Goal: Task Accomplishment & Management: Manage account settings

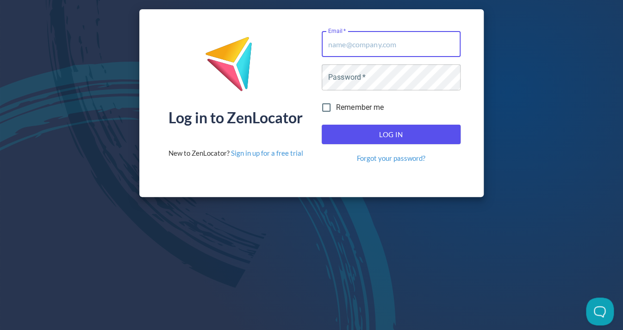
type input "alisaclyne@mac.com"
click at [391, 132] on button "Log In" at bounding box center [391, 134] width 139 height 19
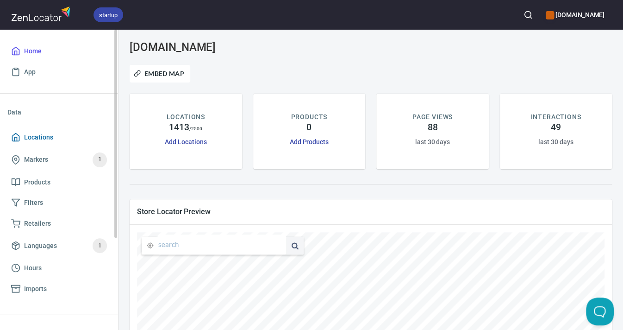
click at [41, 135] on span "Locations" at bounding box center [38, 138] width 29 height 12
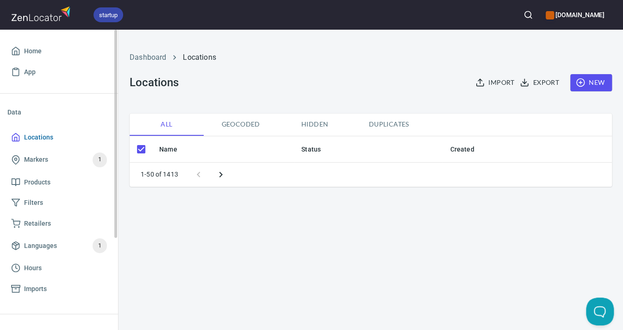
checkbox input "false"
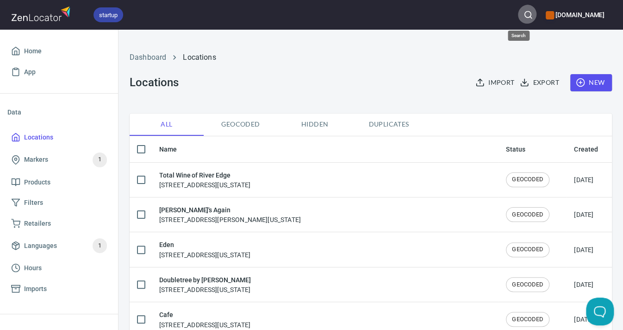
click at [525, 16] on circle "button" at bounding box center [528, 15] width 6 height 6
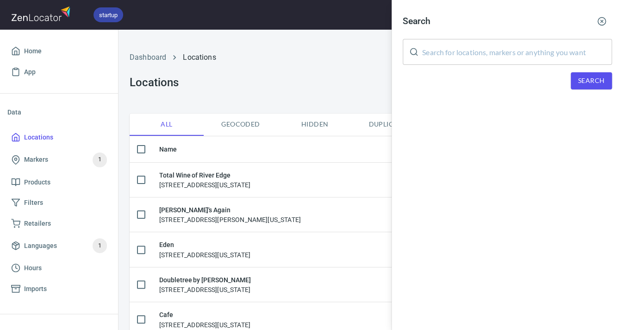
click at [508, 48] on input "text" at bounding box center [517, 52] width 190 height 26
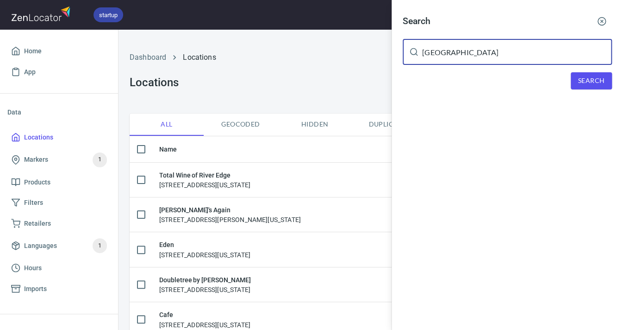
type input "Beaver Street"
click at [586, 89] on div "Search Beaver Street ​ Search" at bounding box center [508, 57] width 232 height 115
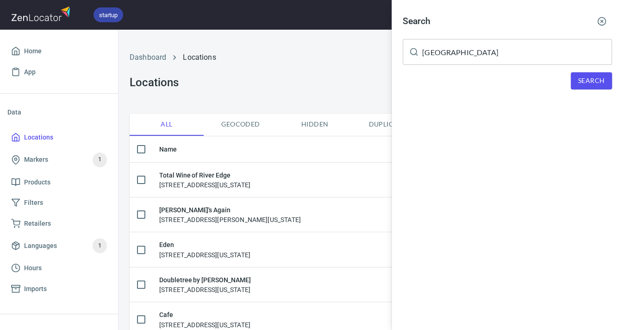
click at [587, 77] on span "Search" at bounding box center [592, 81] width 26 height 12
click at [600, 20] on icon "button" at bounding box center [602, 21] width 9 height 9
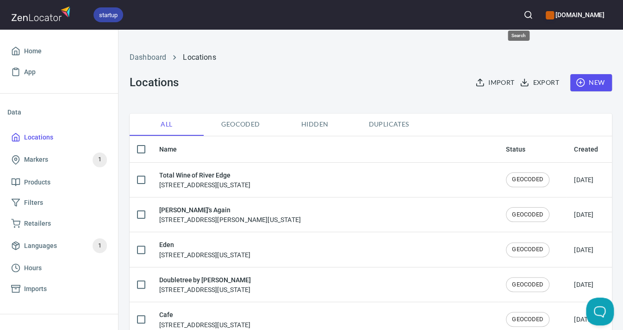
click at [524, 14] on icon "button" at bounding box center [528, 14] width 9 height 9
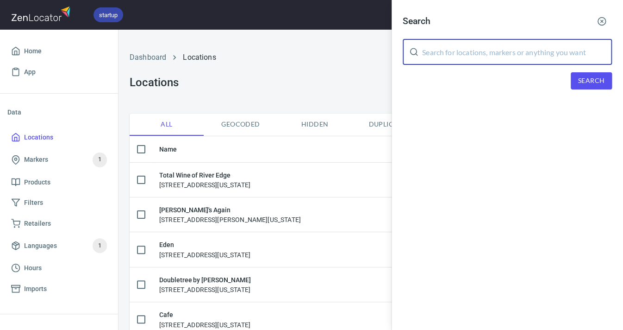
click at [478, 46] on input "text" at bounding box center [517, 52] width 190 height 26
type input "El Campo Cantina"
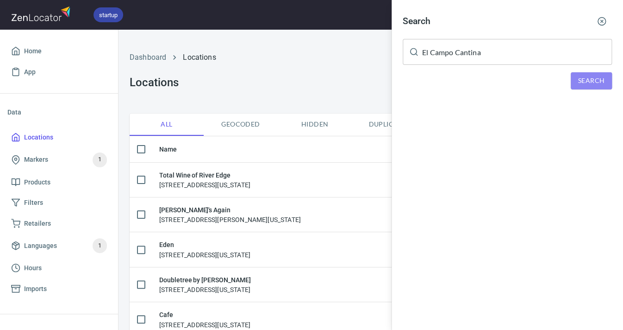
click at [591, 79] on span "Search" at bounding box center [592, 81] width 26 height 12
click at [604, 19] on icon "button" at bounding box center [602, 21] width 9 height 9
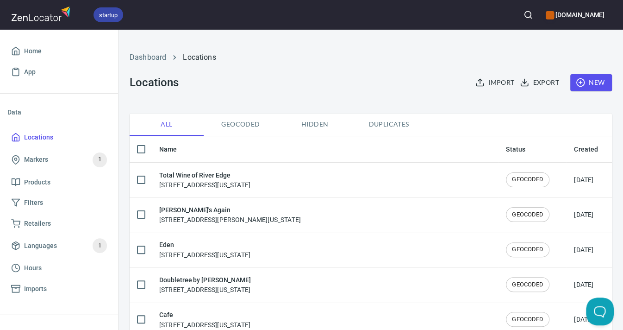
click at [524, 15] on icon "button" at bounding box center [528, 14] width 9 height 9
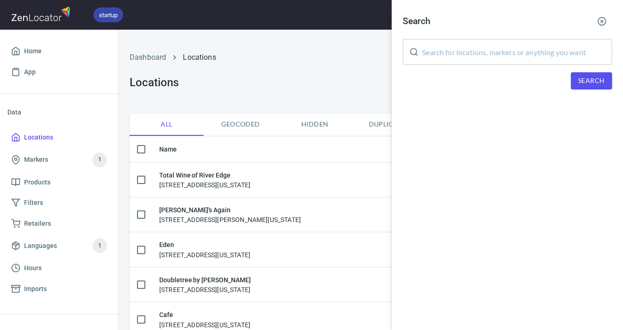
click at [517, 48] on input "text" at bounding box center [517, 52] width 190 height 26
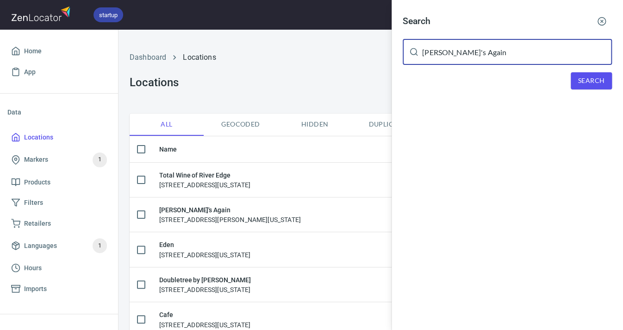
type input "[PERSON_NAME]'s Again"
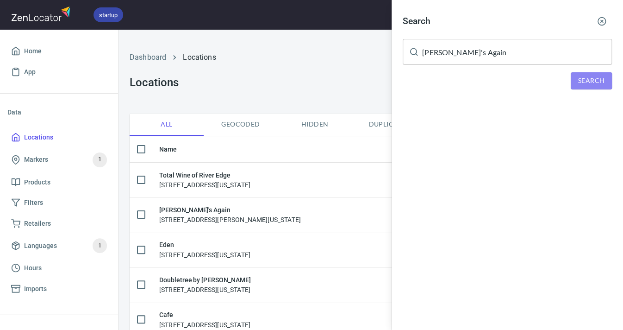
click at [592, 79] on span "Search" at bounding box center [592, 81] width 26 height 12
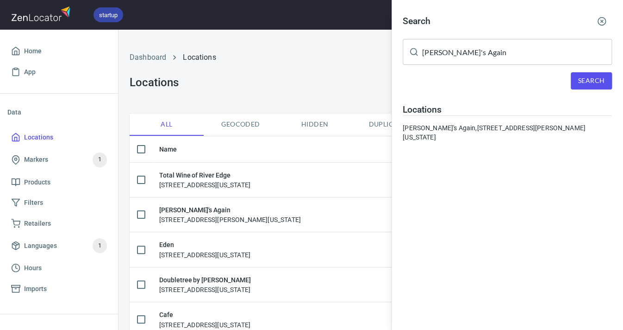
click at [604, 19] on icon "button" at bounding box center [602, 21] width 9 height 9
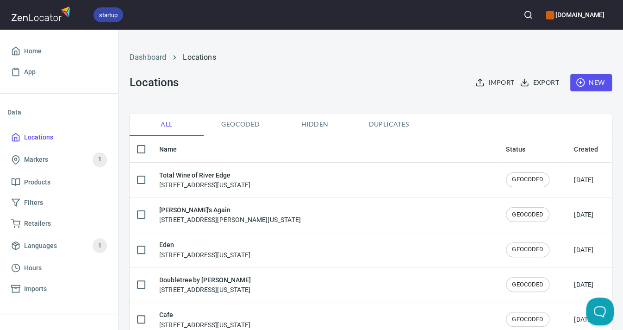
click at [524, 15] on icon "button" at bounding box center [528, 14] width 9 height 9
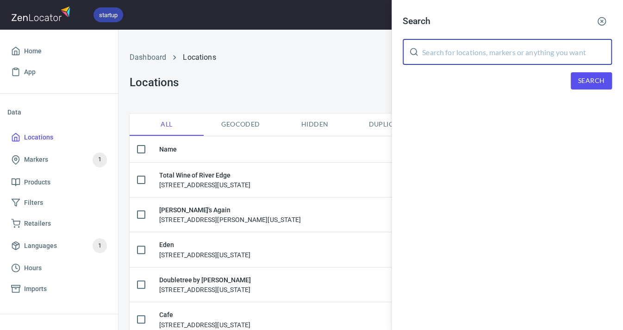
click at [508, 50] on input "text" at bounding box center [517, 52] width 190 height 26
type input "Stacy's"
click at [591, 78] on span "Search" at bounding box center [592, 81] width 26 height 12
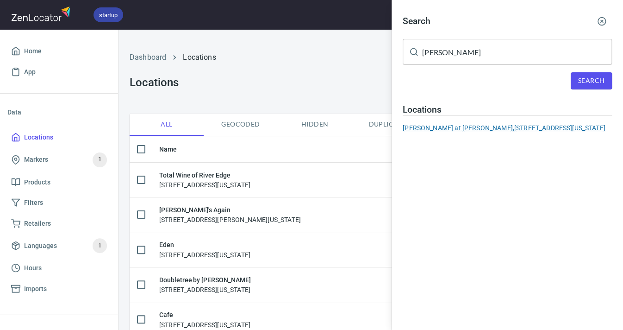
click at [515, 125] on div "Stacy's at Dunlap, 8925 North 12th Street, Phoenix, Arizona, United States" at bounding box center [507, 127] width 209 height 9
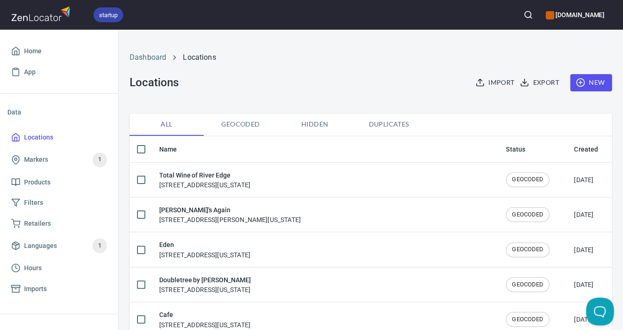
click at [518, 15] on button "button" at bounding box center [528, 15] width 20 height 20
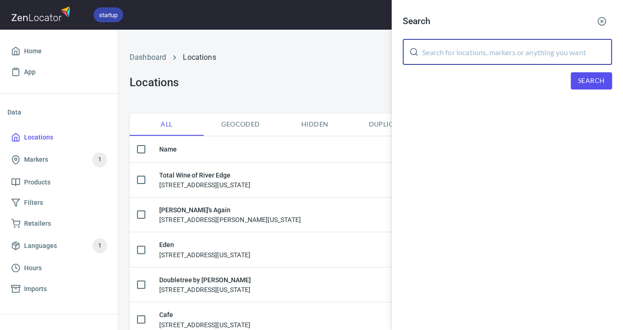
click at [478, 54] on input "text" at bounding box center [517, 52] width 190 height 26
type input "Waddell's"
click at [596, 81] on span "Search" at bounding box center [592, 81] width 26 height 12
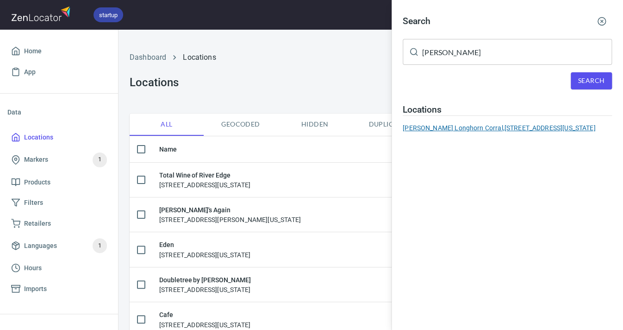
click at [553, 125] on div "Waddell's Longhorn Corral, 1629 North 195th Avenue, Buckeye, Arizona, United St…" at bounding box center [507, 127] width 209 height 9
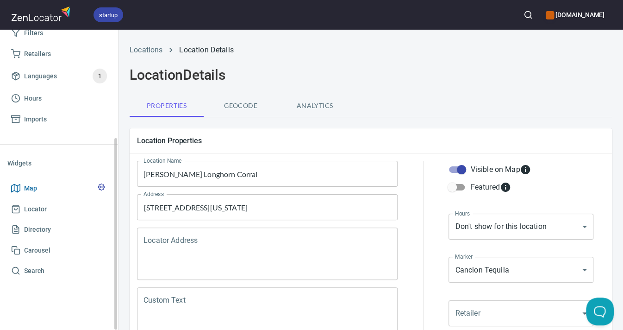
click at [31, 183] on span "Map" at bounding box center [30, 188] width 13 height 12
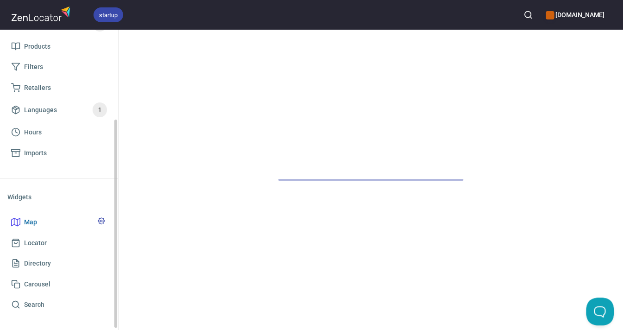
scroll to position [133, 0]
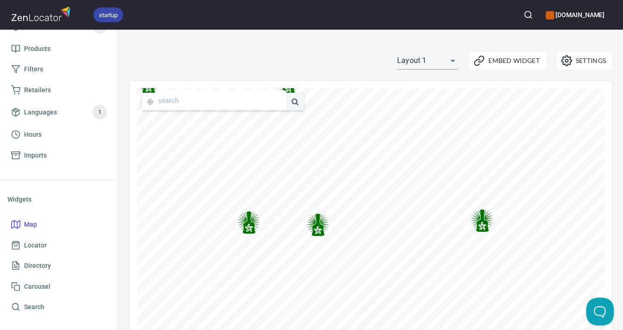
click at [167, 102] on input "text" at bounding box center [222, 100] width 128 height 20
type input "CA"
click at [295, 100] on span at bounding box center [295, 102] width 18 height 18
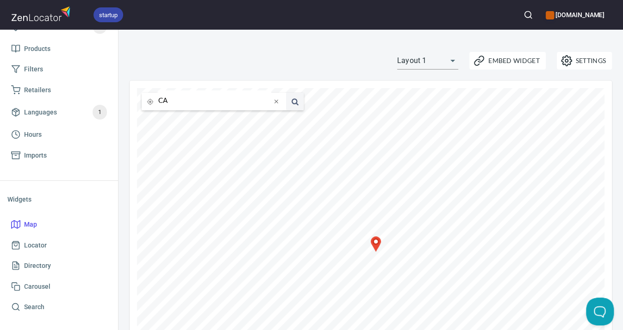
click at [376, 244] on icon at bounding box center [376, 241] width 6 height 6
click at [525, 14] on circle "button" at bounding box center [528, 15] width 6 height 6
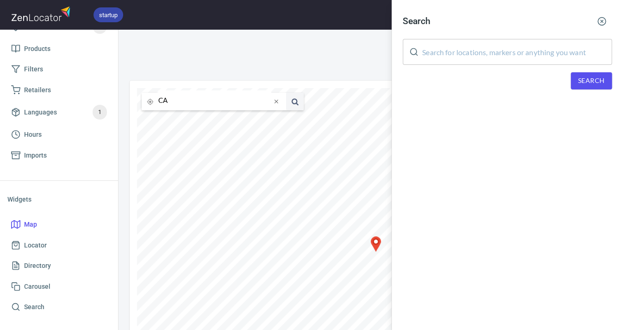
click at [516, 45] on input "text" at bounding box center [517, 52] width 190 height 26
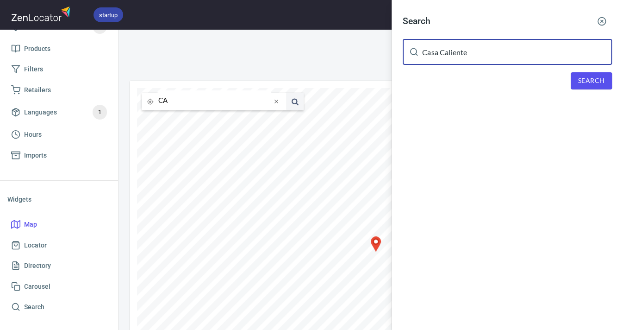
type input "Casa Caliente"
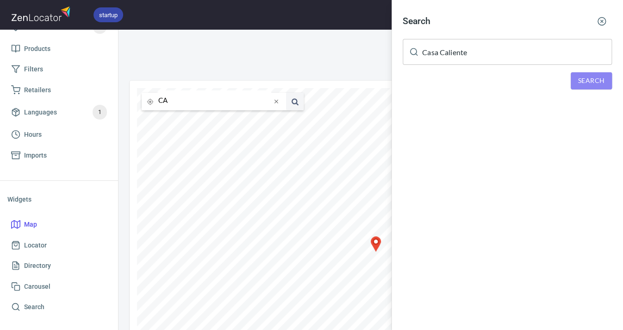
click at [597, 78] on span "Search" at bounding box center [592, 81] width 26 height 12
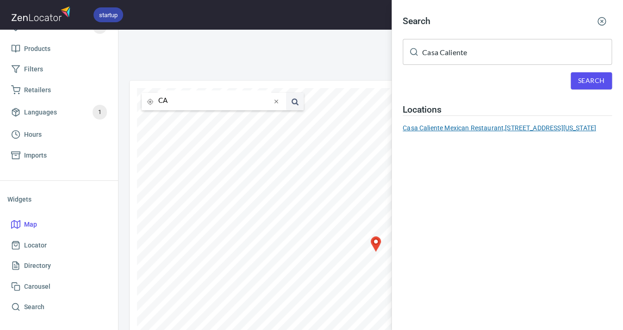
click at [497, 125] on div "Casa Caliente Mexican Restaurant, 8800 S Colorado Blvd Highland Ranch CO 80126" at bounding box center [507, 127] width 209 height 9
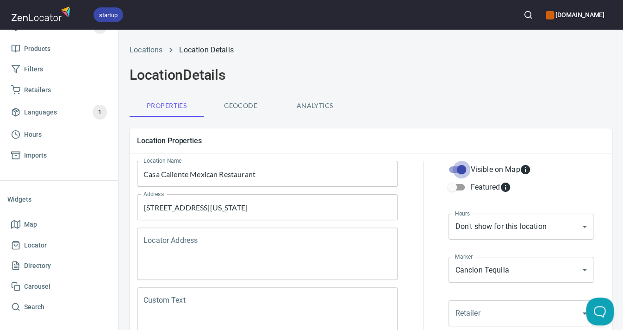
click at [461, 169] on input "Visible on Map" at bounding box center [461, 170] width 53 height 18
checkbox input "false"
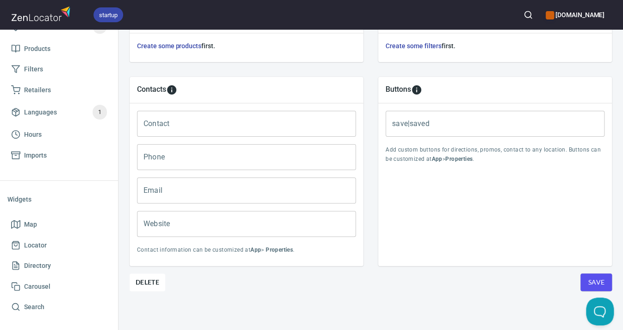
scroll to position [357, 0]
click at [597, 280] on span "Save" at bounding box center [596, 283] width 17 height 12
click at [524, 13] on icon "button" at bounding box center [528, 14] width 9 height 9
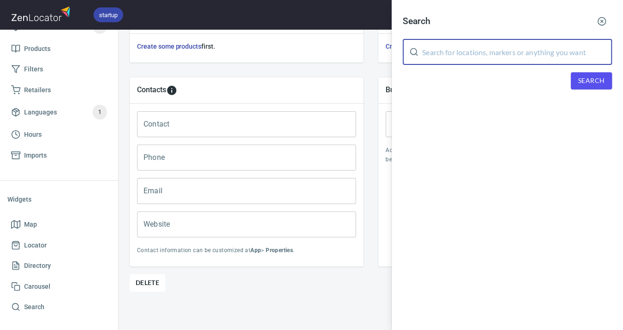
click at [509, 43] on input "text" at bounding box center [517, 52] width 190 height 26
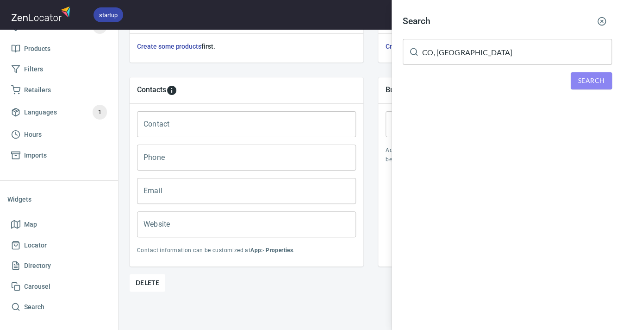
click at [584, 75] on span "Search" at bounding box center [592, 81] width 26 height 12
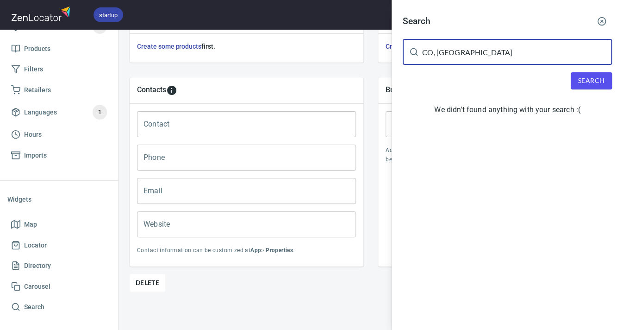
click at [478, 55] on input "CO, USA" at bounding box center [517, 52] width 190 height 26
type input "CO"
click at [591, 78] on span "Search" at bounding box center [592, 81] width 26 height 12
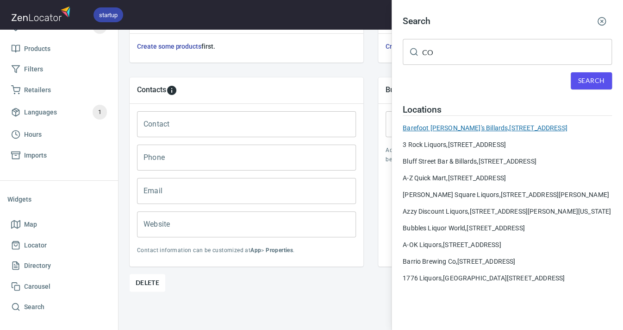
click at [493, 126] on div "Barefoot Bob's Billards, 8367 E. Pecos Dr., Prescott Valley, AZ 86314" at bounding box center [507, 127] width 209 height 9
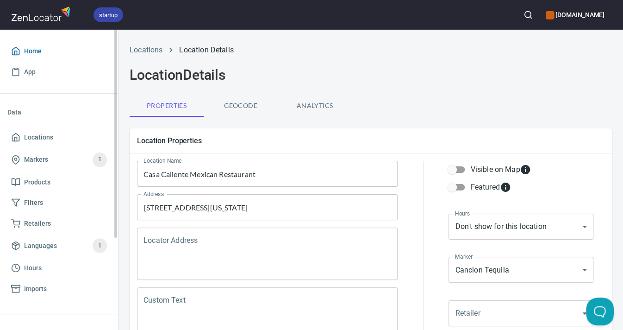
click at [37, 52] on span "Home" at bounding box center [33, 51] width 18 height 12
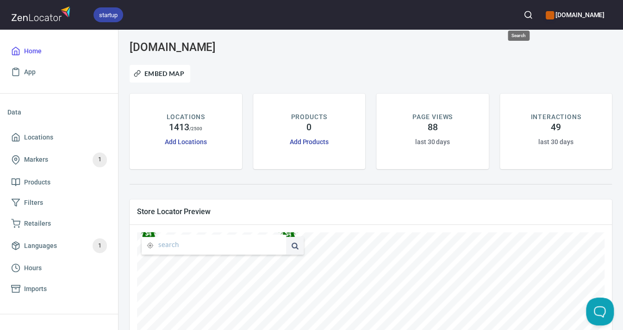
click at [524, 13] on icon "button" at bounding box center [528, 14] width 9 height 9
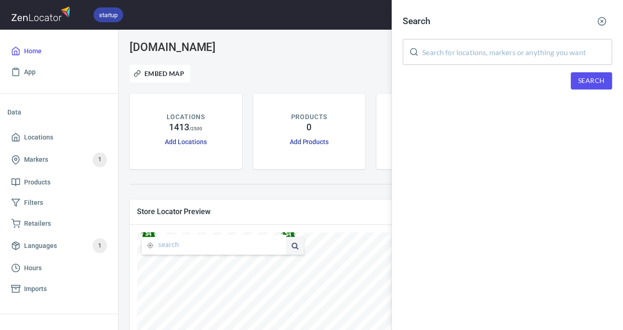
click at [488, 45] on input "text" at bounding box center [517, 52] width 190 height 26
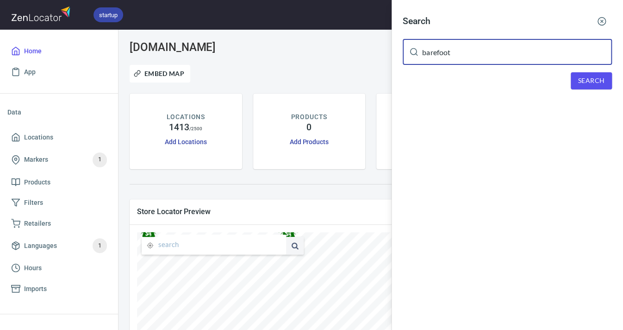
type input "barefoot"
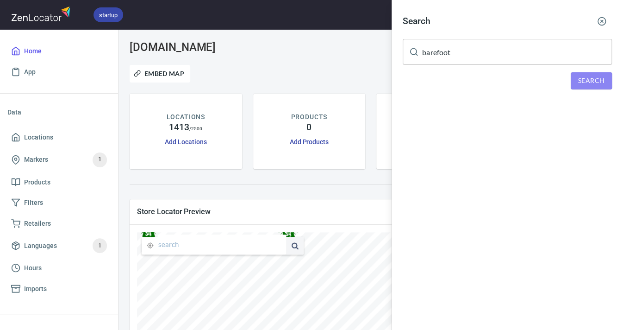
click at [585, 81] on span "Search" at bounding box center [592, 81] width 26 height 12
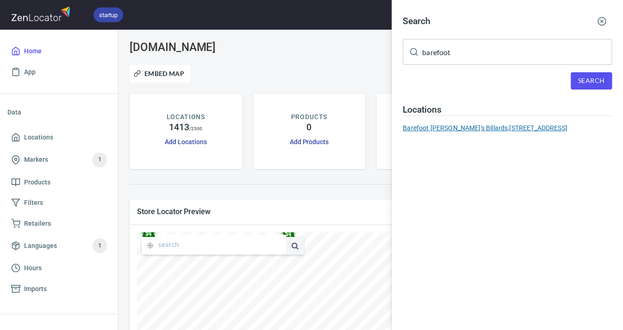
click at [495, 126] on div "Barefoot Bob's Billards, 8367 E. Pecos Dr., Prescott Valley, AZ 86314" at bounding box center [507, 127] width 209 height 9
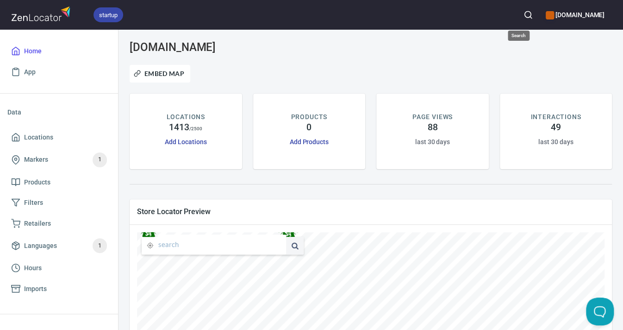
click at [524, 15] on icon "button" at bounding box center [528, 14] width 9 height 9
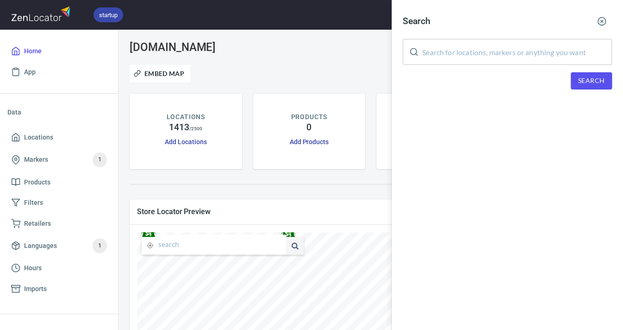
click at [498, 54] on input "text" at bounding box center [517, 52] width 190 height 26
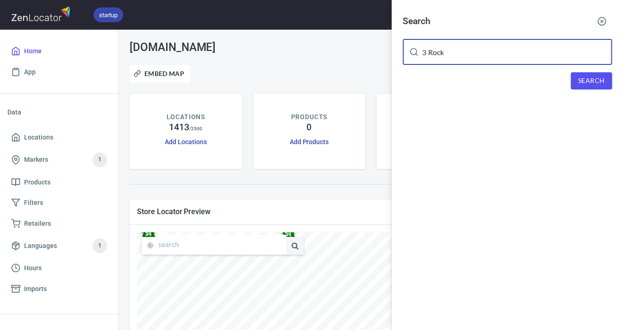
type input "3 Rock"
click at [598, 79] on span "Search" at bounding box center [592, 81] width 26 height 12
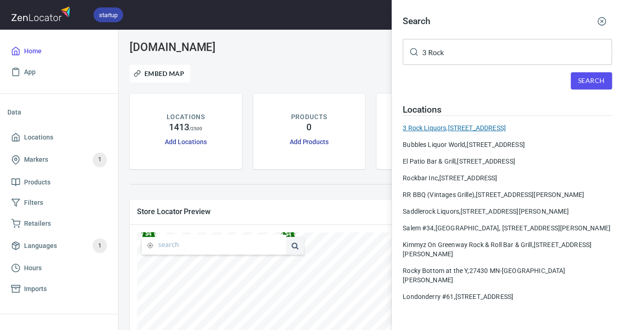
click at [513, 124] on div "3 Rock Liquors, 6160 Firestone Blvd longmont CO 80504" at bounding box center [507, 127] width 209 height 9
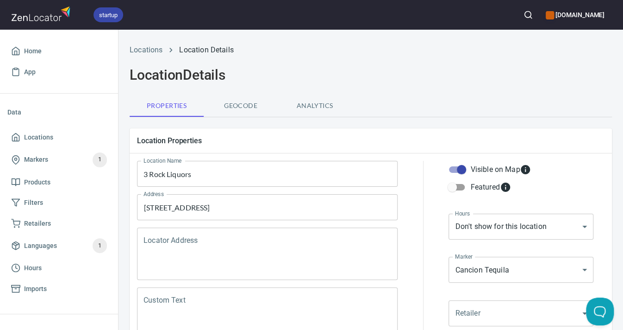
click at [463, 167] on input "Visible on Map" at bounding box center [461, 170] width 53 height 18
checkbox input "false"
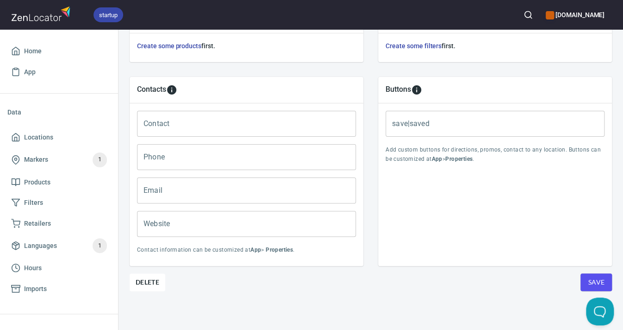
scroll to position [357, 0]
click at [589, 277] on span "Save" at bounding box center [596, 283] width 17 height 12
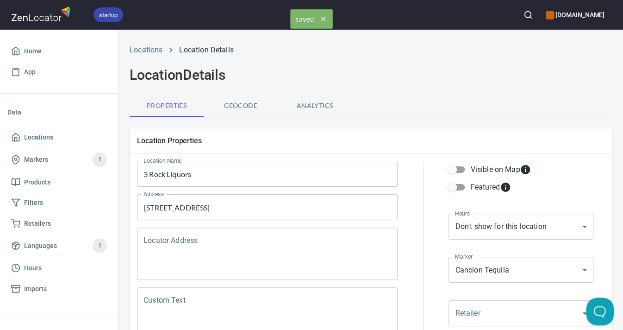
scroll to position [0, 0]
click at [524, 15] on icon "button" at bounding box center [528, 14] width 9 height 9
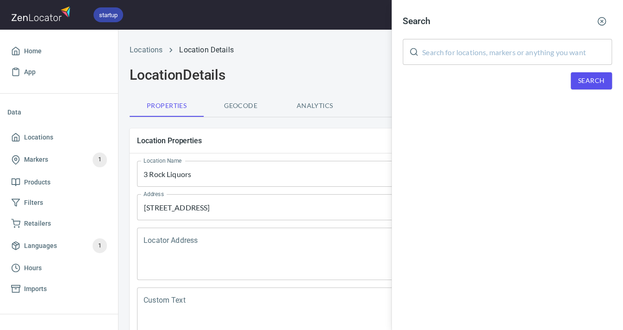
click at [499, 54] on input "text" at bounding box center [517, 52] width 190 height 26
click at [591, 81] on span "Search" at bounding box center [592, 81] width 26 height 12
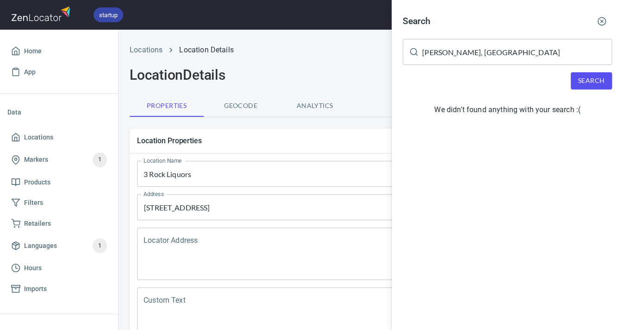
click at [469, 52] on input "Greenlee, CO" at bounding box center [517, 52] width 190 height 26
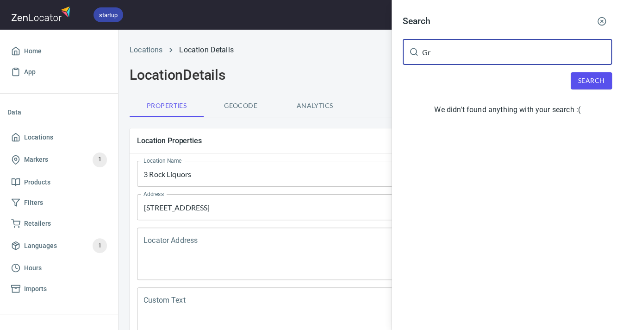
type input "G"
type input "B"
type input ";"
type input "N"
type input "Bluff Street"
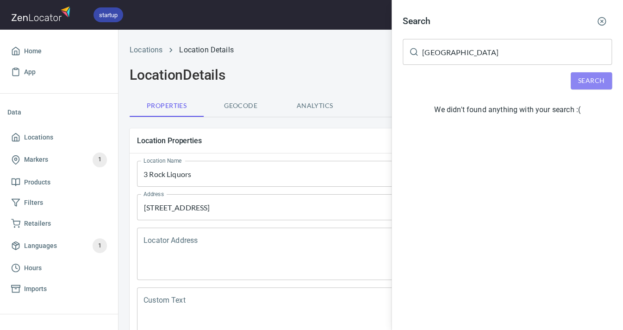
click at [580, 76] on span "Search" at bounding box center [592, 81] width 26 height 12
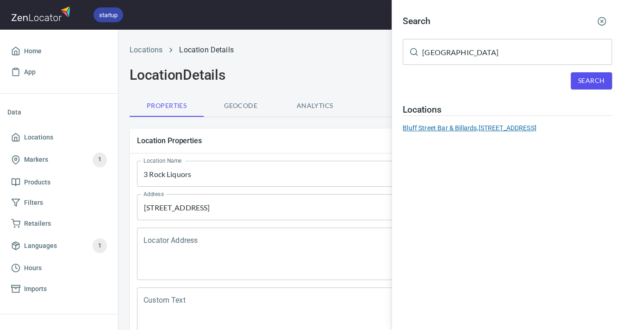
click at [528, 125] on div "Bluff Street Bar & Billards, 2690 28th St, Boulder CO 80301" at bounding box center [507, 127] width 209 height 9
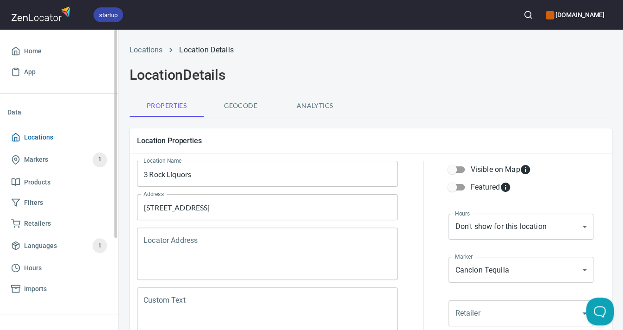
click at [41, 138] on span "Locations" at bounding box center [38, 138] width 29 height 12
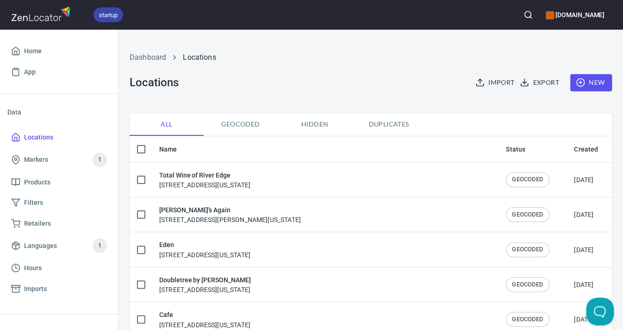
click at [524, 16] on icon "button" at bounding box center [528, 14] width 9 height 9
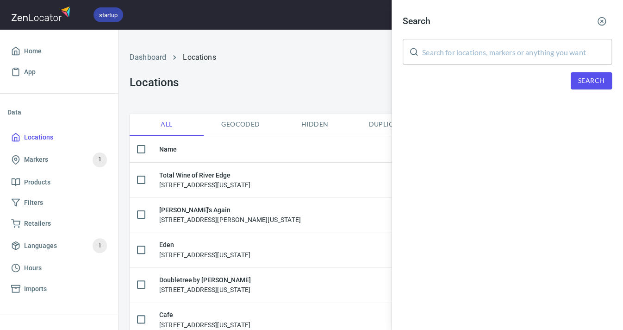
click at [513, 48] on input "text" at bounding box center [517, 52] width 190 height 26
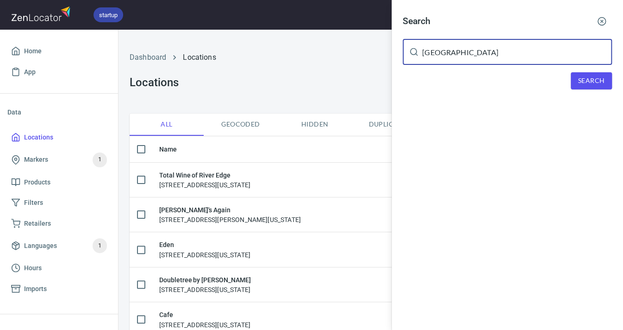
type input "Bluff Street"
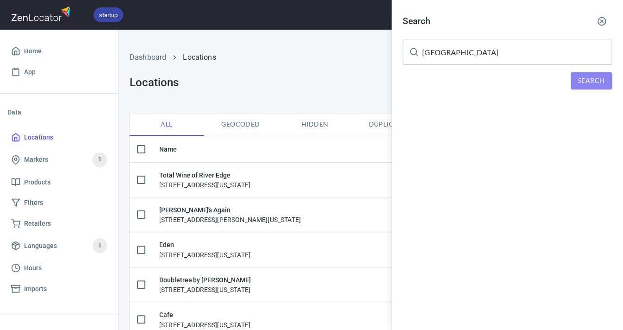
click at [580, 78] on span "Search" at bounding box center [592, 81] width 26 height 12
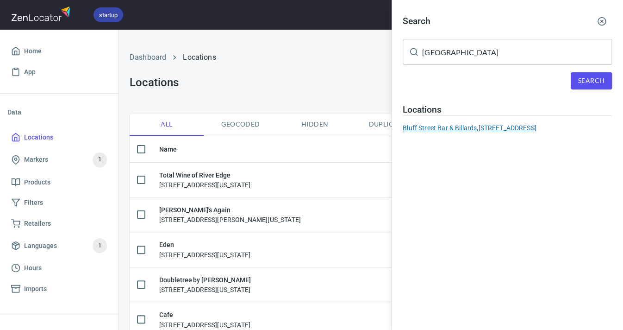
click at [516, 123] on div "Bluff Street Bar & Billards, 2690 28th St, Boulder CO 80301" at bounding box center [507, 127] width 209 height 9
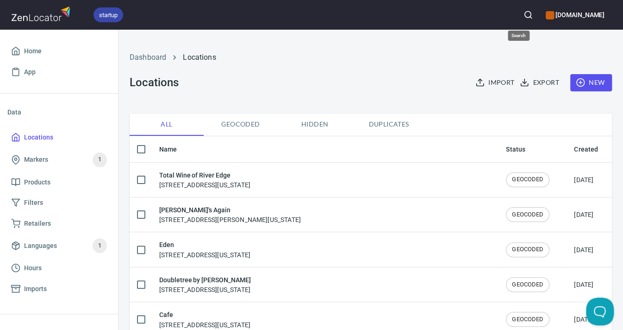
click at [524, 15] on icon "button" at bounding box center [528, 14] width 9 height 9
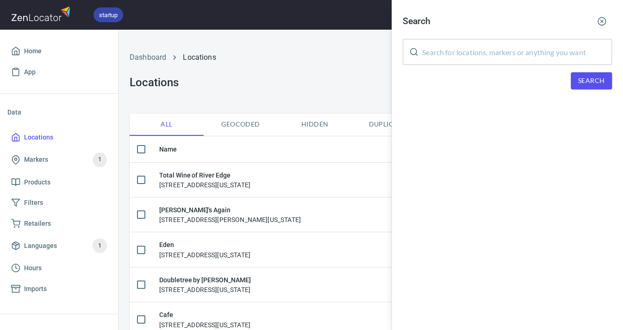
click at [492, 50] on input "text" at bounding box center [517, 52] width 190 height 26
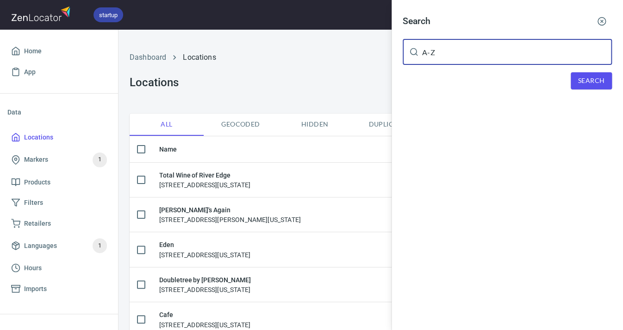
type input "A-Z"
click at [585, 77] on span "Search" at bounding box center [592, 81] width 26 height 12
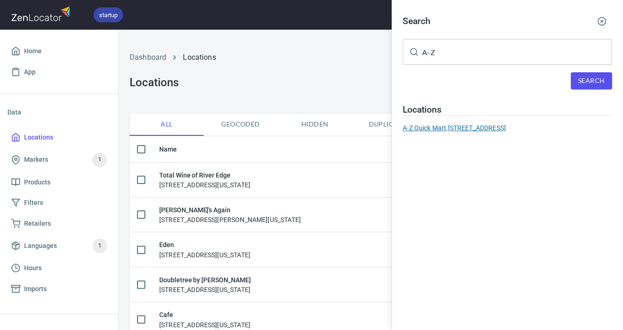
click at [515, 127] on div "A-Z Quick Mart, 16070 E. Dartmouth Ave, Aurora CO 80013" at bounding box center [507, 127] width 209 height 9
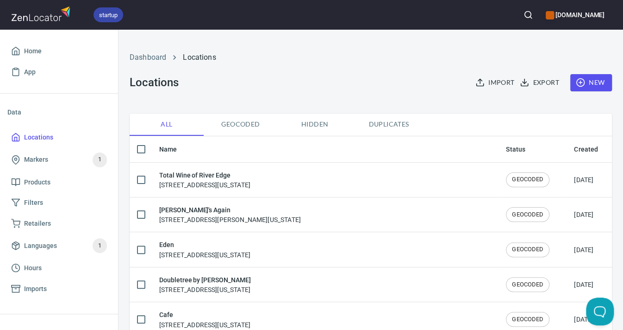
click at [518, 17] on button "button" at bounding box center [528, 15] width 20 height 20
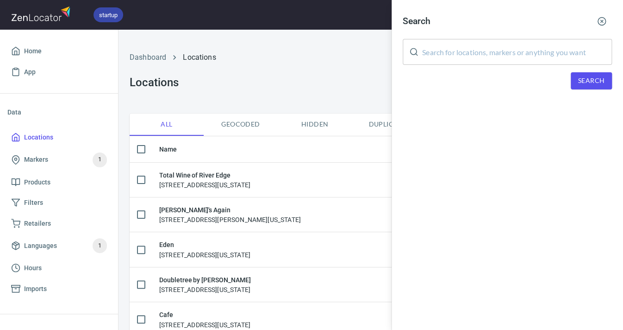
click at [489, 50] on input "text" at bounding box center [517, 52] width 190 height 26
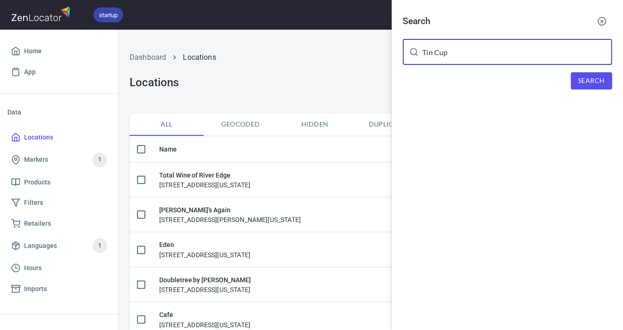
type input "Tin Cup"
click at [602, 79] on span "Search" at bounding box center [592, 81] width 26 height 12
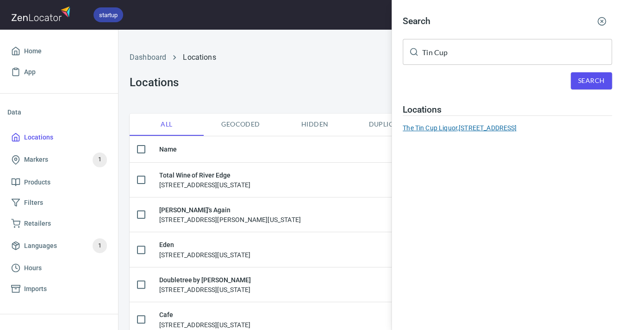
click at [514, 126] on div "The Tin Cup Liquor, 216 Oak Street Del Norte CO 81132" at bounding box center [507, 127] width 209 height 9
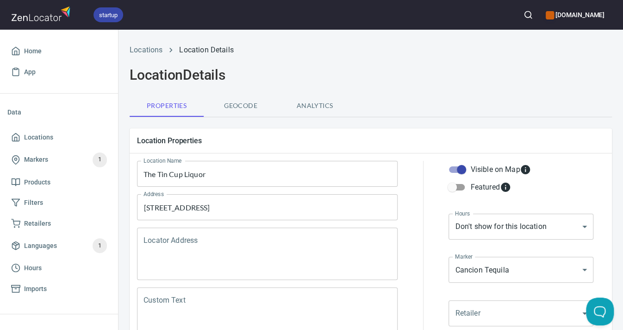
click at [464, 170] on input "Visible on Map" at bounding box center [461, 170] width 53 height 18
checkbox input "false"
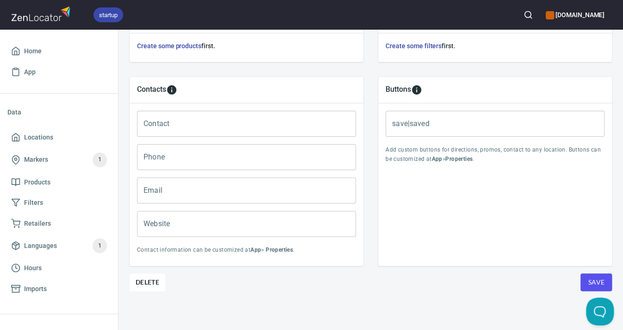
scroll to position [357, 0]
click at [598, 278] on span "Save" at bounding box center [596, 283] width 17 height 12
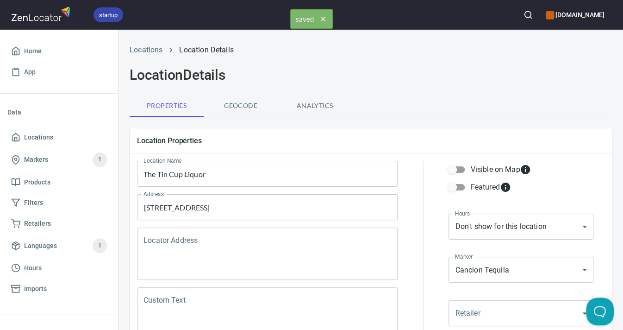
scroll to position [0, 0]
click at [28, 134] on span "Locations" at bounding box center [38, 138] width 29 height 12
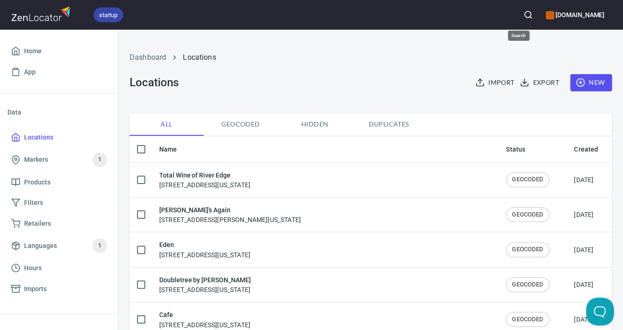
click at [524, 13] on icon "button" at bounding box center [528, 14] width 9 height 9
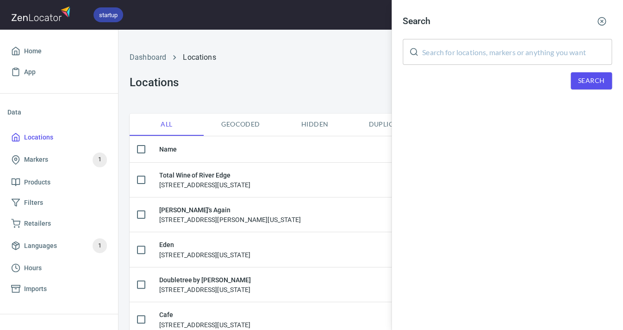
click at [468, 44] on input "text" at bounding box center [517, 52] width 190 height 26
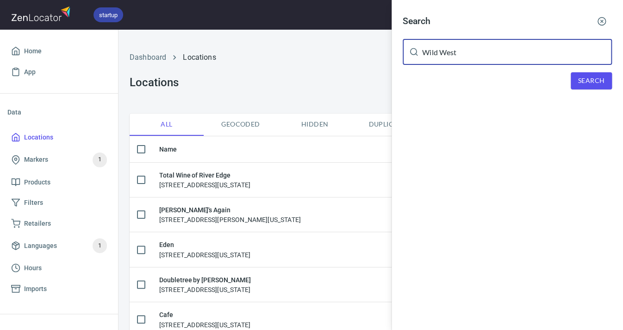
type input "Wild West"
click at [589, 77] on span "Search" at bounding box center [592, 81] width 26 height 12
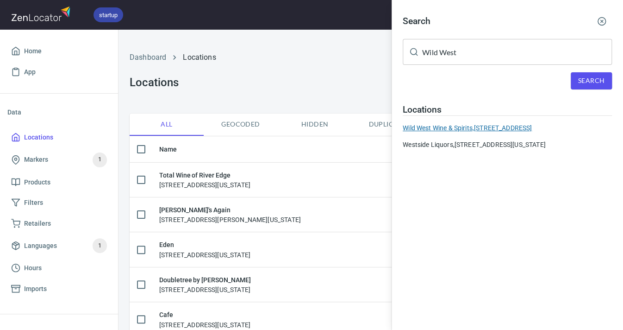
click at [491, 126] on div "Wild West Wine & Spirits, 535 Grand Ave., Del Norte CO 81132" at bounding box center [507, 127] width 209 height 9
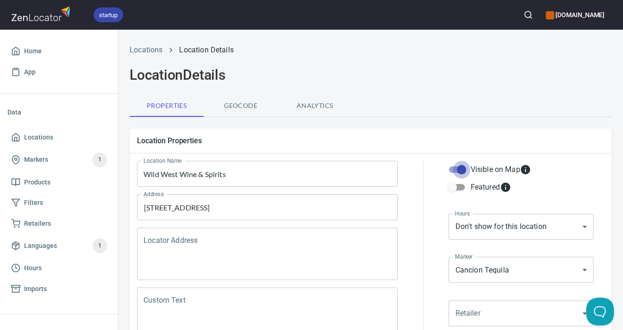
click at [463, 171] on input "Visible on Map" at bounding box center [461, 170] width 53 height 18
checkbox input "false"
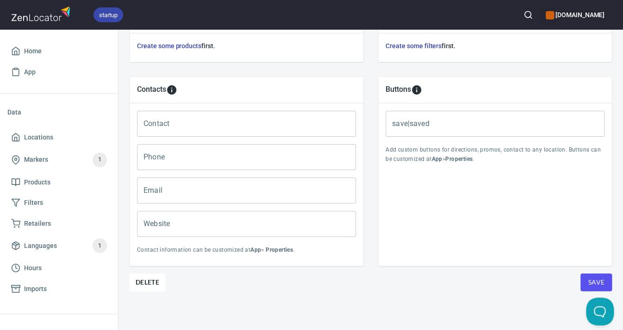
scroll to position [357, 0]
click at [595, 277] on span "Save" at bounding box center [596, 283] width 17 height 12
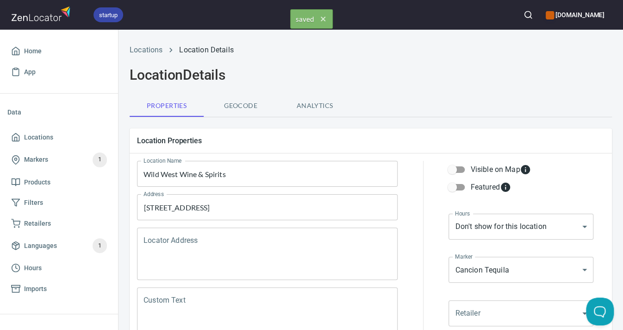
scroll to position [0, 0]
click at [33, 139] on span "Locations" at bounding box center [38, 138] width 29 height 12
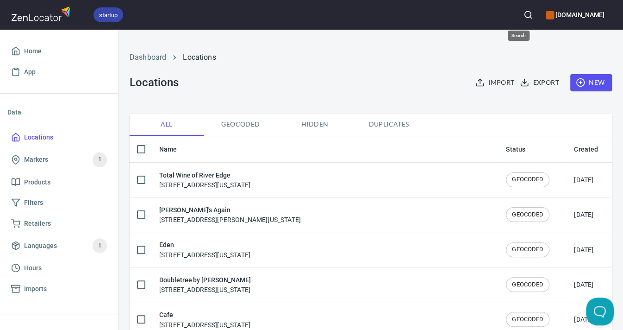
click at [524, 13] on icon "button" at bounding box center [528, 14] width 9 height 9
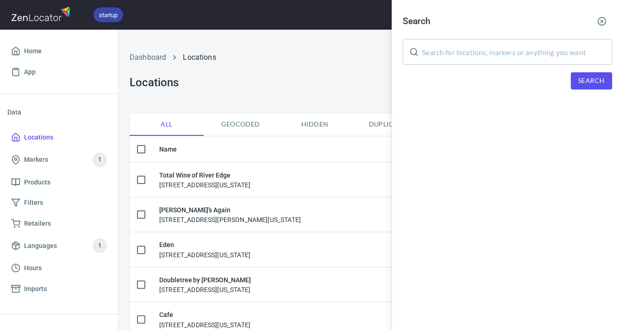
click at [491, 48] on input "text" at bounding box center [517, 52] width 190 height 26
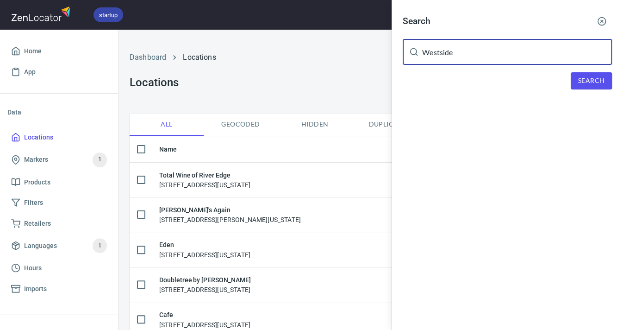
type input "Westside"
click at [600, 85] on button "Search" at bounding box center [591, 80] width 41 height 17
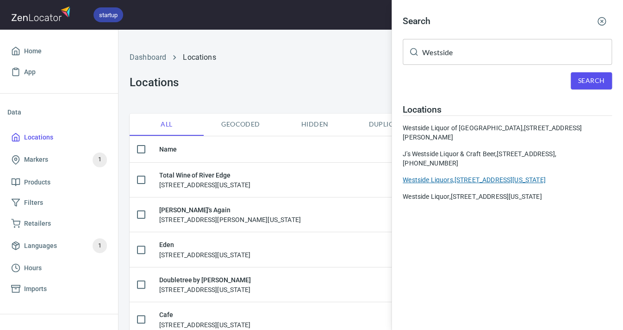
click at [501, 178] on div "Westside Liquors, 2209 West Wildcat Reserve Parkway, Highlands Ranch, Colorado,…" at bounding box center [507, 179] width 209 height 9
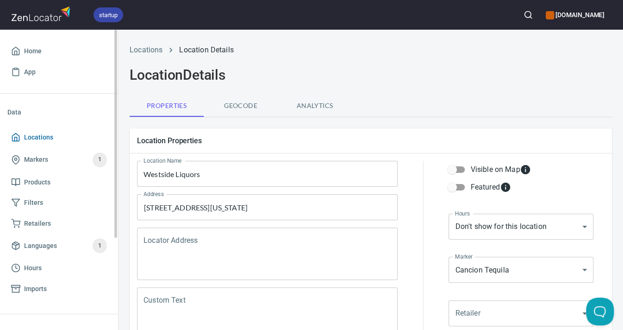
click at [28, 134] on span "Locations" at bounding box center [38, 138] width 29 height 12
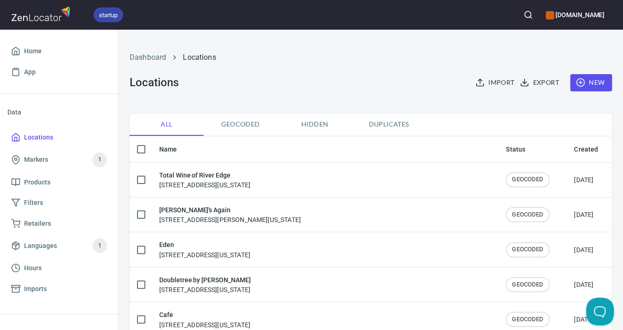
click at [524, 12] on icon "button" at bounding box center [528, 14] width 9 height 9
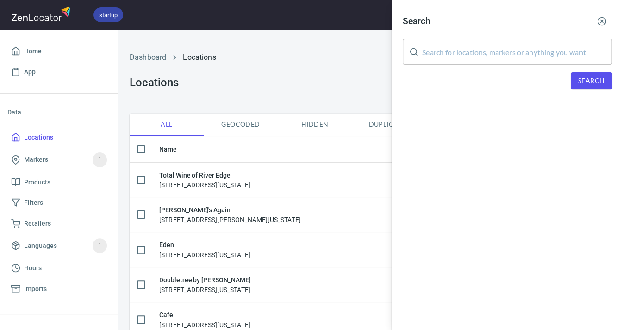
click at [451, 48] on input "text" at bounding box center [517, 52] width 190 height 26
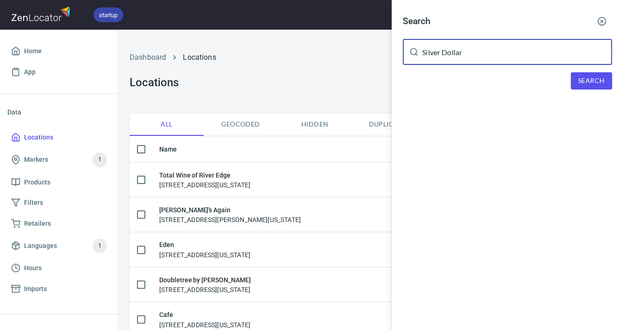
type input "Silver Dollar"
click at [592, 82] on span "Search" at bounding box center [592, 81] width 26 height 12
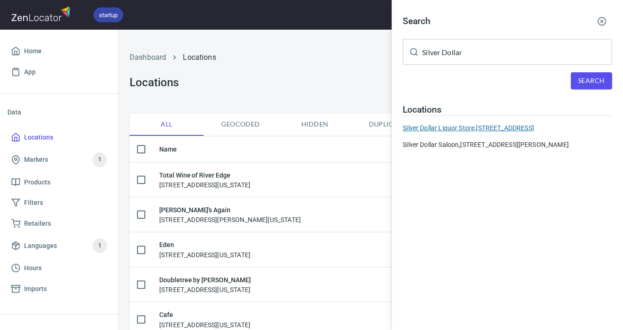
click at [508, 126] on div "Silver Dollar Liquor Store, 204 E Pagosa St Pagosa Springs CO 81147" at bounding box center [507, 127] width 209 height 9
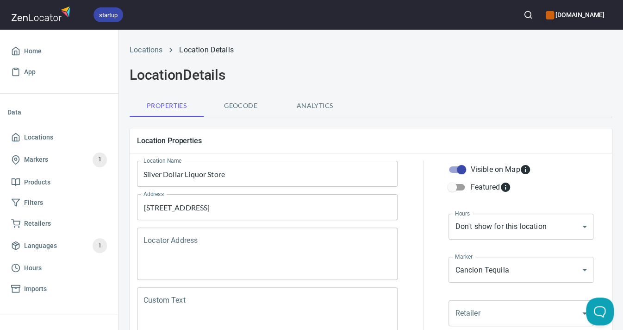
click at [463, 170] on input "Visible on Map" at bounding box center [461, 170] width 53 height 18
checkbox input "false"
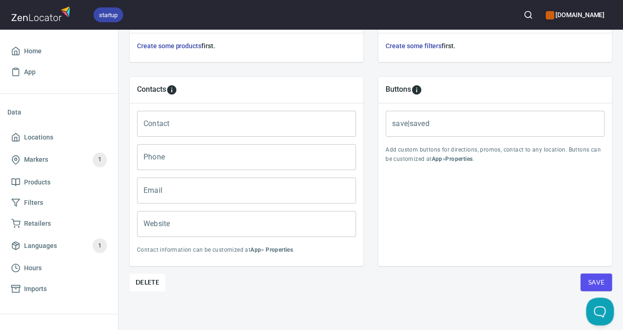
scroll to position [357, 0]
click at [597, 278] on span "Save" at bounding box center [596, 283] width 17 height 12
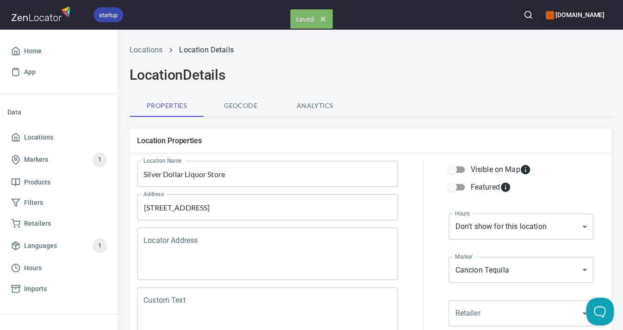
scroll to position [0, 0]
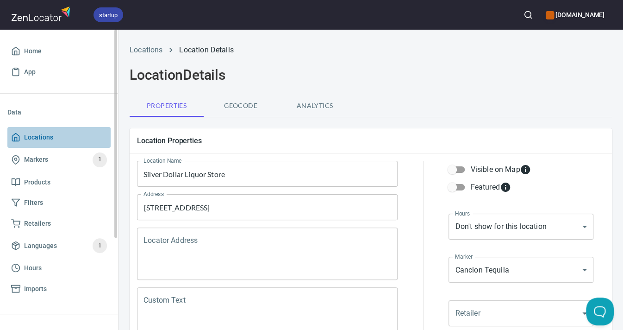
click at [31, 137] on span "Locations" at bounding box center [38, 138] width 29 height 12
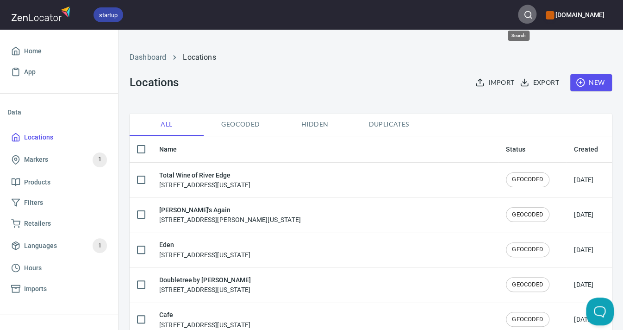
click at [522, 10] on button "button" at bounding box center [528, 15] width 20 height 20
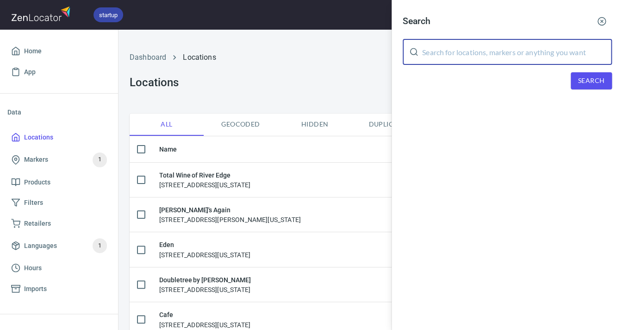
click at [473, 52] on input "text" at bounding box center [517, 52] width 190 height 26
type input "Rally"
click at [579, 78] on span "Search" at bounding box center [592, 81] width 26 height 12
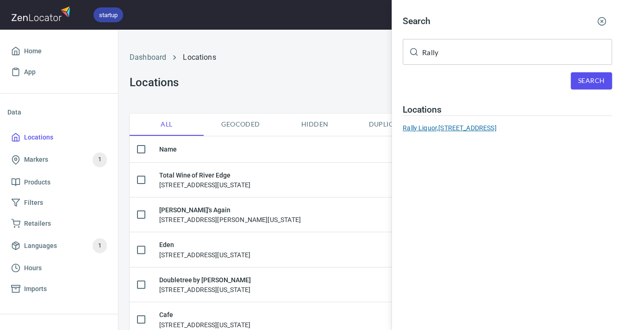
click at [500, 124] on div "Rally Liquor, 402 US-24 Buena Vista CO 81211" at bounding box center [507, 127] width 209 height 9
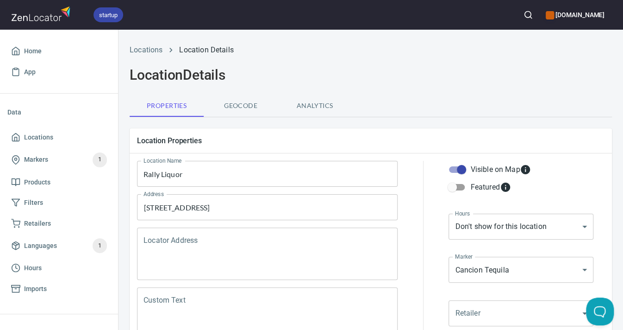
click at [460, 169] on input "Visible on Map" at bounding box center [461, 170] width 53 height 18
checkbox input "false"
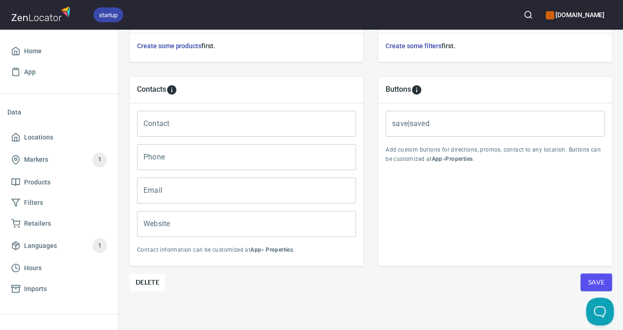
scroll to position [357, 0]
click at [603, 279] on span "Save" at bounding box center [596, 283] width 17 height 12
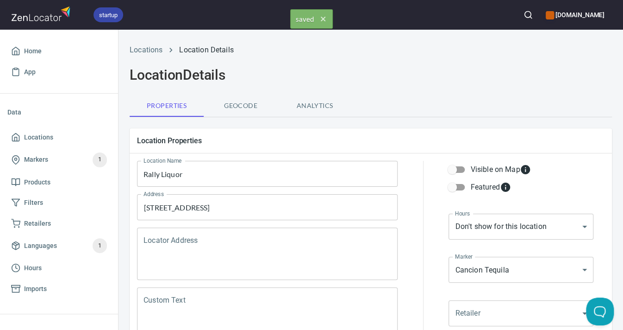
scroll to position [0, 0]
click at [45, 137] on span "Locations" at bounding box center [38, 138] width 29 height 12
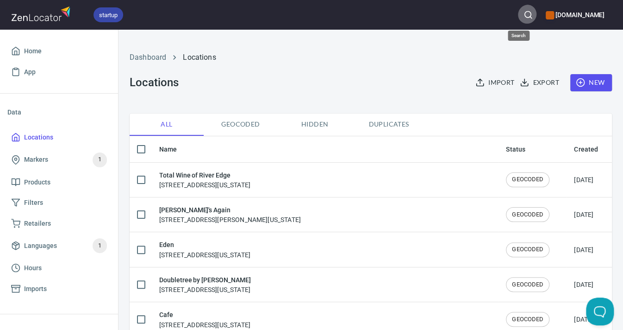
click at [524, 13] on icon "button" at bounding box center [528, 14] width 9 height 9
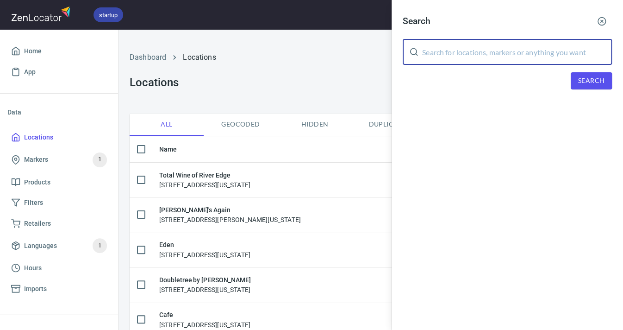
click at [478, 50] on input "text" at bounding box center [517, 52] width 190 height 26
type input "beer keg"
click at [585, 80] on span "Search" at bounding box center [592, 81] width 26 height 12
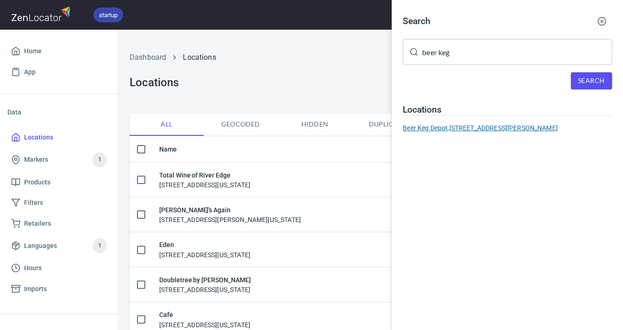
click at [506, 126] on div "Beer Keg Depot, 603 Del Sol Dr Alamosa CO 81101" at bounding box center [507, 127] width 209 height 9
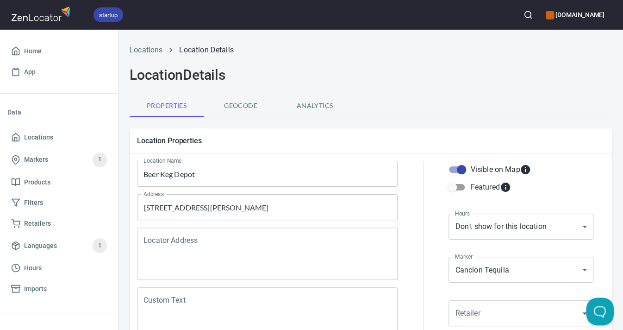
click at [454, 170] on input "Visible on Map" at bounding box center [461, 170] width 53 height 18
checkbox input "false"
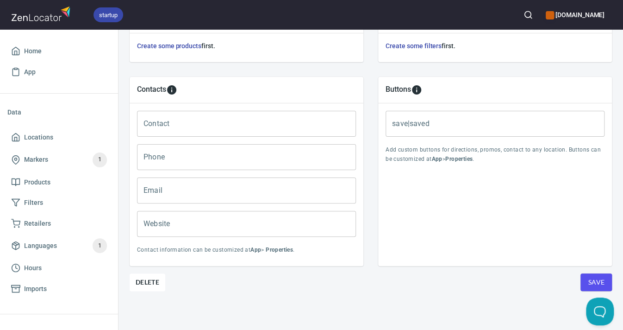
scroll to position [357, 0]
click at [587, 278] on button "Save" at bounding box center [596, 283] width 31 height 18
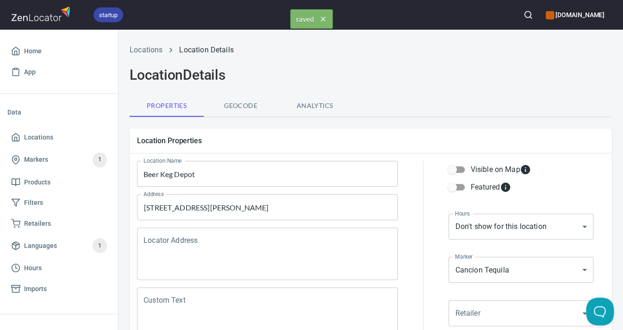
scroll to position [0, 0]
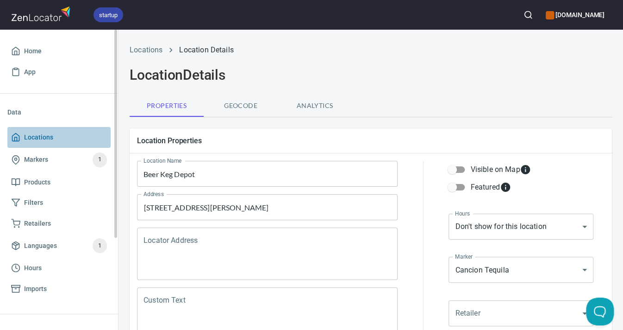
click at [41, 135] on span "Locations" at bounding box center [38, 138] width 29 height 12
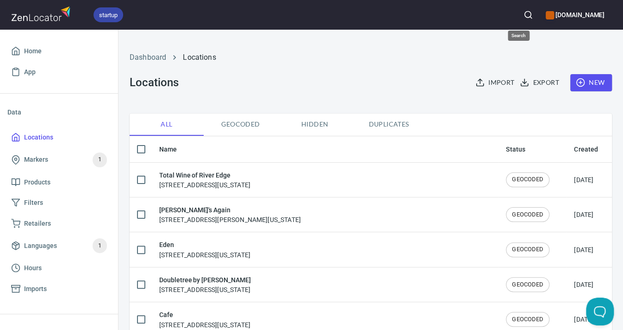
click at [525, 13] on circle "button" at bounding box center [528, 15] width 6 height 6
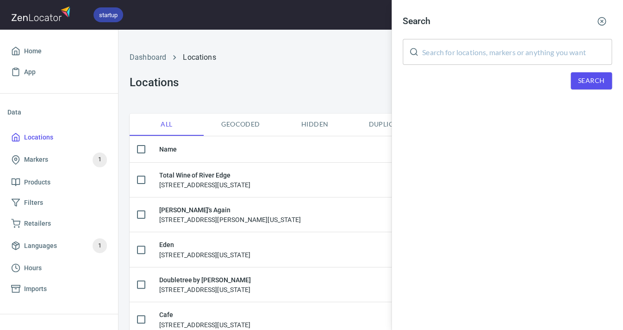
click at [514, 53] on input "text" at bounding box center [517, 52] width 190 height 26
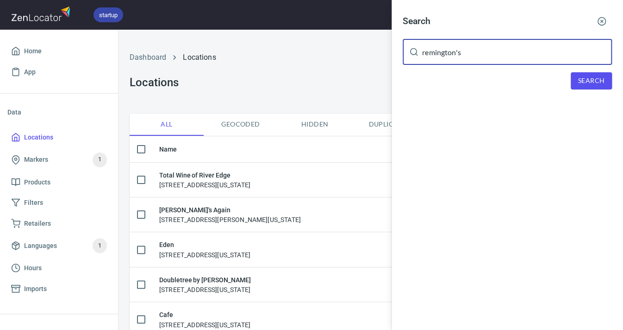
type input "remington's"
click at [595, 79] on span "Search" at bounding box center [592, 81] width 26 height 12
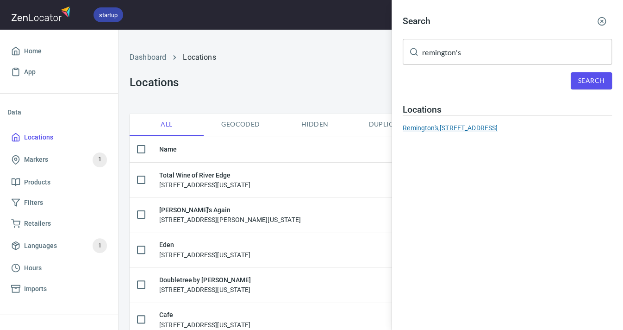
click at [503, 124] on div "Remington's, 2500 Bridges Circle Montrose CO 81401" at bounding box center [507, 127] width 209 height 9
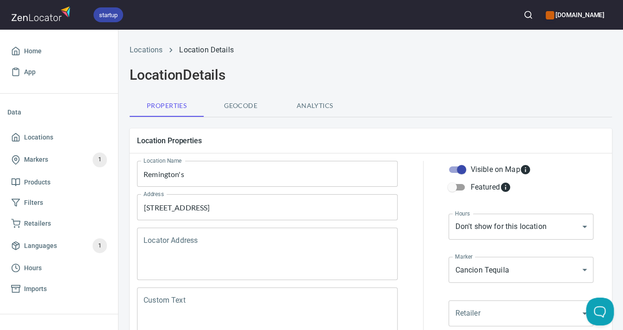
click at [460, 170] on input "Visible on Map" at bounding box center [461, 170] width 53 height 18
checkbox input "false"
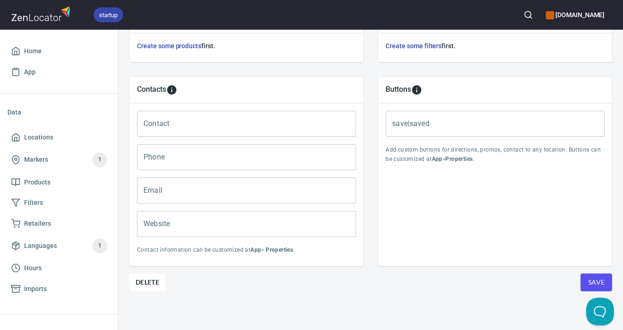
scroll to position [357, 0]
click at [587, 280] on button "Save" at bounding box center [596, 283] width 31 height 18
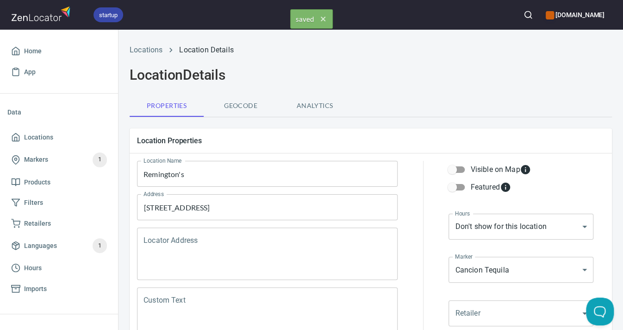
scroll to position [0, 0]
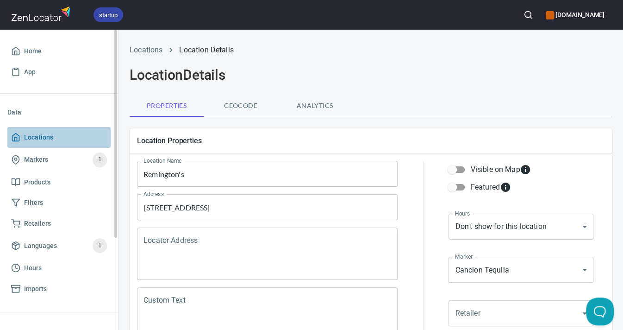
click at [41, 132] on span "Locations" at bounding box center [38, 138] width 29 height 12
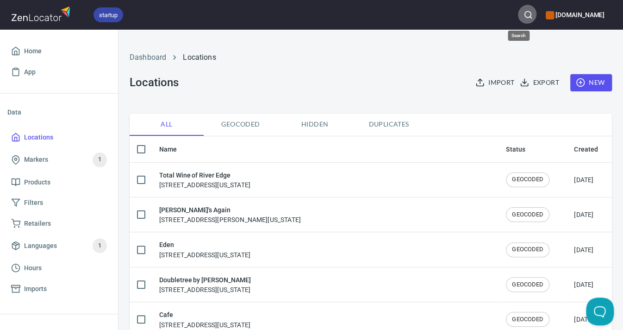
click at [524, 16] on icon "button" at bounding box center [528, 14] width 9 height 9
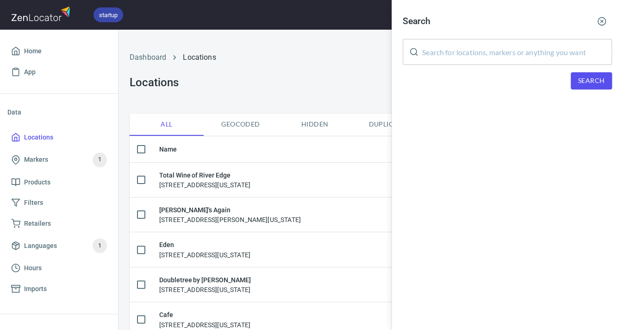
click at [507, 48] on input "text" at bounding box center [517, 52] width 190 height 26
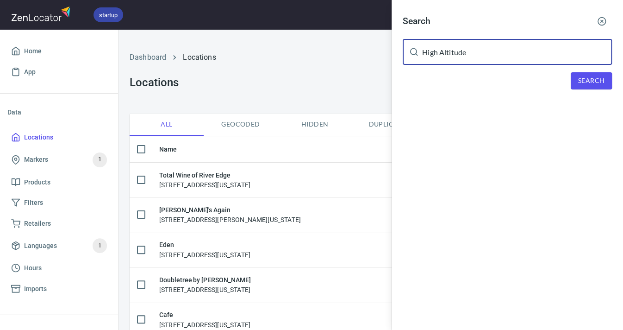
type input "High Altitude"
click at [596, 79] on span "Search" at bounding box center [592, 81] width 26 height 12
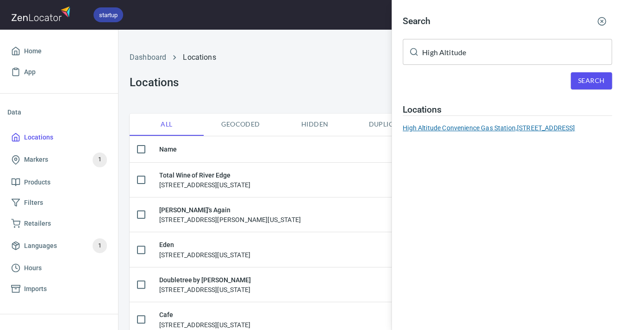
click at [535, 126] on div "High Altitude Convenience Gas Station, 316 Miranda Ave Fort Garland CO 81133" at bounding box center [507, 127] width 209 height 9
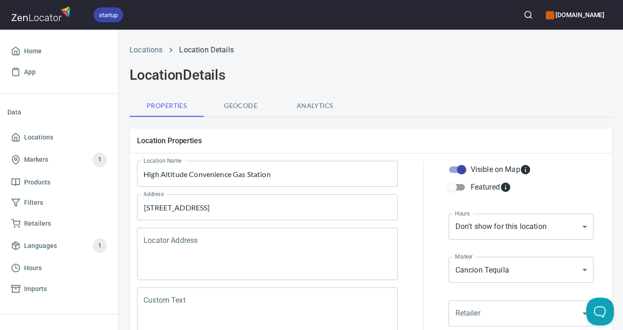
click at [465, 168] on input "Visible on Map" at bounding box center [461, 170] width 53 height 18
checkbox input "false"
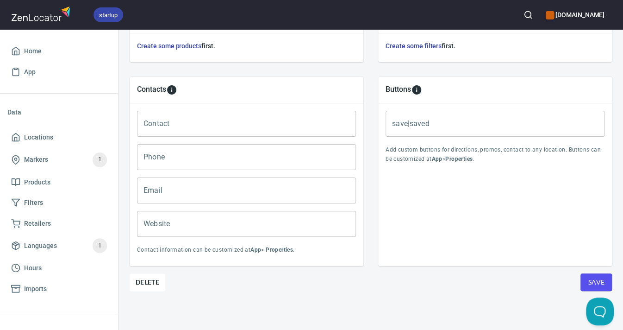
scroll to position [357, 0]
click at [590, 280] on span "Save" at bounding box center [596, 283] width 17 height 12
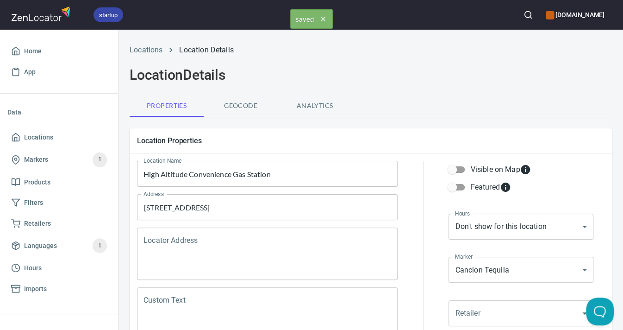
scroll to position [0, 0]
click at [38, 136] on span "Locations" at bounding box center [38, 138] width 29 height 12
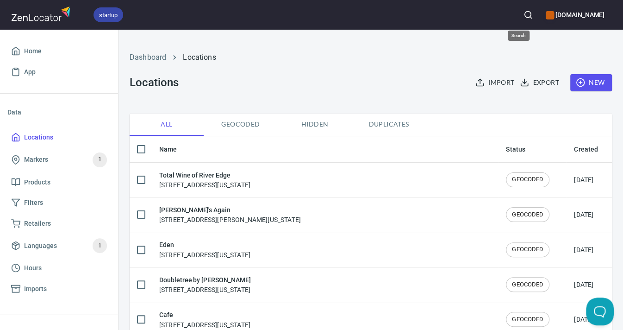
click at [524, 16] on icon "button" at bounding box center [528, 14] width 9 height 9
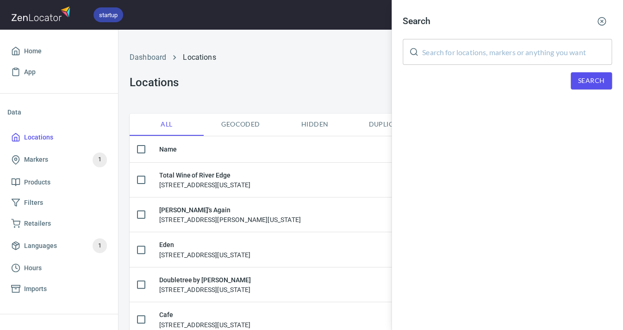
click at [469, 56] on input "text" at bounding box center [517, 52] width 190 height 26
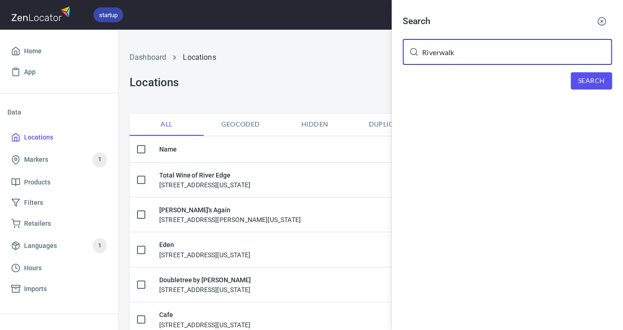
type input "Riverwalk"
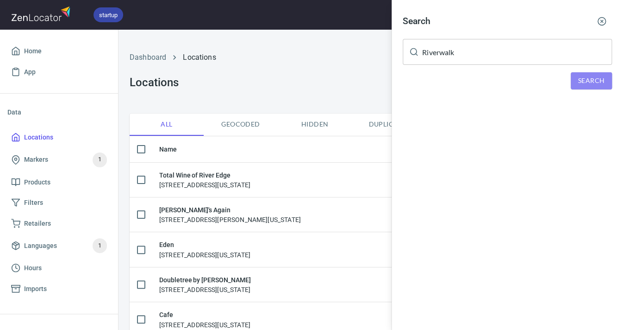
click at [593, 81] on span "Search" at bounding box center [592, 81] width 26 height 12
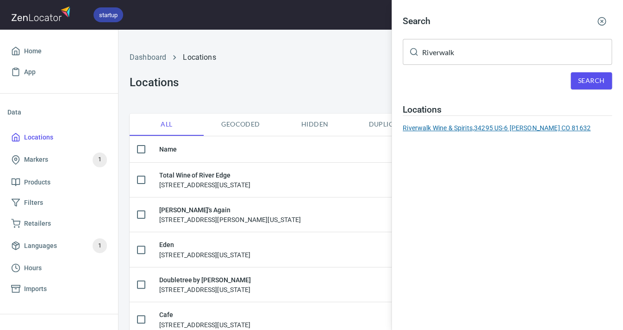
click at [496, 126] on div "Riverwalk Wine & Spirits, 34295 US-6 Edwards CO 81632" at bounding box center [507, 127] width 209 height 9
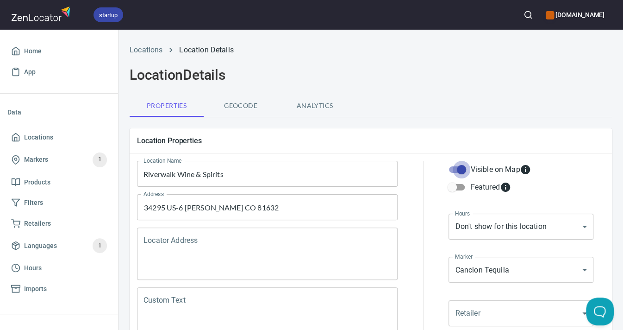
click at [466, 170] on input "Visible on Map" at bounding box center [461, 170] width 53 height 18
checkbox input "false"
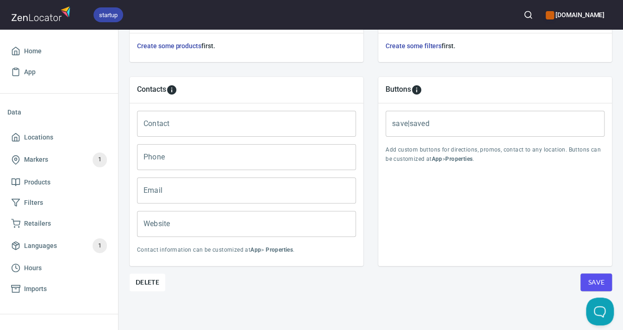
scroll to position [357, 0]
click at [597, 285] on span "Save" at bounding box center [596, 283] width 17 height 12
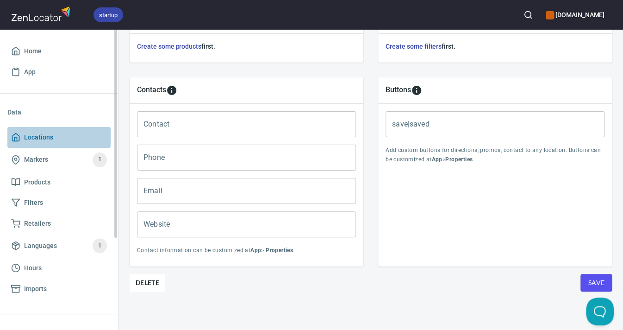
click at [39, 130] on link "Locations" at bounding box center [58, 137] width 103 height 21
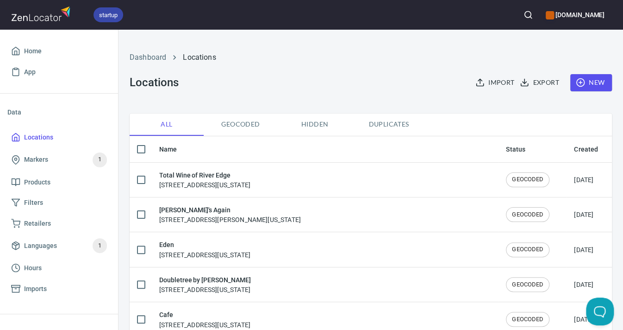
click at [524, 16] on icon "button" at bounding box center [528, 14] width 9 height 9
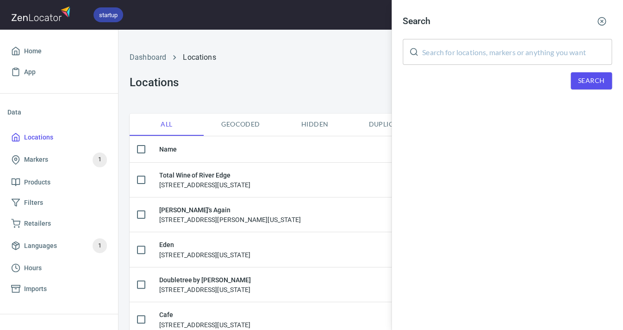
click at [460, 55] on input "text" at bounding box center [517, 52] width 190 height 26
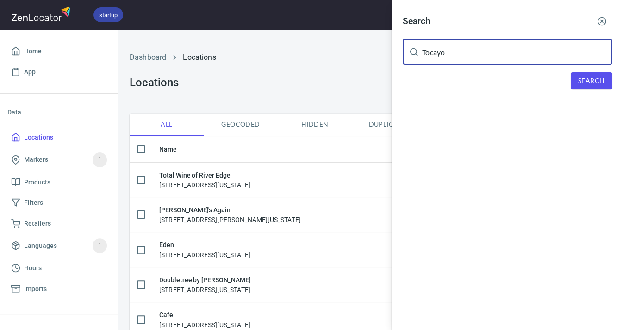
type input "Tocayo"
click at [575, 76] on button "Search" at bounding box center [591, 80] width 41 height 17
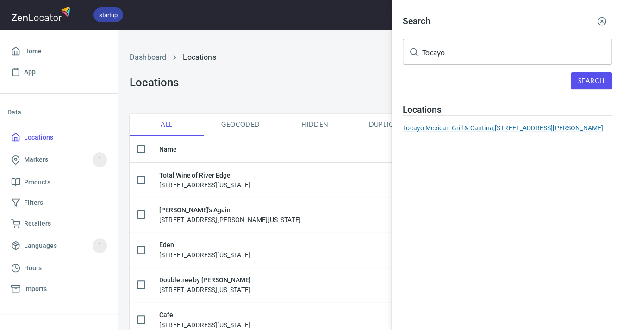
click at [501, 125] on div "Tocayo Mexican Grill & Cantina, 283 S Joe Martinez Blvd, Pueblo, CO 81007" at bounding box center [507, 127] width 209 height 9
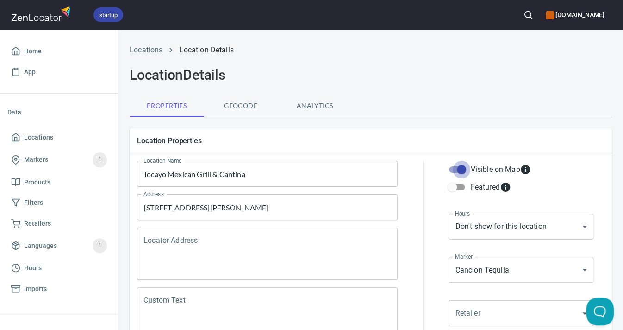
click at [466, 167] on input "Visible on Map" at bounding box center [461, 170] width 53 height 18
checkbox input "false"
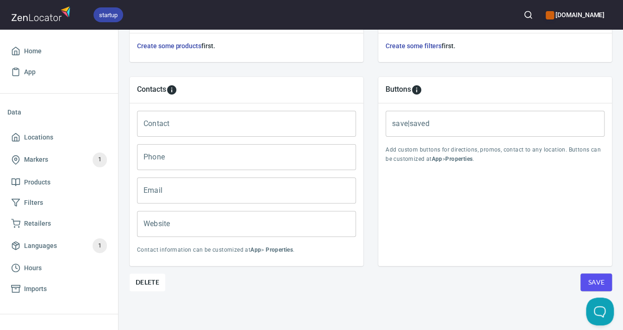
scroll to position [357, 0]
click at [602, 283] on span "Save" at bounding box center [596, 283] width 17 height 12
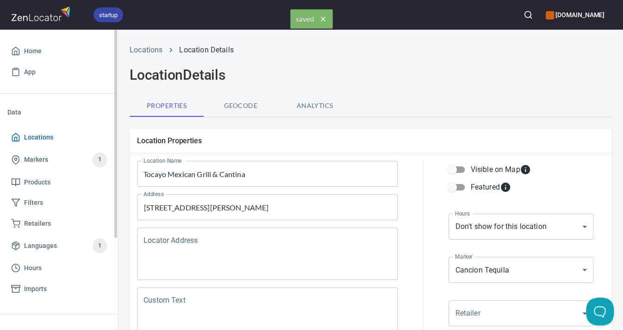
scroll to position [0, 0]
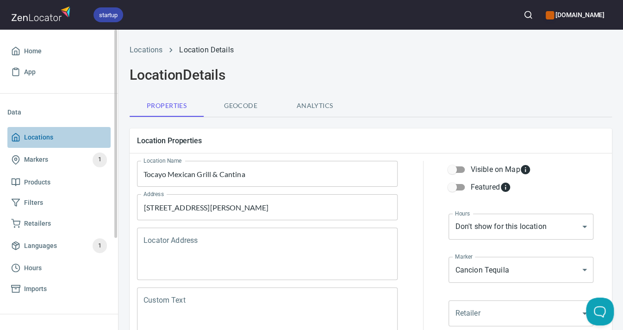
click at [31, 141] on span "Locations" at bounding box center [38, 138] width 29 height 12
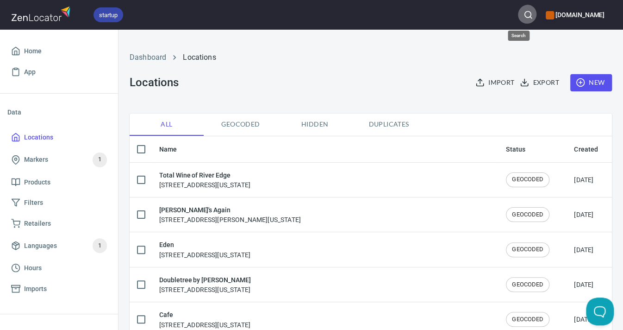
click at [524, 17] on icon "button" at bounding box center [528, 14] width 9 height 9
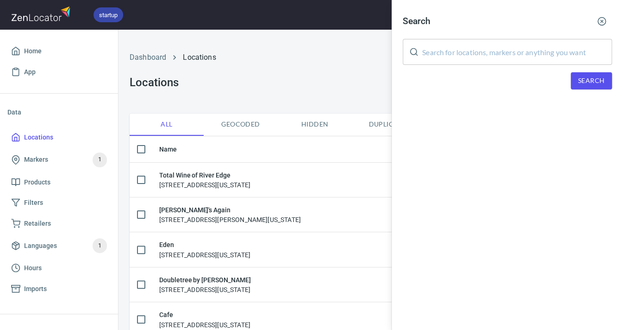
click at [516, 45] on input "text" at bounding box center [517, 52] width 190 height 26
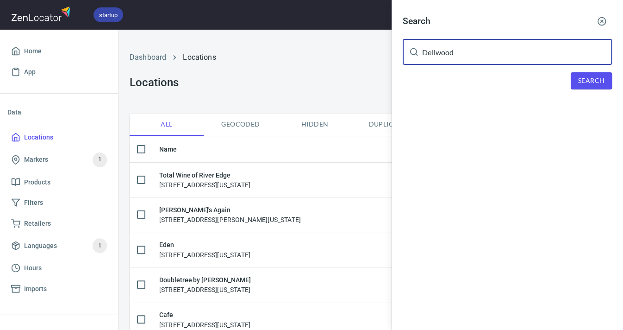
click at [591, 77] on span "Search" at bounding box center [592, 81] width 26 height 12
click at [478, 52] on input "Dellwood" at bounding box center [517, 52] width 190 height 26
click at [435, 52] on input "Dellwood" at bounding box center [517, 52] width 190 height 26
type input "Delwood"
click at [588, 82] on span "Search" at bounding box center [592, 81] width 26 height 12
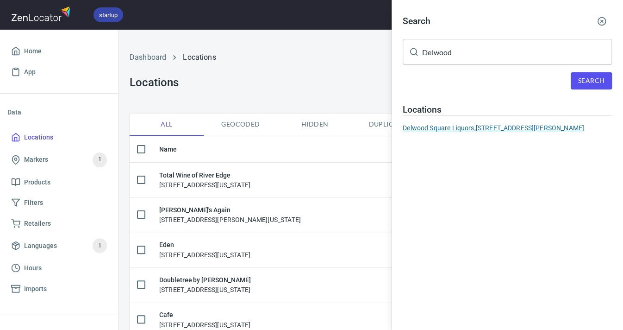
click at [523, 126] on div "Delwood Square Liquors, 60 Bulldogger Road, Bailey, CO, 80421" at bounding box center [507, 127] width 209 height 9
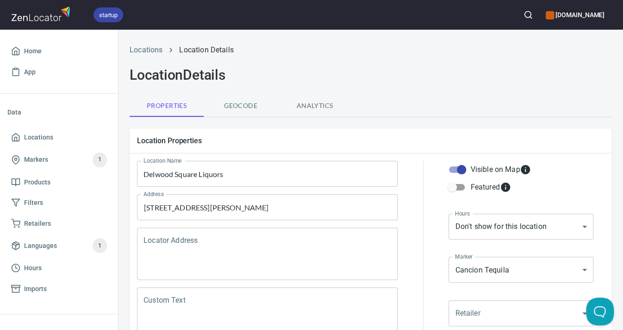
click at [465, 168] on input "Visible on Map" at bounding box center [461, 170] width 53 height 18
checkbox input "false"
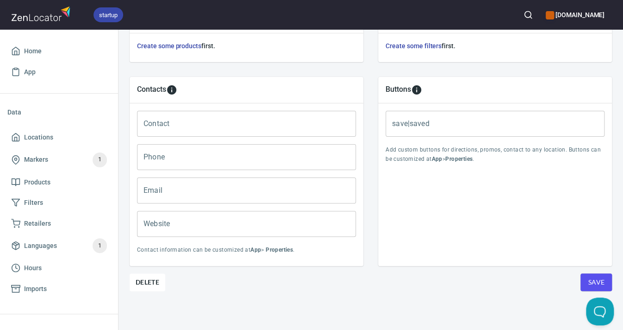
scroll to position [357, 0]
click at [597, 277] on span "Save" at bounding box center [596, 283] width 17 height 12
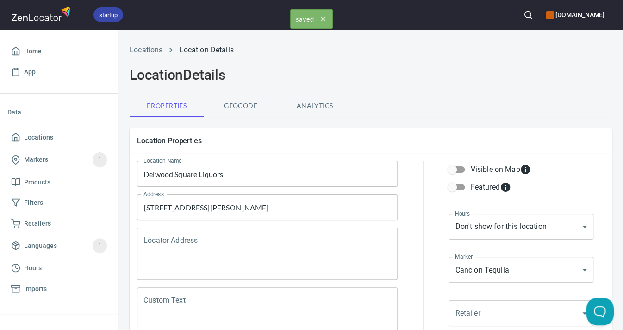
scroll to position [0, 0]
click at [47, 137] on span "Locations" at bounding box center [38, 138] width 29 height 12
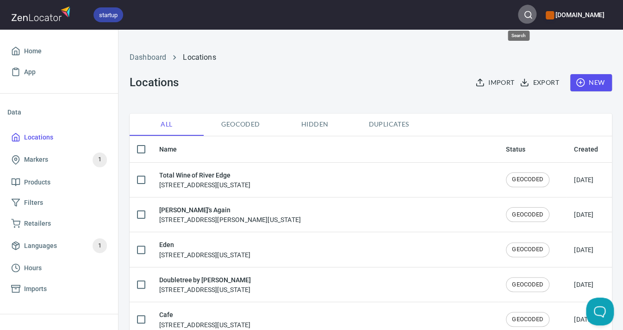
click at [524, 14] on icon "button" at bounding box center [528, 14] width 9 height 9
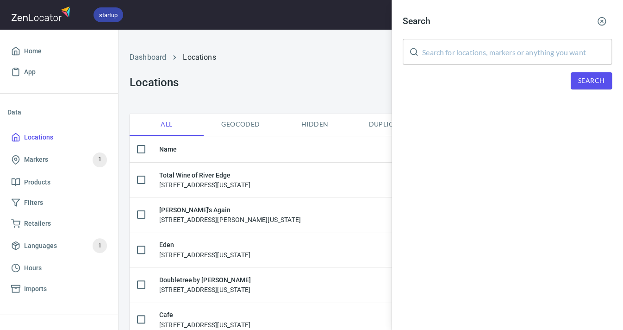
click at [502, 50] on input "text" at bounding box center [517, 52] width 190 height 26
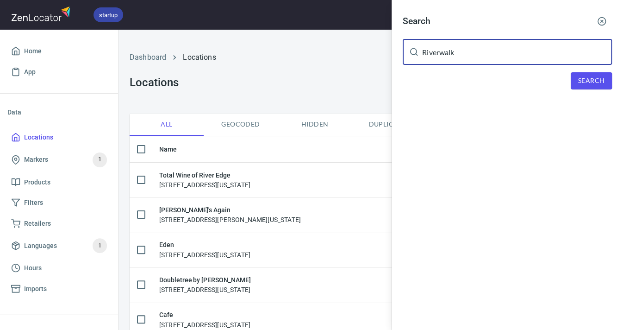
type input "Riverwalk"
click at [594, 82] on span "Search" at bounding box center [592, 81] width 26 height 12
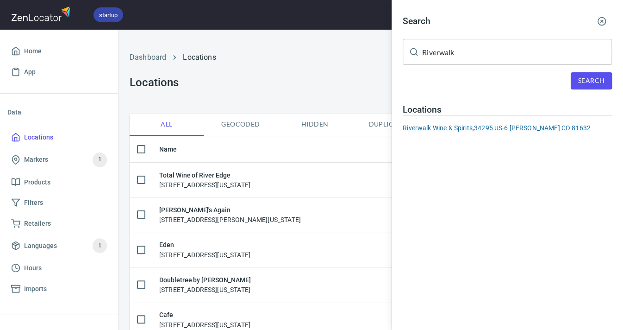
click at [525, 127] on div "Riverwalk Wine & Spirits, 34295 US-6 Edwards CO 81632" at bounding box center [507, 127] width 209 height 9
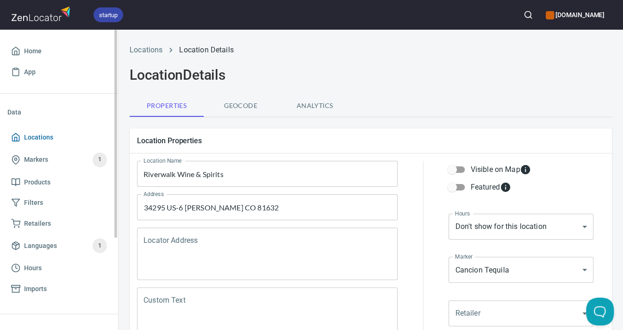
click at [50, 136] on span "Locations" at bounding box center [38, 138] width 29 height 12
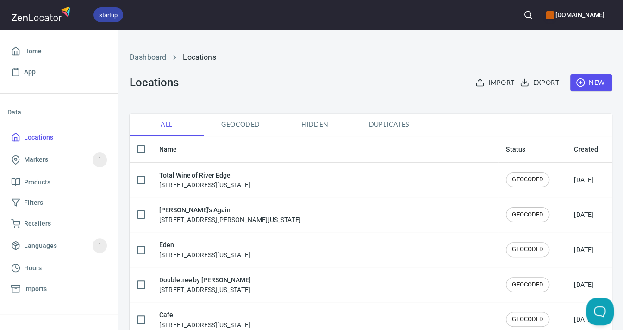
click at [524, 15] on icon "button" at bounding box center [528, 14] width 9 height 9
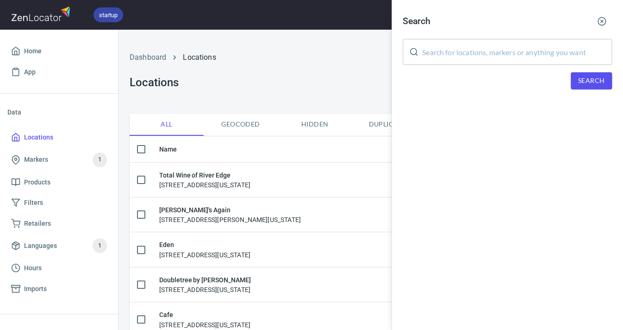
click at [497, 55] on input "text" at bounding box center [517, 52] width 190 height 26
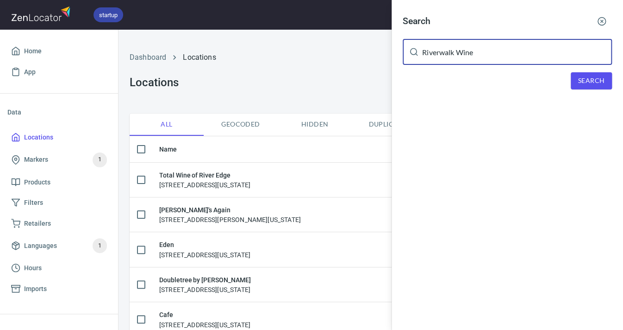
type input "Riverwalk Wine"
click at [594, 81] on span "Search" at bounding box center [592, 81] width 26 height 12
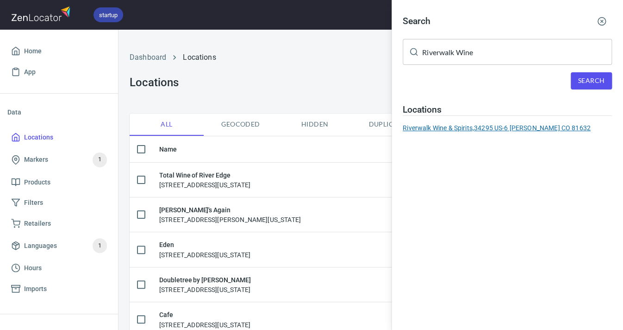
click at [548, 125] on div "Riverwalk Wine & Spirits, 34295 US-6 Edwards CO 81632" at bounding box center [507, 127] width 209 height 9
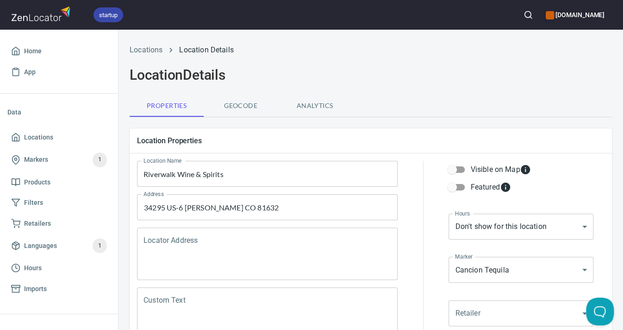
click at [456, 170] on input "Visible on Map" at bounding box center [452, 170] width 53 height 18
click at [459, 170] on input "Visible on Map" at bounding box center [461, 170] width 53 height 18
checkbox input "false"
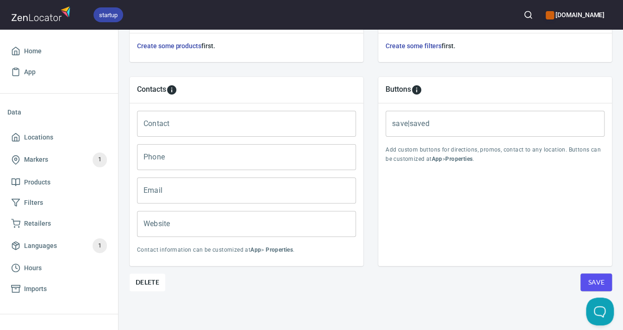
scroll to position [357, 0]
click at [149, 279] on span "Delete" at bounding box center [148, 282] width 24 height 11
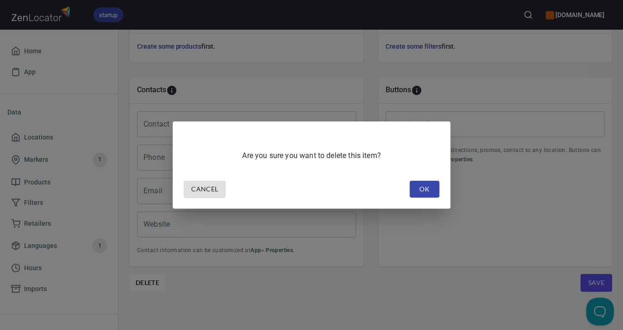
click at [429, 188] on span "OK" at bounding box center [424, 189] width 15 height 12
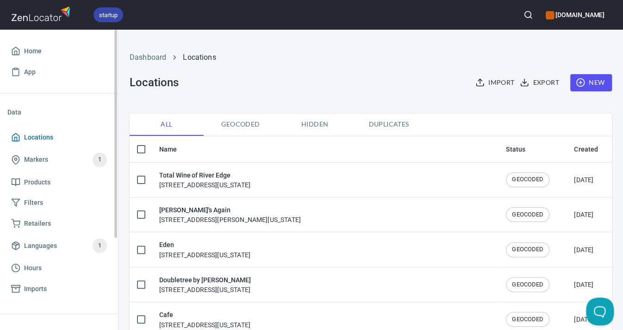
click at [34, 137] on span "Locations" at bounding box center [38, 138] width 29 height 12
click at [524, 11] on icon "button" at bounding box center [528, 14] width 9 height 9
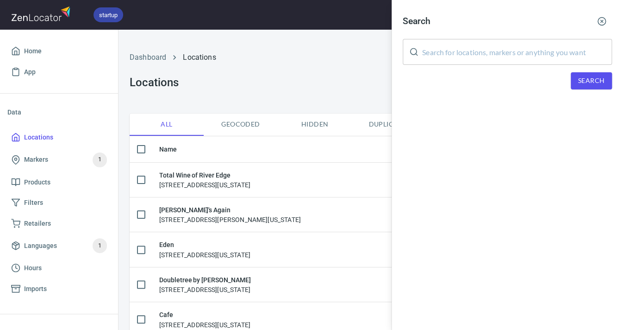
click at [437, 47] on input "text" at bounding box center [517, 52] width 190 height 26
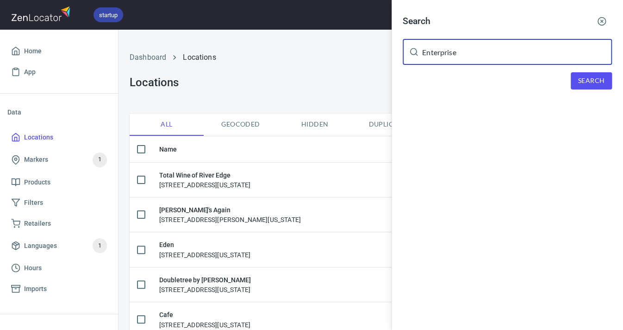
type input "Enterprise"
click at [574, 76] on button "Search" at bounding box center [591, 80] width 41 height 17
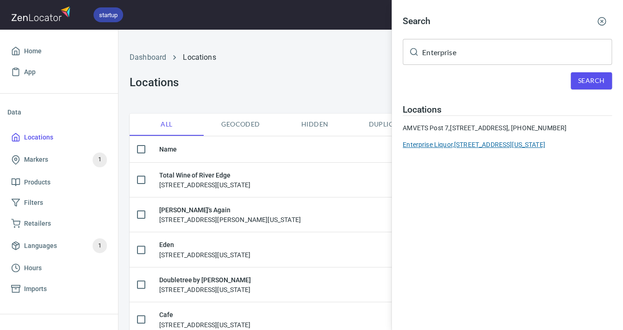
click at [516, 149] on div "Enterprise Liquor, 2923 North Avenue, Colorado, United States" at bounding box center [507, 144] width 209 height 9
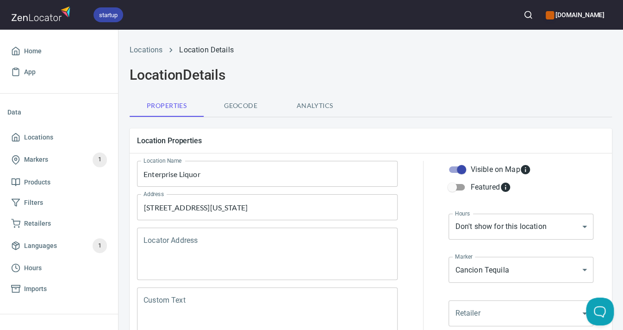
click at [461, 167] on input "Visible on Map" at bounding box center [461, 170] width 53 height 18
checkbox input "false"
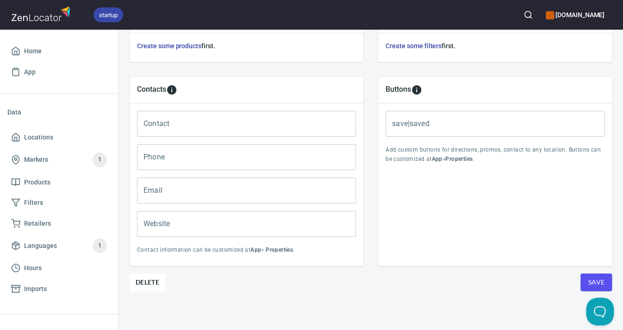
scroll to position [357, 0]
click at [594, 274] on button "Save" at bounding box center [596, 283] width 31 height 18
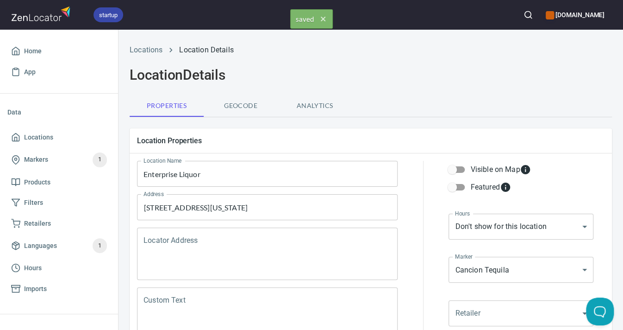
scroll to position [0, 0]
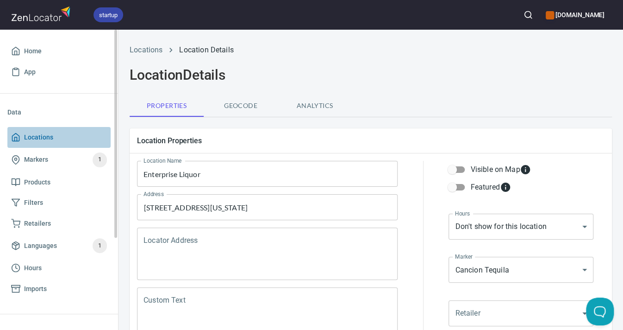
click at [37, 134] on span "Locations" at bounding box center [38, 138] width 29 height 12
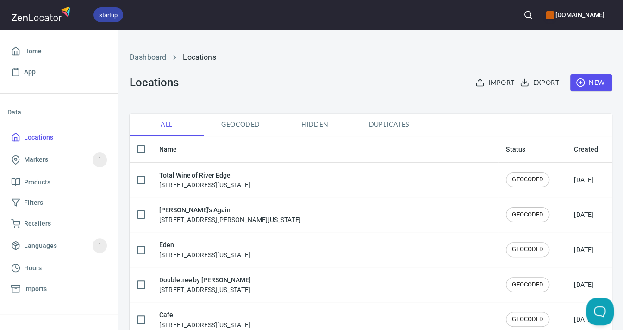
click at [524, 16] on icon "button" at bounding box center [528, 14] width 9 height 9
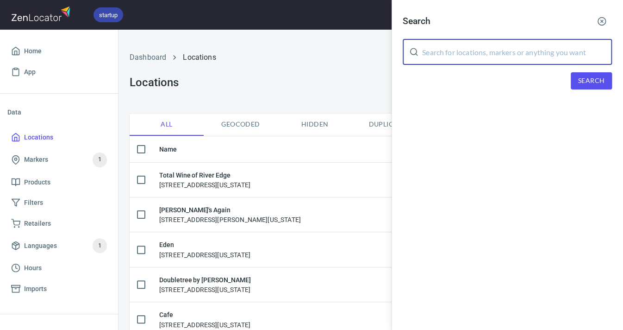
click at [488, 50] on input "text" at bounding box center [517, 52] width 190 height 26
click at [576, 78] on button "Search" at bounding box center [591, 80] width 41 height 17
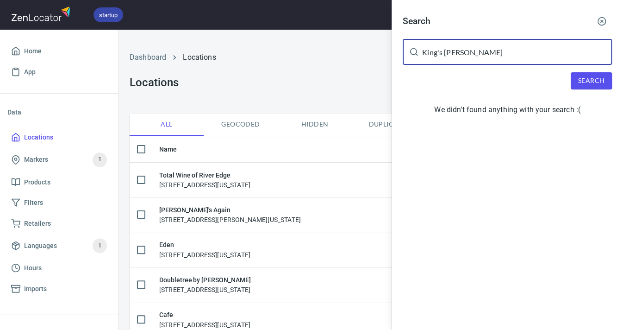
click at [479, 48] on input "King's Valle" at bounding box center [517, 52] width 190 height 26
click at [439, 50] on input "King's Valley" at bounding box center [517, 52] width 190 height 26
type input "Kings Valley"
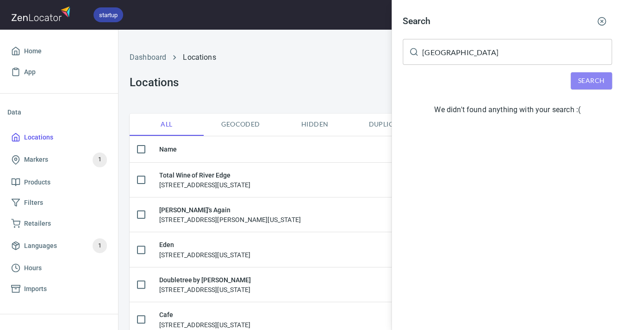
click at [588, 79] on span "Search" at bounding box center [592, 81] width 26 height 12
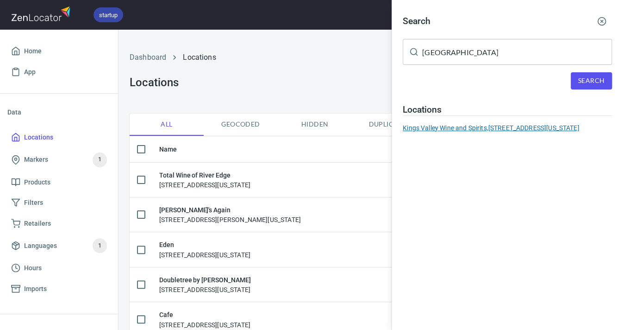
click at [501, 124] on div "Kings Valley Wine and Spirits, 30403 Kings Valley Drive, Aspen Park, Colorado, …" at bounding box center [507, 127] width 209 height 9
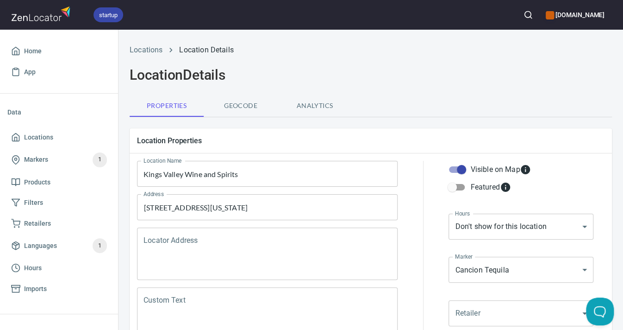
click at [466, 168] on input "Visible on Map" at bounding box center [461, 170] width 53 height 18
checkbox input "false"
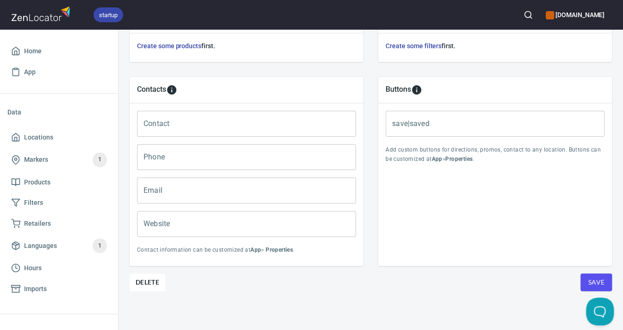
scroll to position [357, 0]
click at [593, 284] on span "Save" at bounding box center [596, 283] width 17 height 12
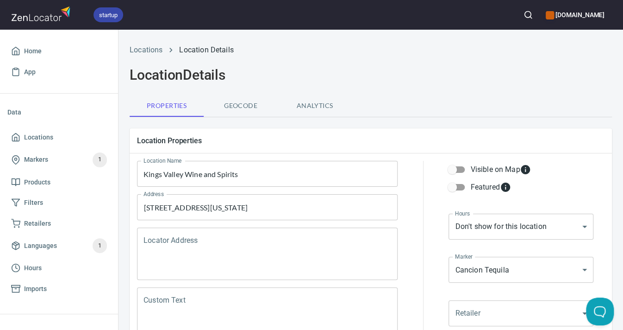
scroll to position [0, 0]
click at [36, 135] on span "Locations" at bounding box center [38, 138] width 29 height 12
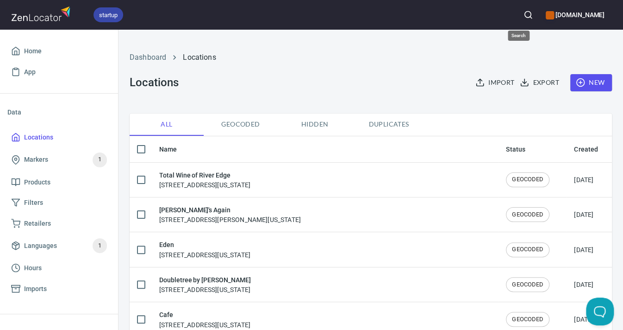
click at [524, 14] on icon "button" at bounding box center [528, 14] width 9 height 9
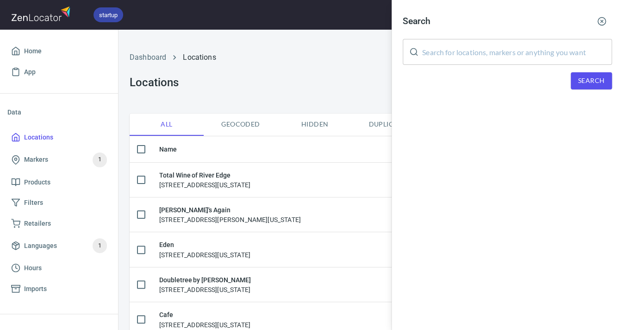
click at [487, 44] on input "text" at bounding box center [517, 52] width 190 height 26
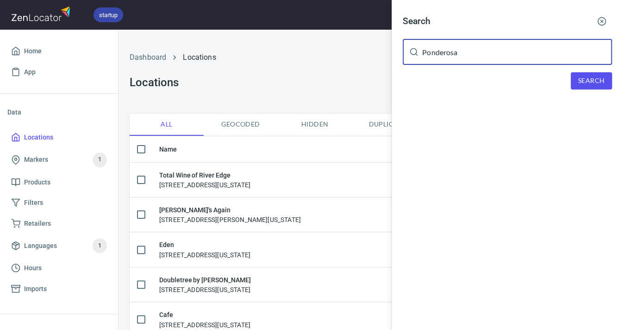
type input "Ponderosa"
click at [576, 77] on button "Search" at bounding box center [591, 80] width 41 height 17
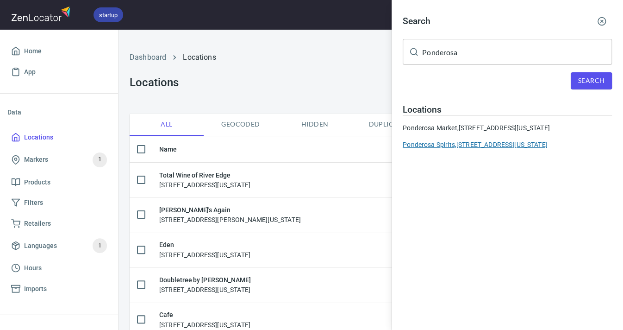
click at [506, 149] on div "Ponderosa Spirits, 4053 Evergreen Parkway Access Rd, Evergreen, Colorado, 80439" at bounding box center [507, 144] width 209 height 9
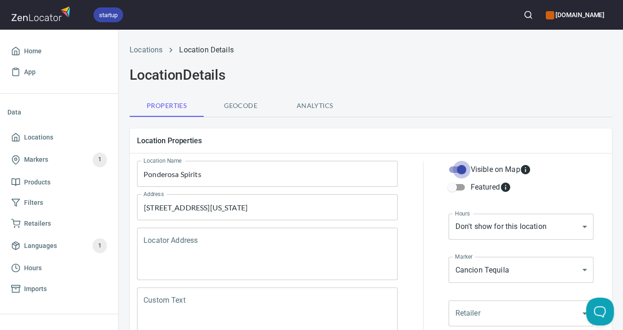
click at [463, 170] on input "Visible on Map" at bounding box center [461, 170] width 53 height 18
checkbox input "false"
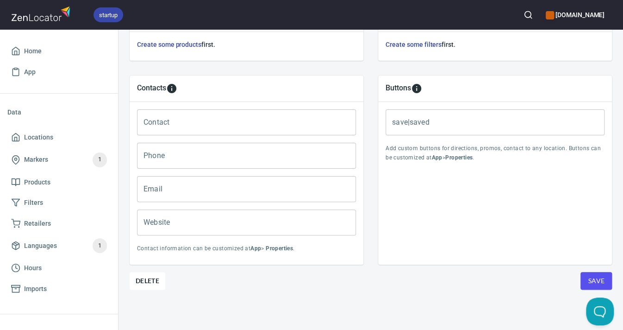
scroll to position [357, 0]
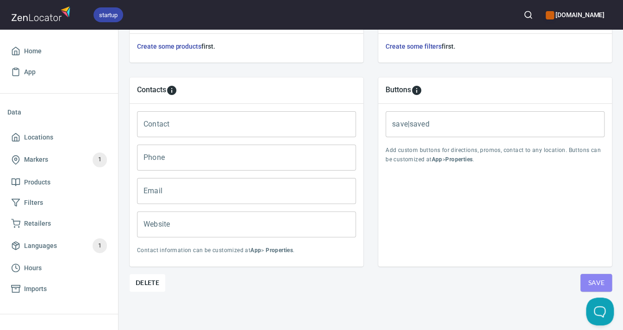
click at [589, 278] on span "Save" at bounding box center [596, 283] width 17 height 12
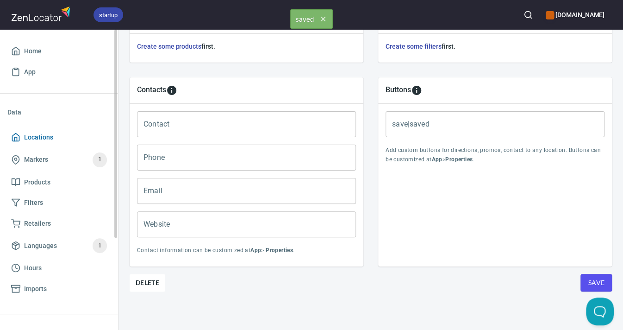
click at [51, 137] on span "Locations" at bounding box center [38, 138] width 29 height 12
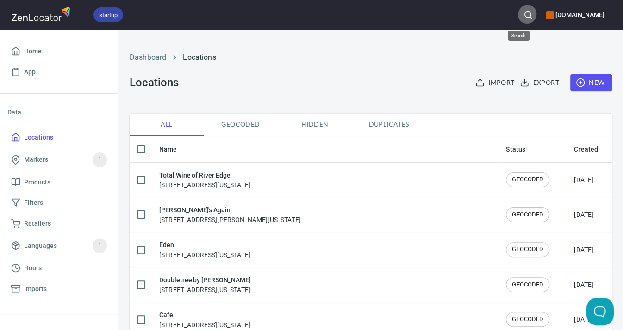
click at [524, 13] on icon "button" at bounding box center [528, 14] width 9 height 9
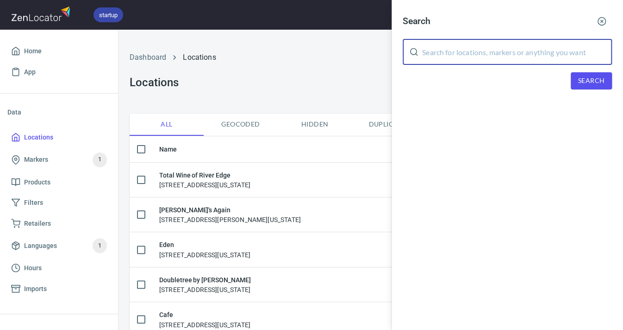
click at [491, 43] on input "text" at bounding box center [517, 52] width 190 height 26
type input "Evergreen"
click at [591, 83] on span "Search" at bounding box center [592, 81] width 26 height 12
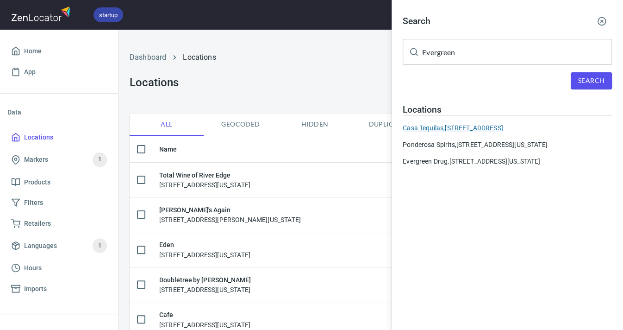
click at [539, 125] on div "Casa Tequilas, 1193 Bergen Pkwy Evergreen CO 80439" at bounding box center [507, 127] width 209 height 9
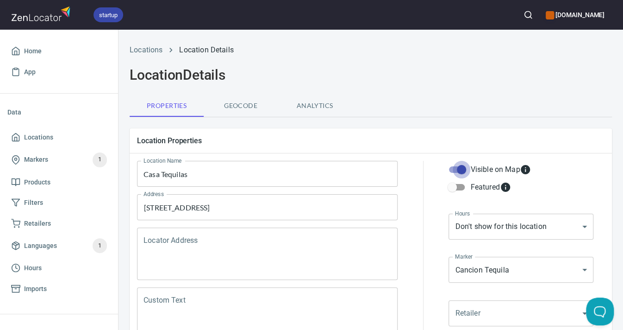
click at [465, 167] on input "Visible on Map" at bounding box center [461, 170] width 53 height 18
checkbox input "false"
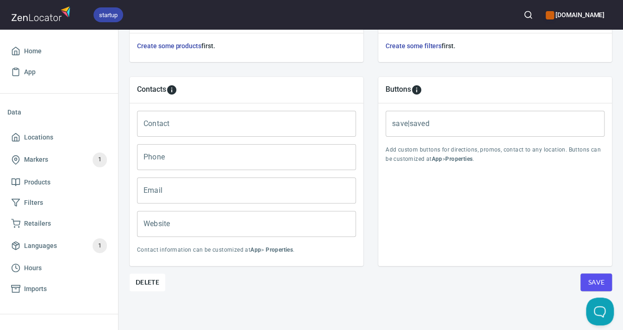
scroll to position [357, 0]
click at [598, 284] on span "Save" at bounding box center [596, 283] width 17 height 12
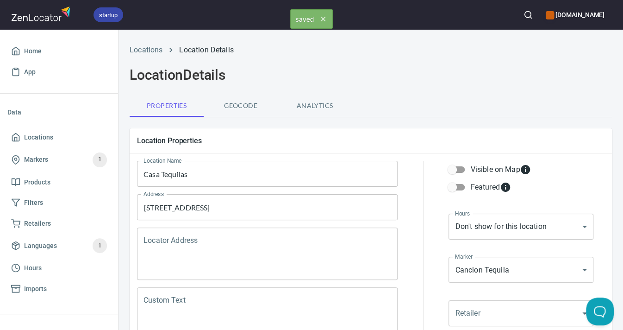
scroll to position [0, 0]
click at [35, 135] on span "Locations" at bounding box center [38, 138] width 29 height 12
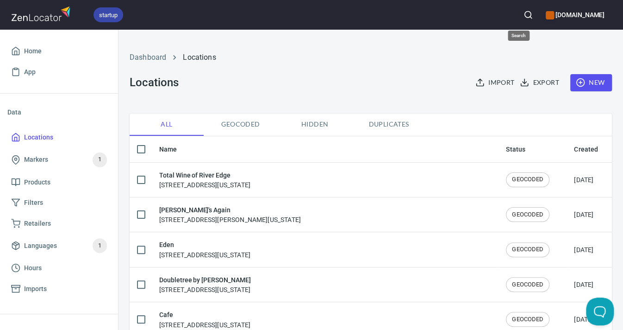
click at [524, 12] on button "button" at bounding box center [528, 15] width 20 height 20
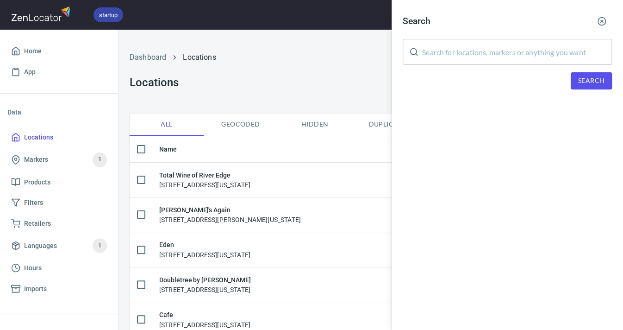
click at [511, 51] on input "text" at bounding box center [517, 52] width 190 height 26
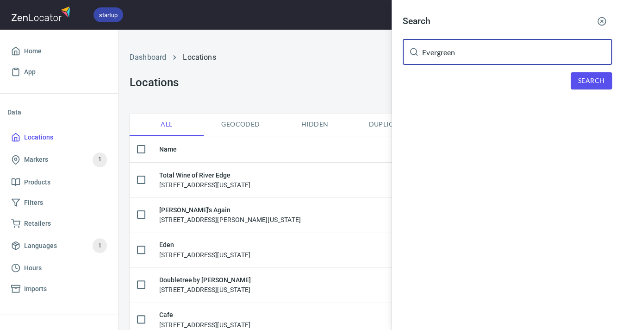
type input "Evergreen"
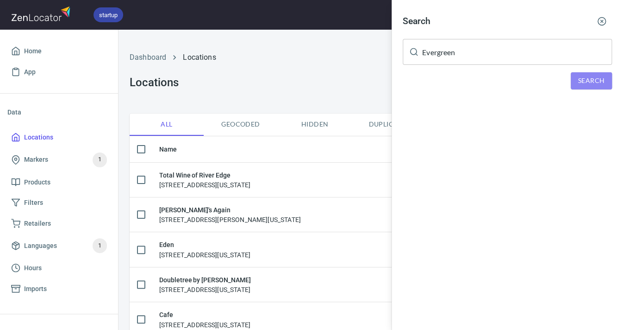
click at [599, 78] on span "Search" at bounding box center [592, 81] width 26 height 12
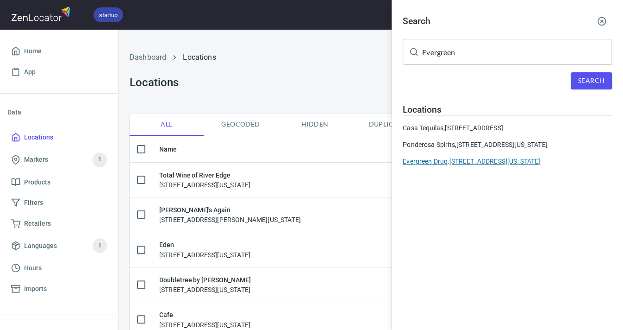
click at [460, 166] on div "Evergreen Drug, 3847 Evergreen Parkway, Evergreen, Colorado, United States" at bounding box center [507, 161] width 209 height 9
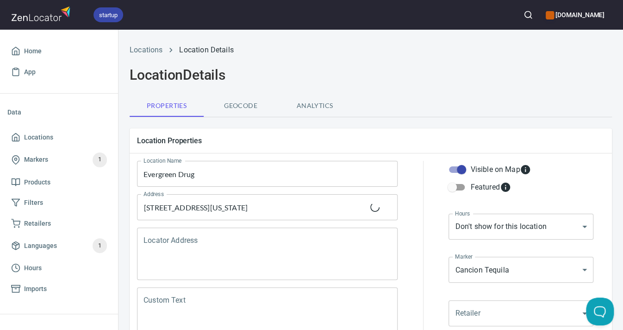
click at [460, 172] on input "Visible on Map" at bounding box center [461, 170] width 53 height 18
checkbox input "false"
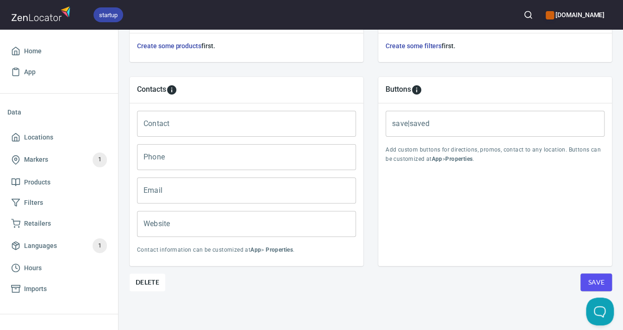
scroll to position [357, 0]
click at [604, 277] on span "Save" at bounding box center [596, 283] width 17 height 12
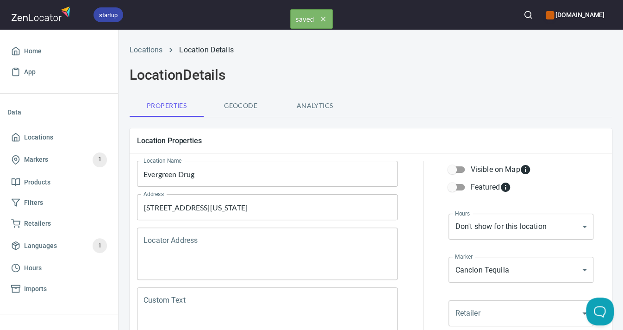
scroll to position [0, 0]
click at [37, 134] on span "Locations" at bounding box center [38, 138] width 29 height 12
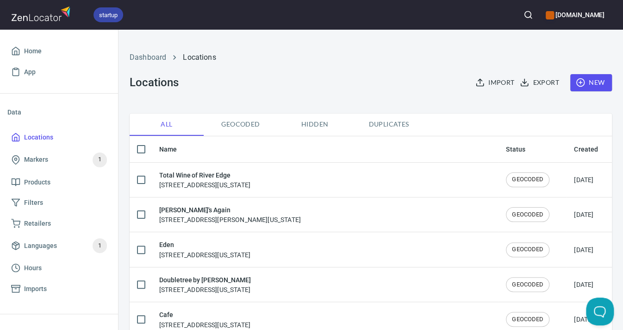
click at [524, 13] on icon "button" at bounding box center [528, 14] width 9 height 9
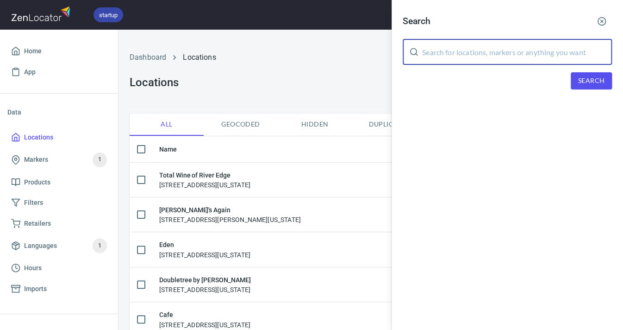
click at [457, 51] on input "text" at bounding box center [517, 52] width 190 height 26
type input "Clear Creek"
click at [592, 79] on span "Search" at bounding box center [592, 81] width 26 height 12
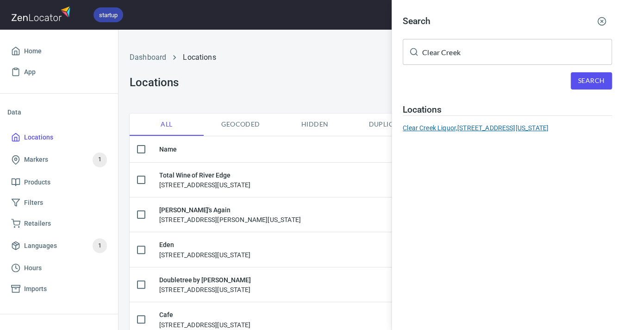
click at [530, 126] on div "Clear Creek Liquor, 325 Miner Street, Idaho Springs, CO 80452" at bounding box center [507, 127] width 209 height 9
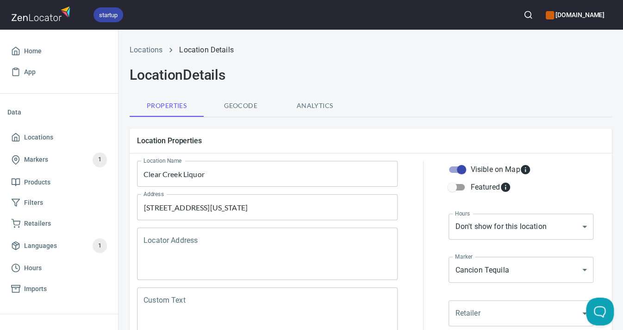
click at [461, 170] on input "Visible on Map" at bounding box center [461, 170] width 53 height 18
checkbox input "false"
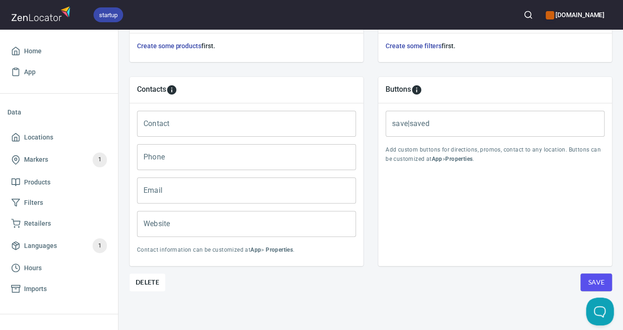
scroll to position [357, 0]
click at [595, 281] on span "Save" at bounding box center [596, 283] width 17 height 12
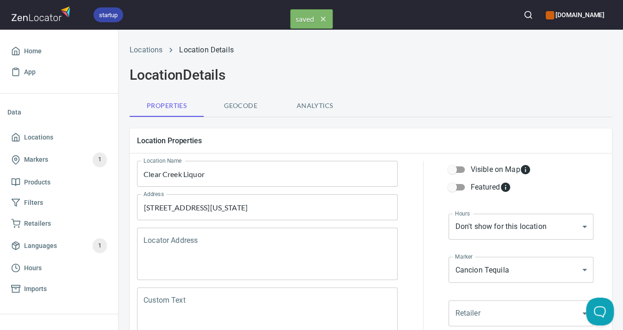
scroll to position [0, 0]
click at [54, 135] on span "Locations" at bounding box center [59, 138] width 96 height 12
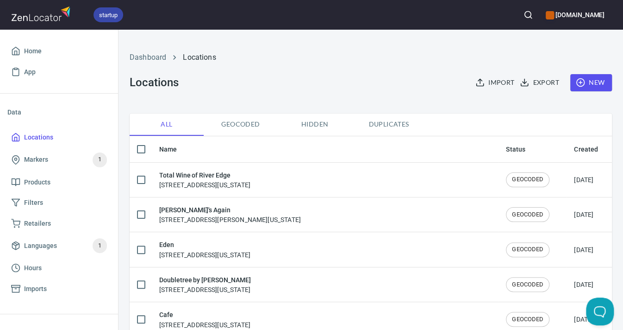
click at [525, 13] on circle "button" at bounding box center [528, 15] width 6 height 6
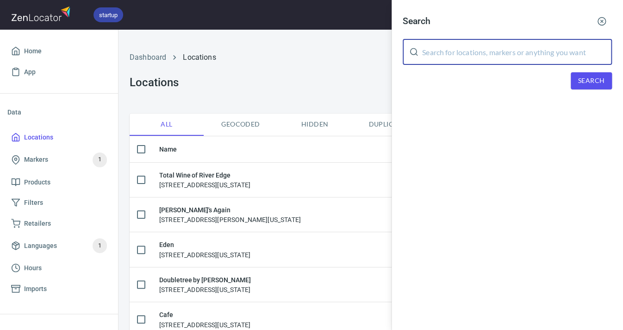
click at [518, 45] on input "text" at bounding box center [517, 52] width 190 height 26
type input "Country Meadows"
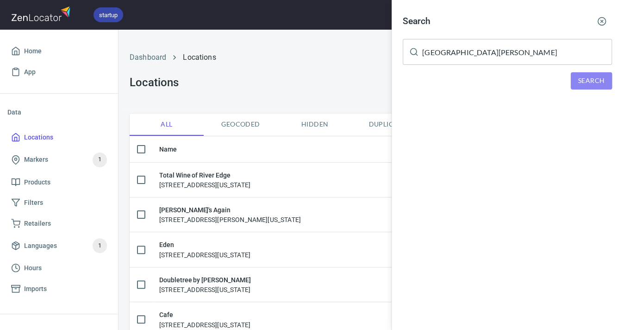
click at [583, 80] on span "Search" at bounding box center [592, 81] width 26 height 12
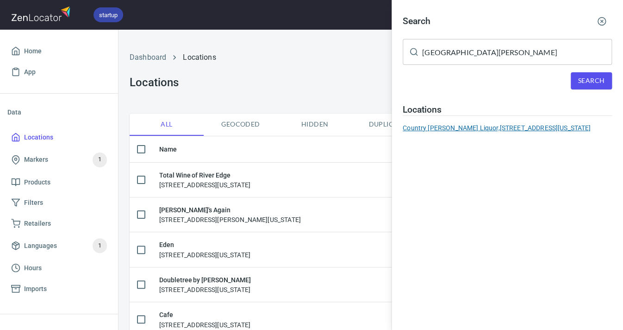
click at [531, 124] on div "Country Meadows Liquor, 325 Miner Street, Idaho Springs, CO 80452" at bounding box center [507, 127] width 209 height 9
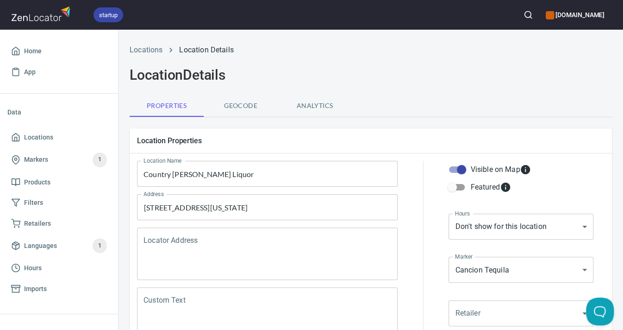
click at [464, 168] on input "Visible on Map" at bounding box center [461, 170] width 53 height 18
checkbox input "false"
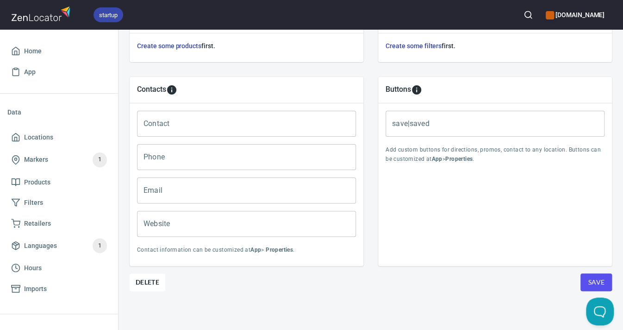
scroll to position [357, 0]
click at [592, 277] on span "Save" at bounding box center [596, 283] width 17 height 12
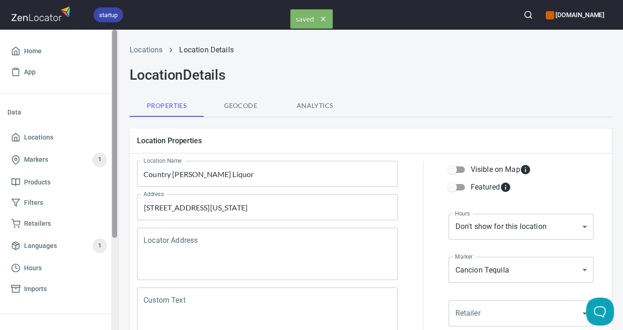
scroll to position [0, 0]
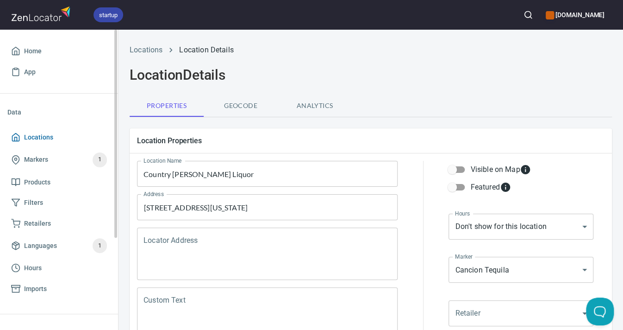
click at [37, 136] on span "Locations" at bounding box center [38, 138] width 29 height 12
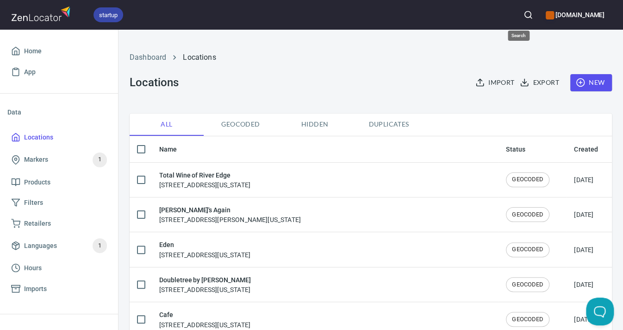
click at [524, 15] on icon "button" at bounding box center [528, 14] width 9 height 9
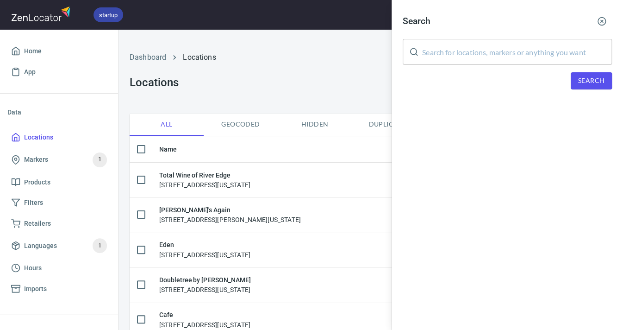
click at [454, 49] on input "text" at bounding box center [517, 52] width 190 height 26
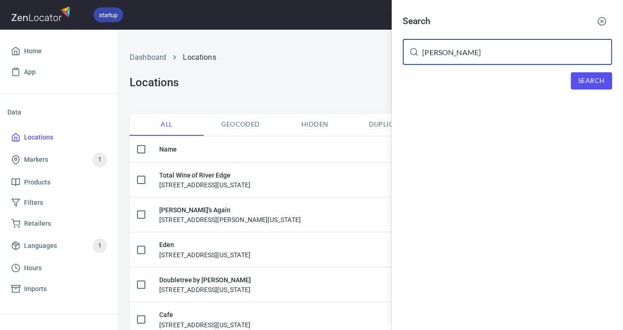
type input "Chatfield"
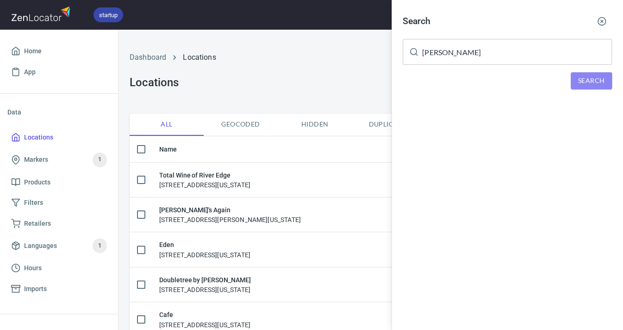
click at [605, 82] on button "Search" at bounding box center [591, 80] width 41 height 17
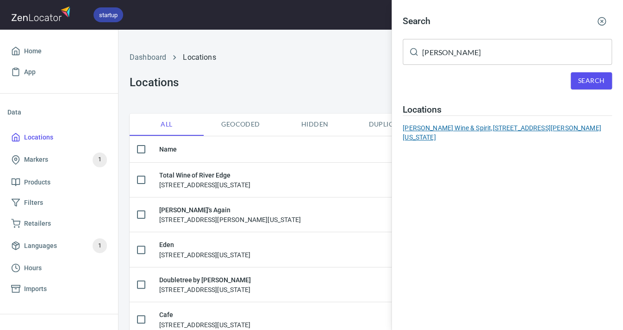
click at [526, 126] on div "Chatfield Wine & Spirit, 8156 South Wadsworth Boulevard, Littleton, Colorado, U…" at bounding box center [507, 132] width 209 height 19
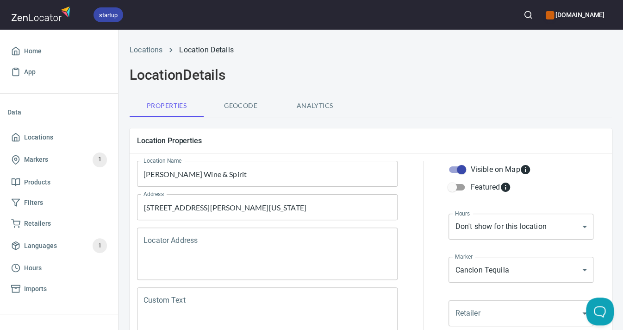
click at [460, 170] on input "Visible on Map" at bounding box center [461, 170] width 53 height 18
checkbox input "false"
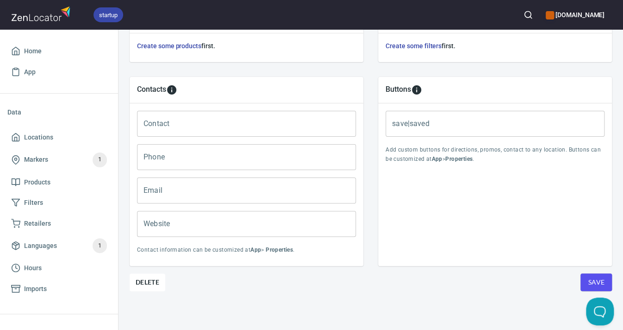
scroll to position [357, 0]
click at [588, 280] on span "Save" at bounding box center [596, 283] width 17 height 12
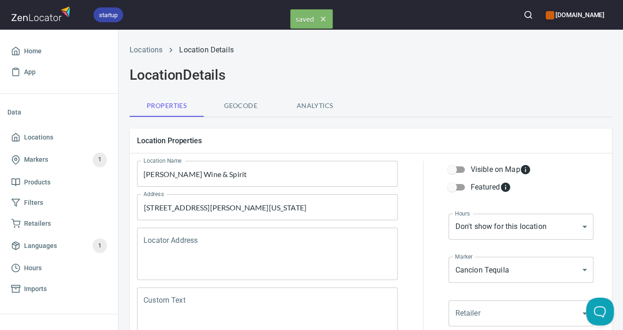
scroll to position [0, 0]
click at [45, 133] on span "Locations" at bounding box center [38, 138] width 29 height 12
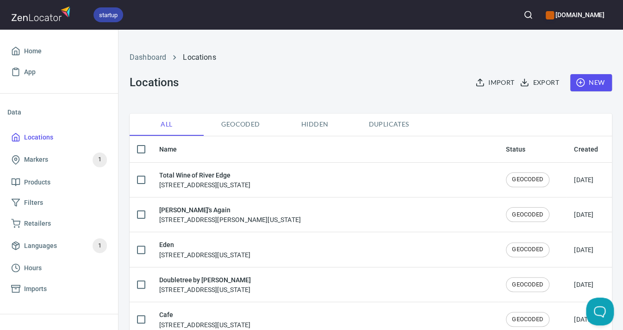
click at [524, 13] on icon "button" at bounding box center [528, 14] width 9 height 9
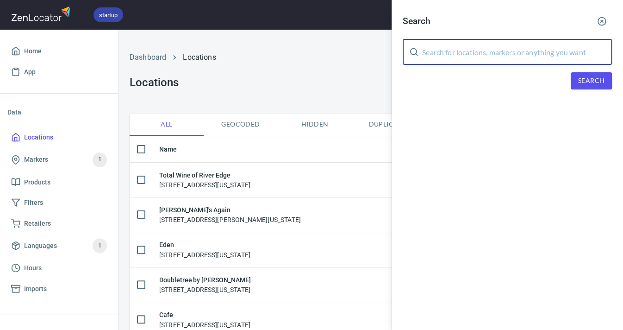
click at [474, 54] on input "text" at bounding box center [517, 52] width 190 height 26
type input "King Liquor"
click at [584, 76] on span "Search" at bounding box center [592, 81] width 26 height 12
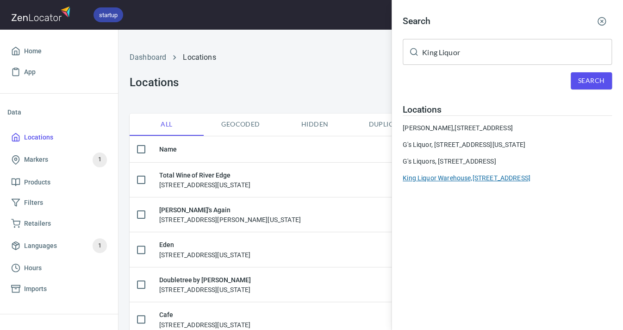
click at [533, 174] on div "King Liquor Warehouse, [STREET_ADDRESS]" at bounding box center [507, 177] width 209 height 9
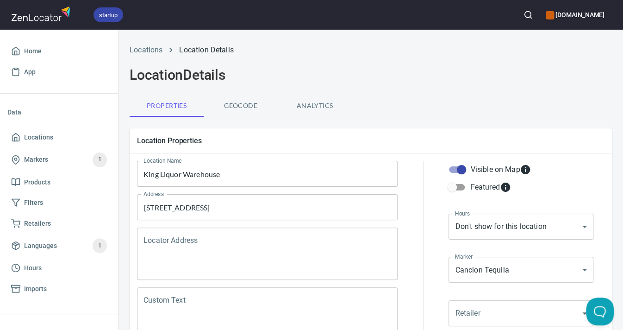
click at [460, 170] on input "Visible on Map" at bounding box center [461, 170] width 53 height 18
checkbox input "false"
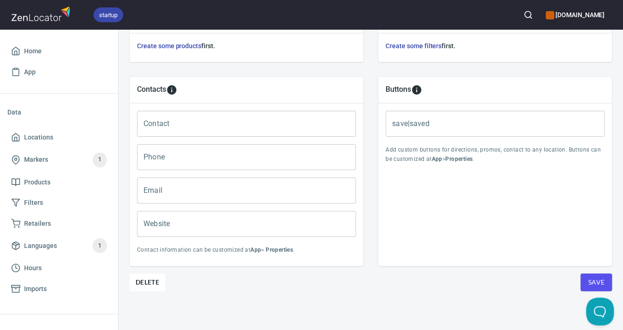
scroll to position [357, 0]
click at [590, 280] on span "Save" at bounding box center [596, 283] width 17 height 12
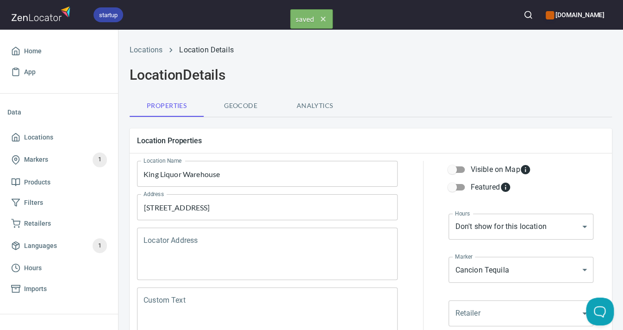
scroll to position [0, 0]
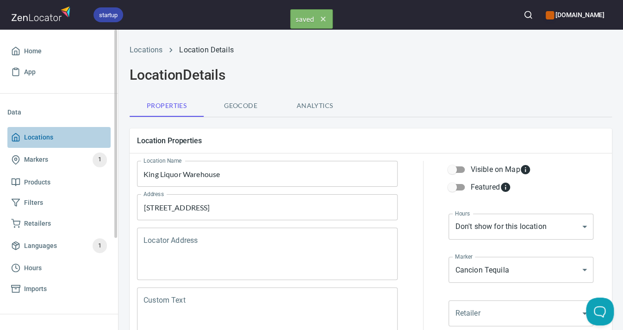
click at [44, 137] on span "Locations" at bounding box center [38, 138] width 29 height 12
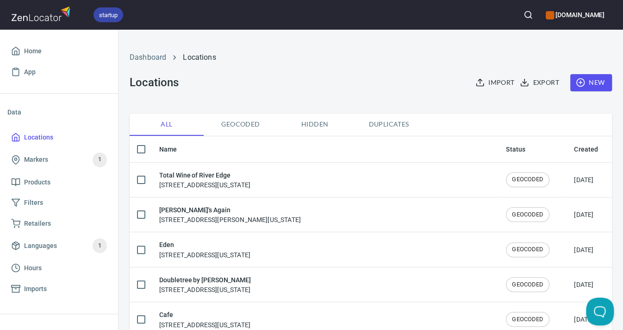
click at [525, 14] on circle "button" at bounding box center [528, 15] width 6 height 6
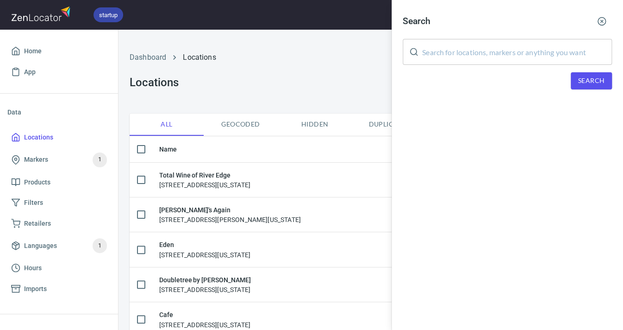
click at [519, 46] on input "text" at bounding box center [517, 52] width 190 height 26
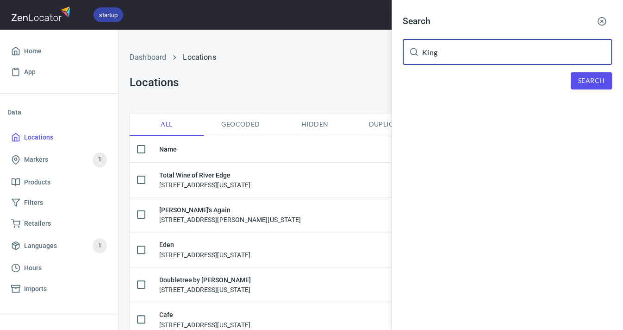
type input "King"
click at [600, 80] on span "Search" at bounding box center [592, 81] width 26 height 12
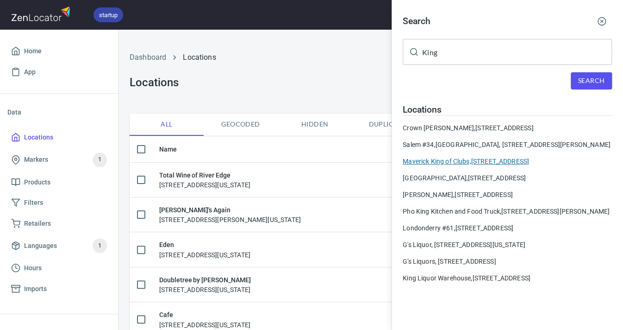
click at [468, 157] on div "Maverick King of Clubs, [STREET_ADDRESS]" at bounding box center [507, 161] width 209 height 9
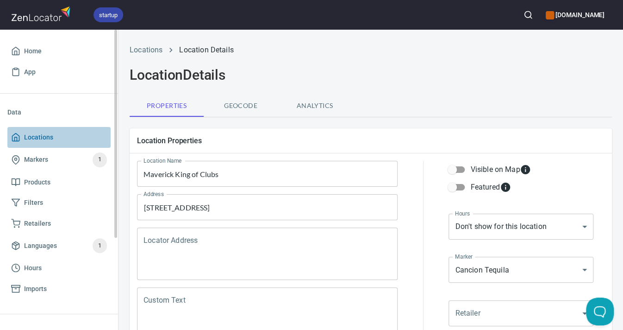
click at [35, 137] on span "Locations" at bounding box center [38, 138] width 29 height 12
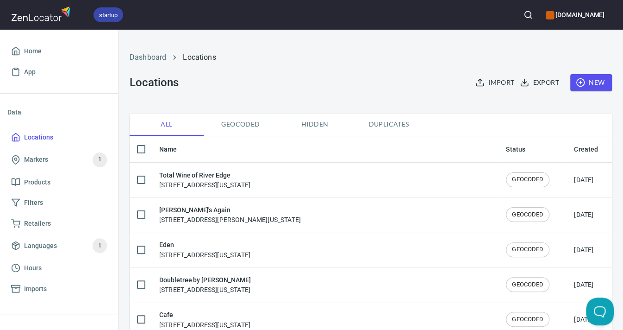
click at [524, 13] on icon "button" at bounding box center [528, 14] width 9 height 9
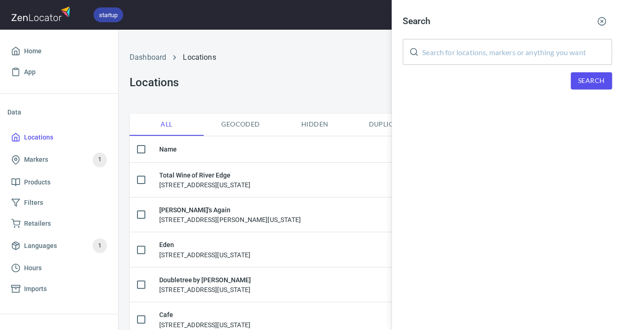
click at [457, 53] on input "text" at bounding box center [517, 52] width 190 height 26
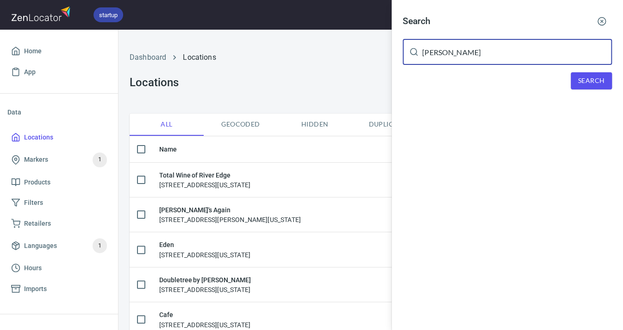
type input "[PERSON_NAME]"
click at [582, 75] on span "Search" at bounding box center [592, 81] width 26 height 12
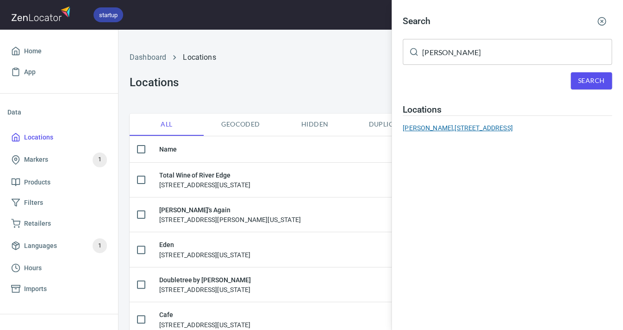
click at [478, 123] on div "[PERSON_NAME] Liquor, [STREET_ADDRESS]" at bounding box center [507, 127] width 209 height 9
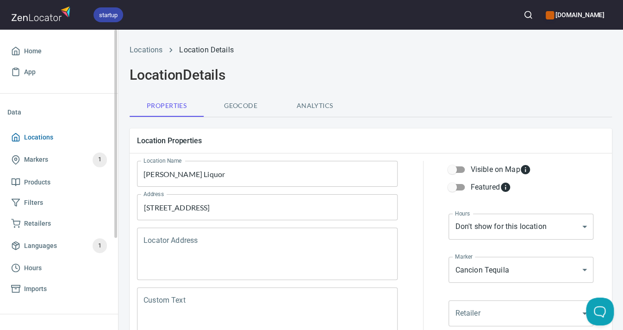
click at [26, 136] on span "Locations" at bounding box center [38, 138] width 29 height 12
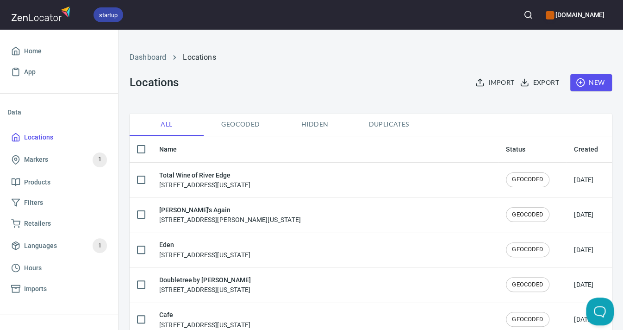
click at [525, 15] on circle "button" at bounding box center [528, 15] width 6 height 6
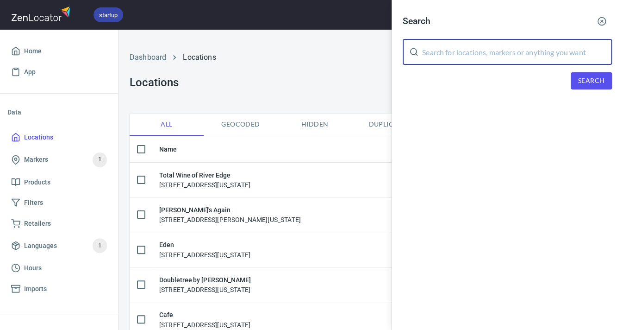
click at [494, 47] on input "text" at bounding box center [517, 52] width 190 height 26
type input "[PERSON_NAME]"
click at [605, 79] on button "Search" at bounding box center [591, 80] width 41 height 17
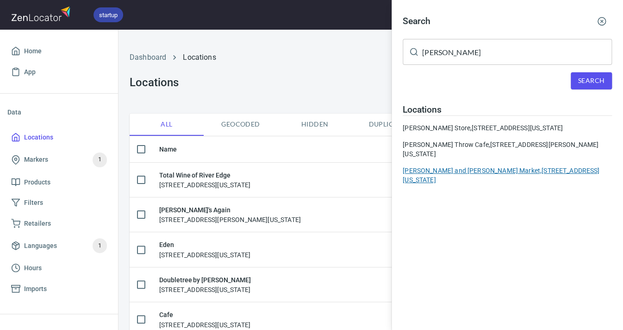
click at [497, 169] on div "[PERSON_NAME] and [PERSON_NAME] Market, [STREET_ADDRESS][US_STATE]" at bounding box center [507, 175] width 209 height 19
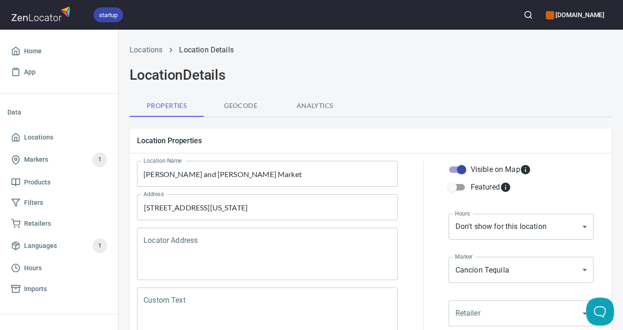
click at [464, 168] on input "Visible on Map" at bounding box center [461, 170] width 53 height 18
checkbox input "false"
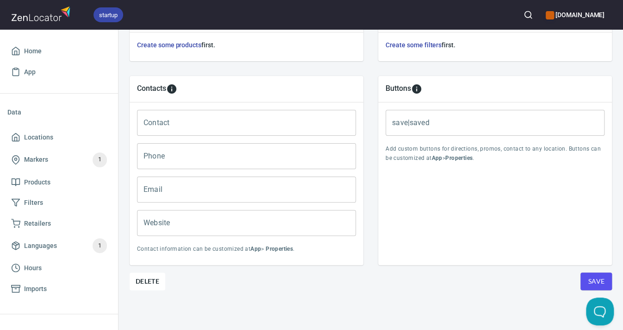
scroll to position [357, 0]
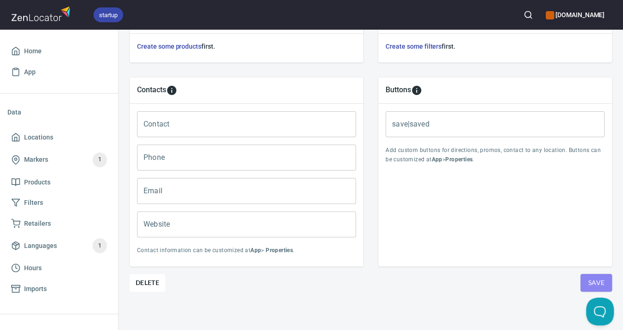
click at [598, 278] on span "Save" at bounding box center [596, 283] width 17 height 12
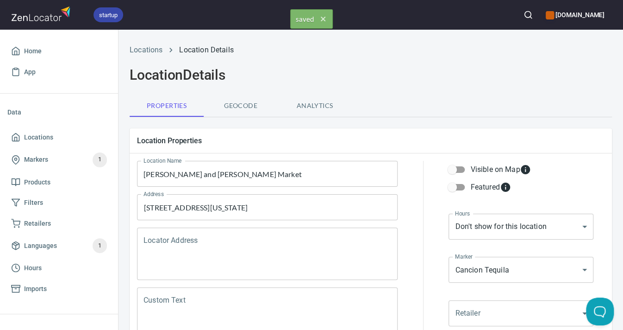
scroll to position [0, 0]
click at [41, 139] on span "Locations" at bounding box center [38, 138] width 29 height 12
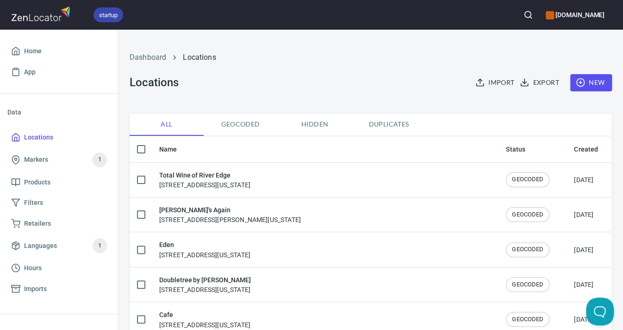
click at [524, 14] on icon "button" at bounding box center [528, 14] width 9 height 9
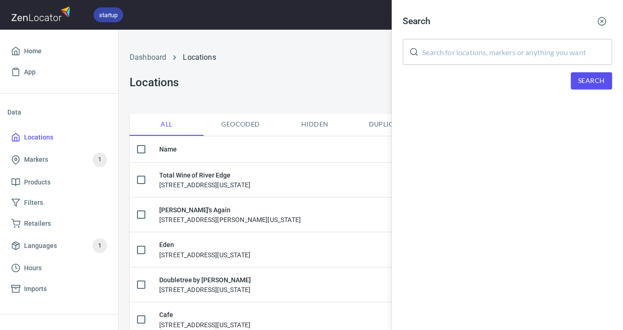
click at [472, 48] on input "text" at bounding box center [517, 52] width 190 height 26
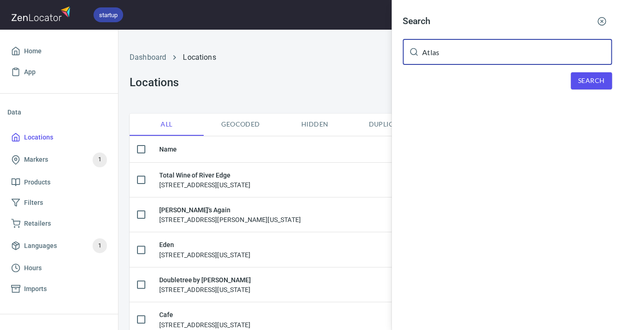
type input "Atlas"
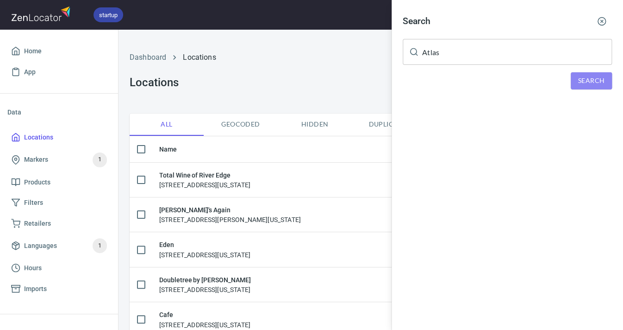
click at [575, 78] on button "Search" at bounding box center [591, 80] width 41 height 17
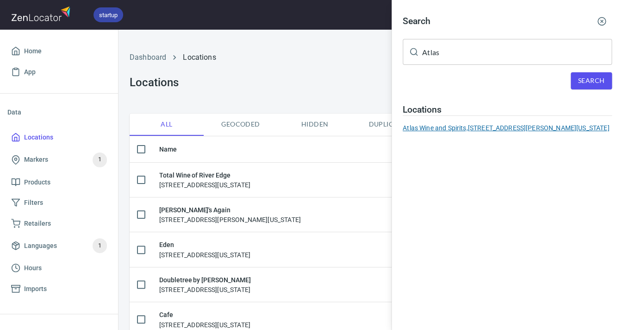
click at [511, 129] on div "Atlas Wine and Spirits, [STREET_ADDRESS][PERSON_NAME][US_STATE]" at bounding box center [507, 127] width 209 height 9
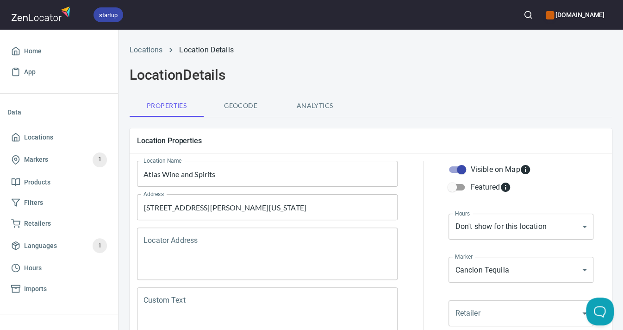
click at [463, 170] on input "Visible on Map" at bounding box center [461, 170] width 53 height 18
checkbox input "false"
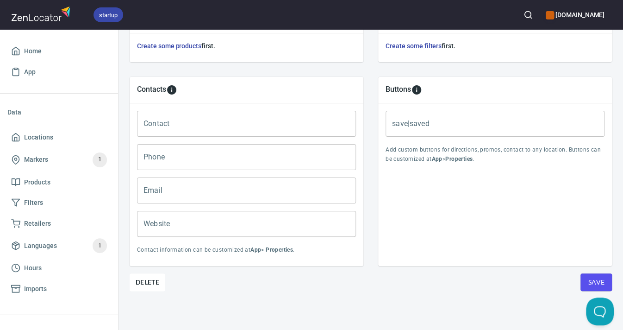
scroll to position [357, 0]
click at [593, 280] on span "Save" at bounding box center [596, 283] width 17 height 12
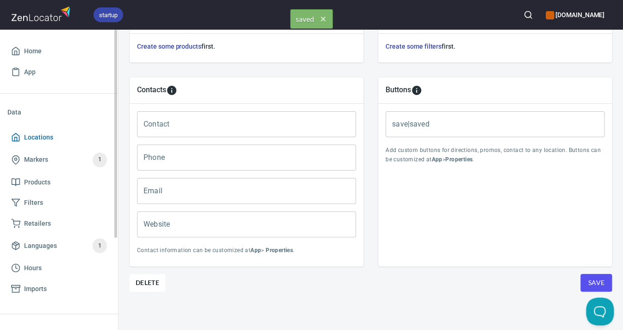
click at [40, 135] on span "Locations" at bounding box center [38, 138] width 29 height 12
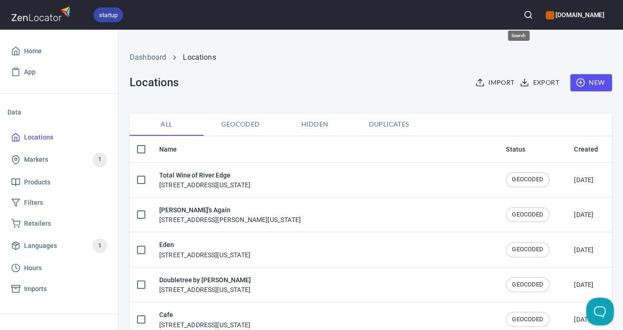
click at [524, 14] on icon "button" at bounding box center [528, 14] width 9 height 9
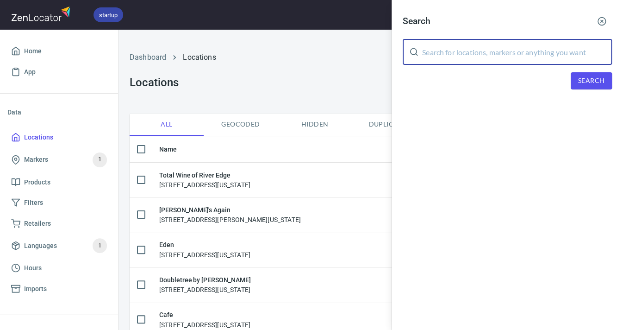
click at [478, 49] on input "text" at bounding box center [517, 52] width 190 height 26
type input "[PERSON_NAME]"
click at [589, 84] on button "Search" at bounding box center [591, 80] width 41 height 17
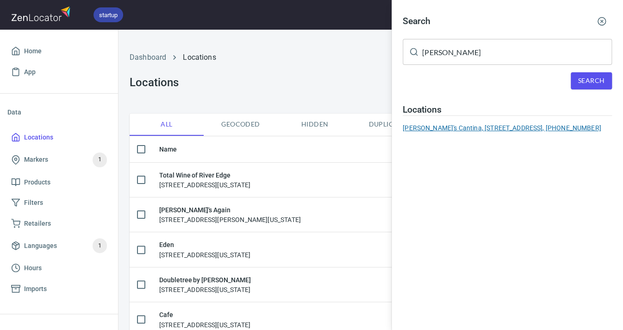
click at [524, 126] on div "[PERSON_NAME]'s Cantina, [STREET_ADDRESS], [PHONE_NUMBER]" at bounding box center [507, 127] width 209 height 9
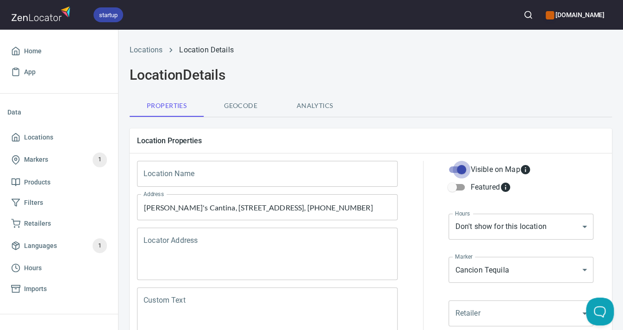
click at [461, 170] on input "Visible on Map" at bounding box center [461, 170] width 53 height 18
checkbox input "false"
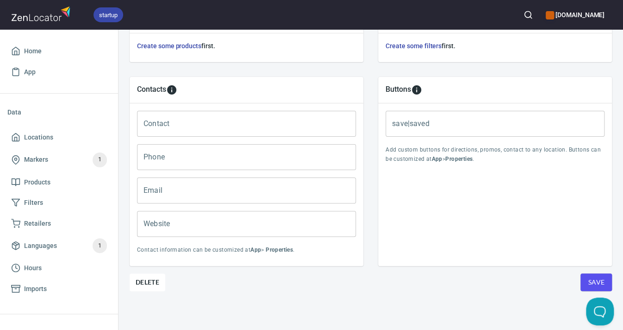
scroll to position [357, 0]
click at [600, 277] on span "Save" at bounding box center [596, 283] width 17 height 12
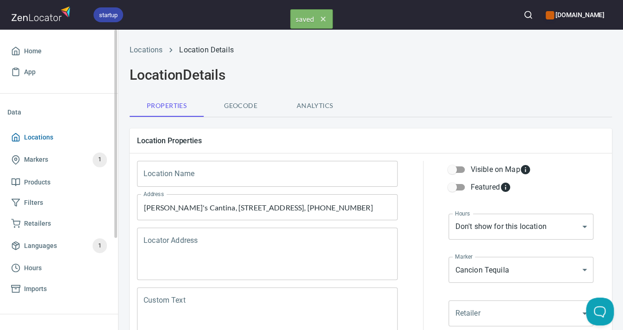
scroll to position [0, 0]
click at [43, 138] on span "Locations" at bounding box center [38, 138] width 29 height 12
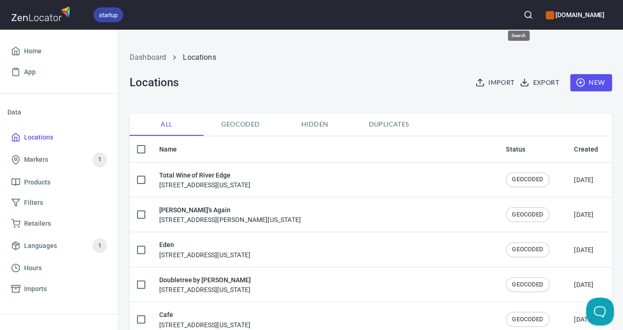
click at [524, 15] on icon "button" at bounding box center [528, 14] width 9 height 9
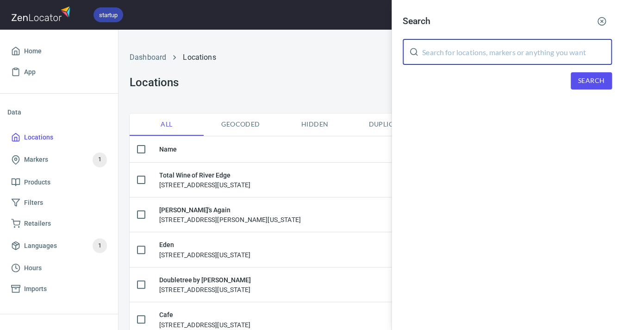
click at [488, 50] on input "text" at bounding box center [517, 52] width 190 height 26
type input "Center"
click at [585, 75] on span "Search" at bounding box center [592, 81] width 26 height 12
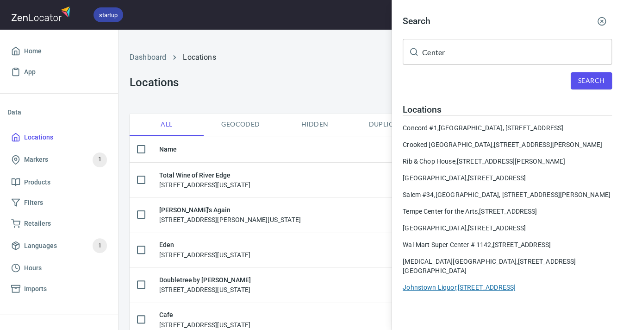
click at [506, 288] on div "Johnstown Liquor, [STREET_ADDRESS]" at bounding box center [507, 287] width 209 height 9
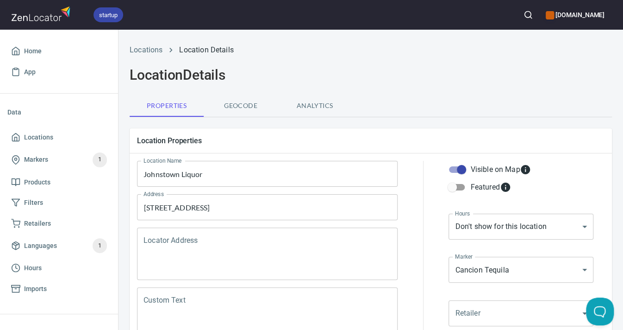
click at [461, 170] on input "Visible on Map" at bounding box center [461, 170] width 53 height 18
checkbox input "false"
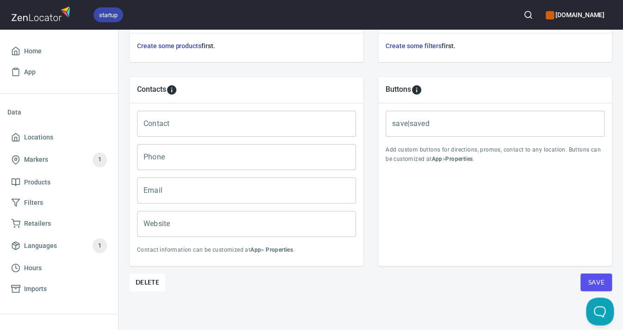
scroll to position [357, 0]
click at [603, 284] on span "Save" at bounding box center [596, 283] width 17 height 12
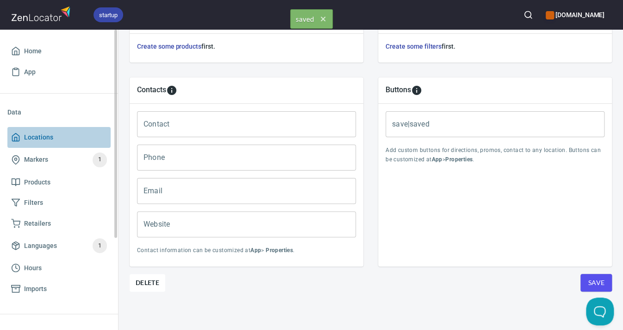
click at [45, 138] on span "Locations" at bounding box center [38, 138] width 29 height 12
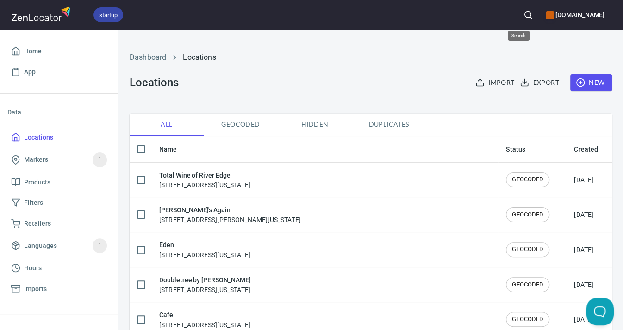
click at [518, 15] on button "button" at bounding box center [528, 15] width 20 height 20
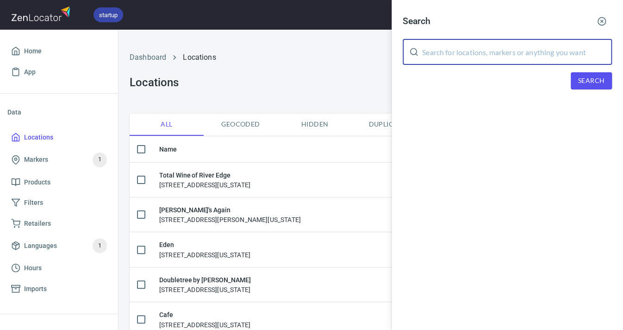
click at [484, 49] on input "text" at bounding box center [517, 52] width 190 height 26
type input "[PERSON_NAME]'s Cantina"
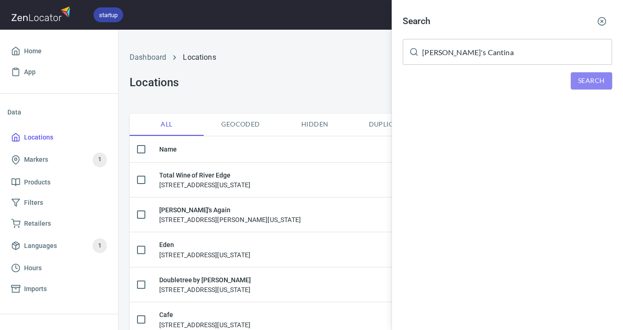
click at [592, 81] on span "Search" at bounding box center [592, 81] width 26 height 12
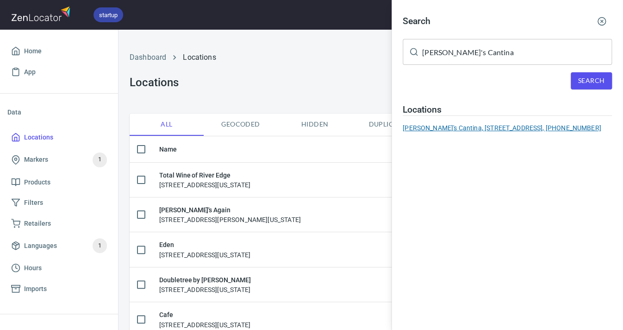
click at [545, 123] on div "[PERSON_NAME]'s Cantina, [STREET_ADDRESS], [PHONE_NUMBER]" at bounding box center [507, 127] width 209 height 9
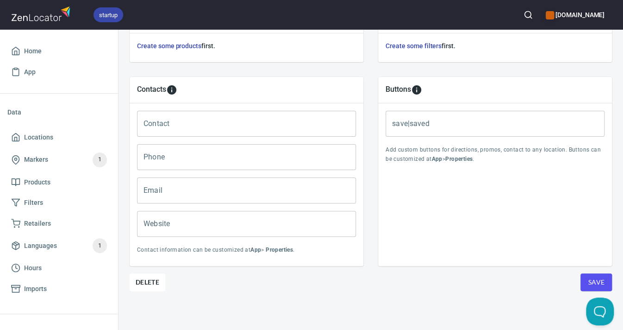
scroll to position [357, 0]
click at [151, 278] on span "Delete" at bounding box center [148, 282] width 24 height 11
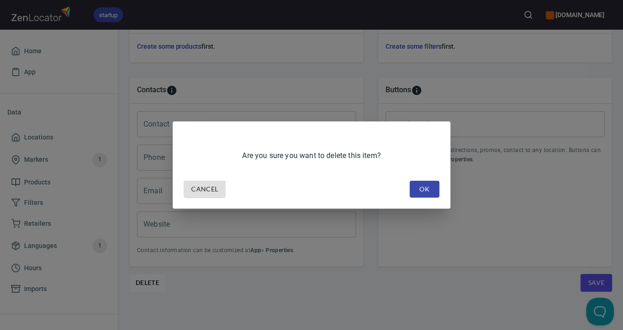
click at [419, 190] on span "OK" at bounding box center [424, 189] width 15 height 12
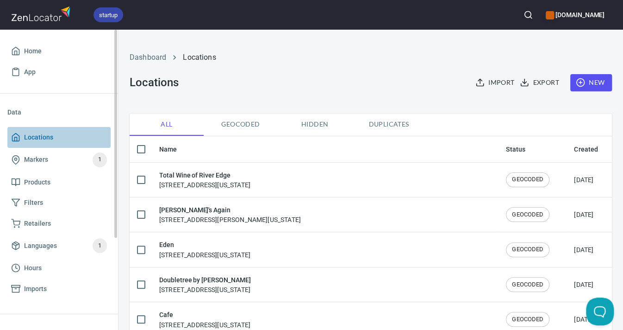
click at [30, 134] on span "Locations" at bounding box center [38, 138] width 29 height 12
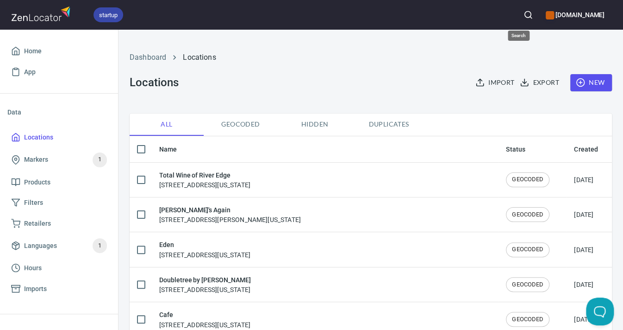
click at [524, 14] on icon "button" at bounding box center [528, 14] width 9 height 9
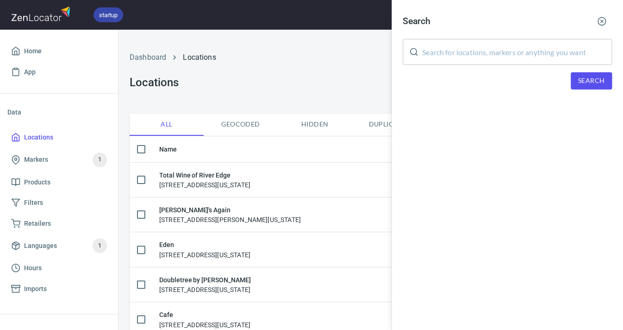
click at [497, 49] on input "text" at bounding box center [517, 52] width 190 height 26
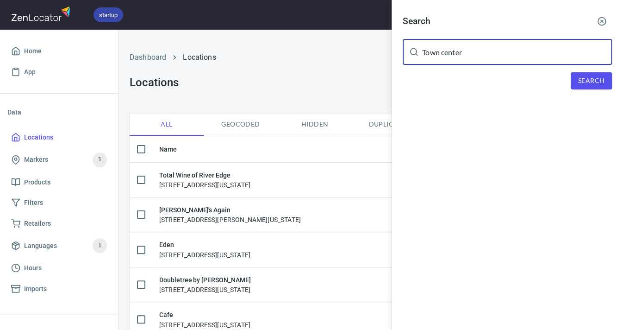
type input "Town center"
click at [576, 78] on button "Search" at bounding box center [591, 80] width 41 height 17
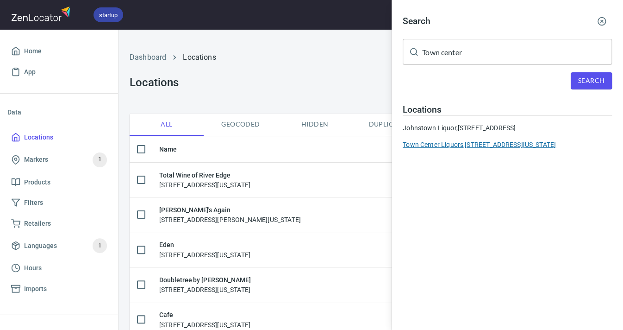
click at [524, 149] on div "Town Center Liquors, [STREET_ADDRESS][US_STATE]" at bounding box center [507, 144] width 209 height 9
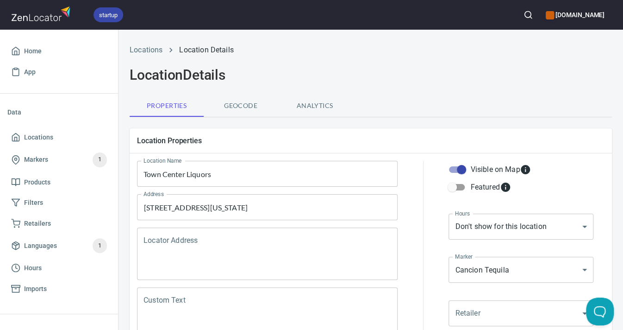
click at [460, 168] on input "Visible on Map" at bounding box center [461, 170] width 53 height 18
checkbox input "false"
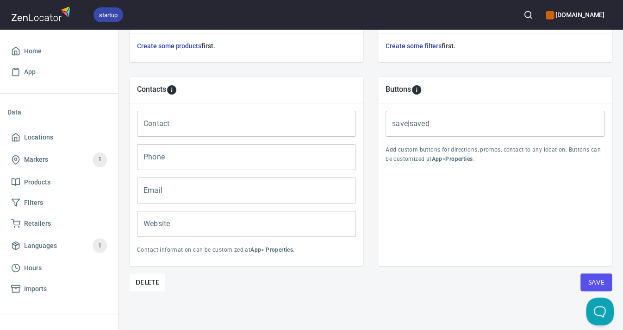
scroll to position [357, 0]
click at [593, 277] on span "Save" at bounding box center [596, 283] width 17 height 12
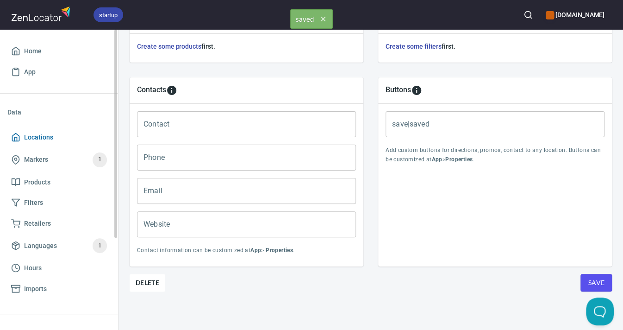
click at [46, 136] on span "Locations" at bounding box center [38, 138] width 29 height 12
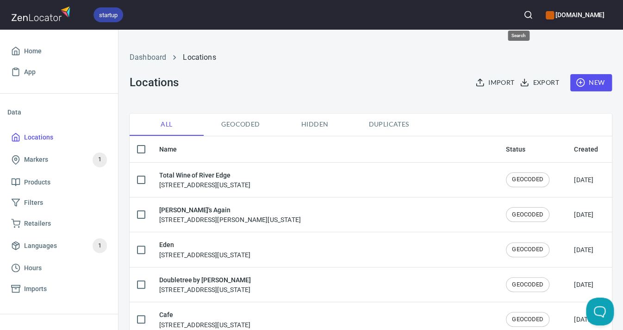
click at [525, 14] on circle "button" at bounding box center [528, 15] width 6 height 6
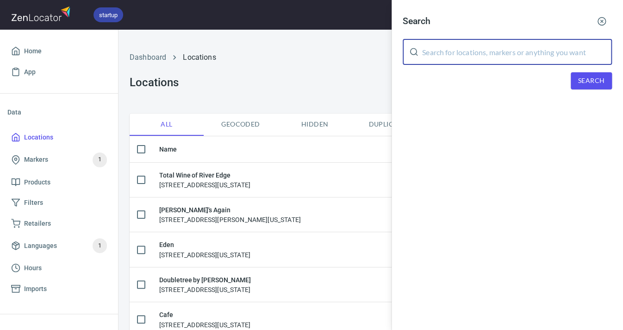
click at [487, 46] on input "text" at bounding box center [517, 52] width 190 height 26
type input "[PERSON_NAME] Wine"
click at [591, 78] on span "Search" at bounding box center [592, 81] width 26 height 12
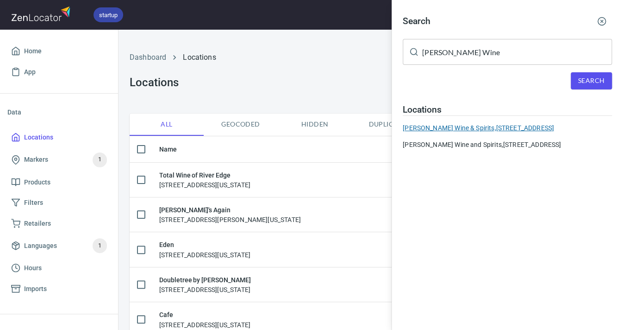
click at [527, 126] on div "[PERSON_NAME] Wine & Spirits, [STREET_ADDRESS]" at bounding box center [507, 127] width 209 height 9
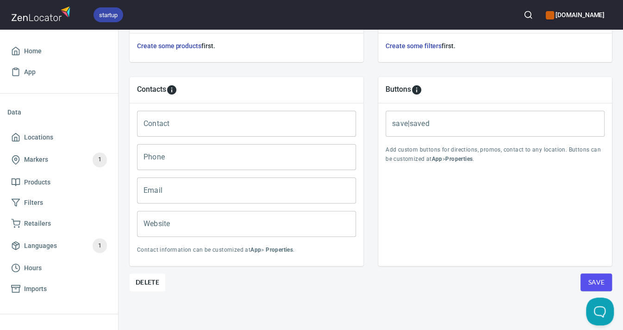
scroll to position [357, 0]
click at [141, 280] on span "Delete" at bounding box center [148, 282] width 24 height 11
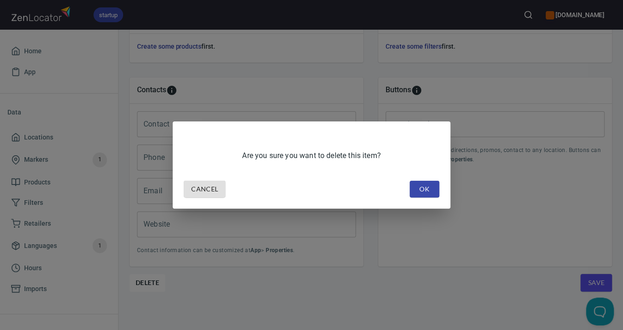
click at [417, 191] on span "OK" at bounding box center [424, 189] width 15 height 12
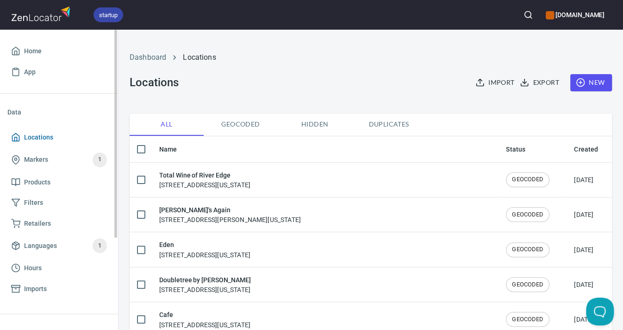
click at [17, 133] on icon at bounding box center [15, 136] width 9 height 9
click at [524, 17] on icon "button" at bounding box center [528, 14] width 9 height 9
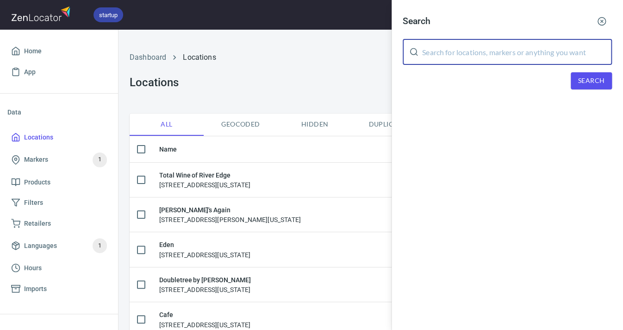
click at [505, 46] on input "text" at bounding box center [517, 52] width 190 height 26
type input "[PERSON_NAME]"
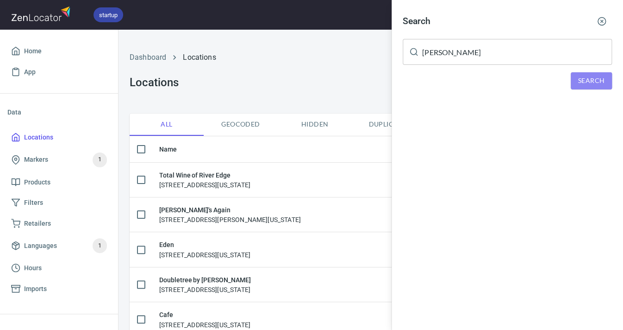
click at [587, 80] on span "Search" at bounding box center [592, 81] width 26 height 12
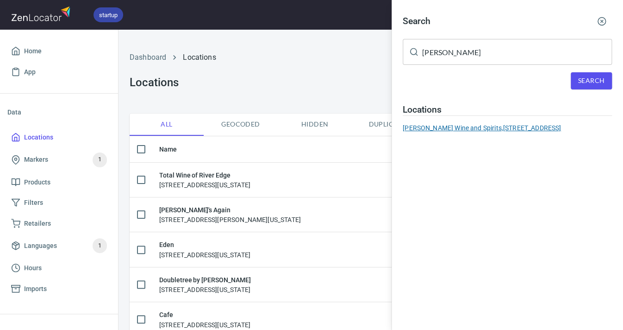
click at [547, 126] on div "[PERSON_NAME] Wine and Spirits, [STREET_ADDRESS]" at bounding box center [507, 127] width 209 height 9
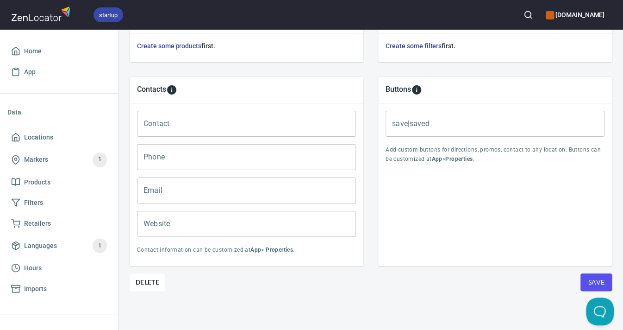
scroll to position [357, 0]
click at [149, 278] on span "Delete" at bounding box center [148, 282] width 24 height 11
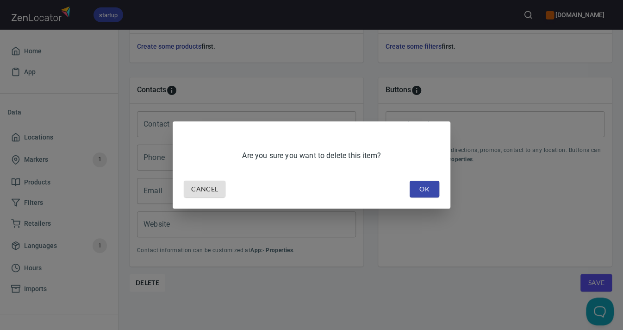
click at [427, 188] on span "OK" at bounding box center [424, 189] width 15 height 12
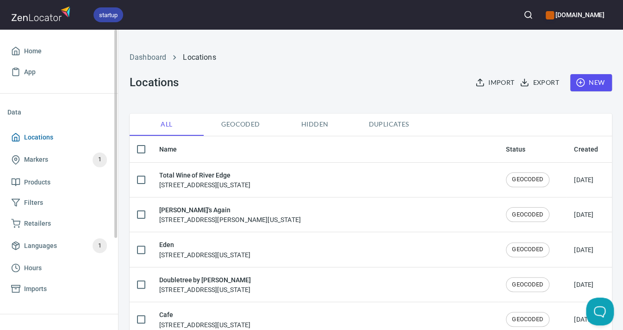
click at [44, 136] on span "Locations" at bounding box center [38, 138] width 29 height 12
click at [524, 14] on icon "button" at bounding box center [528, 14] width 9 height 9
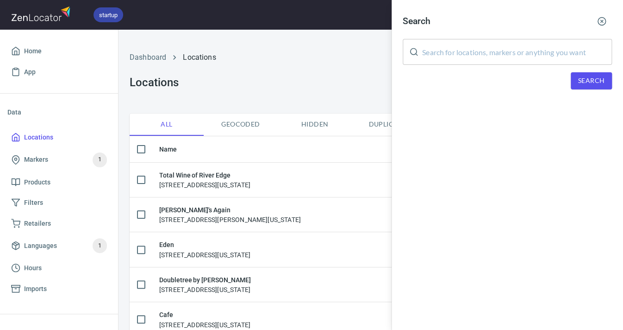
click at [498, 54] on input "text" at bounding box center [517, 52] width 190 height 26
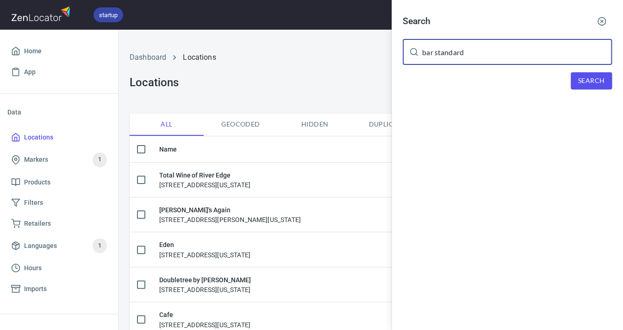
type input "bar standard"
click at [580, 75] on span "Search" at bounding box center [592, 81] width 26 height 12
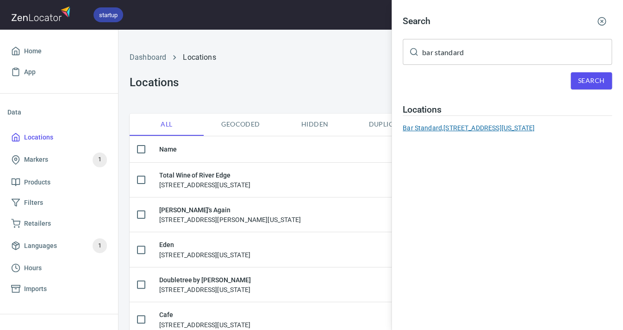
click at [531, 125] on div "Bar Standard, [STREET_ADDRESS][US_STATE]" at bounding box center [507, 127] width 209 height 9
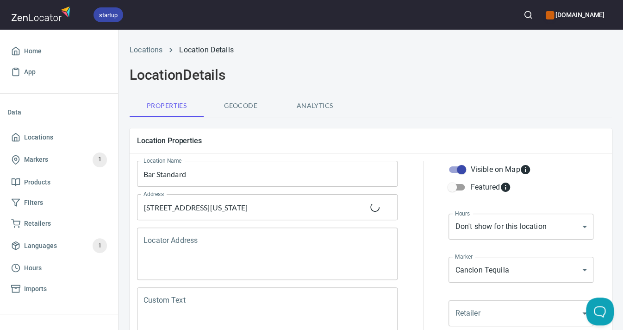
click at [465, 168] on input "Visible on Map" at bounding box center [461, 170] width 53 height 18
checkbox input "false"
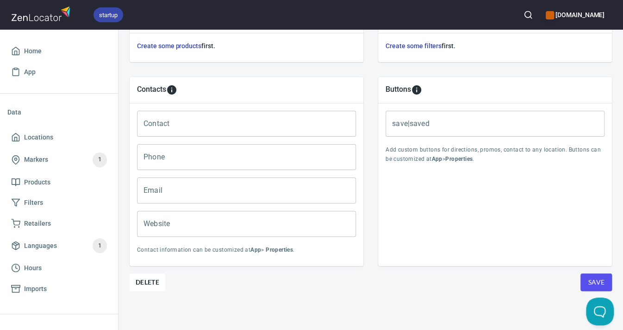
scroll to position [357, 0]
click at [590, 278] on span "Save" at bounding box center [596, 283] width 17 height 12
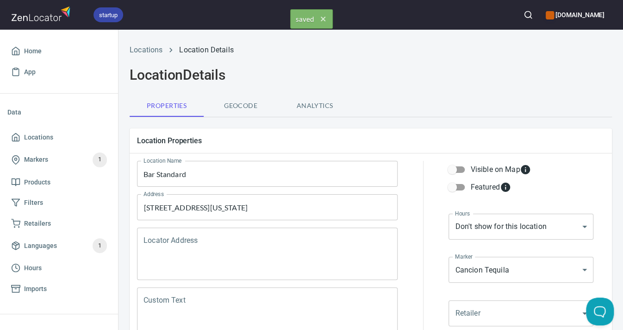
scroll to position [0, 0]
click at [36, 136] on span "Locations" at bounding box center [38, 138] width 29 height 12
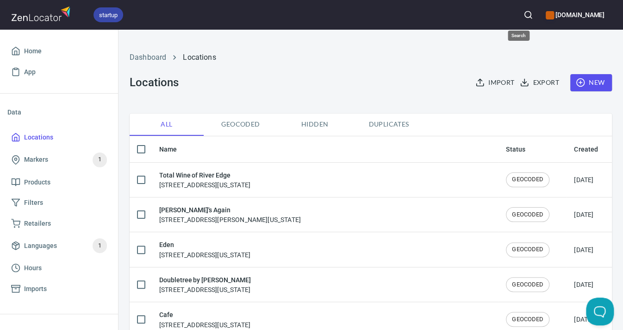
click at [524, 13] on icon "button" at bounding box center [528, 14] width 9 height 9
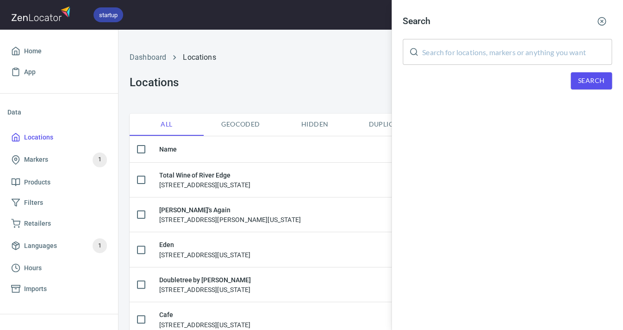
click at [503, 48] on input "text" at bounding box center [517, 52] width 190 height 26
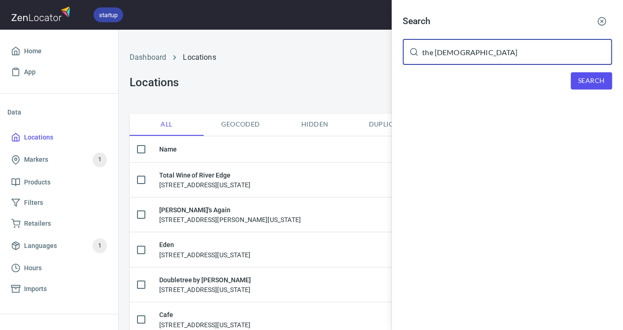
type input "the [DEMOGRAPHIC_DATA]"
click at [591, 79] on span "Search" at bounding box center [592, 81] width 26 height 12
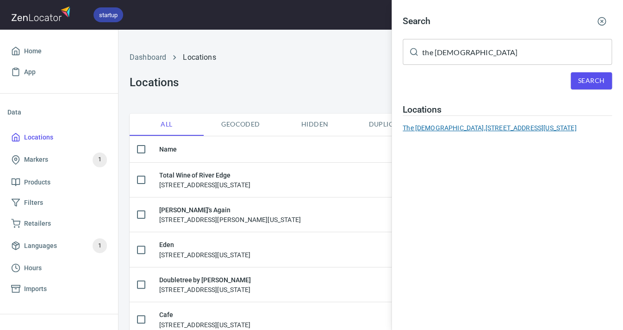
click at [527, 126] on div "The [DEMOGRAPHIC_DATA], [STREET_ADDRESS][US_STATE]" at bounding box center [507, 127] width 209 height 9
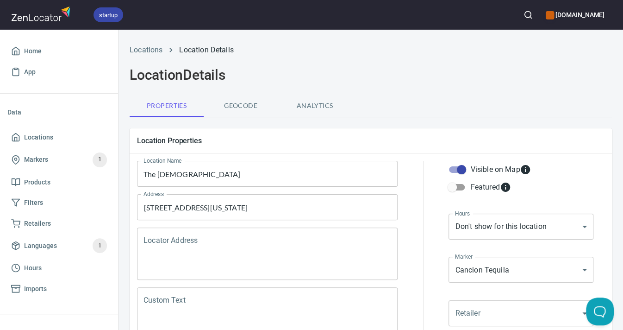
click at [463, 167] on input "Visible on Map" at bounding box center [461, 170] width 53 height 18
checkbox input "false"
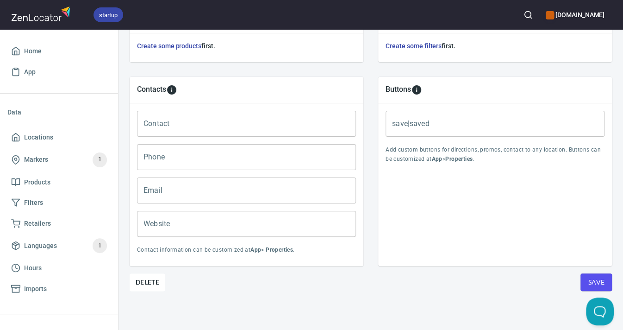
scroll to position [357, 0]
click at [597, 277] on span "Save" at bounding box center [596, 283] width 17 height 12
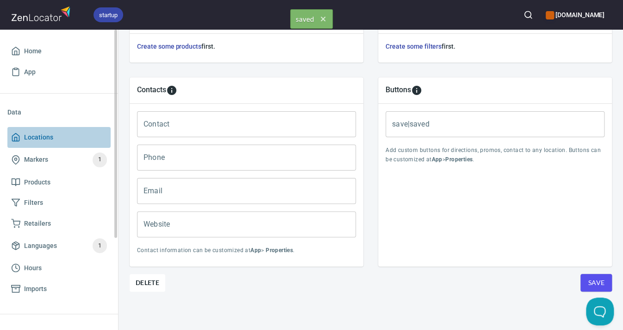
click at [40, 139] on span "Locations" at bounding box center [38, 138] width 29 height 12
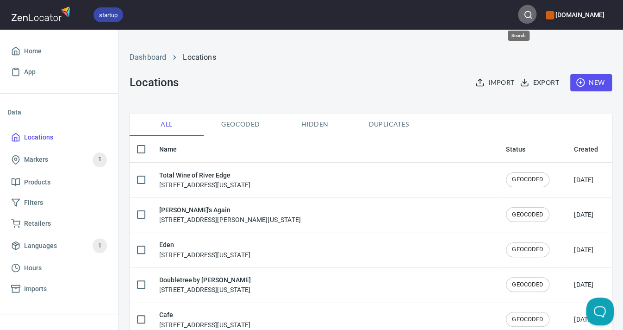
click at [518, 15] on button "button" at bounding box center [528, 15] width 20 height 20
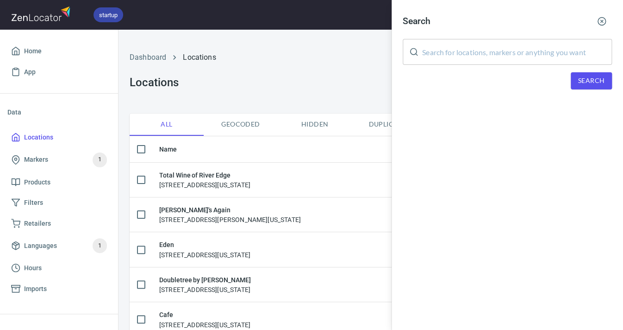
click at [485, 58] on input "text" at bounding box center [517, 52] width 190 height 26
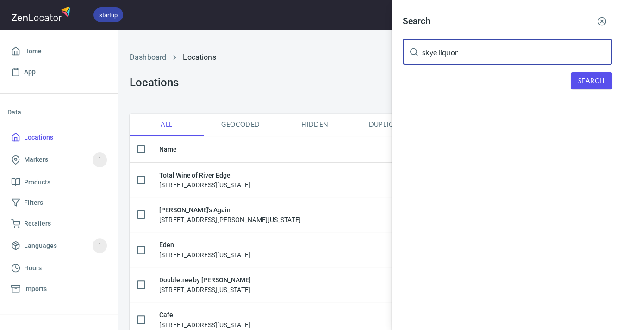
type input "skye liquor"
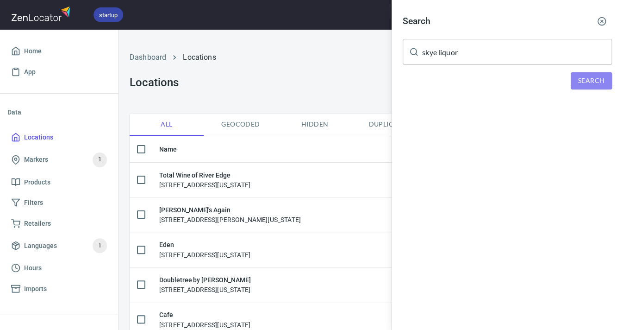
click at [579, 76] on span "Search" at bounding box center [592, 81] width 26 height 12
click at [513, 126] on div "Skye Liquor, [STREET_ADDRESS][US_STATE]" at bounding box center [507, 127] width 209 height 9
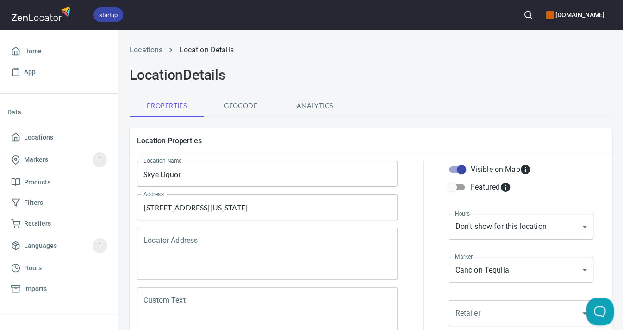
click at [460, 169] on input "Visible on Map" at bounding box center [461, 170] width 53 height 18
checkbox input "false"
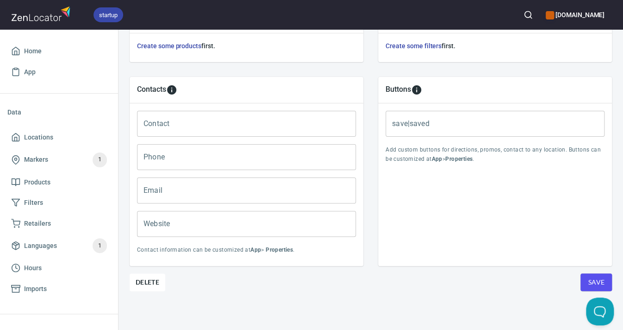
scroll to position [357, 0]
click at [587, 276] on button "Save" at bounding box center [596, 283] width 31 height 18
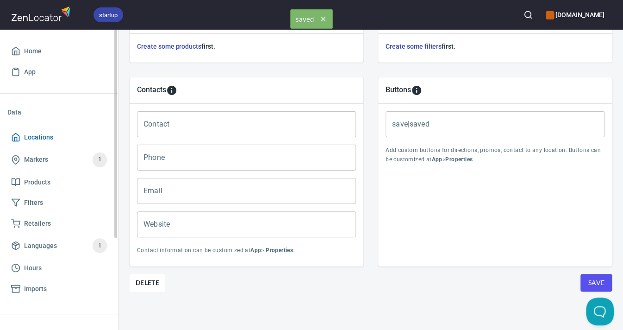
click at [33, 138] on span "Locations" at bounding box center [38, 138] width 29 height 12
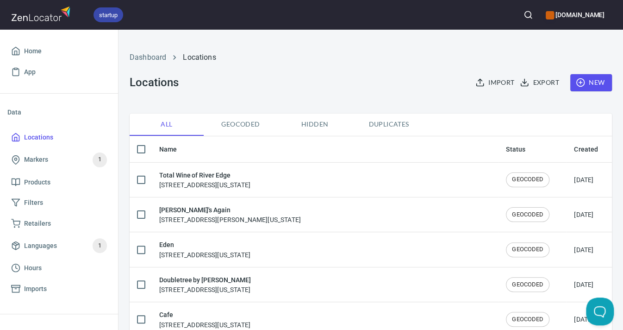
click at [524, 11] on icon "button" at bounding box center [528, 14] width 9 height 9
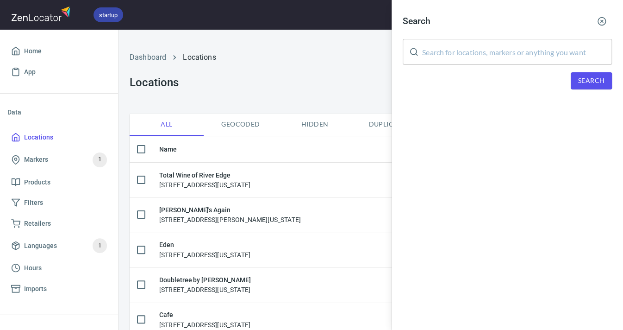
click at [437, 59] on input "text" at bounding box center [517, 52] width 190 height 26
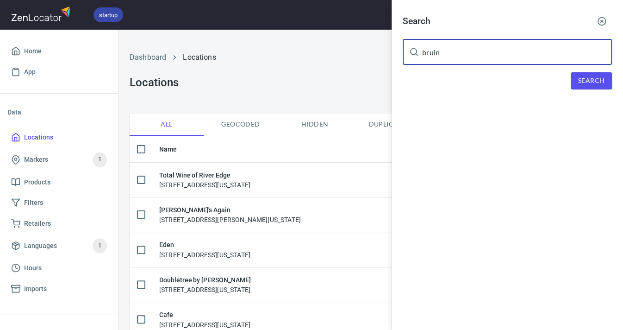
type input "bruin"
click at [579, 82] on span "Search" at bounding box center [592, 81] width 26 height 12
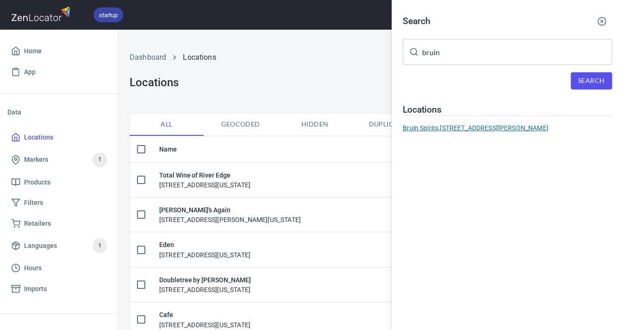
click at [516, 127] on div "Bruin Spirits, [STREET_ADDRESS][PERSON_NAME]" at bounding box center [507, 127] width 209 height 9
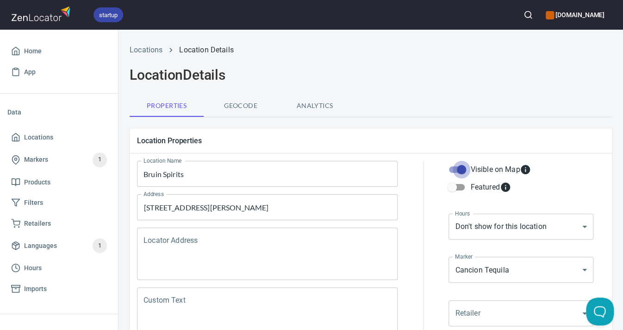
click at [464, 170] on input "Visible on Map" at bounding box center [461, 170] width 53 height 18
checkbox input "false"
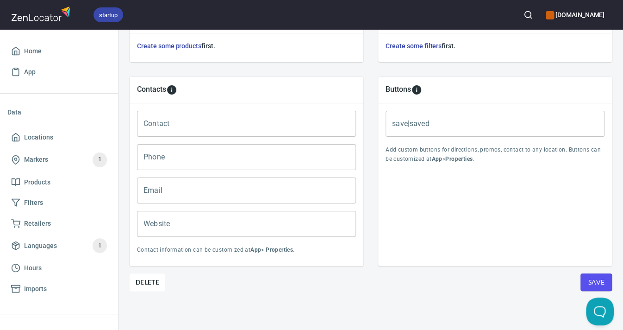
scroll to position [357, 0]
click at [604, 278] on span "Save" at bounding box center [596, 283] width 17 height 12
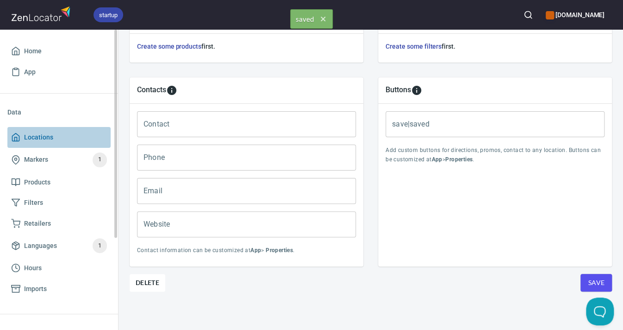
click at [43, 137] on span "Locations" at bounding box center [38, 138] width 29 height 12
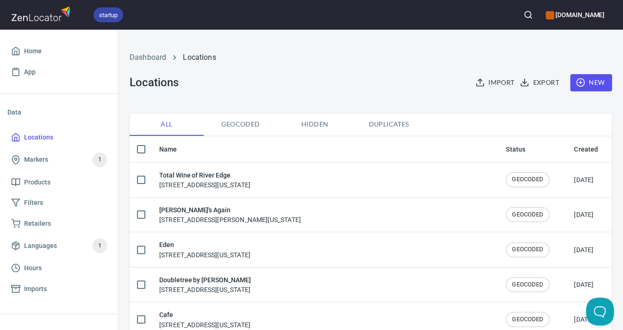
click at [524, 13] on icon "button" at bounding box center [528, 14] width 9 height 9
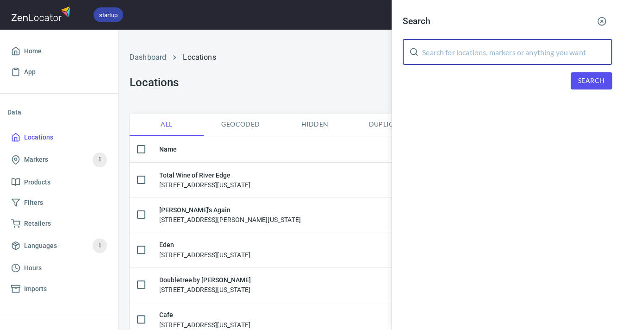
click at [454, 49] on input "text" at bounding box center [517, 52] width 190 height 26
type input "Alameda"
click at [582, 78] on span "Search" at bounding box center [592, 81] width 26 height 12
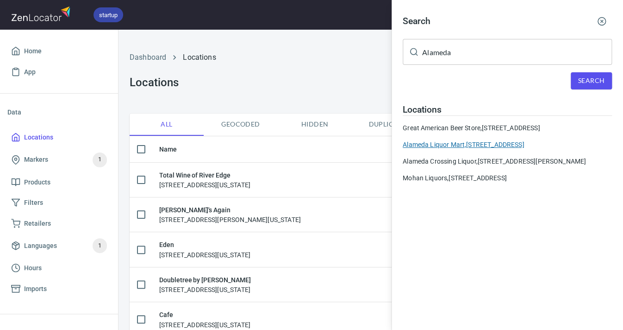
click at [489, 140] on div "Alameda Liquor Mart, [STREET_ADDRESS]" at bounding box center [507, 144] width 209 height 9
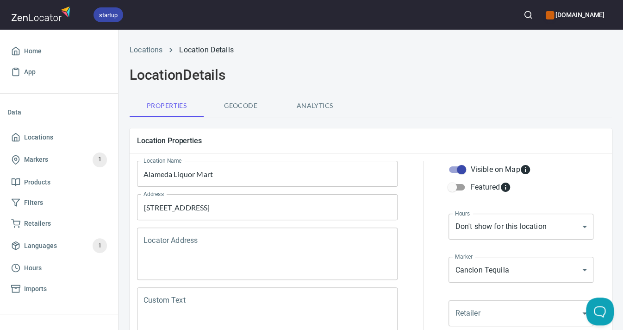
click at [462, 166] on input "Visible on Map" at bounding box center [461, 170] width 53 height 18
checkbox input "false"
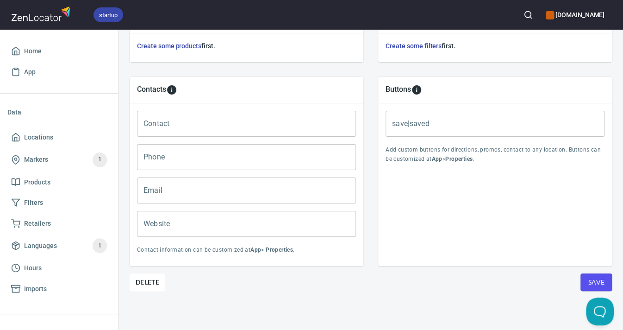
scroll to position [357, 0]
click at [590, 274] on button "Save" at bounding box center [596, 283] width 31 height 18
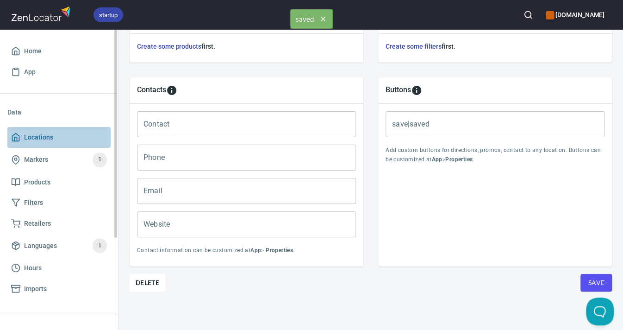
click at [39, 136] on span "Locations" at bounding box center [38, 138] width 29 height 12
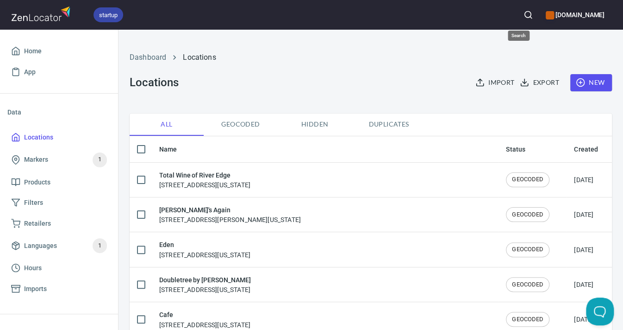
click at [518, 15] on button "button" at bounding box center [528, 15] width 20 height 20
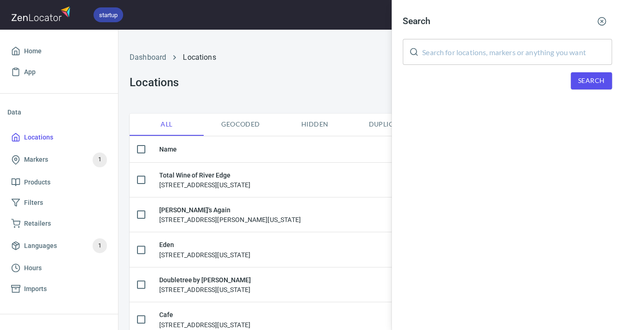
click at [503, 44] on input "text" at bounding box center [517, 52] width 190 height 26
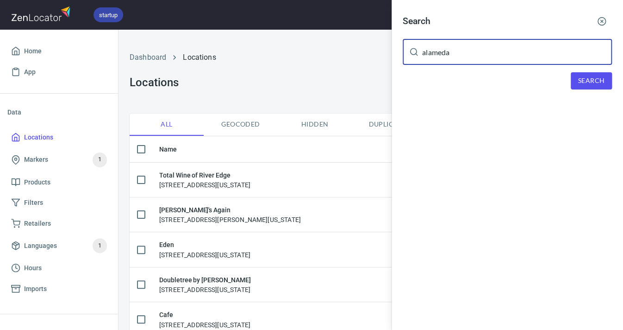
type input "Alameda"
drag, startPoint x: 504, startPoint y: 50, endPoint x: 599, endPoint y: 83, distance: 100.9
click at [599, 83] on span "Search" at bounding box center [592, 81] width 26 height 12
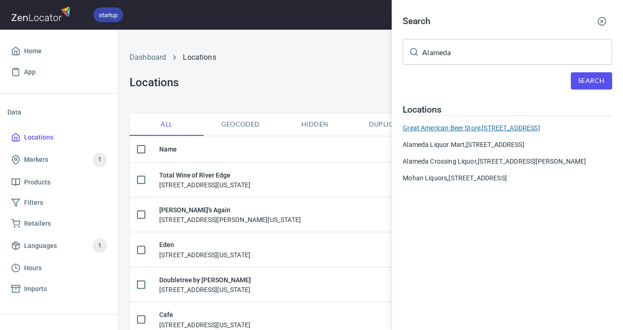
click at [508, 123] on div "Great American Beer Store, [STREET_ADDRESS]" at bounding box center [507, 127] width 209 height 9
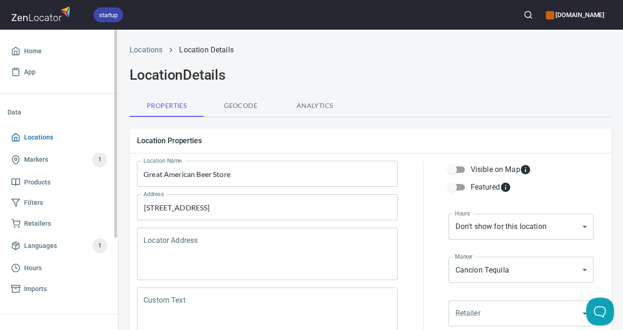
click at [42, 136] on span "Locations" at bounding box center [38, 138] width 29 height 12
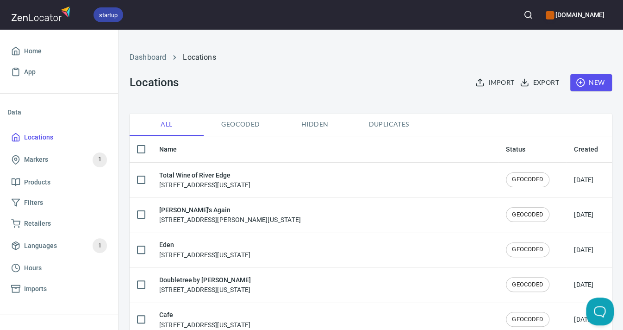
click at [524, 17] on icon "button" at bounding box center [528, 14] width 9 height 9
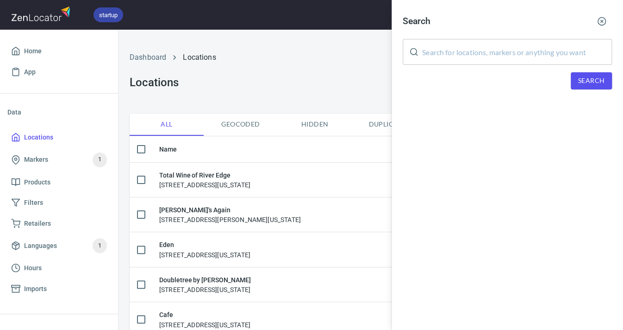
click at [466, 50] on input "text" at bounding box center [517, 52] width 190 height 26
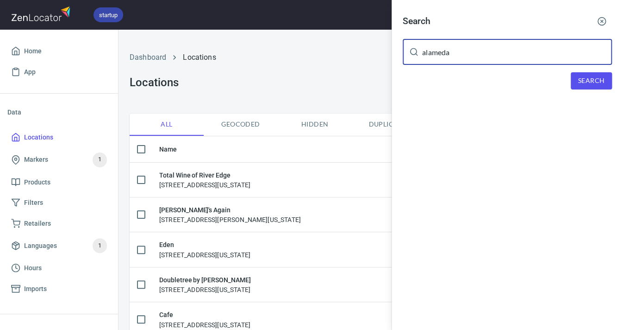
type input "Alameda"
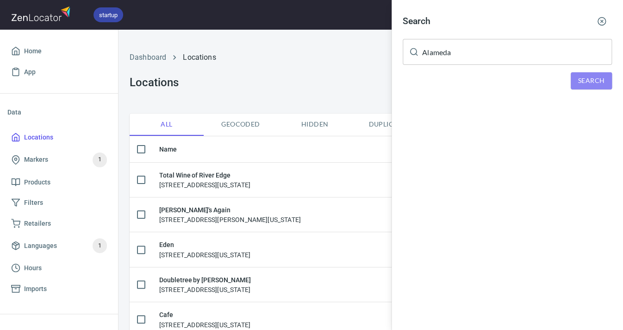
drag, startPoint x: 466, startPoint y: 50, endPoint x: 579, endPoint y: 80, distance: 117.1
click at [579, 80] on span "Search" at bounding box center [592, 81] width 26 height 12
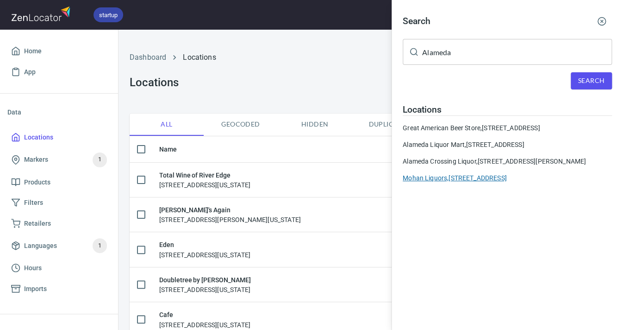
click at [457, 176] on div "Mohan Liquors, [STREET_ADDRESS]" at bounding box center [507, 177] width 209 height 9
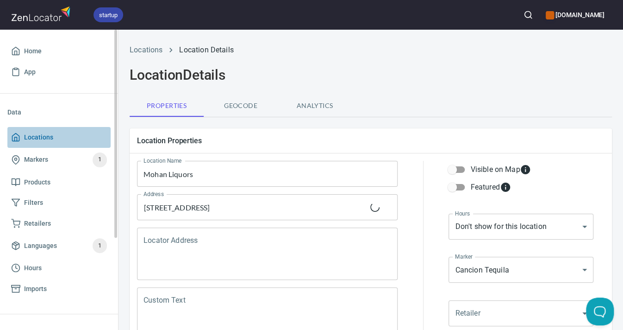
click at [54, 134] on span "Locations" at bounding box center [59, 138] width 96 height 12
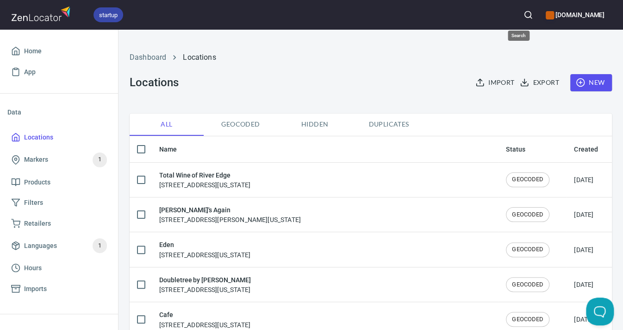
click at [518, 14] on button "button" at bounding box center [528, 15] width 20 height 20
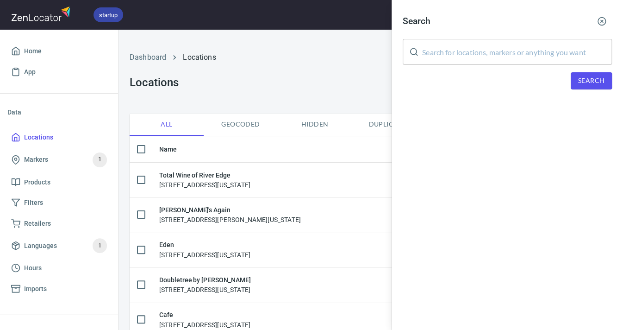
click at [480, 41] on input "text" at bounding box center [517, 52] width 190 height 26
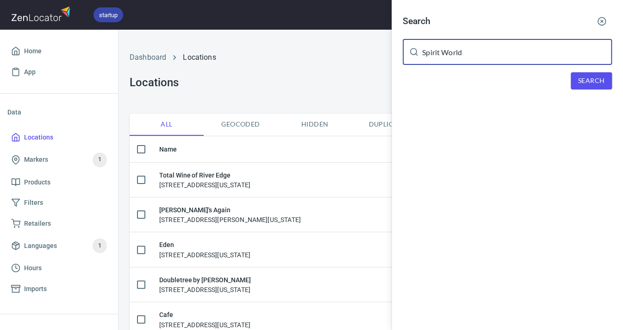
type input "Spirit World"
click at [587, 75] on span "Search" at bounding box center [592, 81] width 26 height 12
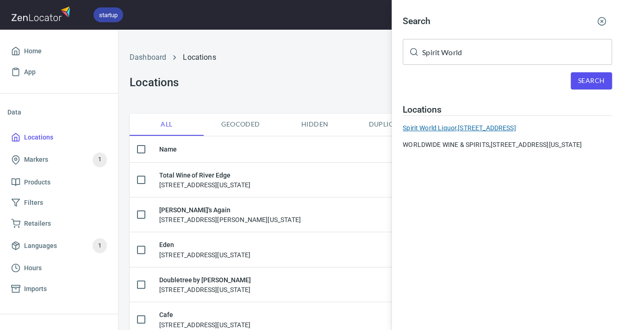
click at [523, 123] on div "Spirit World Liquor, [STREET_ADDRESS]" at bounding box center [507, 127] width 209 height 9
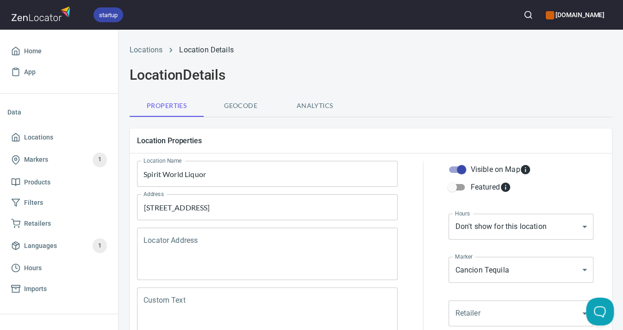
click at [465, 167] on input "Visible on Map" at bounding box center [461, 170] width 53 height 18
checkbox input "false"
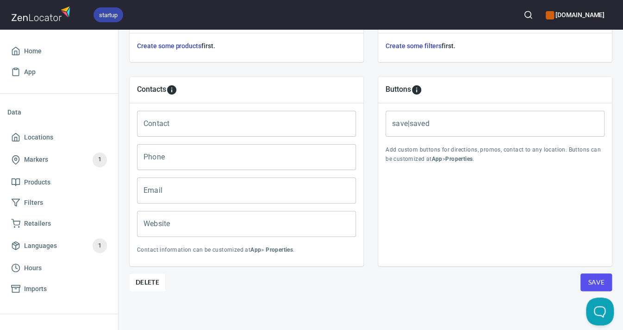
scroll to position [357, 0]
click at [586, 276] on button "Save" at bounding box center [596, 283] width 31 height 18
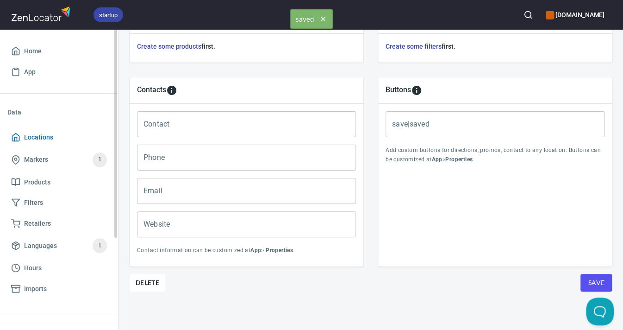
click at [29, 137] on span "Locations" at bounding box center [38, 138] width 29 height 12
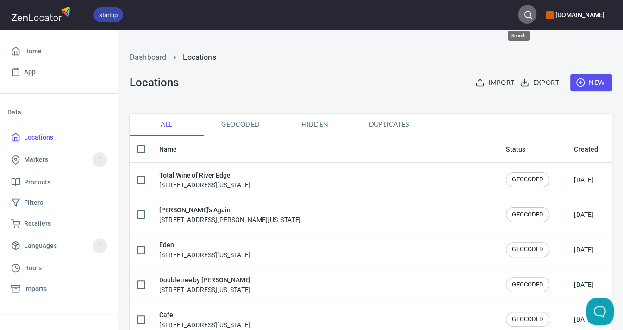
click at [525, 15] on circle "button" at bounding box center [528, 15] width 6 height 6
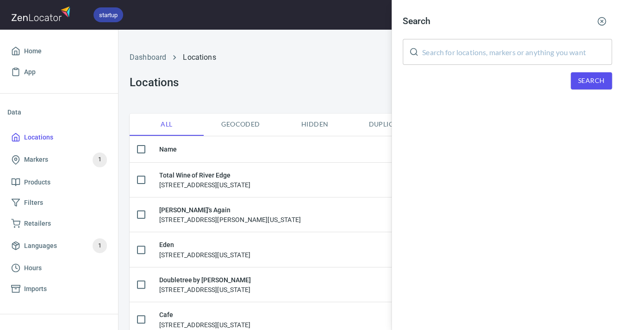
click at [516, 53] on input "text" at bounding box center [517, 52] width 190 height 26
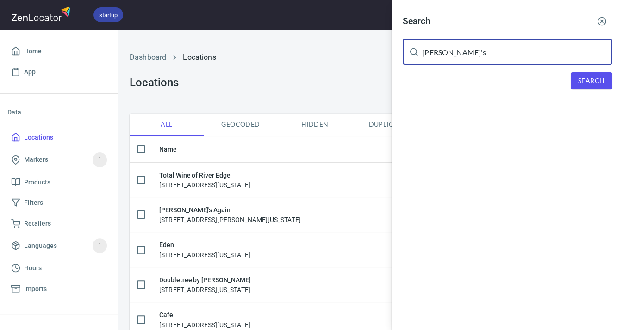
type input "[PERSON_NAME]'s"
click at [604, 79] on button "Search" at bounding box center [591, 80] width 41 height 17
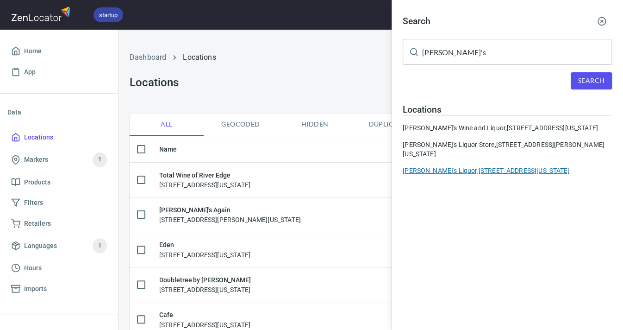
click at [518, 175] on div "[PERSON_NAME]'s Liquor, [STREET_ADDRESS][US_STATE]" at bounding box center [507, 170] width 209 height 9
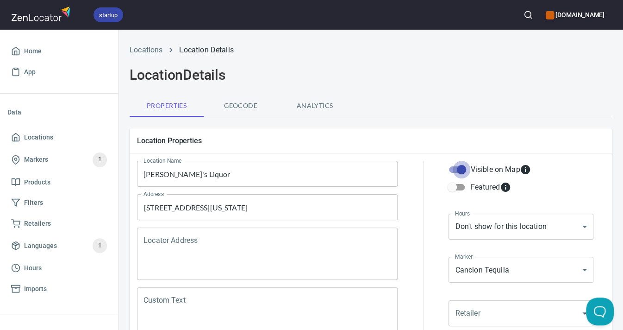
click at [467, 170] on input "Visible on Map" at bounding box center [461, 170] width 53 height 18
checkbox input "false"
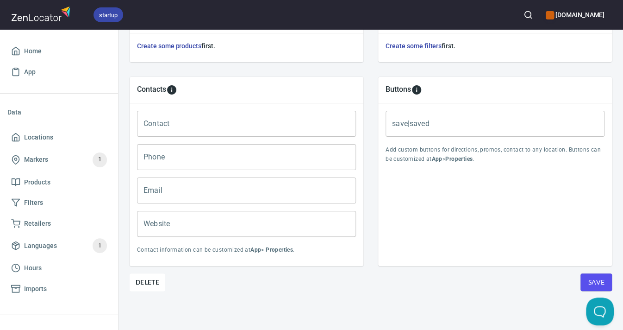
scroll to position [357, 0]
click at [591, 281] on span "Save" at bounding box center [596, 283] width 17 height 12
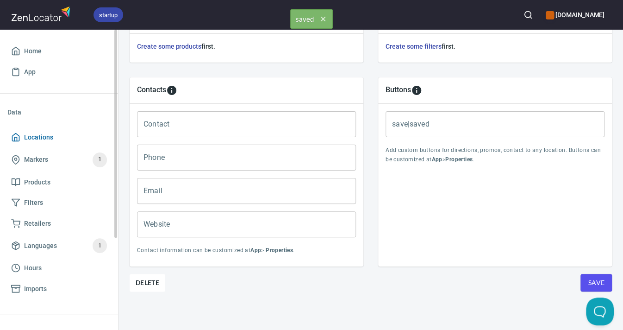
click at [45, 139] on span "Locations" at bounding box center [38, 138] width 29 height 12
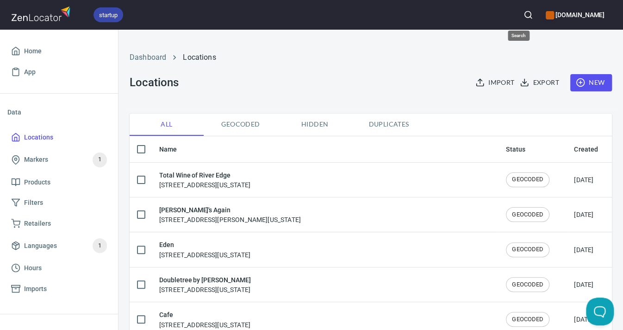
click at [525, 15] on circle "button" at bounding box center [528, 15] width 6 height 6
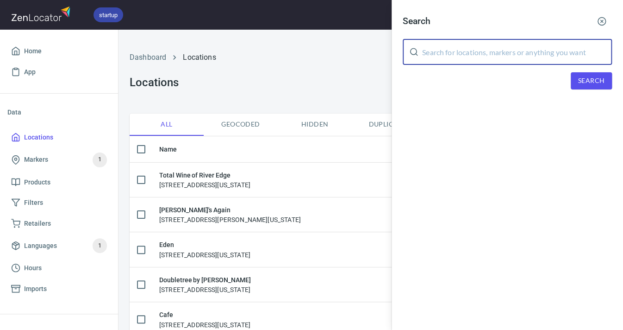
click at [471, 59] on input "text" at bounding box center [517, 52] width 190 height 26
type input "smile"
click at [580, 80] on span "Search" at bounding box center [592, 81] width 26 height 12
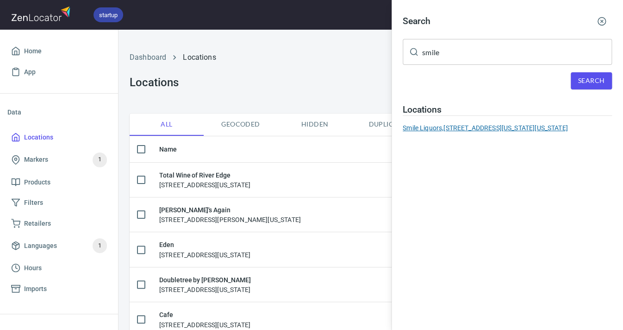
click at [512, 126] on div "Smile Liquors, [STREET_ADDRESS][US_STATE][US_STATE]" at bounding box center [507, 127] width 209 height 9
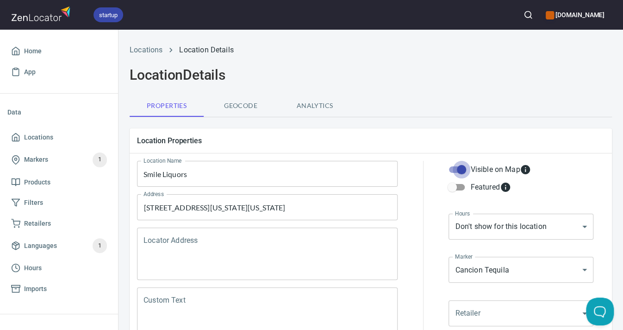
click at [459, 170] on input "Visible on Map" at bounding box center [461, 170] width 53 height 18
checkbox input "false"
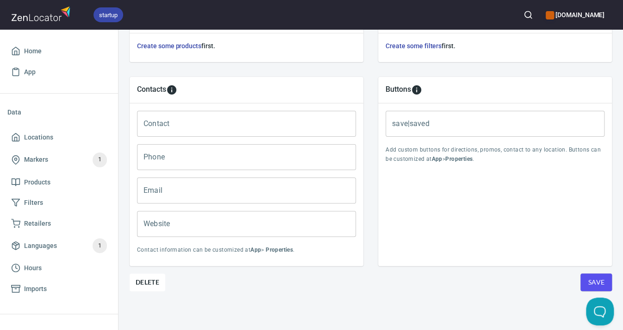
scroll to position [357, 0]
click at [585, 280] on button "Save" at bounding box center [596, 283] width 31 height 18
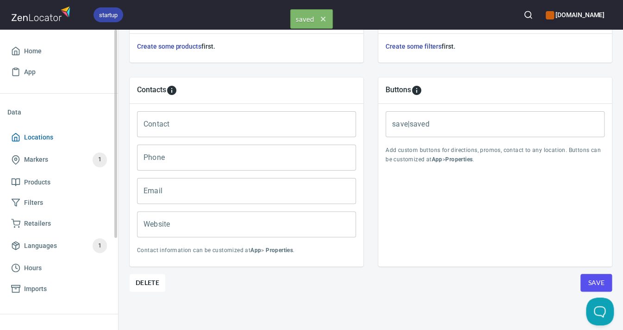
click at [39, 134] on span "Locations" at bounding box center [38, 138] width 29 height 12
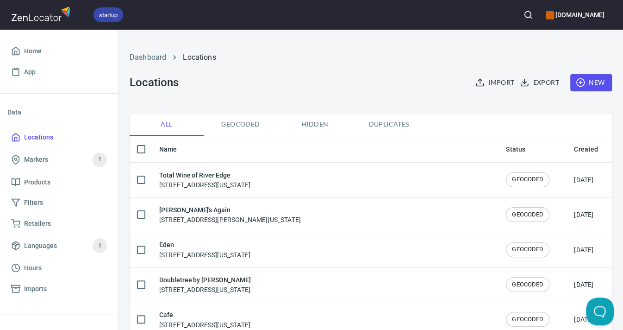
click at [524, 15] on icon "button" at bounding box center [528, 14] width 9 height 9
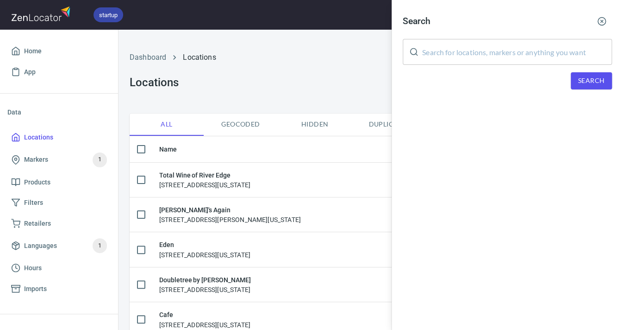
click at [519, 44] on input "text" at bounding box center [517, 52] width 190 height 26
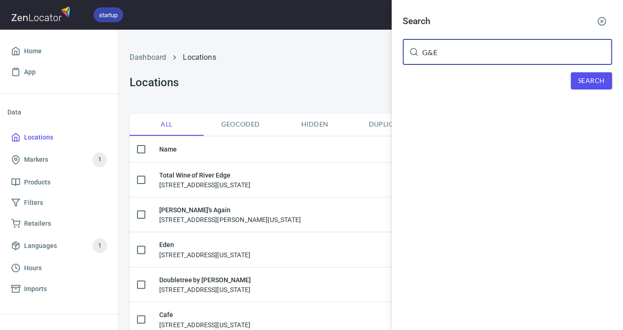
type input "G&E"
click at [607, 68] on div "Search G&E ​ Search" at bounding box center [508, 57] width 232 height 115
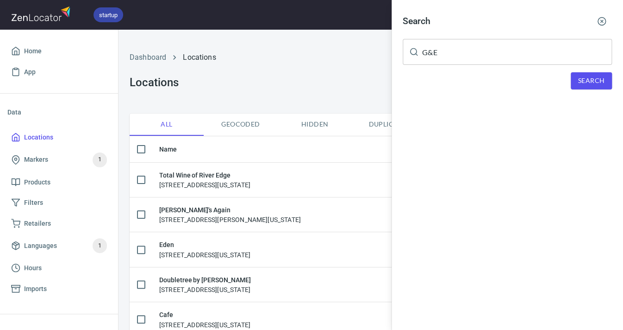
click at [598, 82] on span "Search" at bounding box center [592, 81] width 26 height 12
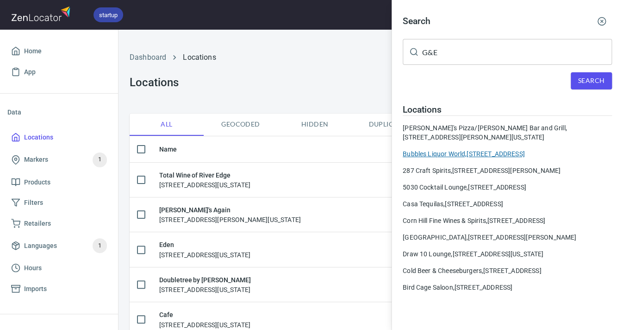
click at [454, 149] on div "Bubbles Liquor World, [STREET_ADDRESS]" at bounding box center [507, 153] width 209 height 9
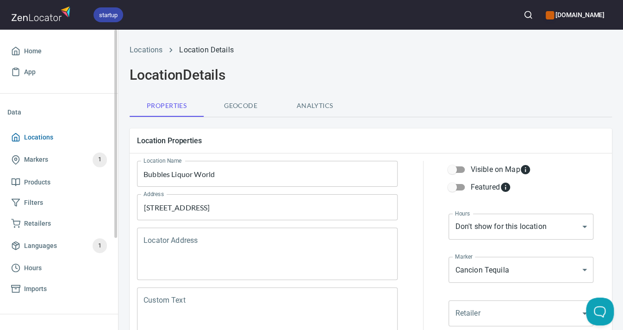
click at [48, 137] on span "Locations" at bounding box center [38, 138] width 29 height 12
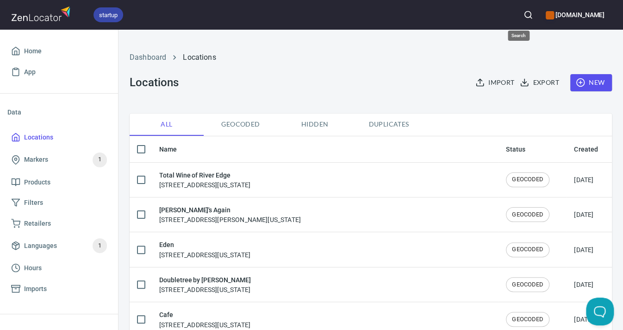
click at [523, 15] on button "button" at bounding box center [528, 15] width 20 height 20
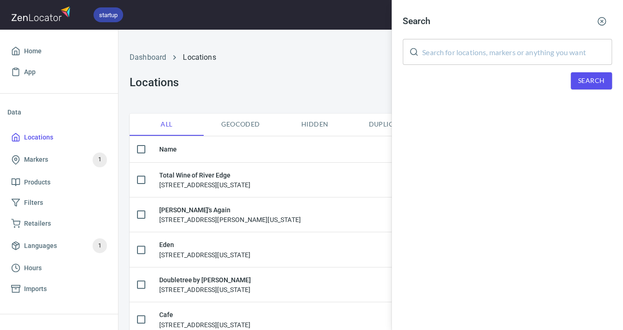
click at [516, 54] on input "text" at bounding box center [517, 52] width 190 height 26
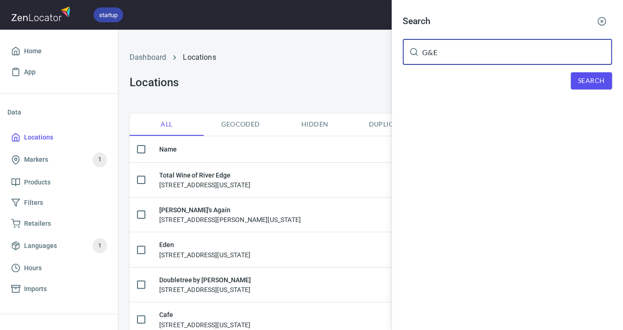
type input "G&E"
click at [597, 77] on span "Search" at bounding box center [592, 81] width 26 height 12
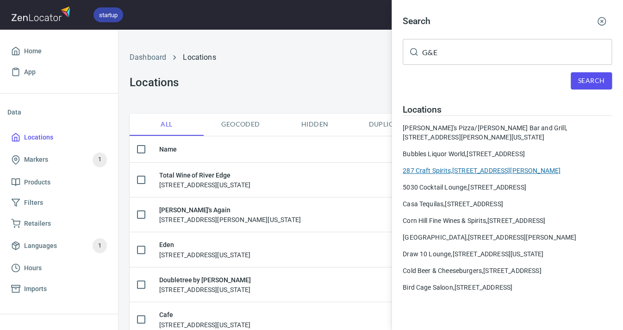
click at [487, 166] on div "287 Craft Spirits, [STREET_ADDRESS][PERSON_NAME]" at bounding box center [507, 170] width 209 height 9
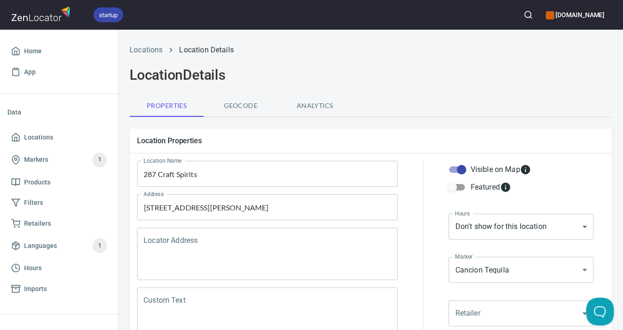
click at [465, 168] on input "Visible on Map" at bounding box center [461, 170] width 53 height 18
checkbox input "false"
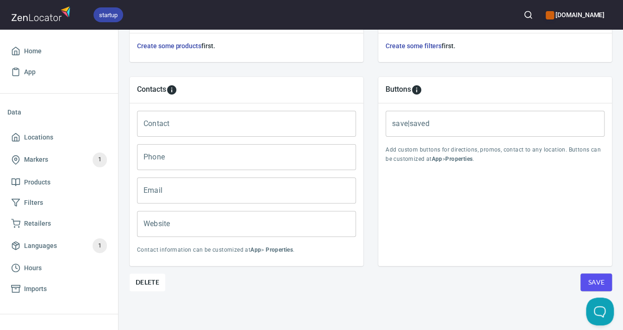
scroll to position [357, 0]
click at [597, 284] on span "Save" at bounding box center [596, 283] width 17 height 12
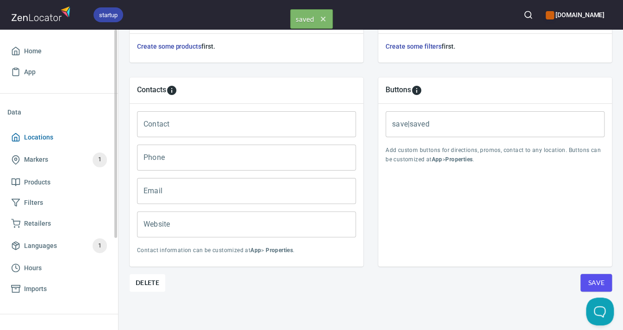
click at [34, 135] on span "Locations" at bounding box center [38, 138] width 29 height 12
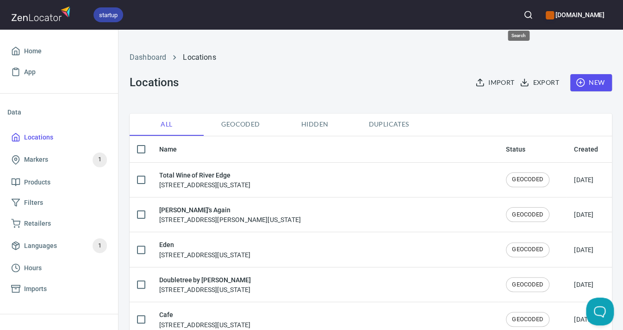
click at [524, 11] on icon "button" at bounding box center [528, 14] width 9 height 9
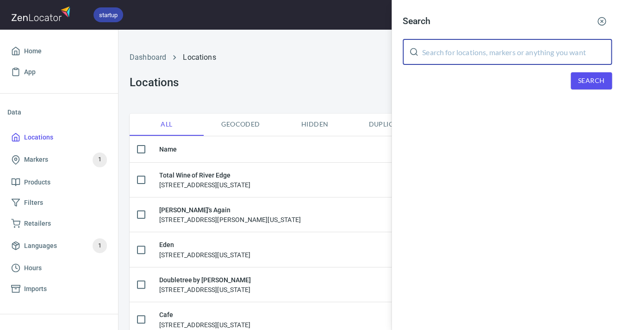
click at [437, 50] on input "text" at bounding box center [517, 52] width 190 height 26
type input "serenity"
click at [576, 80] on button "Search" at bounding box center [591, 80] width 41 height 17
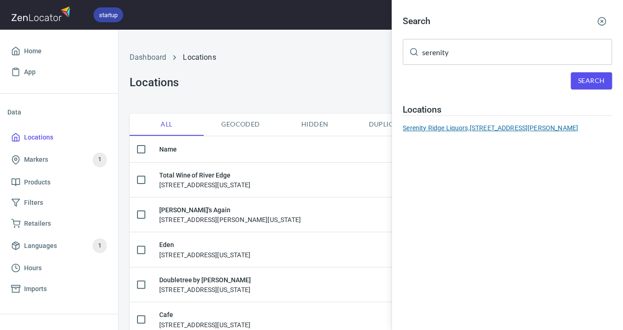
click at [547, 125] on div "Serenity Ridge Liquors, [STREET_ADDRESS][PERSON_NAME]" at bounding box center [507, 127] width 209 height 9
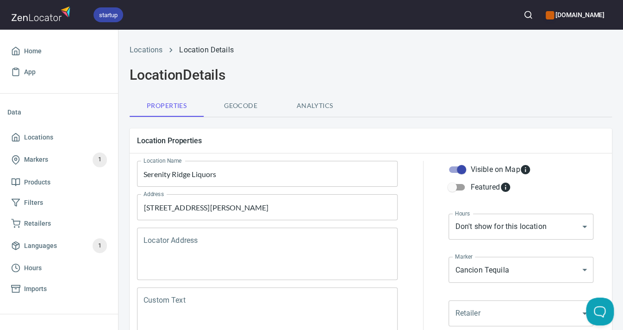
click at [464, 170] on input "Visible on Map" at bounding box center [461, 170] width 53 height 18
checkbox input "false"
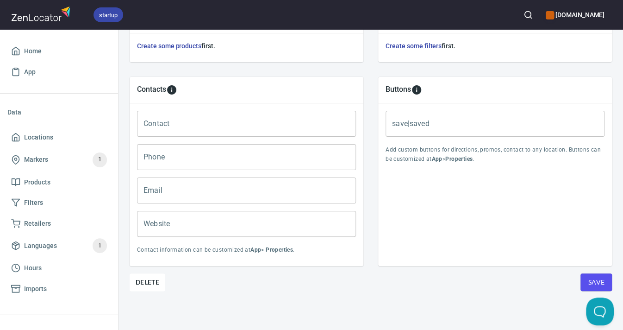
scroll to position [357, 0]
click at [603, 280] on span "Save" at bounding box center [596, 283] width 17 height 12
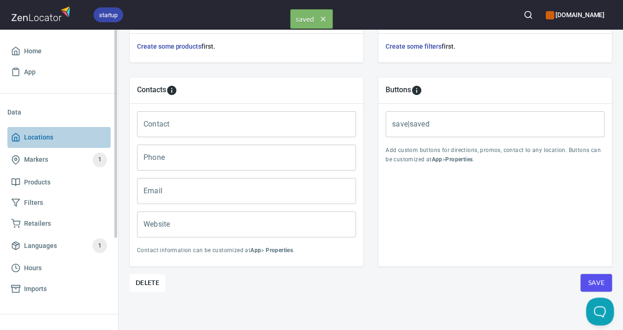
click at [44, 136] on span "Locations" at bounding box center [38, 138] width 29 height 12
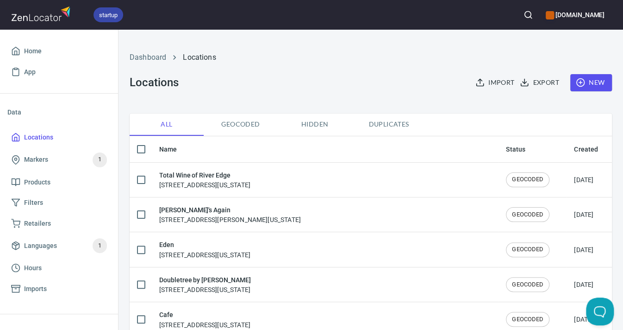
click at [518, 15] on button "button" at bounding box center [528, 15] width 20 height 20
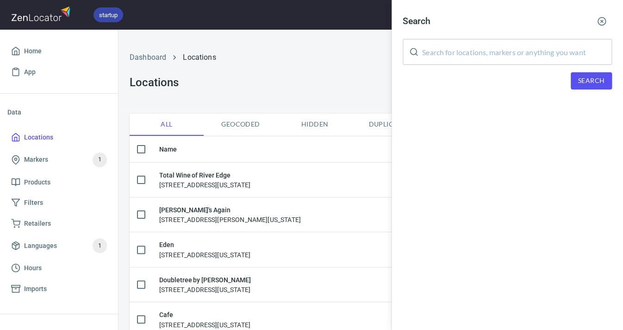
click at [512, 48] on input "text" at bounding box center [517, 52] width 190 height 26
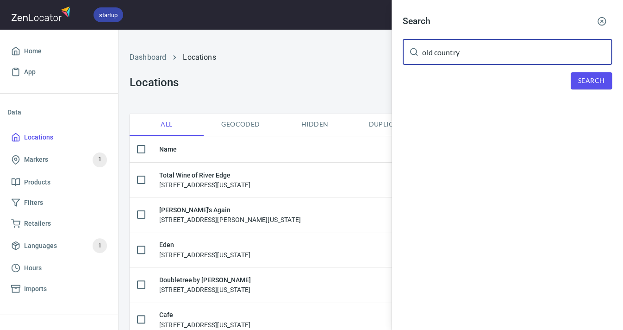
type input "old country"
click at [604, 79] on span "Search" at bounding box center [592, 81] width 26 height 12
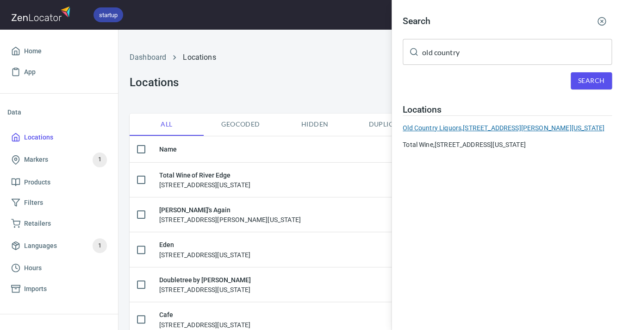
click at [452, 128] on div "Old Country Liquors, [STREET_ADDRESS][PERSON_NAME][US_STATE]" at bounding box center [507, 127] width 209 height 9
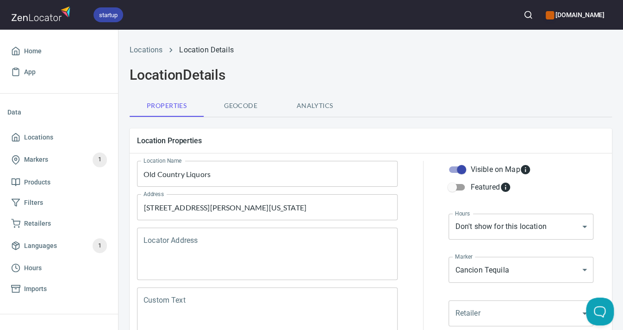
click at [459, 166] on input "Visible on Map" at bounding box center [461, 170] width 53 height 18
checkbox input "false"
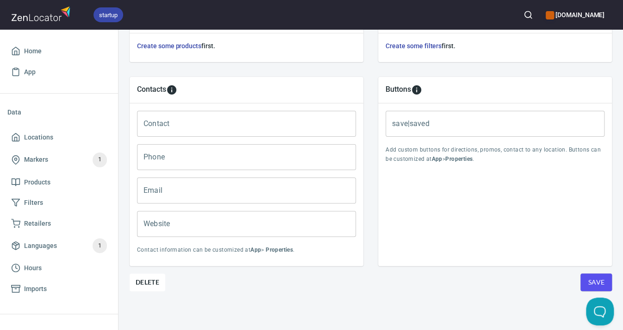
scroll to position [357, 0]
click at [594, 281] on span "Save" at bounding box center [596, 283] width 17 height 12
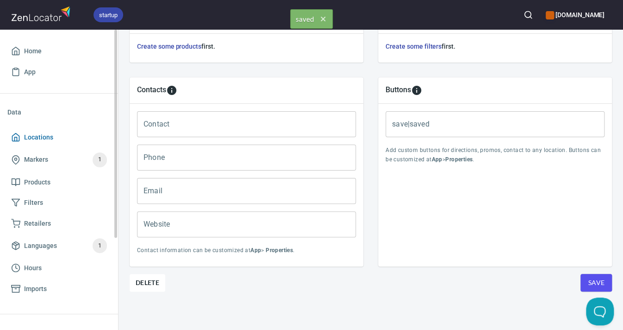
click at [44, 137] on span "Locations" at bounding box center [38, 138] width 29 height 12
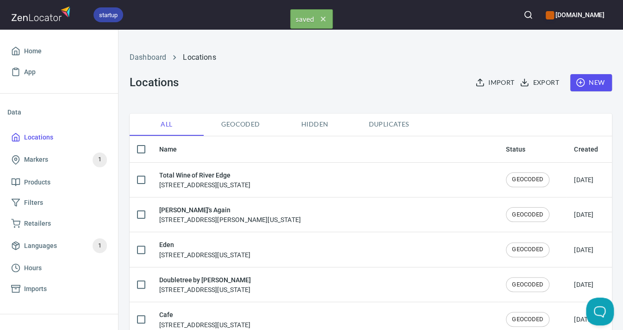
click at [524, 13] on icon "button" at bounding box center [528, 14] width 9 height 9
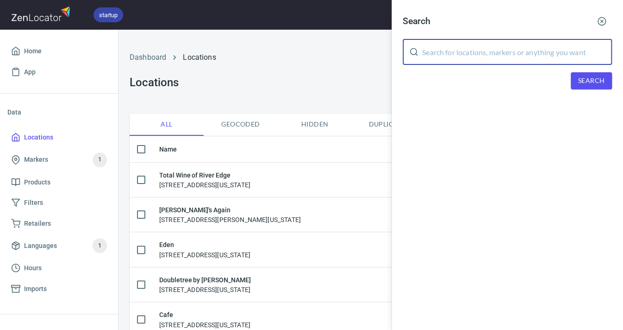
click at [491, 44] on input "text" at bounding box center [517, 52] width 190 height 26
type input "[US_STATE] Marketplace"
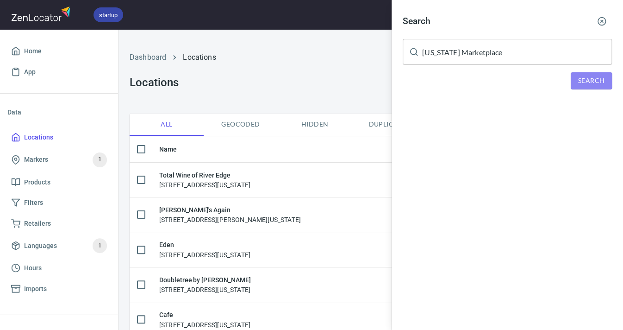
click at [591, 80] on span "Search" at bounding box center [592, 81] width 26 height 12
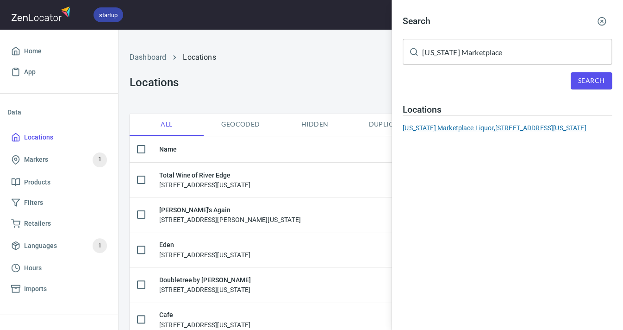
click at [528, 127] on div "[US_STATE] Marketplace Liquor, [STREET_ADDRESS][US_STATE]" at bounding box center [507, 127] width 209 height 9
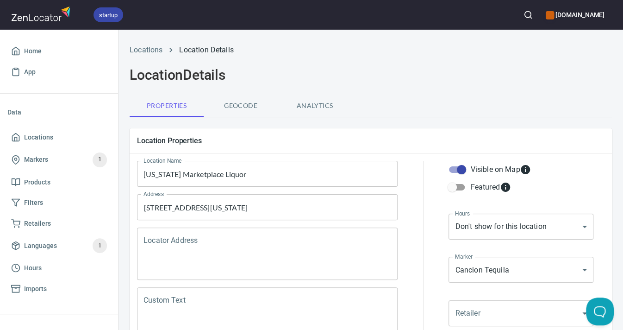
click at [459, 167] on input "Visible on Map" at bounding box center [461, 170] width 53 height 18
checkbox input "false"
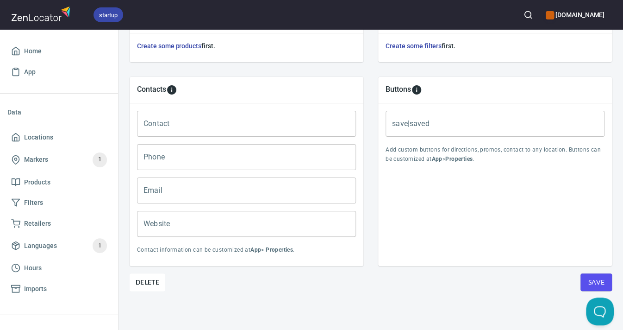
scroll to position [357, 0]
click at [585, 278] on button "Save" at bounding box center [596, 283] width 31 height 18
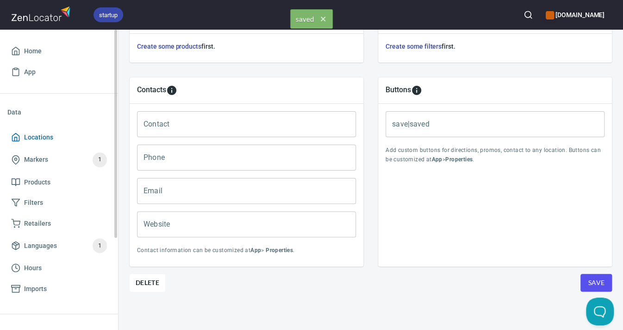
click at [37, 139] on span "Locations" at bounding box center [38, 138] width 29 height 12
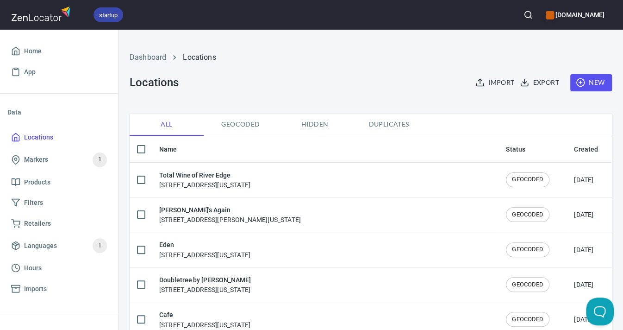
click at [524, 13] on icon "button" at bounding box center [528, 14] width 9 height 9
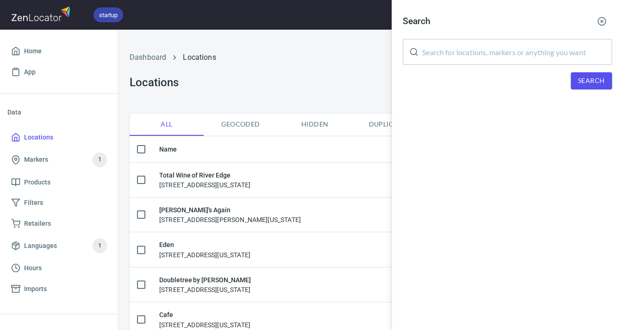
click at [516, 50] on input "text" at bounding box center [517, 52] width 190 height 26
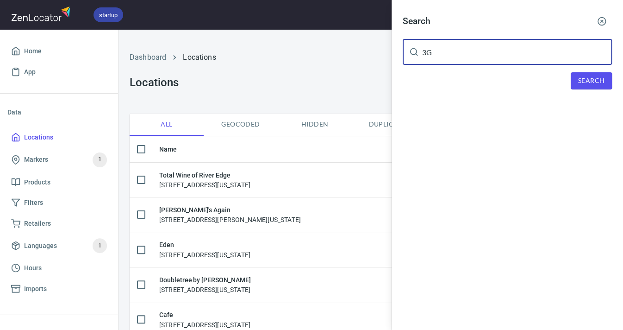
type input "3G"
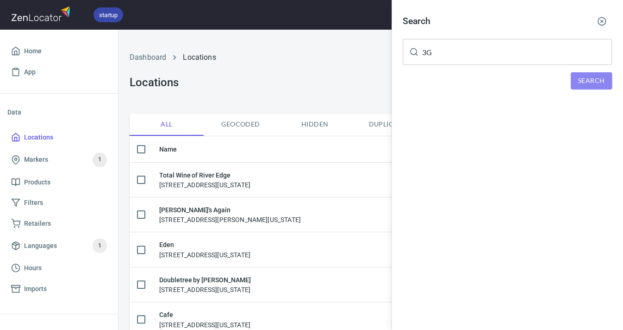
click at [575, 77] on button "Search" at bounding box center [591, 80] width 41 height 17
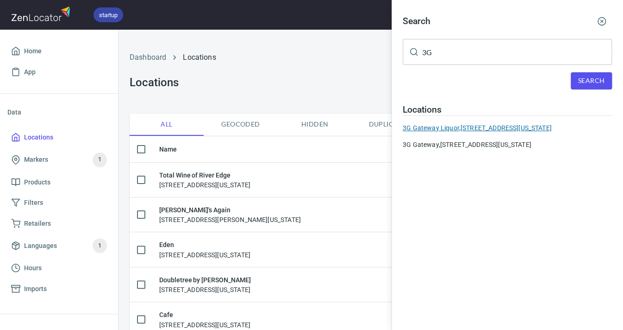
click at [498, 123] on div "3G Gateway Liquor, [STREET_ADDRESS][US_STATE]" at bounding box center [507, 127] width 209 height 9
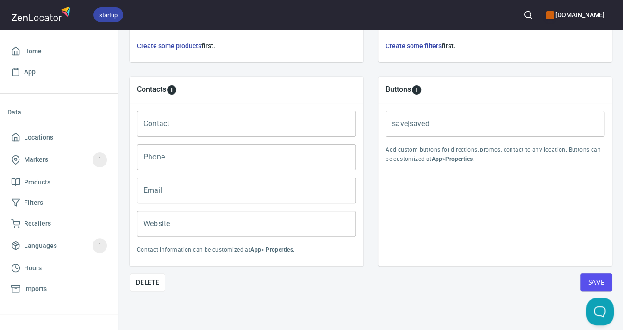
scroll to position [357, 0]
click at [148, 280] on span "Delete" at bounding box center [148, 282] width 24 height 11
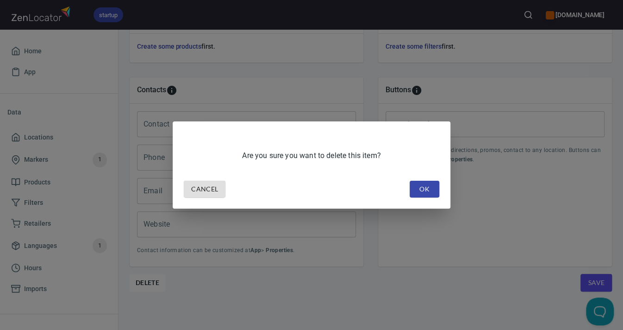
click at [419, 187] on span "OK" at bounding box center [424, 189] width 15 height 12
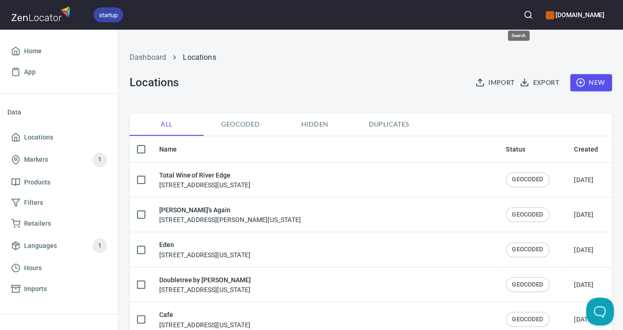
click at [518, 19] on button "button" at bounding box center [528, 15] width 20 height 20
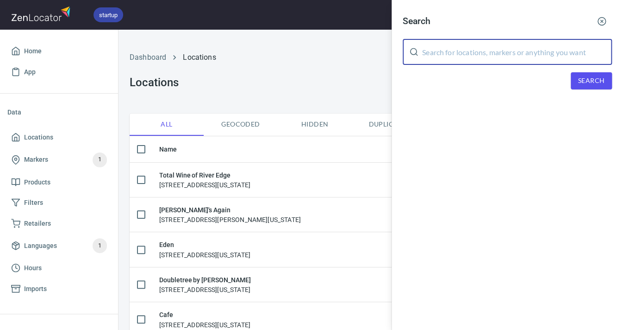
click at [506, 48] on input "text" at bounding box center [517, 52] width 190 height 26
type input "3G"
click at [579, 82] on span "Search" at bounding box center [592, 81] width 26 height 12
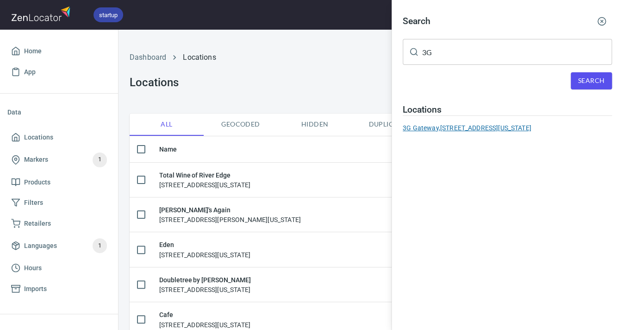
click at [534, 127] on div "3G Gateway, [STREET_ADDRESS][US_STATE]" at bounding box center [507, 127] width 209 height 9
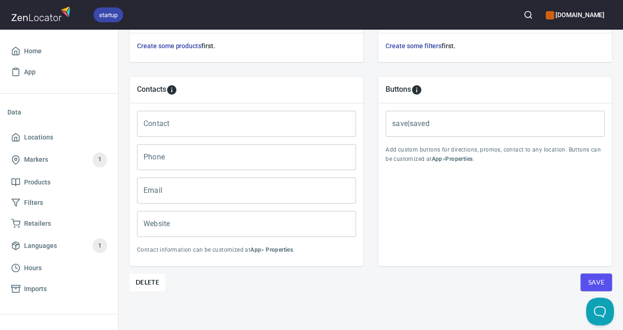
scroll to position [357, 0]
click at [148, 277] on span "Delete" at bounding box center [148, 282] width 24 height 11
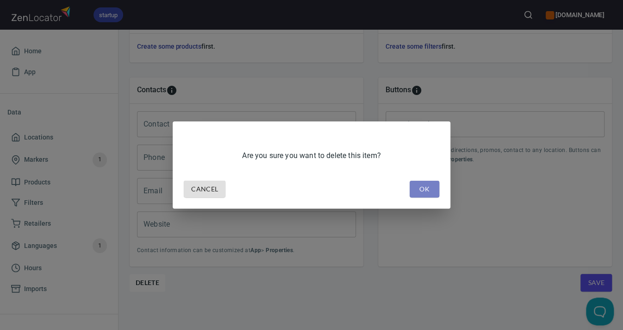
click at [412, 186] on button "OK" at bounding box center [425, 189] width 30 height 17
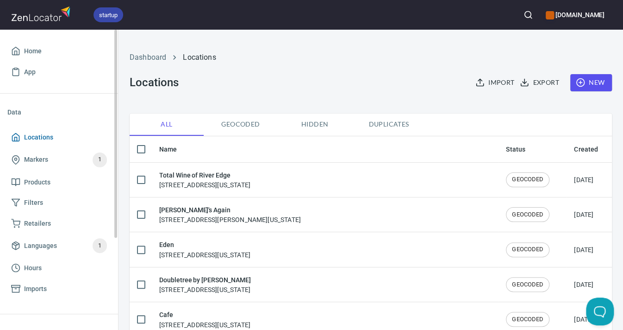
click at [36, 135] on span "Locations" at bounding box center [38, 138] width 29 height 12
click at [524, 18] on icon "button" at bounding box center [528, 14] width 9 height 9
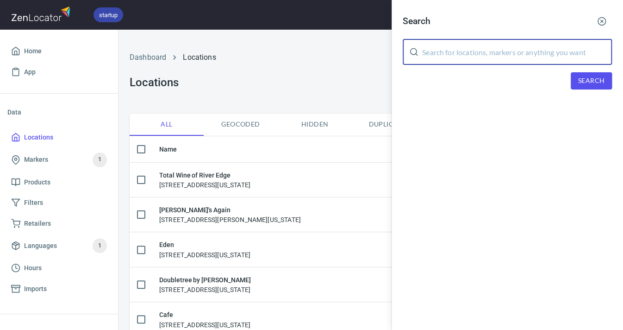
click at [475, 56] on input "text" at bounding box center [517, 52] width 190 height 26
click at [489, 42] on input "text" at bounding box center [517, 52] width 190 height 26
type input "Huron"
click at [597, 85] on button "Search" at bounding box center [591, 80] width 41 height 17
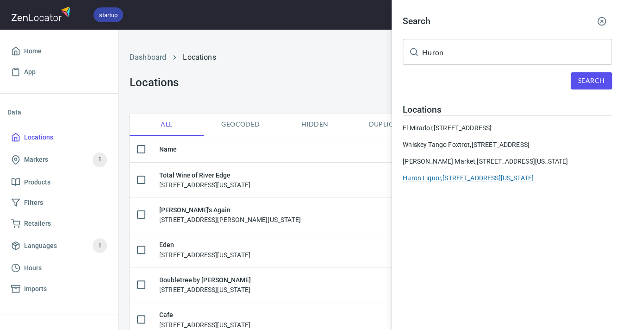
click at [505, 175] on div "Huron Liquor, [STREET_ADDRESS][US_STATE]" at bounding box center [507, 177] width 209 height 9
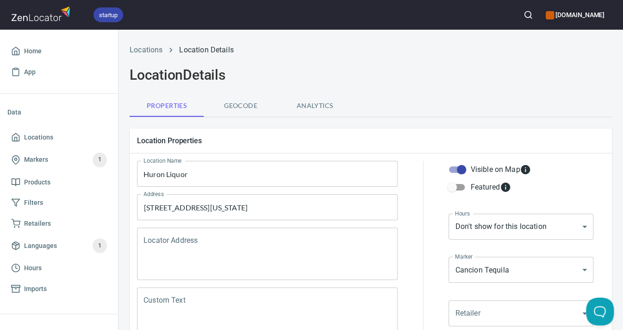
click at [463, 169] on input "Visible on Map" at bounding box center [461, 170] width 53 height 18
checkbox input "false"
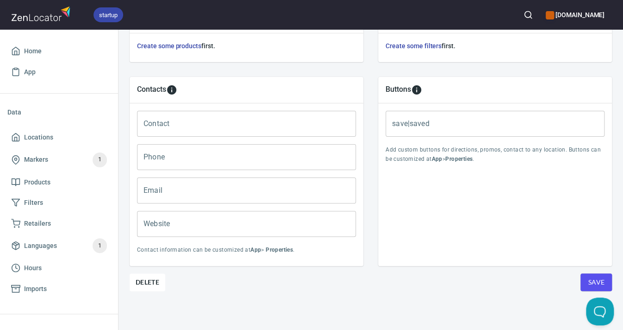
scroll to position [357, 0]
click at [585, 280] on button "Save" at bounding box center [596, 283] width 31 height 18
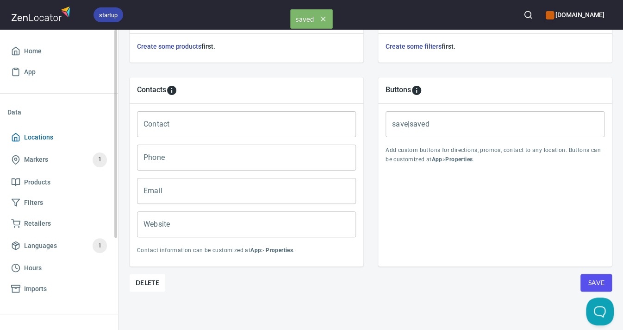
click at [44, 139] on span "Locations" at bounding box center [38, 138] width 29 height 12
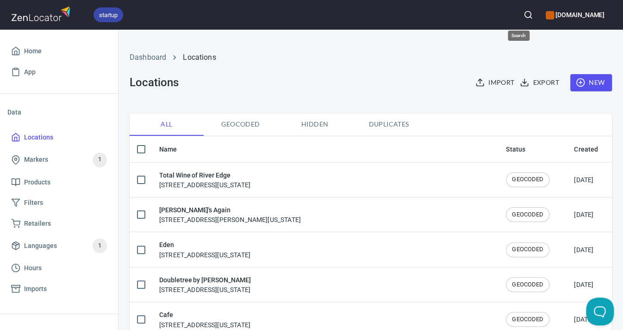
click at [524, 13] on icon "button" at bounding box center [528, 14] width 9 height 9
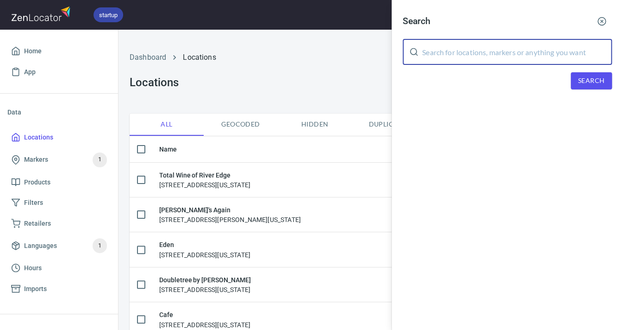
click at [509, 44] on input "text" at bounding box center [517, 52] width 190 height 26
click at [584, 75] on span "Search" at bounding box center [592, 81] width 26 height 12
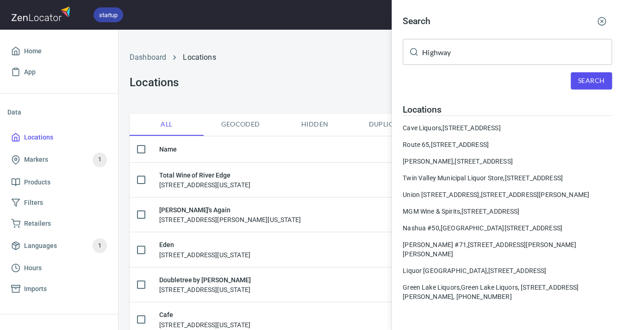
click at [469, 50] on input "Highway" at bounding box center [517, 52] width 190 height 26
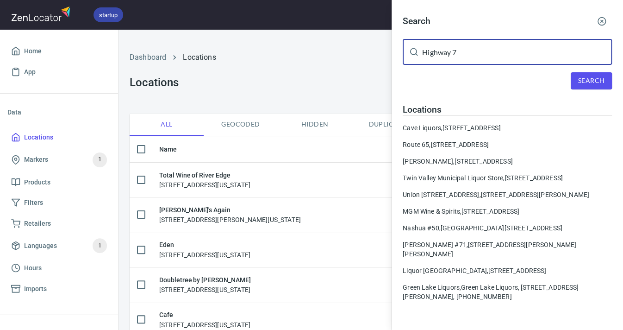
click at [582, 75] on span "Search" at bounding box center [592, 81] width 26 height 12
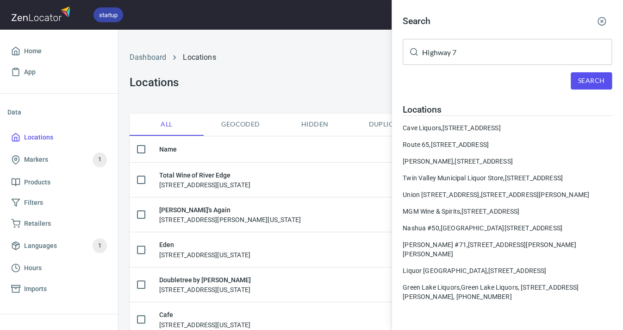
click at [456, 50] on input "Highway 7" at bounding box center [517, 52] width 190 height 26
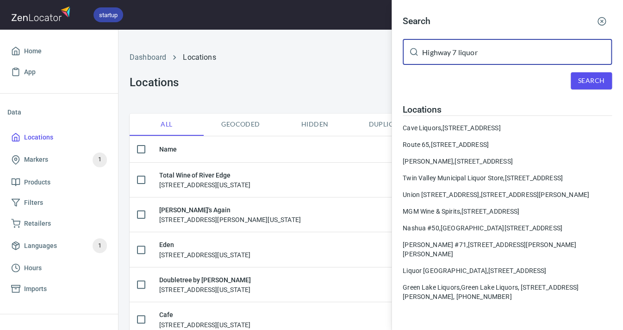
type input "Highway 7 liquor"
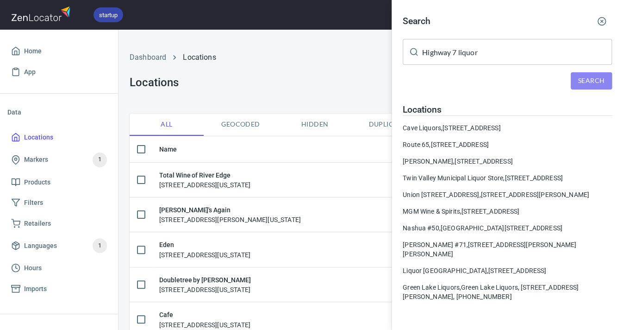
click at [598, 78] on span "Search" at bounding box center [592, 81] width 26 height 12
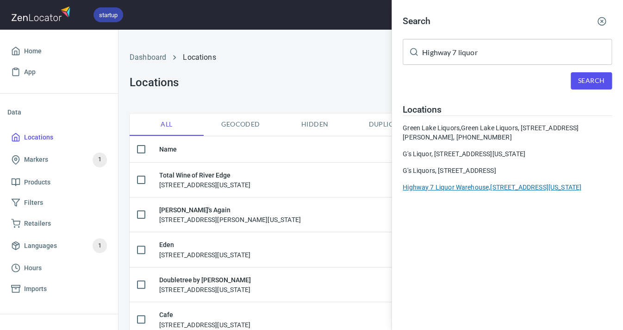
click at [518, 182] on div "Highway 7 Liquor Warehouse, [STREET_ADDRESS][US_STATE]" at bounding box center [507, 186] width 209 height 9
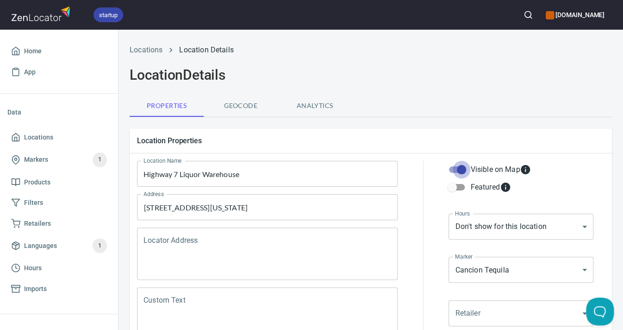
click at [459, 170] on input "Visible on Map" at bounding box center [461, 170] width 53 height 18
checkbox input "false"
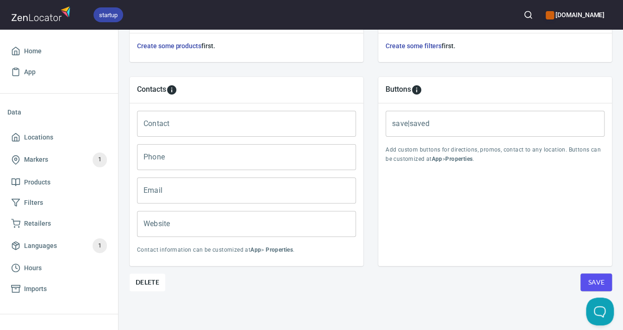
scroll to position [357, 0]
click at [593, 277] on span "Save" at bounding box center [596, 283] width 17 height 12
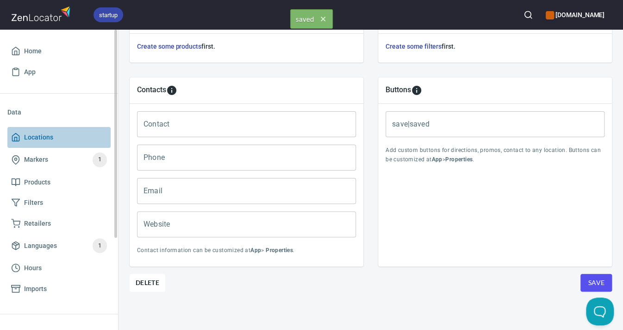
click at [51, 135] on span "Locations" at bounding box center [38, 138] width 29 height 12
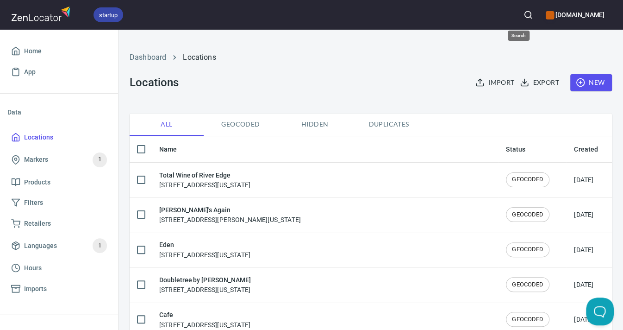
click at [524, 14] on icon "button" at bounding box center [528, 14] width 9 height 9
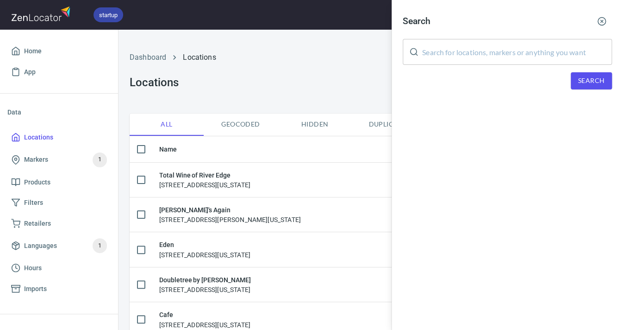
click at [437, 53] on input "text" at bounding box center [517, 52] width 190 height 26
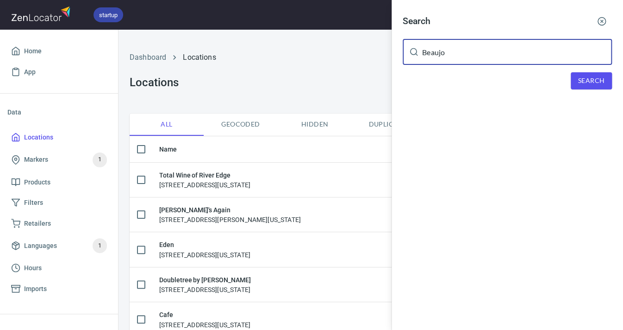
type input "Beaujo"
click at [585, 76] on span "Search" at bounding box center [592, 81] width 26 height 12
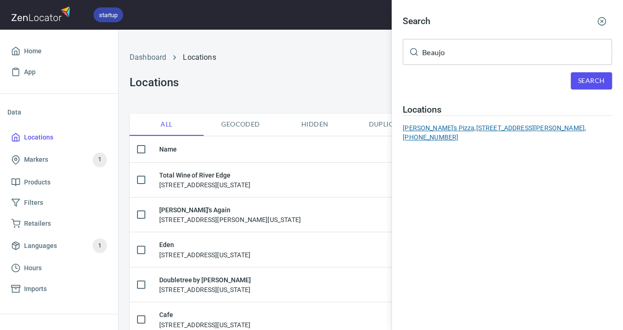
click at [535, 126] on div "[PERSON_NAME]'s Pizza, [STREET_ADDRESS][PERSON_NAME], [PHONE_NUMBER]" at bounding box center [507, 132] width 209 height 19
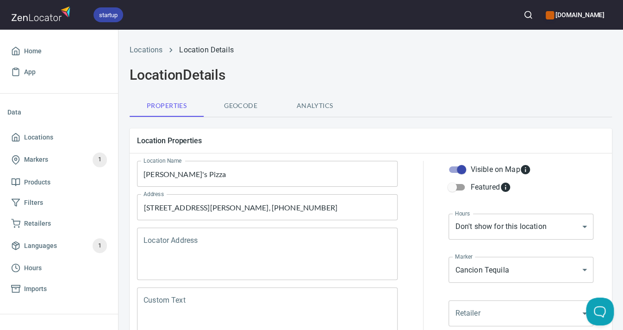
click at [463, 172] on input "Visible on Map" at bounding box center [461, 170] width 53 height 18
checkbox input "false"
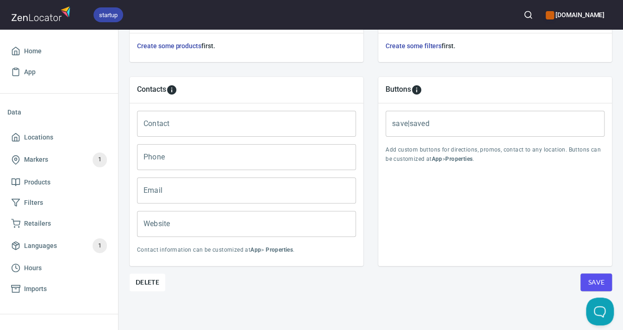
scroll to position [357, 0]
click at [589, 278] on span "Save" at bounding box center [596, 283] width 17 height 12
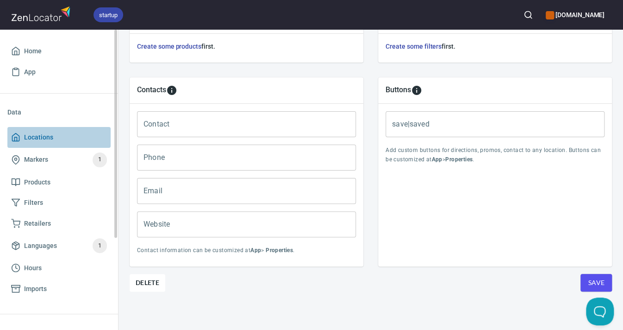
click at [41, 132] on span "Locations" at bounding box center [38, 138] width 29 height 12
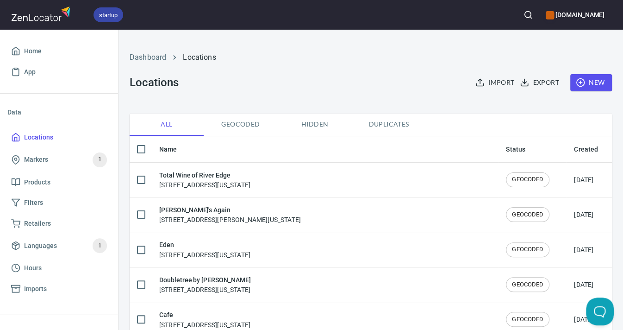
click at [524, 14] on icon "button" at bounding box center [528, 14] width 9 height 9
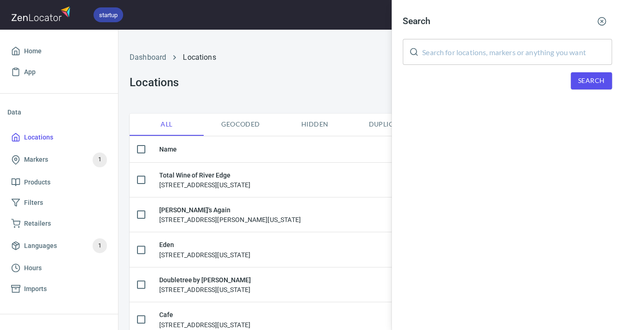
click at [521, 52] on input "text" at bounding box center [517, 52] width 190 height 26
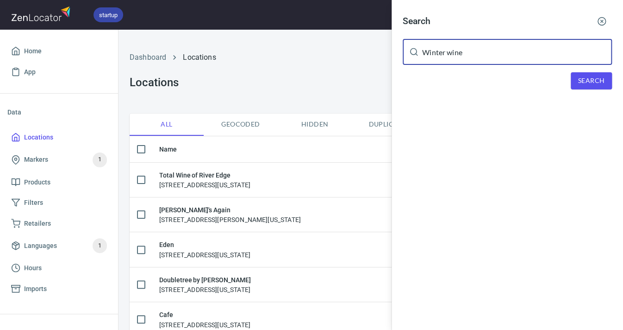
type input "Winter wine"
click at [585, 85] on button "Search" at bounding box center [591, 80] width 41 height 17
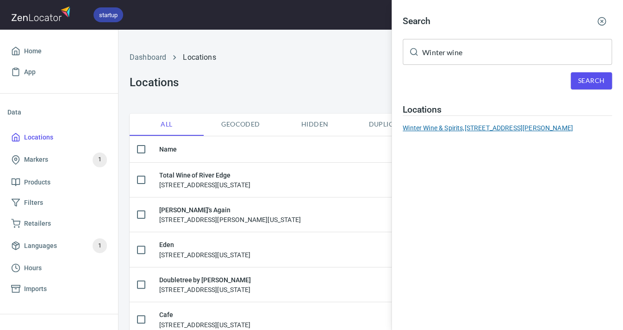
click at [526, 130] on div "Winter Wine & Spirits, [STREET_ADDRESS][PERSON_NAME]" at bounding box center [507, 127] width 209 height 9
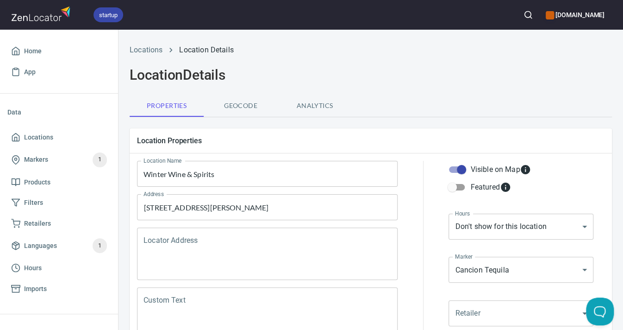
click at [462, 170] on input "Visible on Map" at bounding box center [461, 170] width 53 height 18
checkbox input "false"
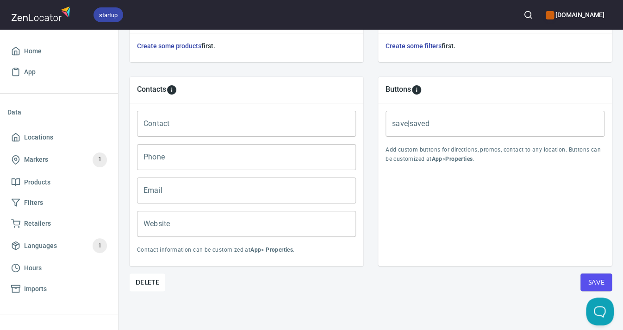
scroll to position [357, 0]
click at [597, 280] on span "Save" at bounding box center [596, 283] width 17 height 12
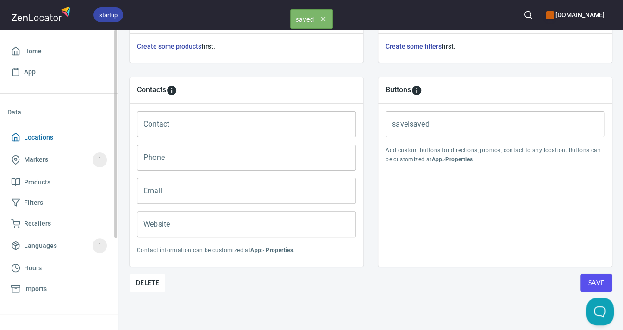
click at [50, 138] on span "Locations" at bounding box center [38, 138] width 29 height 12
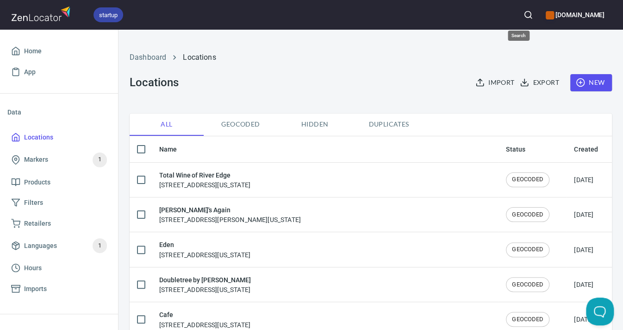
click at [524, 17] on icon "button" at bounding box center [528, 14] width 9 height 9
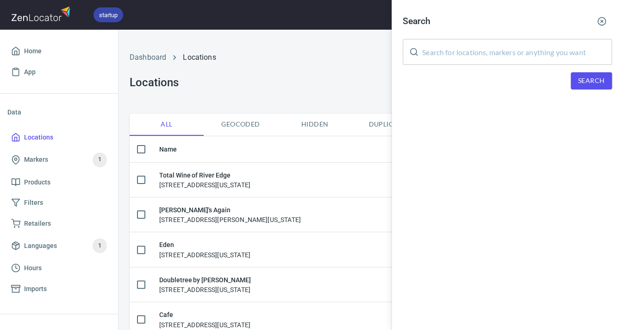
click at [476, 48] on input "text" at bounding box center [517, 52] width 190 height 26
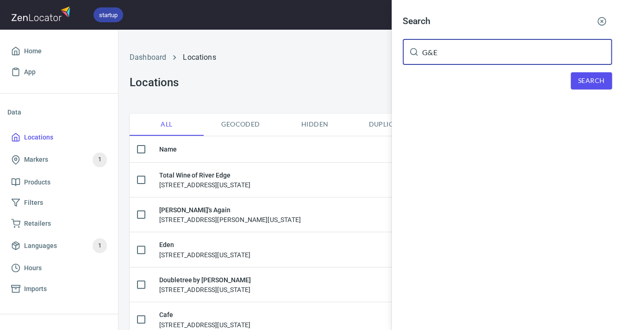
click at [575, 76] on button "Search" at bounding box center [591, 80] width 41 height 17
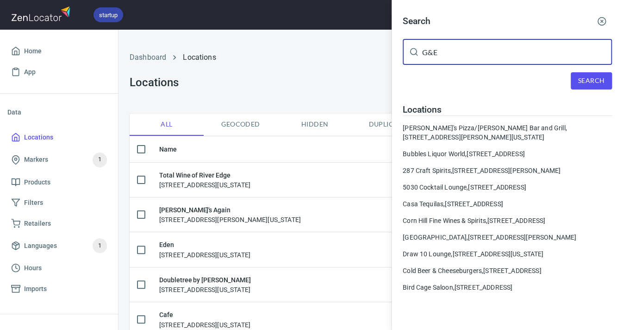
click at [465, 52] on input "G&E" at bounding box center [517, 52] width 190 height 26
type input "G&E Liquors"
click at [584, 82] on span "Search" at bounding box center [592, 81] width 26 height 12
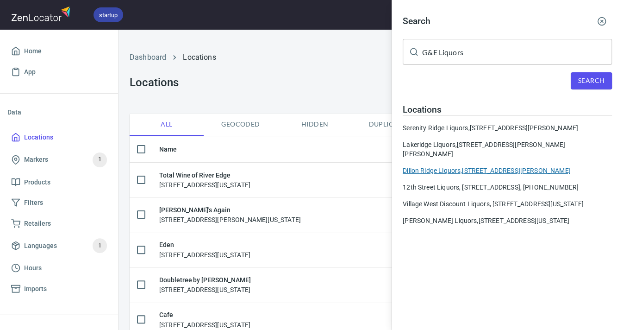
click at [451, 166] on div "Dillon Ridge Liquors, [STREET_ADDRESS][PERSON_NAME]" at bounding box center [507, 170] width 209 height 9
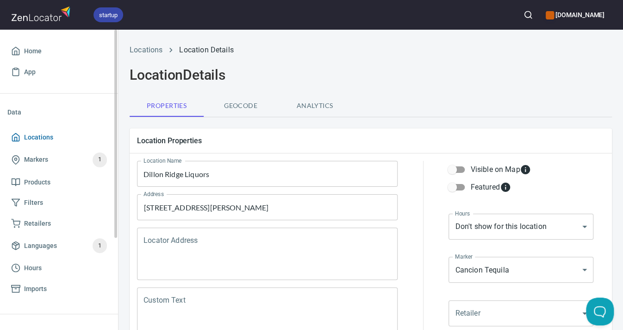
click at [38, 133] on span "Locations" at bounding box center [38, 138] width 29 height 12
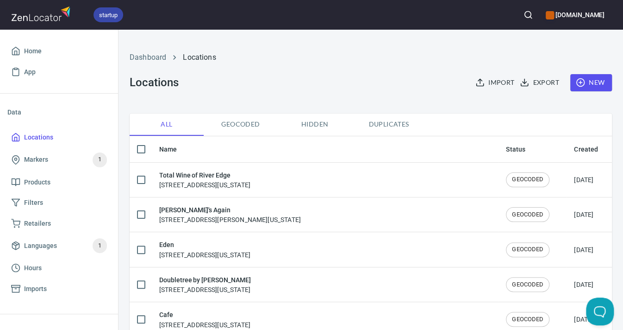
click at [525, 13] on circle "button" at bounding box center [528, 15] width 6 height 6
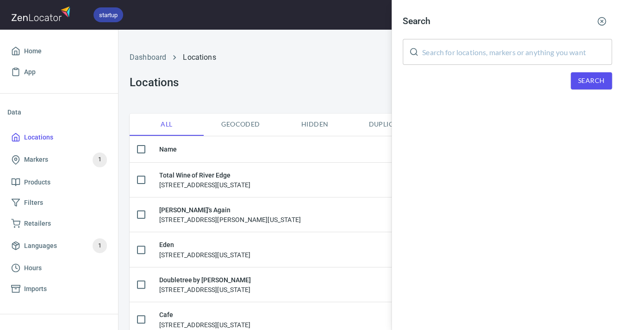
click at [505, 48] on input "text" at bounding box center [517, 52] width 190 height 26
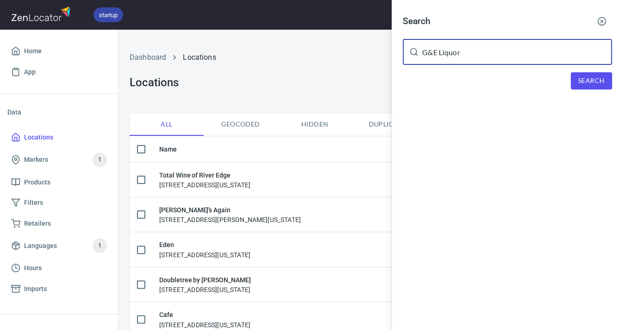
type input "G&E Liquor"
click at [598, 77] on span "Search" at bounding box center [592, 81] width 26 height 12
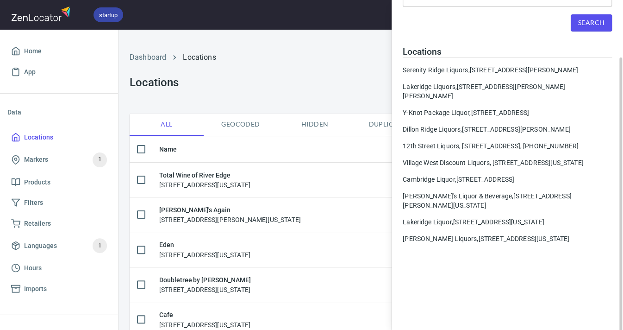
scroll to position [63, 0]
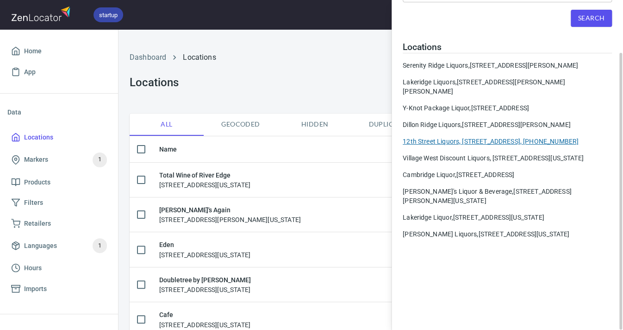
click at [487, 137] on div "12th Street Liquors, [STREET_ADDRESS], [PHONE_NUMBER]" at bounding box center [507, 141] width 209 height 9
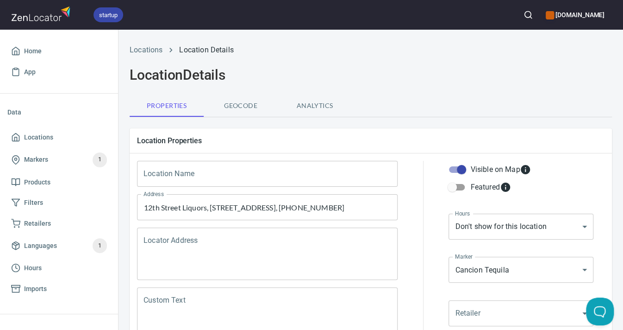
click at [461, 169] on input "Visible on Map" at bounding box center [461, 170] width 53 height 18
checkbox input "false"
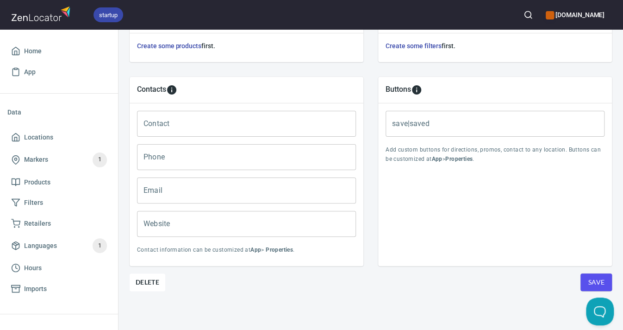
scroll to position [357, 0]
click at [585, 278] on button "Save" at bounding box center [596, 283] width 31 height 18
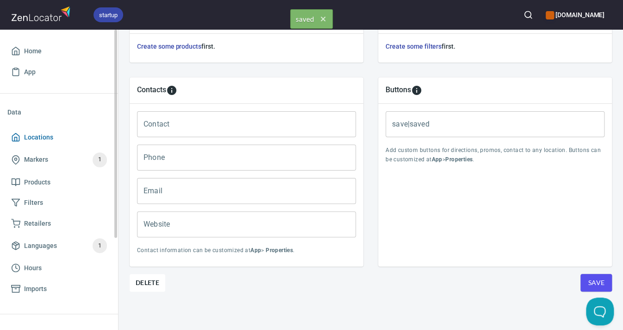
click at [30, 139] on span "Locations" at bounding box center [38, 138] width 29 height 12
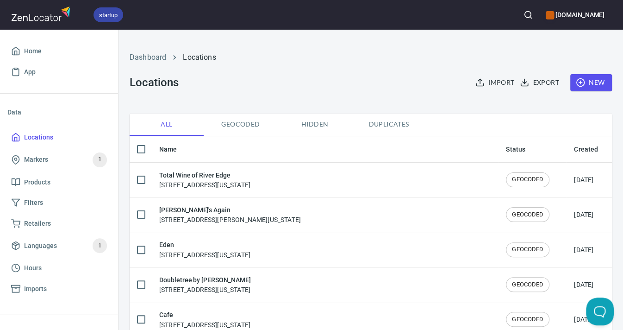
click at [524, 13] on icon "button" at bounding box center [528, 14] width 9 height 9
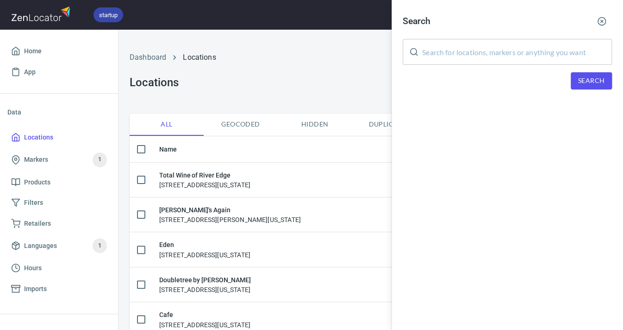
click at [477, 47] on input "text" at bounding box center [517, 52] width 190 height 26
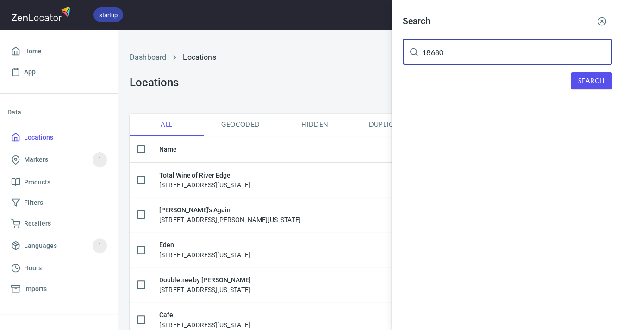
type input "18680"
click at [585, 77] on span "Search" at bounding box center [592, 81] width 26 height 12
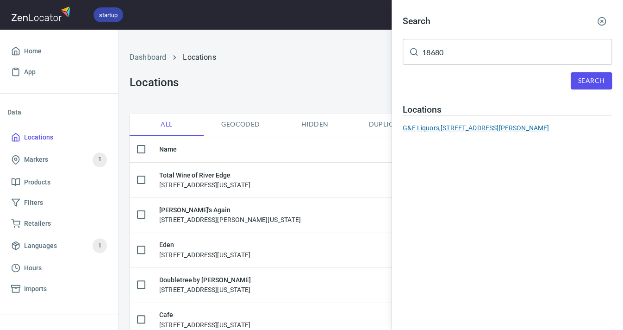
click at [505, 126] on div "G&E Liquors, [STREET_ADDRESS][PERSON_NAME]" at bounding box center [507, 127] width 209 height 9
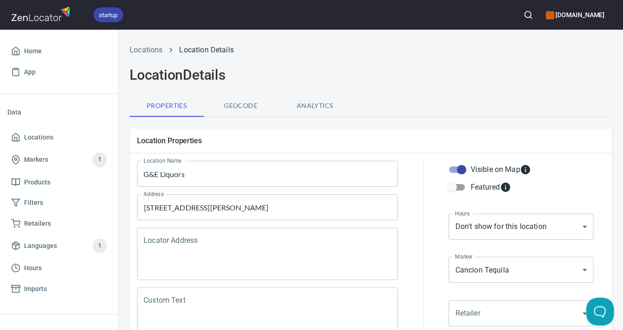
click at [465, 169] on input "Visible on Map" at bounding box center [461, 170] width 53 height 18
checkbox input "false"
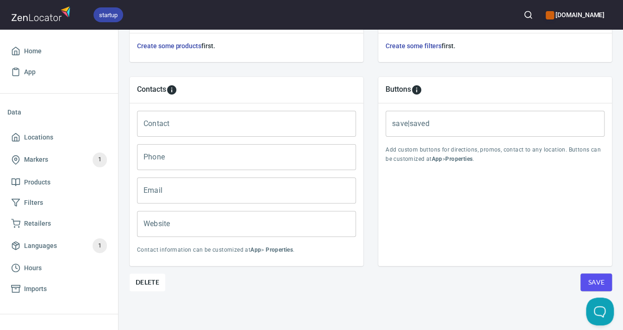
scroll to position [357, 0]
click at [595, 277] on span "Save" at bounding box center [596, 283] width 17 height 12
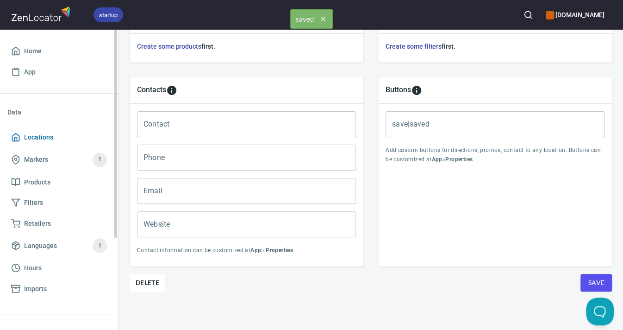
click at [32, 137] on span "Locations" at bounding box center [38, 138] width 29 height 12
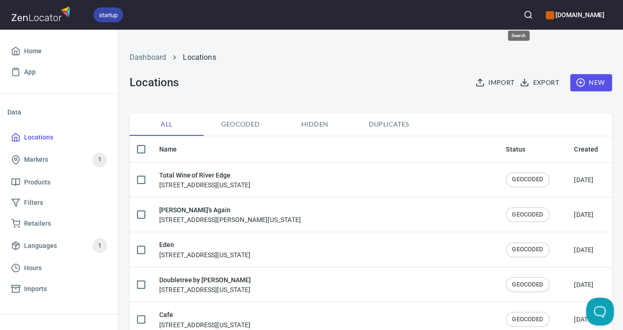
click at [524, 16] on icon "button" at bounding box center [528, 14] width 9 height 9
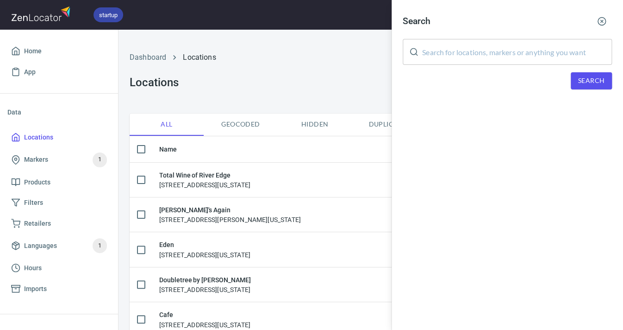
click at [449, 51] on input "text" at bounding box center [517, 52] width 190 height 26
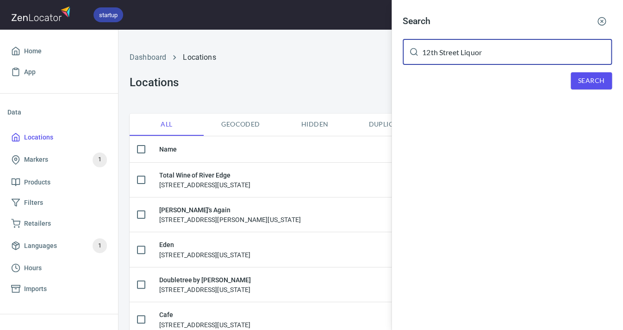
type input "12th Street Liquors"
click at [578, 79] on button "Search" at bounding box center [591, 80] width 41 height 17
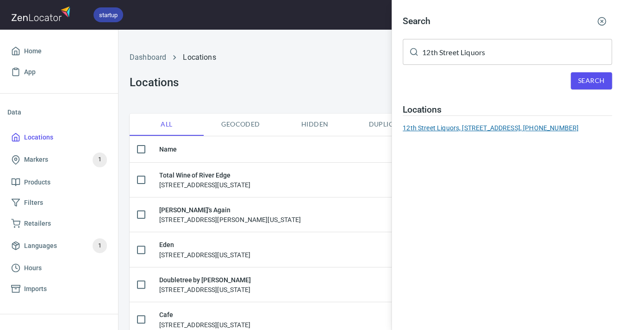
click at [517, 126] on div "12th Street Liquors, [STREET_ADDRESS], [PHONE_NUMBER]" at bounding box center [507, 127] width 209 height 9
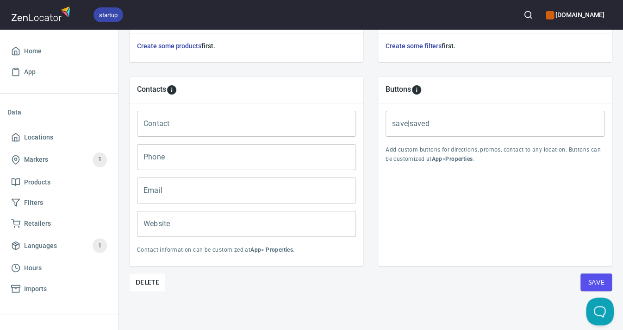
scroll to position [357, 0]
click at [144, 284] on span "Delete" at bounding box center [148, 282] width 24 height 11
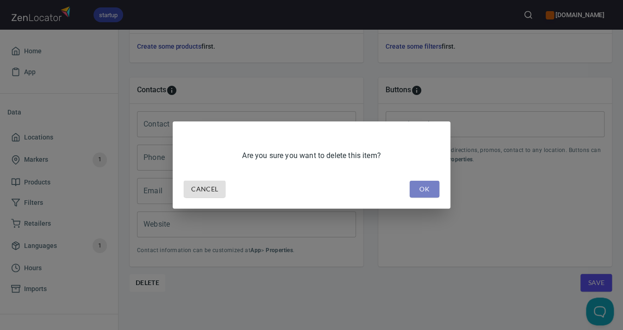
click at [428, 192] on span "OK" at bounding box center [424, 189] width 15 height 12
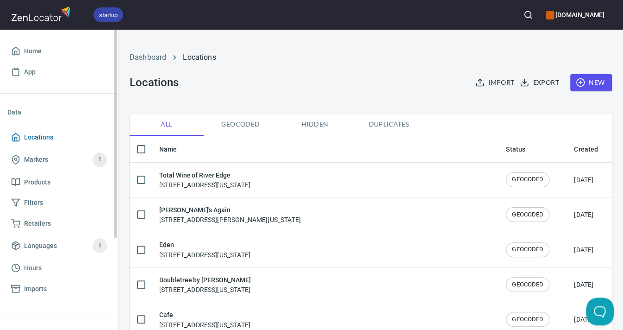
click at [31, 137] on span "Locations" at bounding box center [38, 138] width 29 height 12
click at [524, 15] on icon "button" at bounding box center [528, 14] width 9 height 9
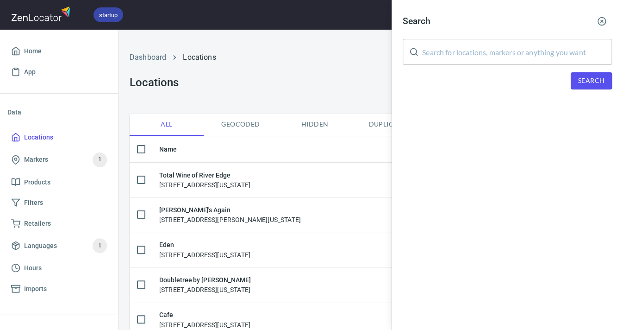
click at [456, 48] on input "text" at bounding box center [517, 52] width 190 height 26
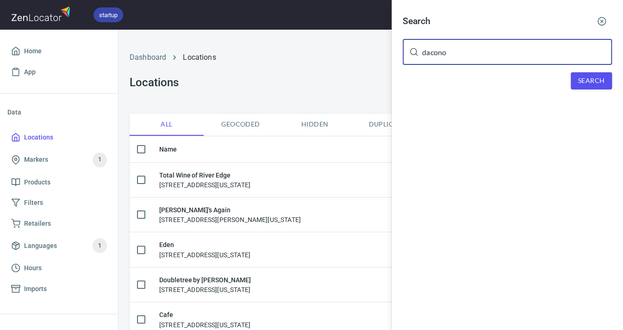
type input "dacono"
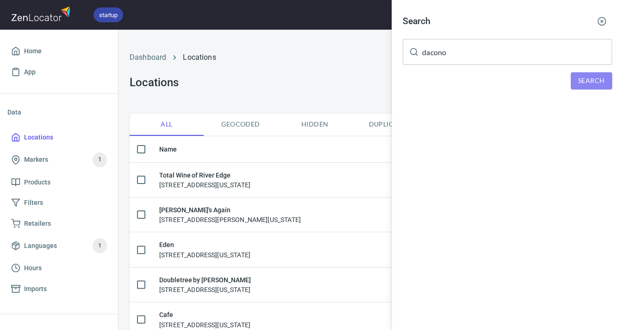
click at [593, 79] on span "Search" at bounding box center [592, 81] width 26 height 12
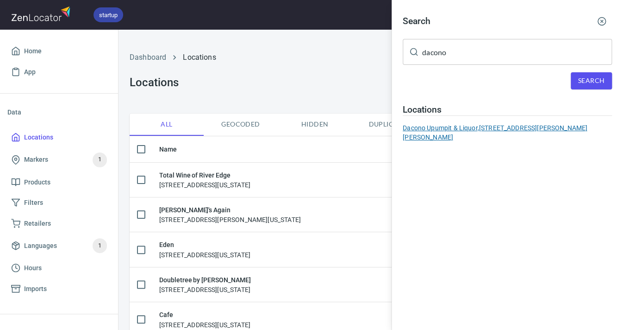
click at [545, 126] on div "Dacono Upumpit & Liquor, [STREET_ADDRESS][PERSON_NAME][PERSON_NAME]" at bounding box center [507, 132] width 209 height 19
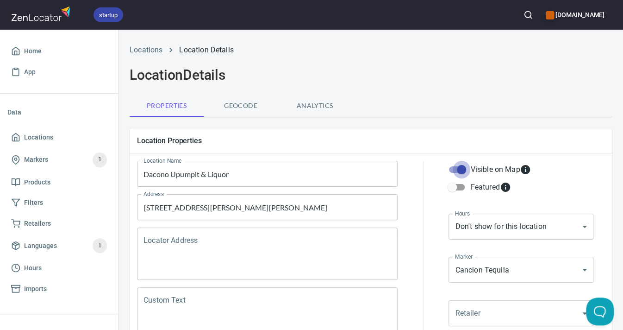
click at [461, 170] on input "Visible on Map" at bounding box center [461, 170] width 53 height 18
checkbox input "false"
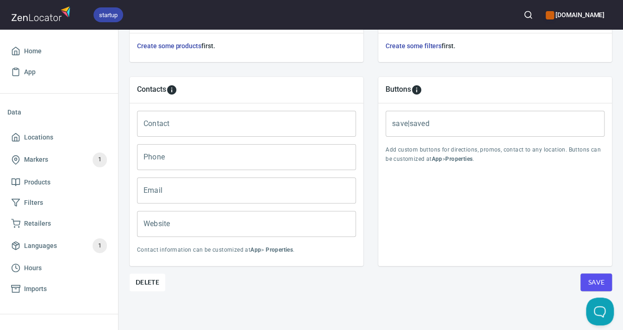
scroll to position [357, 0]
click at [604, 282] on button "Save" at bounding box center [596, 283] width 31 height 18
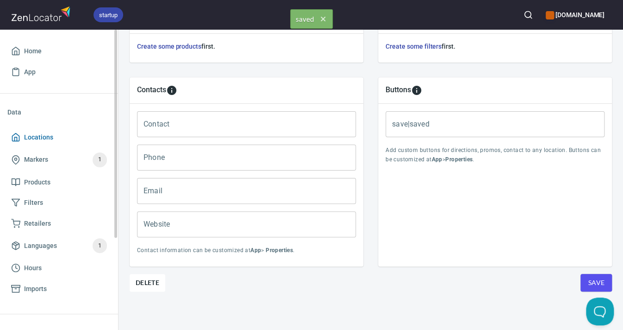
click at [43, 135] on span "Locations" at bounding box center [38, 138] width 29 height 12
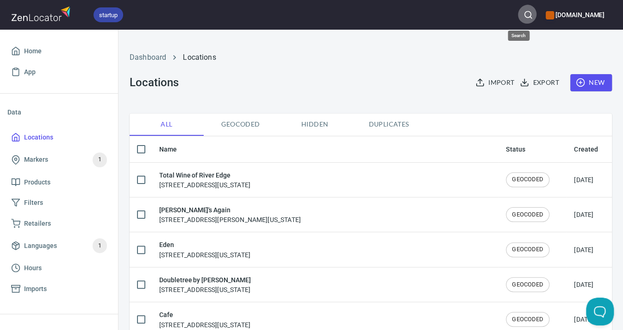
click at [524, 15] on icon "button" at bounding box center [528, 14] width 9 height 9
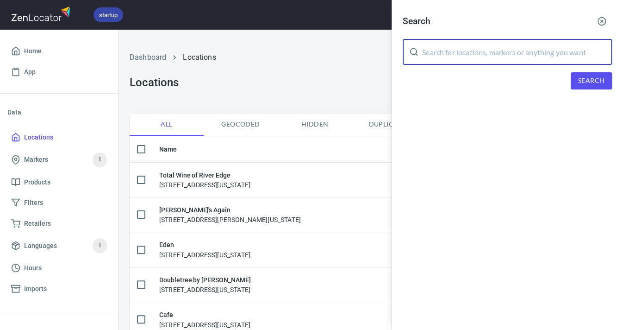
click at [449, 46] on input "text" at bounding box center [517, 52] width 190 height 26
type input "PJ's"
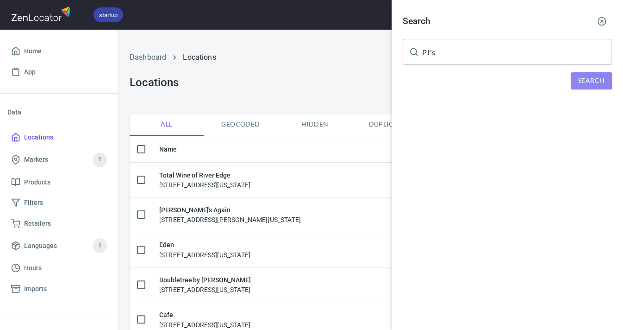
click at [584, 75] on span "Search" at bounding box center [592, 81] width 26 height 12
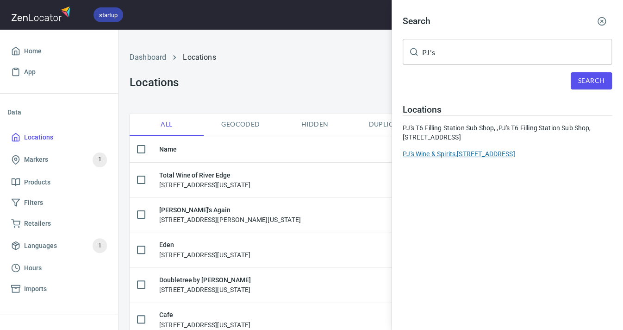
click at [494, 152] on div "PJ's Wine & Spirits, 665 Frontage Rd #130, Longmont, CO" at bounding box center [507, 153] width 209 height 9
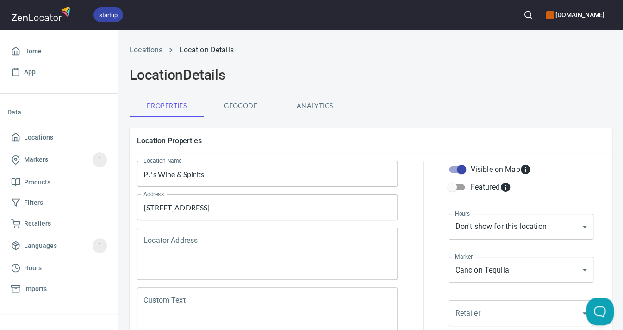
click at [464, 167] on input "Visible on Map" at bounding box center [461, 170] width 53 height 18
checkbox input "false"
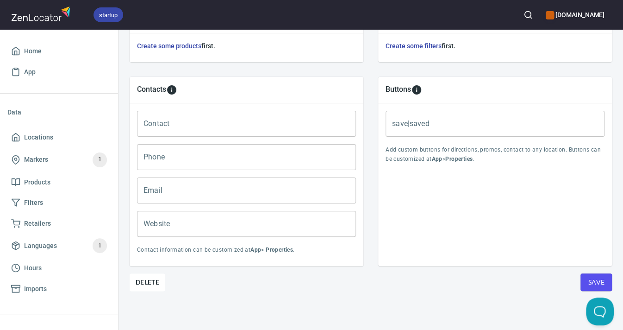
scroll to position [357, 0]
click at [588, 277] on span "Save" at bounding box center [596, 283] width 17 height 12
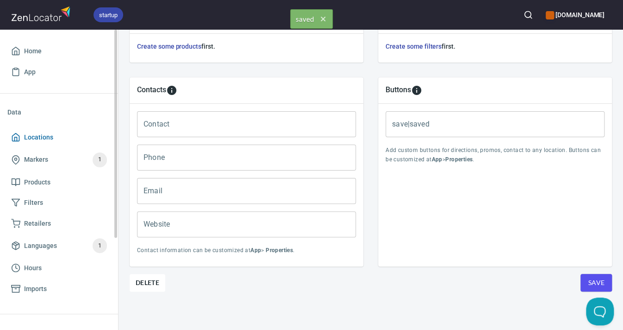
click at [50, 133] on span "Locations" at bounding box center [38, 138] width 29 height 12
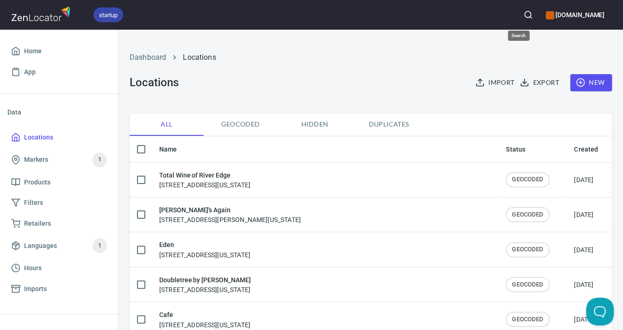
click at [524, 14] on icon "button" at bounding box center [528, 14] width 9 height 9
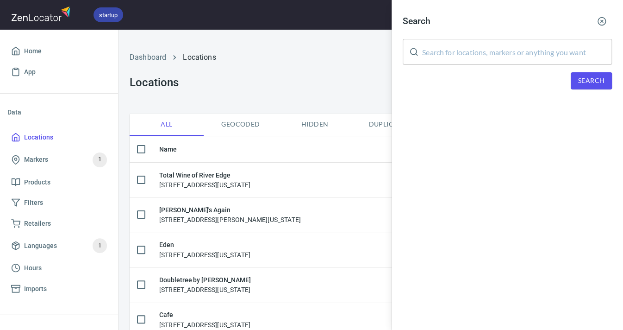
click at [509, 47] on input "text" at bounding box center [517, 52] width 190 height 26
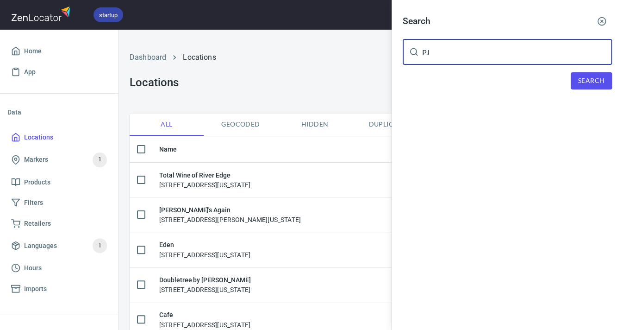
type input "PJ"
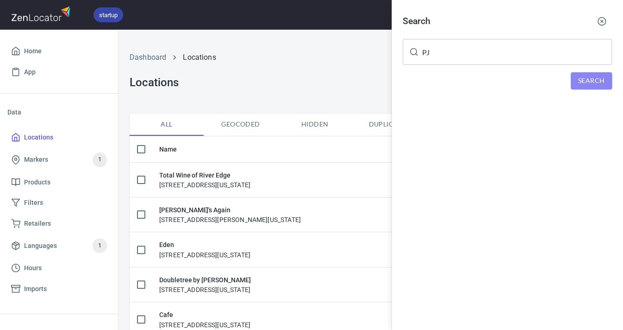
click at [572, 83] on button "Search" at bounding box center [591, 80] width 41 height 17
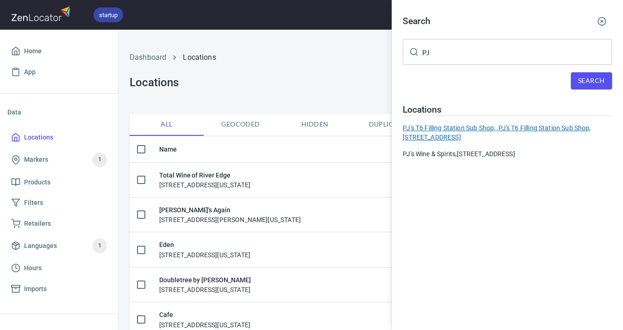
click at [501, 125] on div "PJ's T6 Filling Station Sub Shop, , PJ's T6 Filling Station Sub Shop, 2500 E. 6…" at bounding box center [507, 132] width 209 height 19
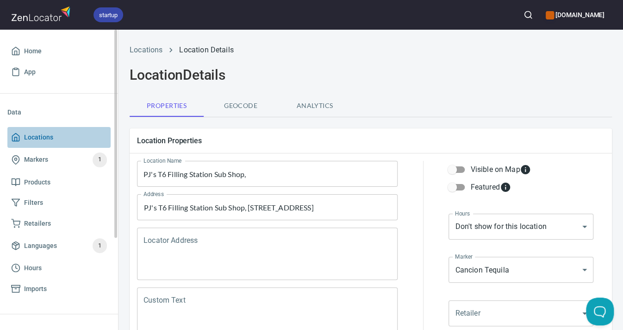
click at [35, 137] on span "Locations" at bounding box center [38, 138] width 29 height 12
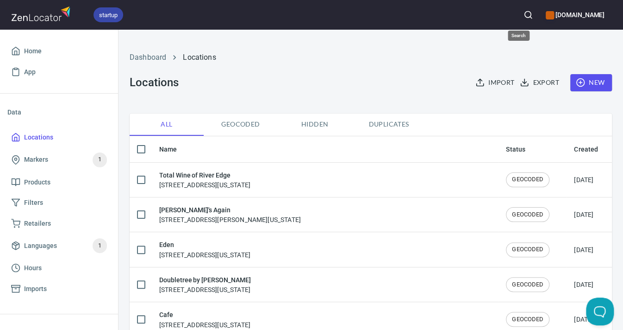
click at [523, 15] on button "button" at bounding box center [528, 15] width 20 height 20
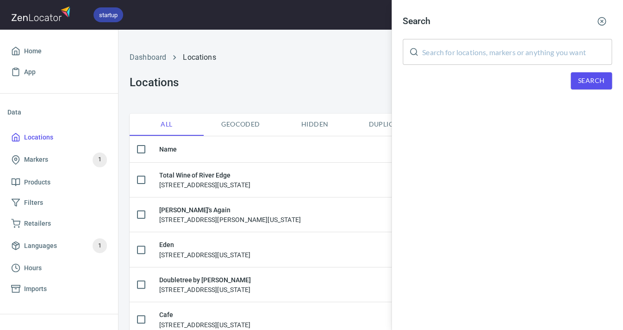
click at [439, 59] on input "text" at bounding box center [517, 52] width 190 height 26
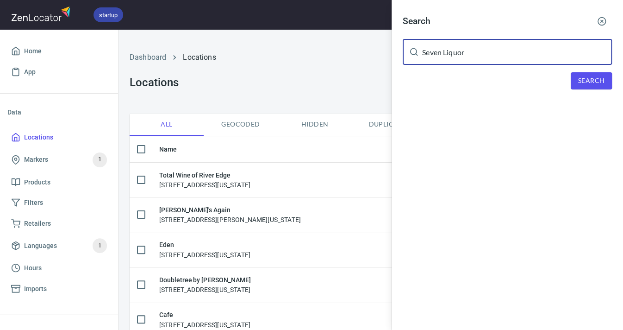
type input "Seven Liquor"
click at [605, 74] on button "Search" at bounding box center [591, 80] width 41 height 17
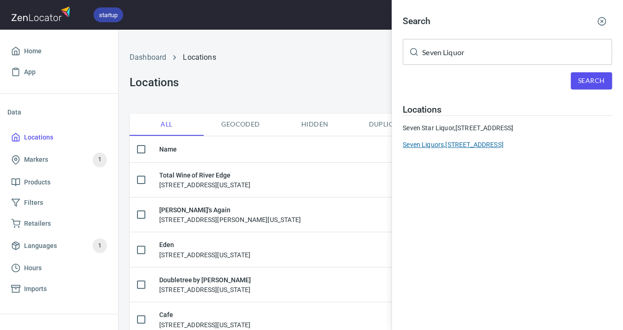
click at [497, 140] on div "Seven Liquors, 1668 Main St, Longmont CO 80501" at bounding box center [507, 144] width 209 height 9
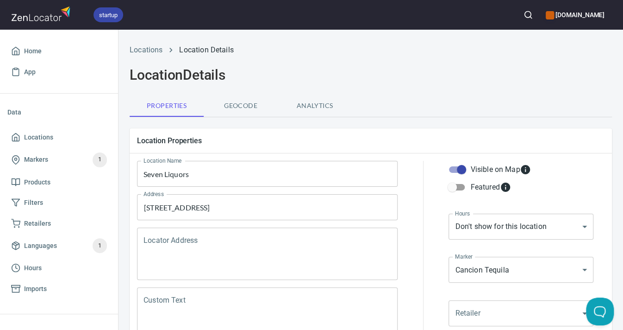
click at [462, 169] on input "Visible on Map" at bounding box center [461, 170] width 53 height 18
checkbox input "false"
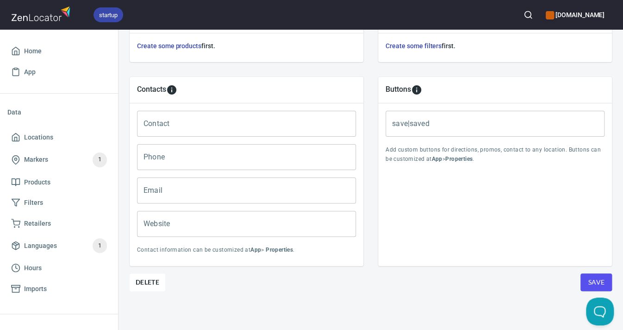
scroll to position [357, 0]
click at [598, 281] on span "Save" at bounding box center [596, 283] width 17 height 12
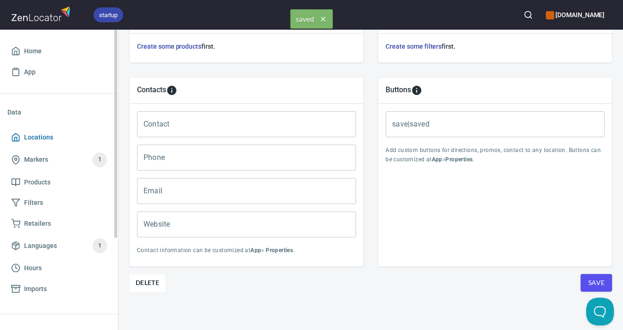
click at [39, 137] on span "Locations" at bounding box center [38, 138] width 29 height 12
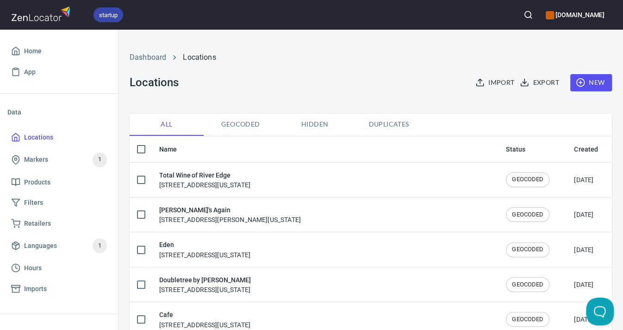
click at [524, 14] on icon "button" at bounding box center [528, 14] width 9 height 9
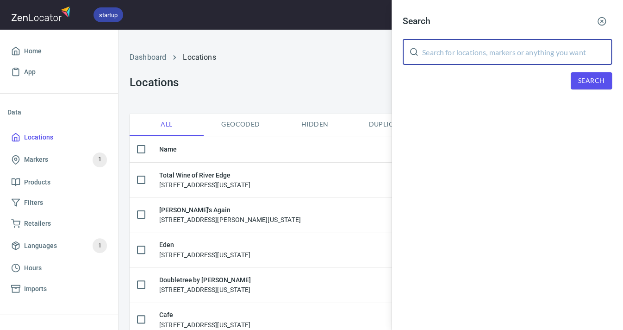
click at [462, 48] on input "text" at bounding box center [517, 52] width 190 height 26
type input "Horizon"
click at [580, 77] on span "Search" at bounding box center [592, 81] width 26 height 12
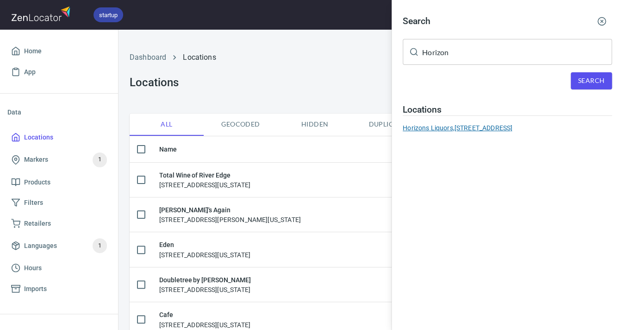
click at [516, 126] on div "Horizons Liquors, 2255 N Main Street, Suite #109 longmont CO 80501" at bounding box center [507, 127] width 209 height 9
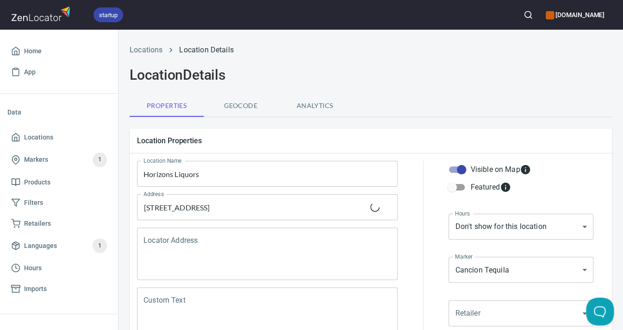
click at [462, 169] on input "Visible on Map" at bounding box center [461, 170] width 53 height 18
checkbox input "false"
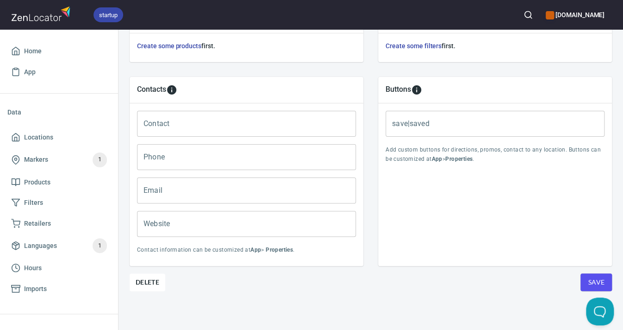
scroll to position [357, 0]
click at [587, 278] on button "Save" at bounding box center [596, 283] width 31 height 18
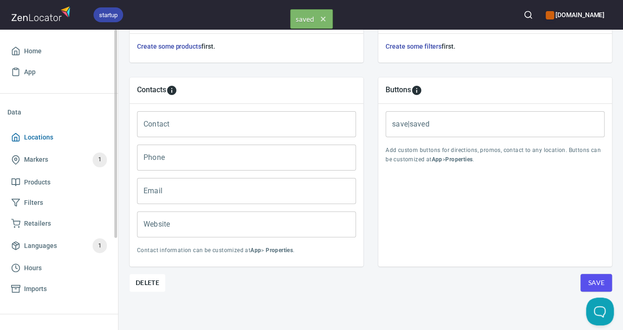
click at [43, 137] on span "Locations" at bounding box center [38, 138] width 29 height 12
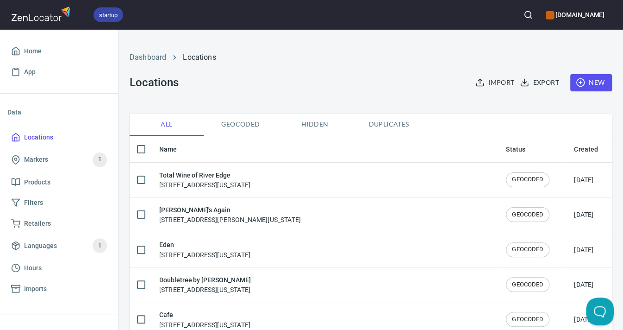
click at [523, 15] on button "button" at bounding box center [528, 15] width 20 height 20
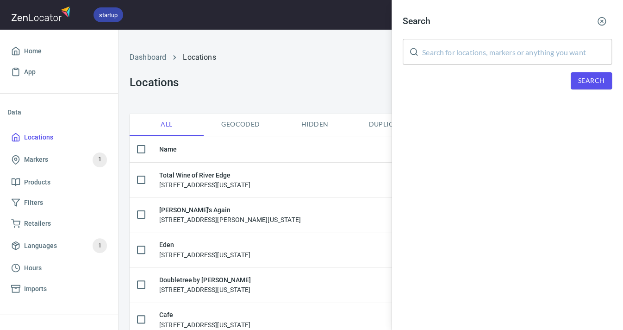
click at [519, 51] on input "text" at bounding box center [517, 52] width 190 height 26
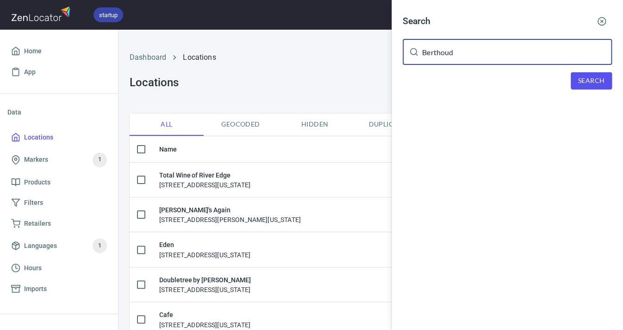
type input "Berthoud"
click at [570, 77] on div "Search" at bounding box center [507, 80] width 209 height 17
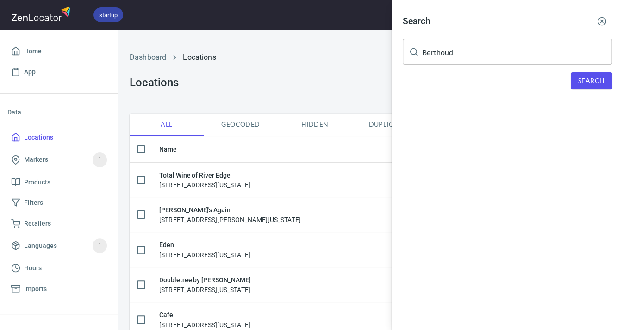
click at [578, 78] on button "Search" at bounding box center [591, 80] width 41 height 17
click at [506, 126] on div "Berthoud Wine and Spirits, 268 Mountain Ave, Berthoud, CO, 80513" at bounding box center [507, 127] width 209 height 9
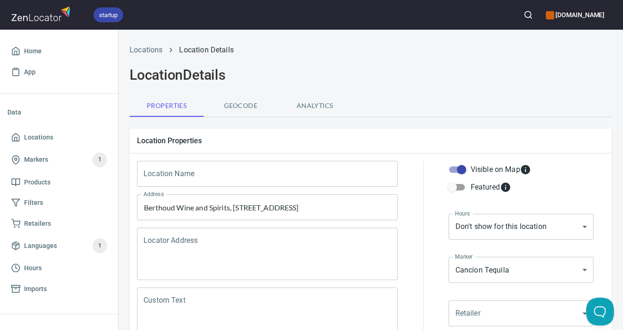
click at [463, 171] on input "Visible on Map" at bounding box center [461, 170] width 53 height 18
checkbox input "false"
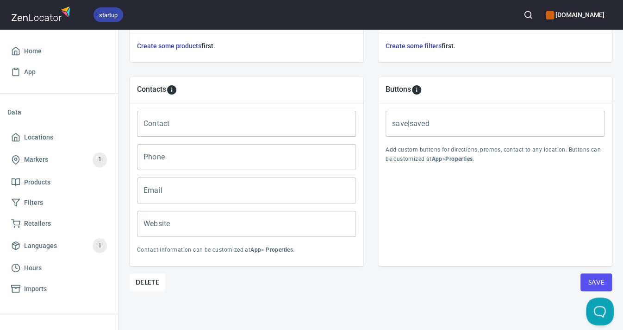
scroll to position [357, 0]
click at [587, 278] on button "Save" at bounding box center [596, 283] width 31 height 18
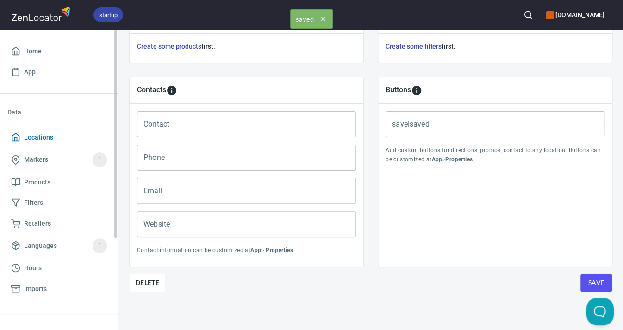
click at [52, 138] on span "Locations" at bounding box center [59, 138] width 96 height 12
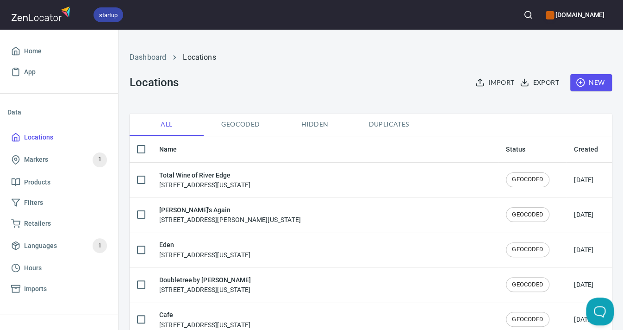
click at [524, 14] on icon "button" at bounding box center [528, 14] width 9 height 9
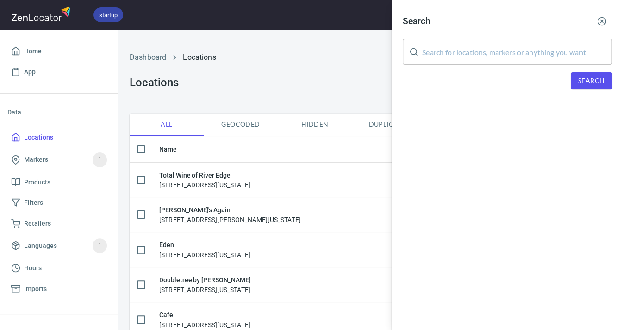
click at [523, 51] on input "text" at bounding box center [517, 52] width 190 height 26
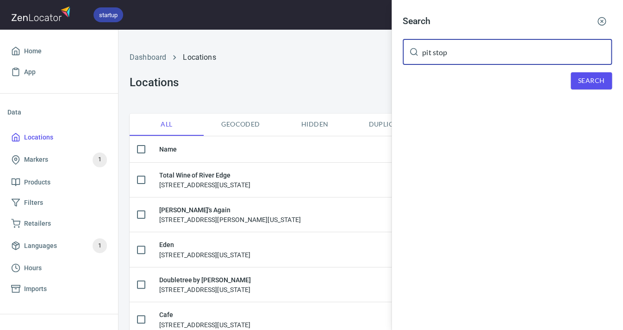
type input "pit stop"
click at [594, 79] on span "Search" at bounding box center [592, 81] width 26 height 12
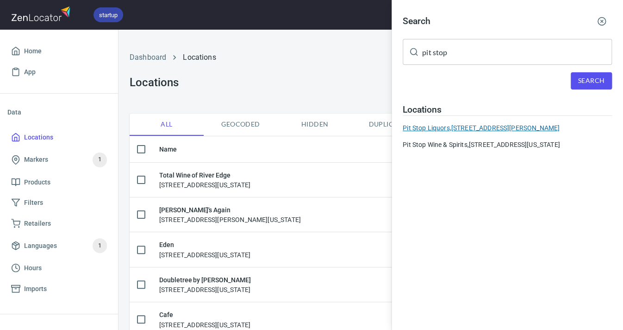
click at [513, 125] on div "Pit Stop Liquors, 614 Cedar St Hudson CO 80642" at bounding box center [507, 127] width 209 height 9
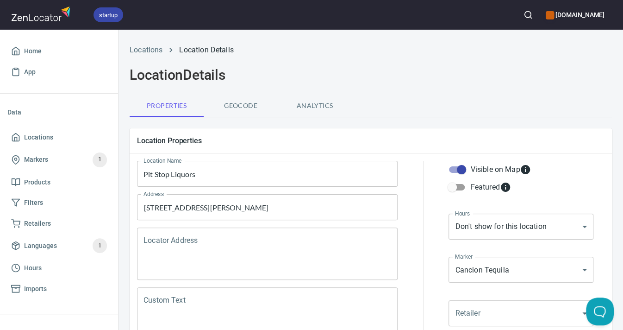
click at [465, 168] on input "Visible on Map" at bounding box center [461, 170] width 53 height 18
checkbox input "false"
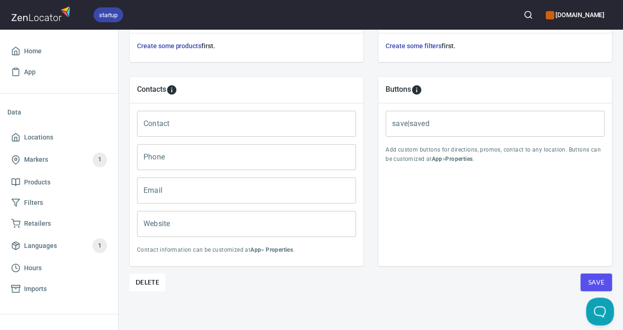
scroll to position [357, 0]
click at [600, 282] on span "Save" at bounding box center [596, 283] width 17 height 12
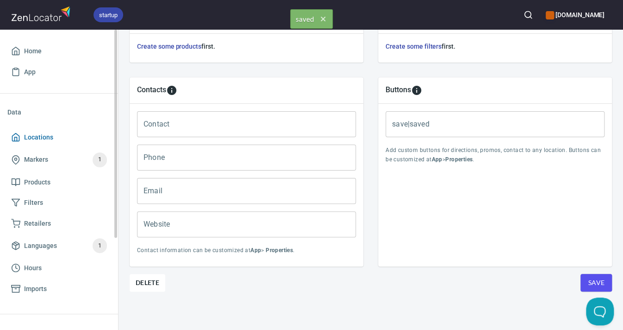
click at [50, 137] on span "Locations" at bounding box center [38, 138] width 29 height 12
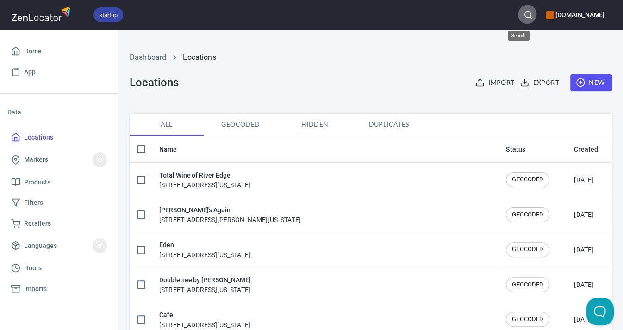
click at [524, 18] on icon "button" at bounding box center [528, 14] width 9 height 9
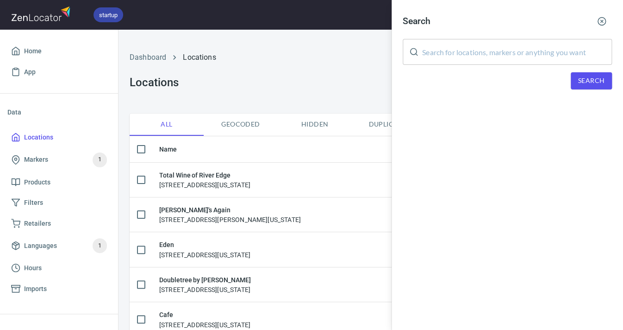
click at [474, 48] on input "text" at bounding box center [517, 52] width 190 height 26
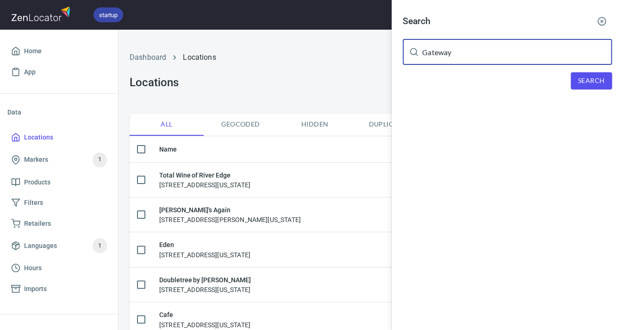
type input "Gateway"
click at [582, 75] on span "Search" at bounding box center [592, 81] width 26 height 12
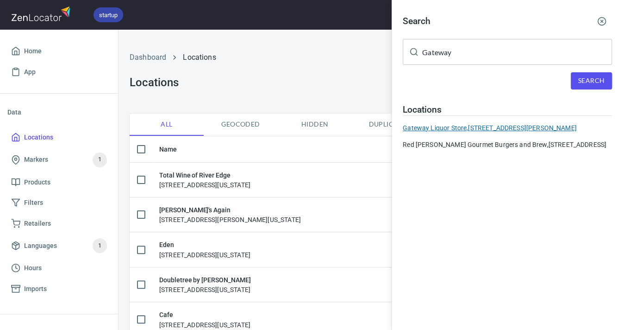
click at [523, 124] on div "Gateway Liquor Store, 530 S. Lincoln Ave, Loveland CO 80537" at bounding box center [507, 127] width 209 height 9
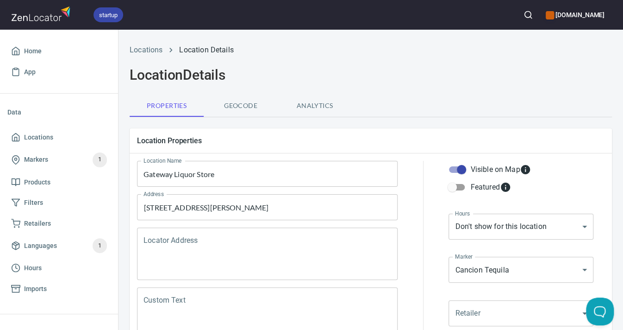
click at [465, 169] on input "Visible on Map" at bounding box center [461, 170] width 53 height 18
checkbox input "false"
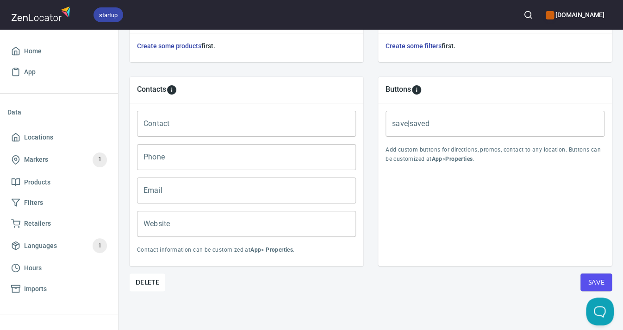
scroll to position [357, 0]
click at [589, 280] on span "Save" at bounding box center [596, 283] width 17 height 12
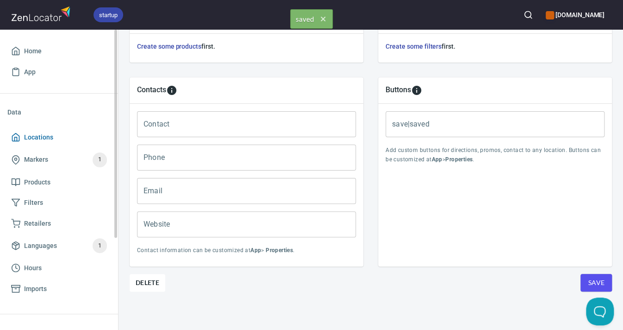
click at [44, 140] on span "Locations" at bounding box center [38, 138] width 29 height 12
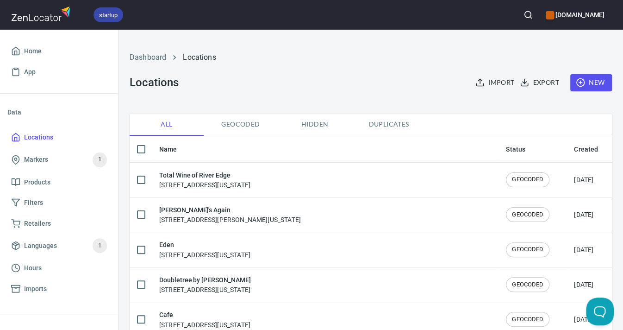
click at [524, 14] on icon "button" at bounding box center [528, 14] width 9 height 9
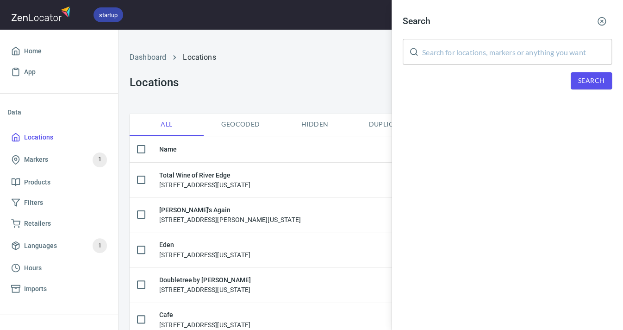
click at [478, 46] on input "text" at bounding box center [517, 52] width 190 height 26
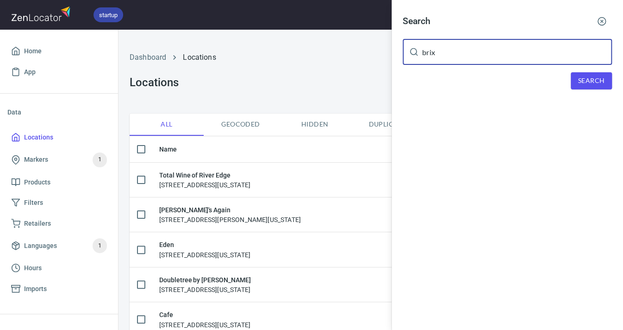
type input "brix"
click at [580, 80] on span "Search" at bounding box center [592, 81] width 26 height 12
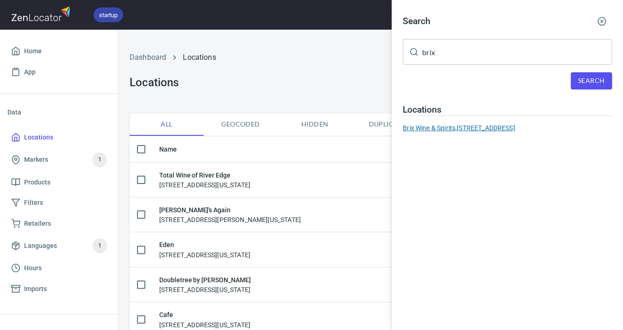
click at [530, 123] on div "Brix Wine & Spirits, 6130 Crossroads Blvd Loveland CO 80538" at bounding box center [507, 127] width 209 height 9
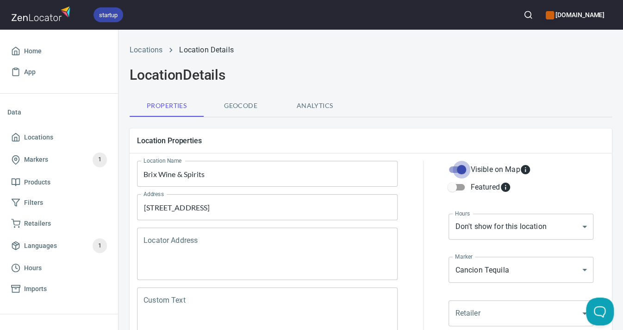
click at [462, 170] on input "Visible on Map" at bounding box center [461, 170] width 53 height 18
checkbox input "false"
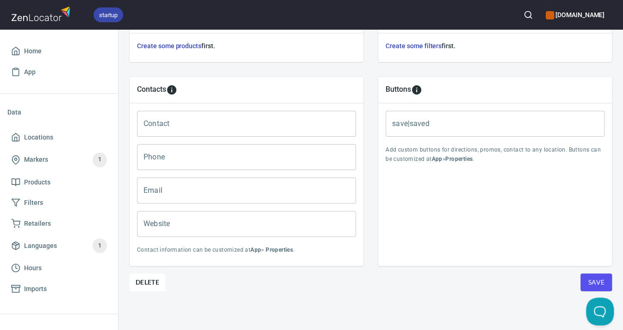
scroll to position [357, 0]
click at [600, 279] on span "Save" at bounding box center [596, 283] width 17 height 12
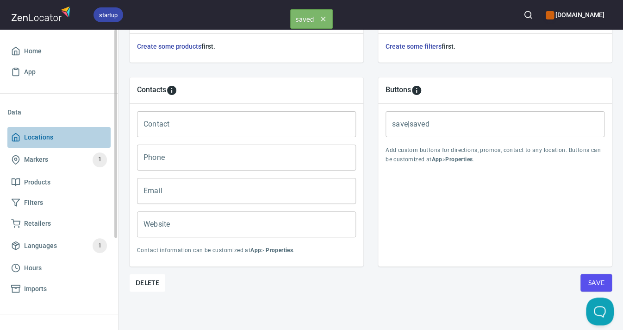
click at [52, 137] on span "Locations" at bounding box center [38, 138] width 29 height 12
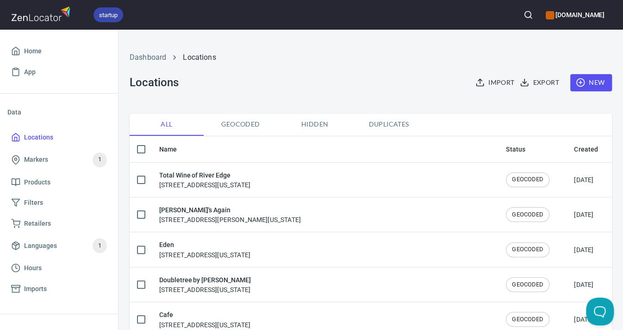
click at [524, 15] on icon "button" at bounding box center [528, 14] width 9 height 9
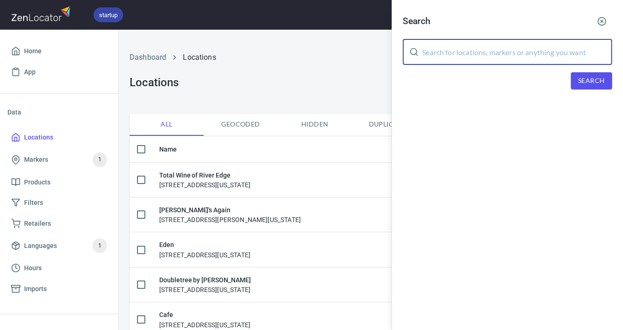
click at [478, 49] on input "text" at bounding box center [517, 52] width 190 height 26
type input "Red Robin"
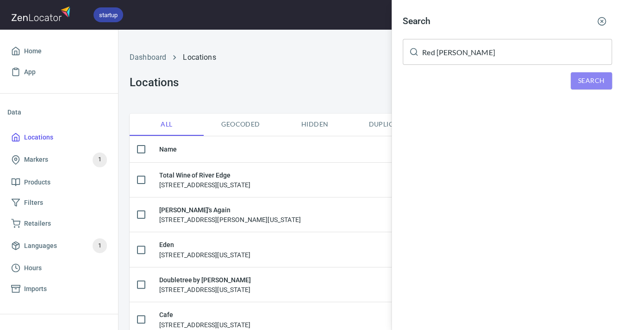
drag, startPoint x: 478, startPoint y: 49, endPoint x: 584, endPoint y: 78, distance: 110.0
click at [584, 78] on span "Search" at bounding box center [592, 81] width 26 height 12
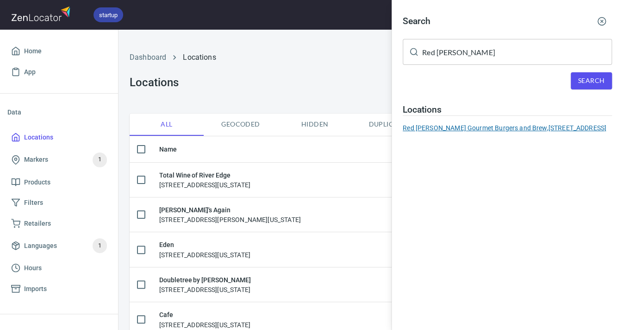
click at [494, 123] on div "Red Robin Gourmet Burgers and Brew, 3055 Gateway Blvd, Prescott AZ 86303" at bounding box center [507, 127] width 209 height 9
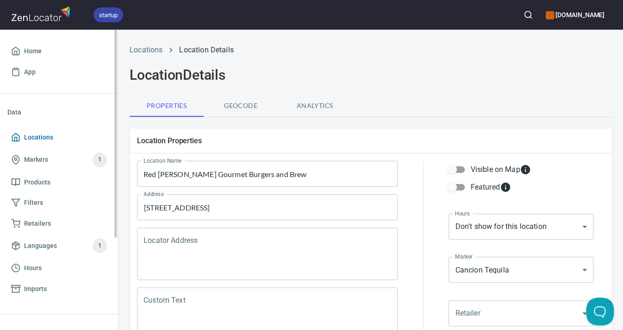
click at [46, 139] on span "Locations" at bounding box center [38, 138] width 29 height 12
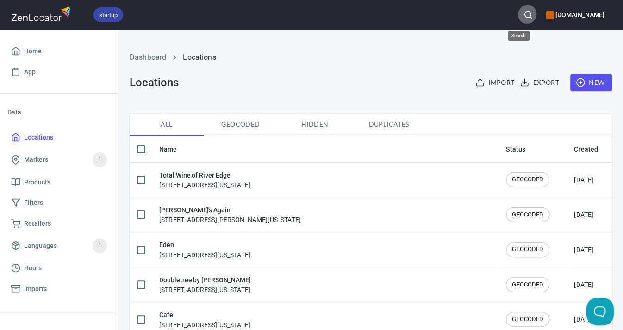
click at [524, 15] on icon "button" at bounding box center [528, 14] width 9 height 9
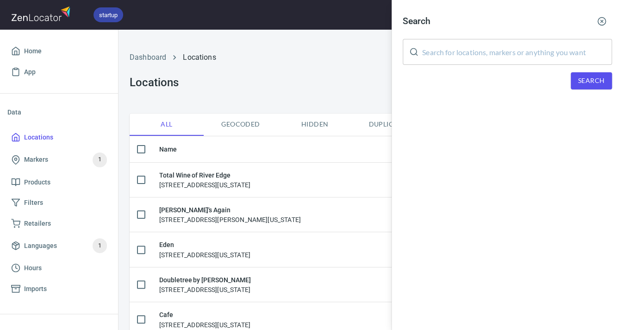
click at [453, 48] on input "text" at bounding box center [517, 52] width 190 height 26
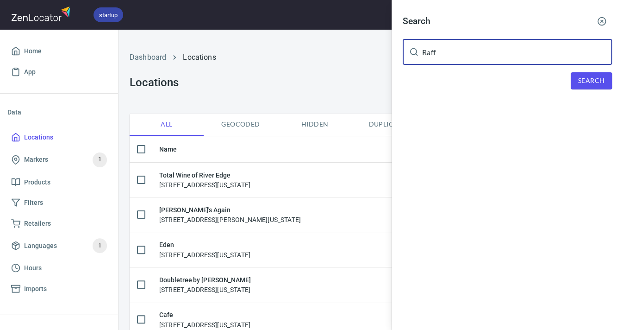
type input "Raff"
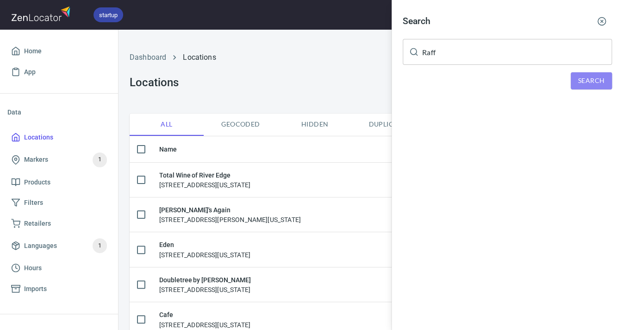
click at [574, 74] on button "Search" at bounding box center [591, 80] width 41 height 17
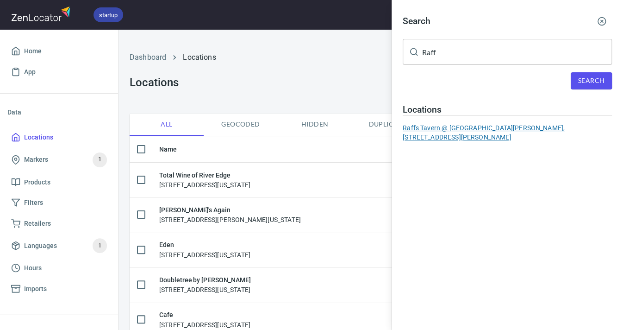
click at [524, 124] on div "Raffs Tavern @ Highland Meadows Golf Course, 6300 Highland Meadows Pkwy, Windso…" at bounding box center [507, 132] width 209 height 19
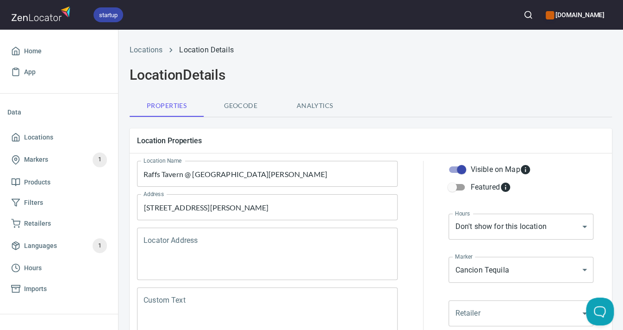
click at [461, 171] on input "Visible on Map" at bounding box center [461, 170] width 53 height 18
checkbox input "false"
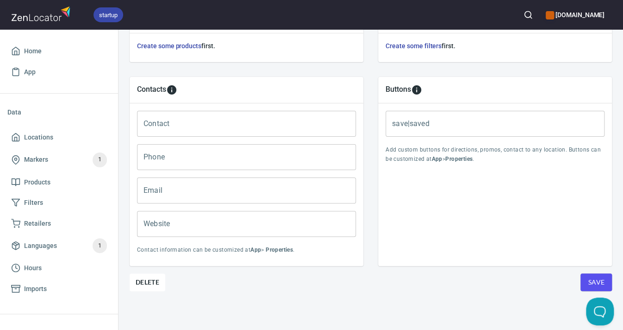
scroll to position [357, 0]
click at [589, 280] on span "Save" at bounding box center [596, 283] width 17 height 12
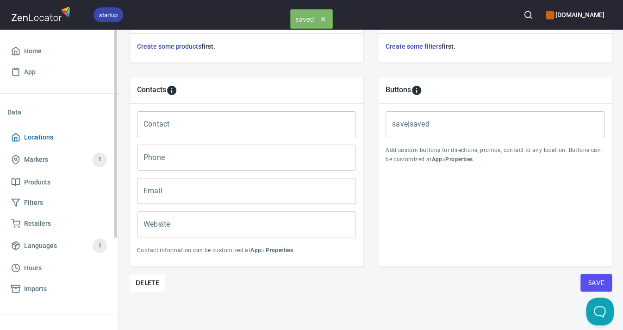
click at [49, 134] on span "Locations" at bounding box center [38, 138] width 29 height 12
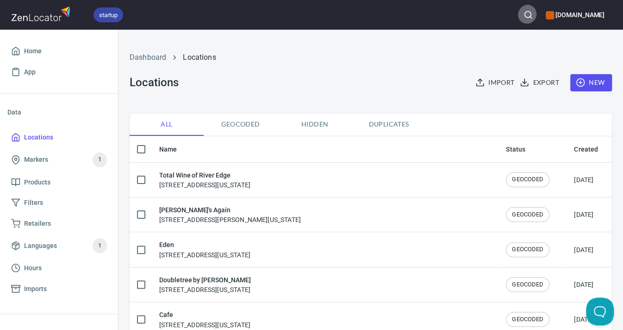
click at [524, 15] on icon "button" at bounding box center [528, 14] width 9 height 9
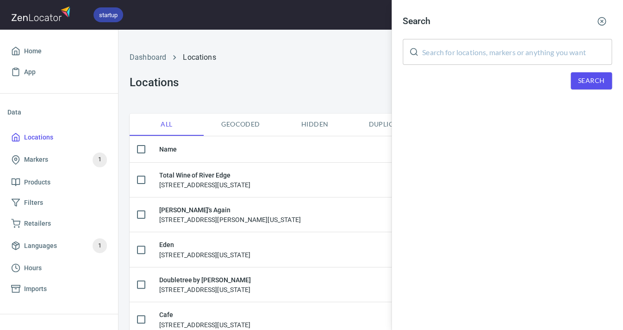
click at [489, 46] on input "text" at bounding box center [517, 52] width 190 height 26
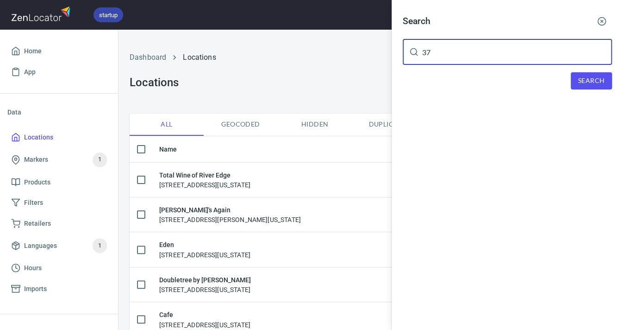
type input "37"
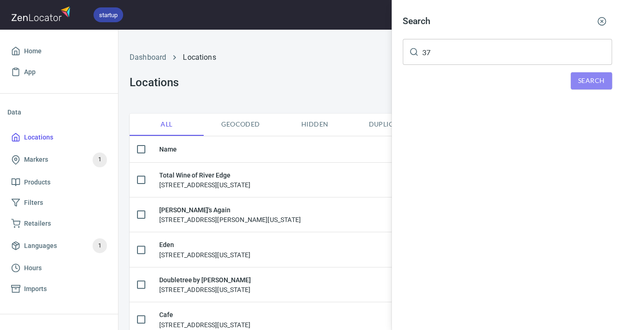
click at [602, 75] on span "Search" at bounding box center [592, 81] width 26 height 12
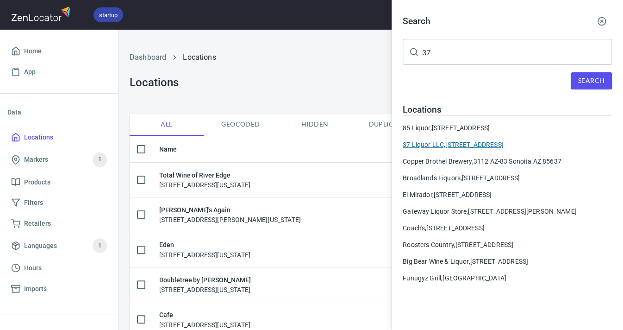
click at [482, 141] on div "37 Liquor LLC, 3603 23rd Avenue Evans CO 80620" at bounding box center [507, 144] width 209 height 9
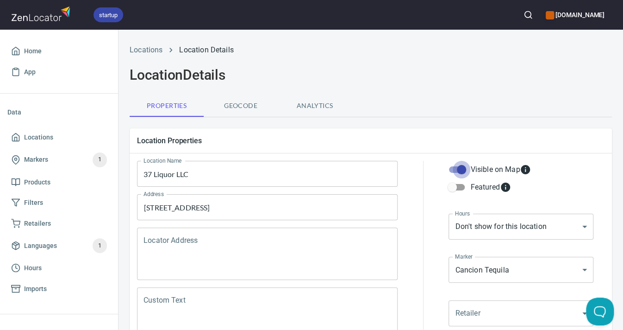
click at [461, 172] on input "Visible on Map" at bounding box center [461, 170] width 53 height 18
checkbox input "false"
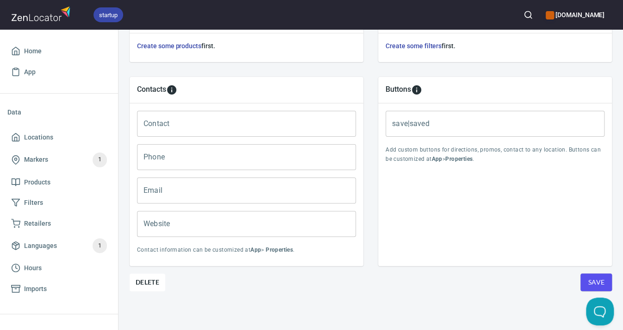
scroll to position [357, 0]
click at [608, 285] on button "Save" at bounding box center [596, 283] width 31 height 18
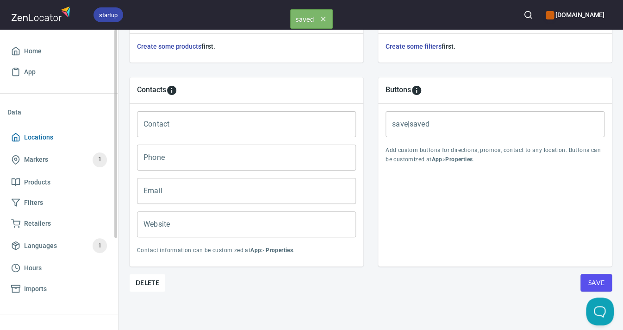
click at [44, 139] on span "Locations" at bounding box center [38, 138] width 29 height 12
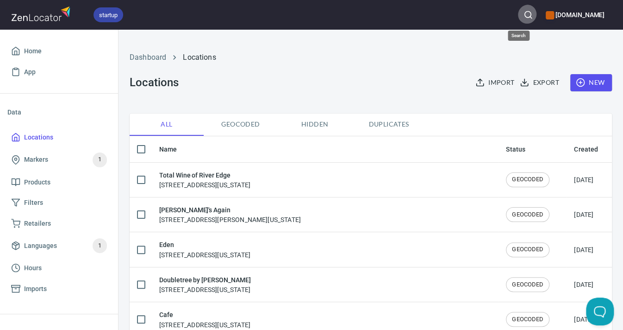
click at [525, 13] on circle "button" at bounding box center [528, 15] width 6 height 6
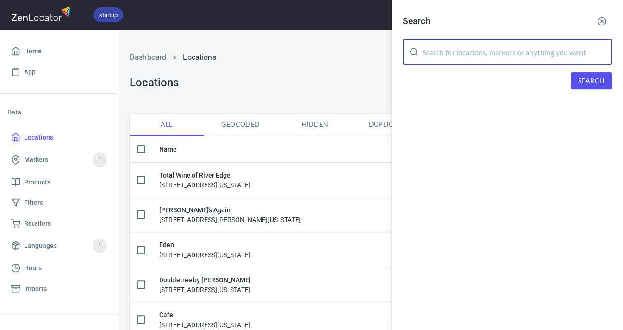
click at [467, 59] on input "text" at bounding box center [517, 52] width 190 height 26
type input "23rd Ave"
click at [583, 77] on span "Search" at bounding box center [592, 81] width 26 height 12
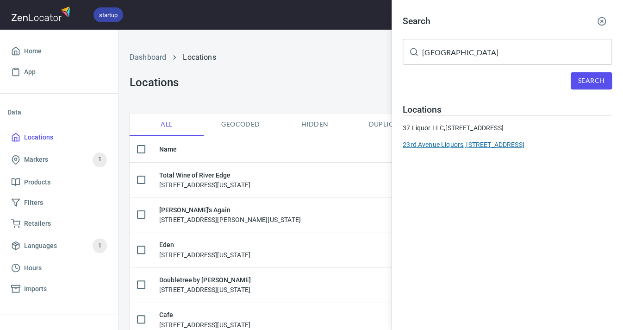
click at [517, 140] on div "23rd Avenue Liquors, 3210 23rd Ave., Evans, CO, 80620" at bounding box center [507, 144] width 209 height 9
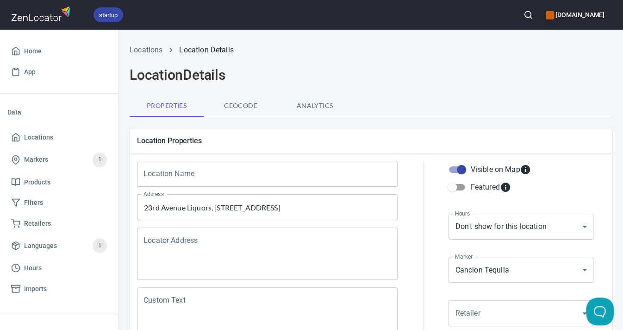
click at [463, 169] on input "Visible on Map" at bounding box center [461, 170] width 53 height 18
checkbox input "false"
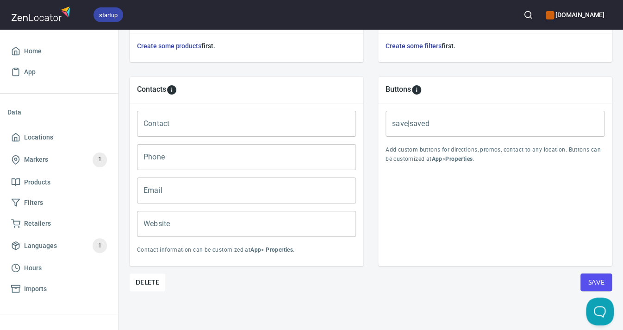
scroll to position [357, 0]
click at [593, 283] on span "Save" at bounding box center [596, 283] width 17 height 12
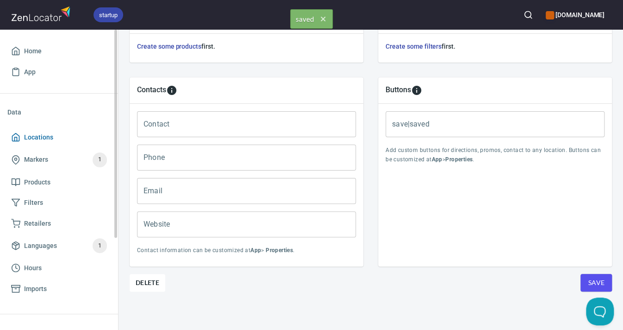
click at [41, 133] on span "Locations" at bounding box center [38, 138] width 29 height 12
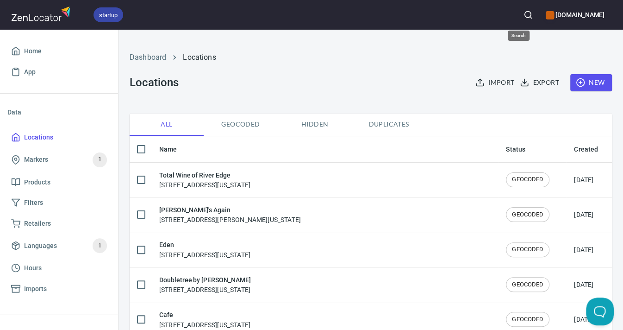
click at [518, 17] on button "button" at bounding box center [528, 15] width 20 height 20
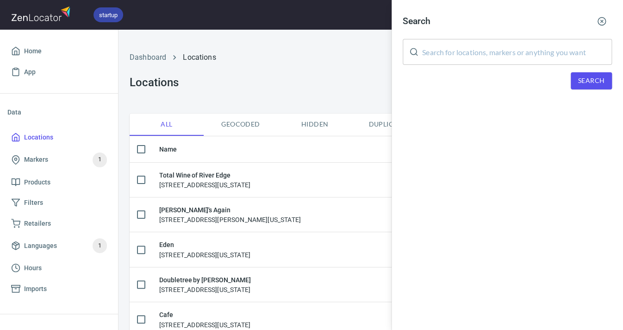
click at [498, 50] on input "text" at bounding box center [517, 52] width 190 height 26
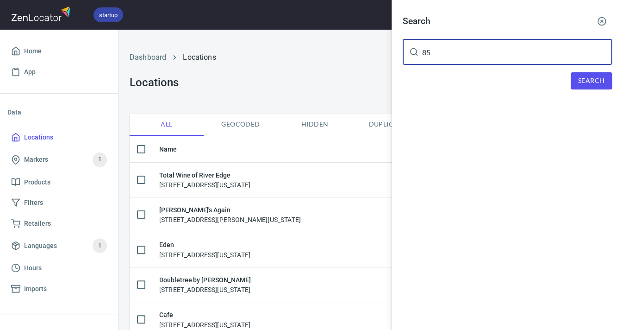
type input "85"
click at [602, 81] on span "Search" at bounding box center [592, 81] width 26 height 12
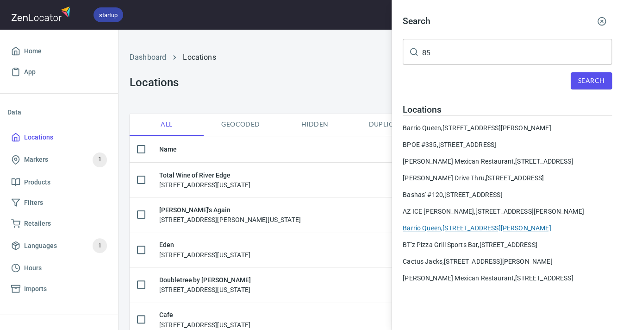
click at [450, 233] on div "Barrio Queen, 2101 N Tatum Blvd Phoenix AZ 85050" at bounding box center [507, 227] width 209 height 9
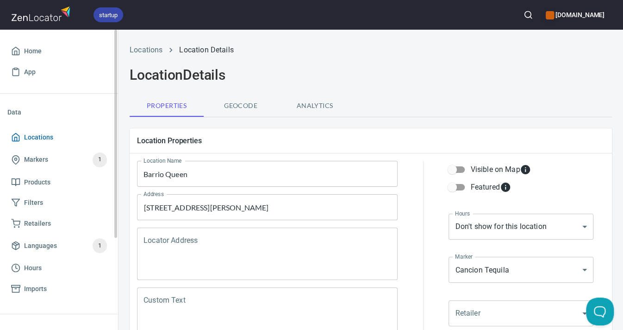
click at [30, 136] on span "Locations" at bounding box center [38, 138] width 29 height 12
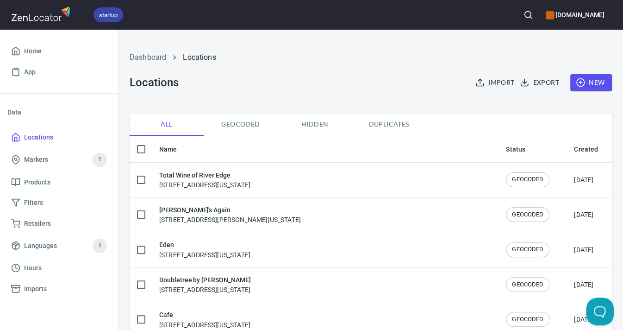
click at [524, 11] on icon "button" at bounding box center [528, 14] width 9 height 9
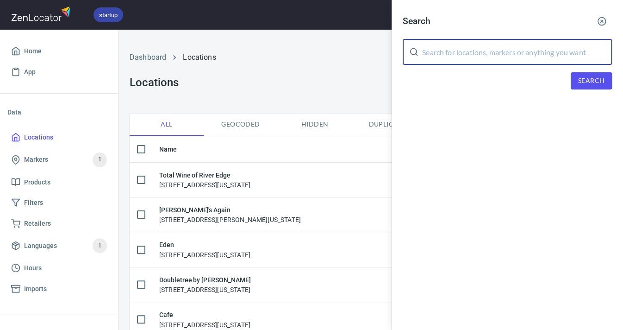
click at [465, 48] on input "text" at bounding box center [517, 52] width 190 height 26
click at [449, 54] on input "85 Liqour" at bounding box center [517, 52] width 190 height 26
type input "85 Liquor"
click at [577, 78] on button "Search" at bounding box center [591, 80] width 41 height 17
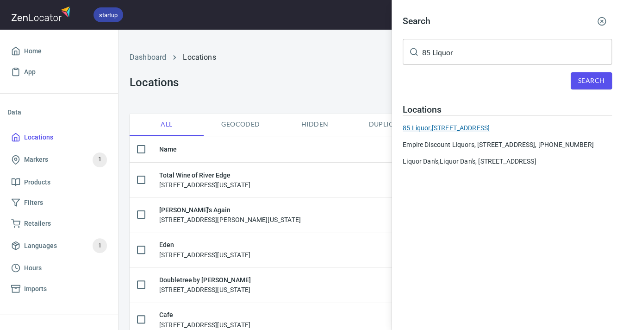
click at [479, 126] on div "85 Liquor, 3705 W Service Road Evans CO 80620" at bounding box center [507, 127] width 209 height 9
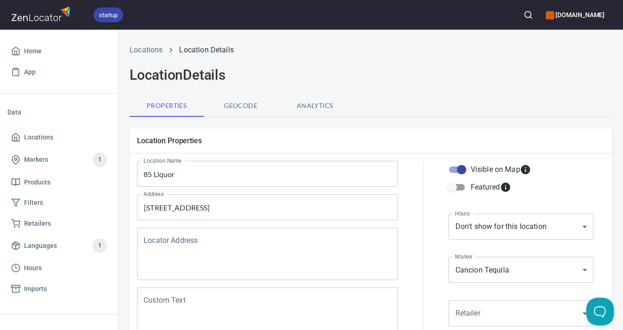
click at [464, 170] on input "Visible on Map" at bounding box center [461, 170] width 53 height 18
checkbox input "false"
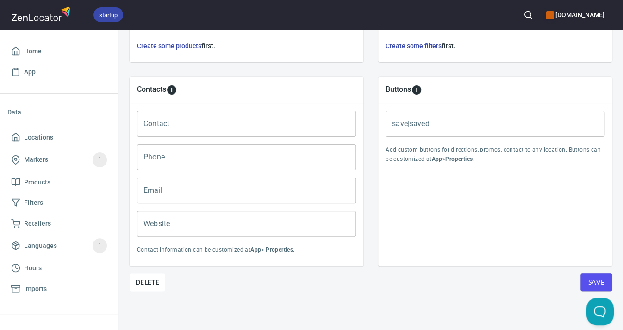
scroll to position [357, 0]
click at [590, 279] on span "Save" at bounding box center [596, 283] width 17 height 12
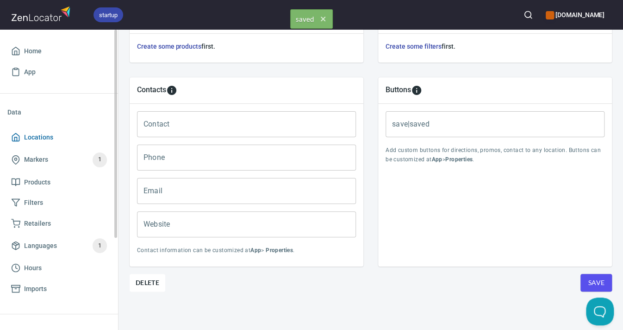
click at [38, 137] on span "Locations" at bounding box center [38, 138] width 29 height 12
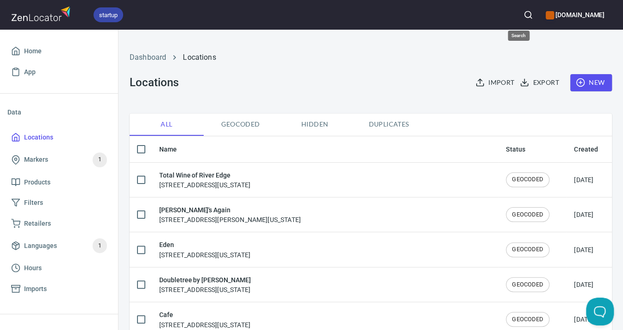
click at [524, 15] on icon "button" at bounding box center [528, 14] width 9 height 9
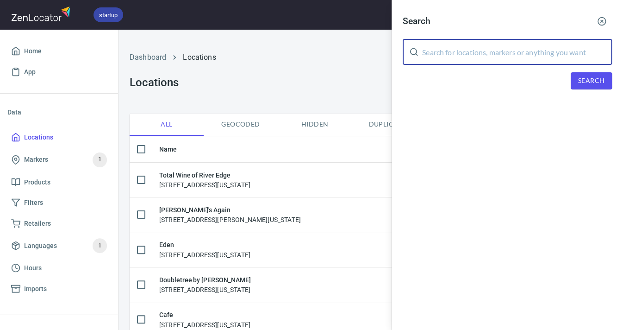
click at [504, 52] on input "text" at bounding box center [517, 52] width 190 height 26
type input "cinder"
click at [604, 79] on span "Search" at bounding box center [592, 81] width 26 height 12
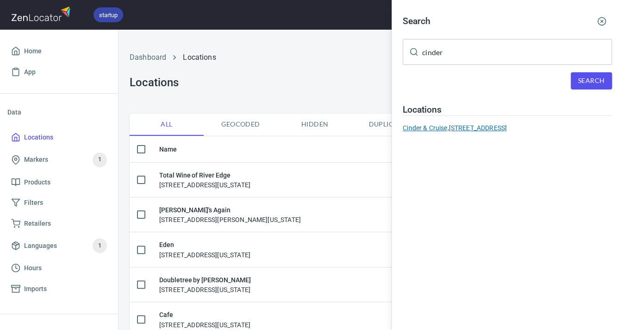
click at [554, 123] on div "Cinder & Cruise, 7485 Westgate Drive, Windsor, CO 80528" at bounding box center [507, 127] width 209 height 9
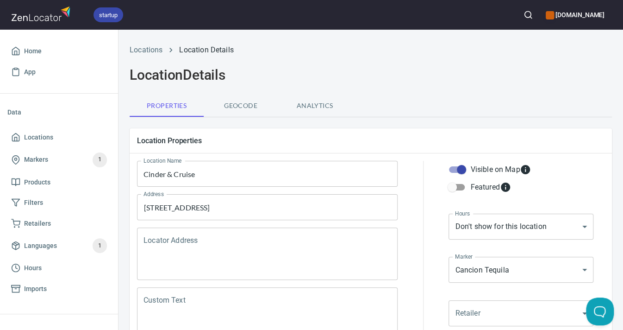
click at [462, 170] on input "Visible on Map" at bounding box center [461, 170] width 53 height 18
checkbox input "false"
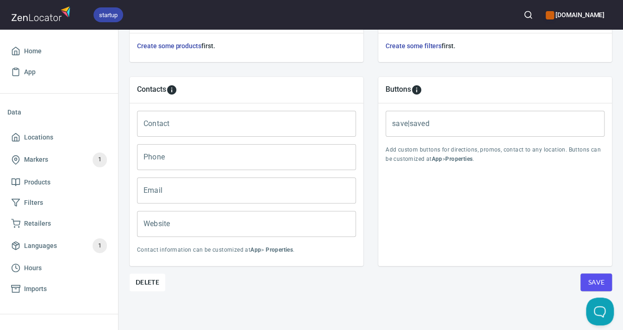
scroll to position [357, 0]
click at [582, 282] on button "Save" at bounding box center [596, 283] width 31 height 18
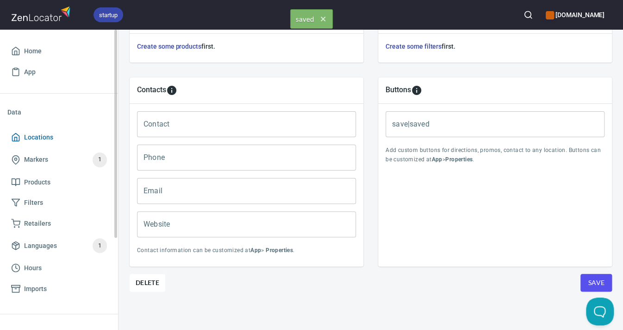
click at [45, 138] on span "Locations" at bounding box center [38, 138] width 29 height 12
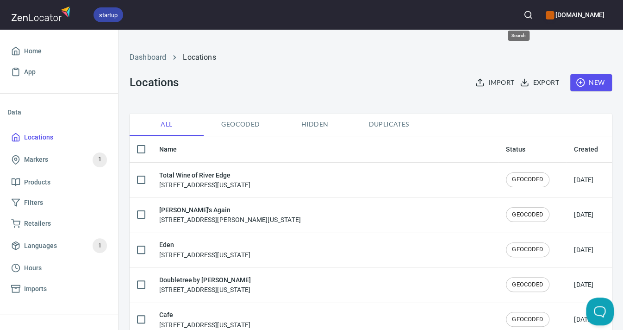
click at [524, 15] on icon "button" at bounding box center [528, 14] width 9 height 9
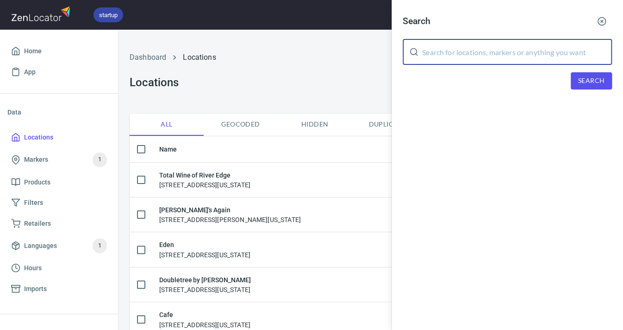
click at [443, 49] on input "text" at bounding box center [517, 52] width 190 height 26
type input "martini"
click at [593, 78] on span "Search" at bounding box center [592, 81] width 26 height 12
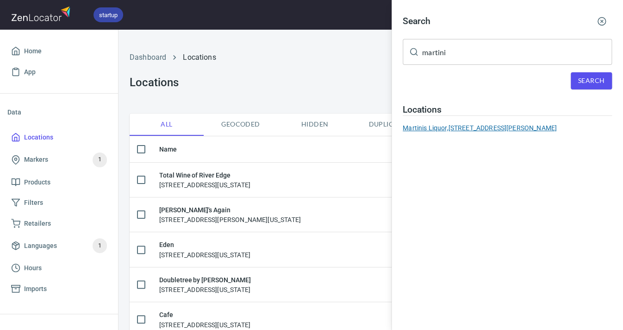
click at [519, 128] on div "Martinis Liquor, 2285 Ninth Street Limon CO 80828" at bounding box center [507, 127] width 209 height 9
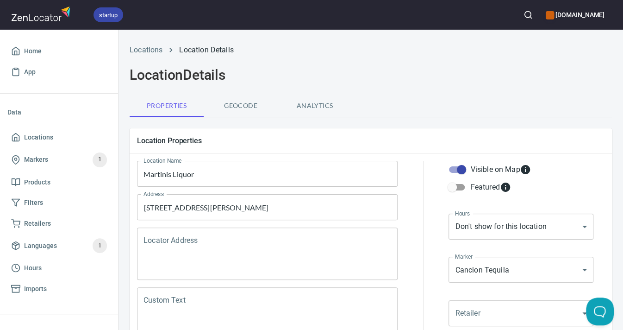
click at [464, 170] on input "Visible on Map" at bounding box center [461, 170] width 53 height 18
checkbox input "false"
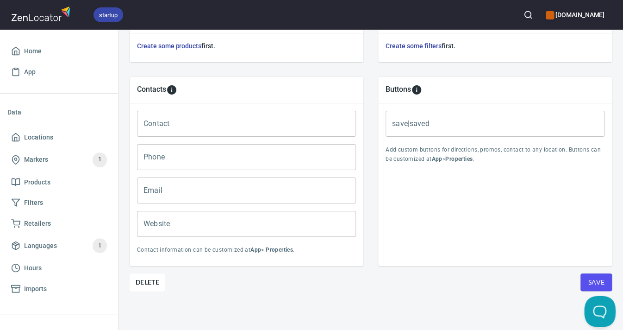
scroll to position [357, 0]
click at [599, 278] on span "Save" at bounding box center [596, 283] width 17 height 12
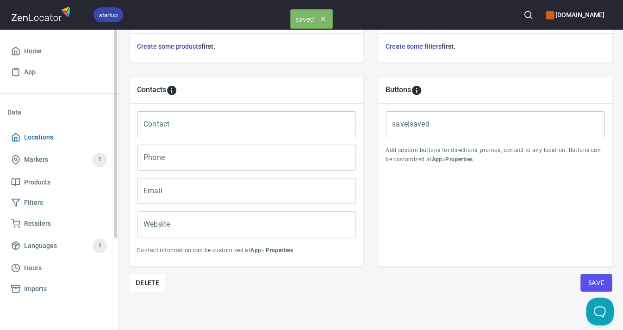
click at [47, 135] on span "Locations" at bounding box center [38, 138] width 29 height 12
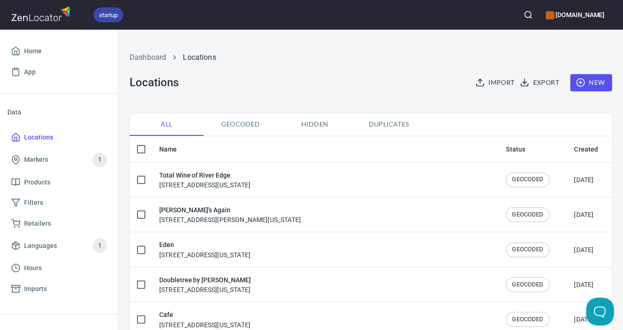
click at [524, 15] on icon "button" at bounding box center [528, 14] width 9 height 9
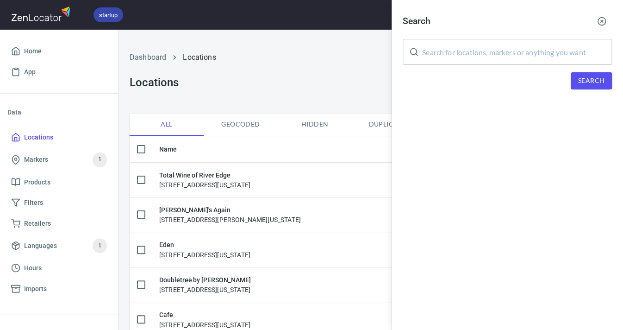
click at [445, 50] on input "text" at bounding box center [517, 52] width 190 height 26
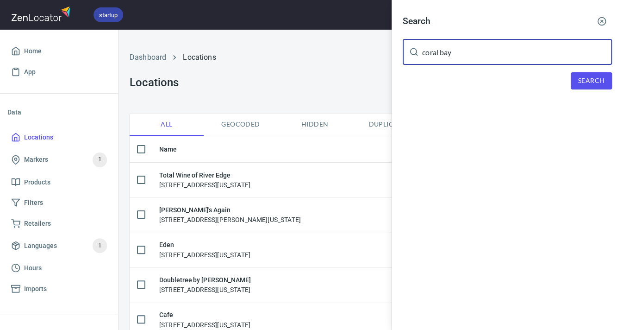
type input "coral bay"
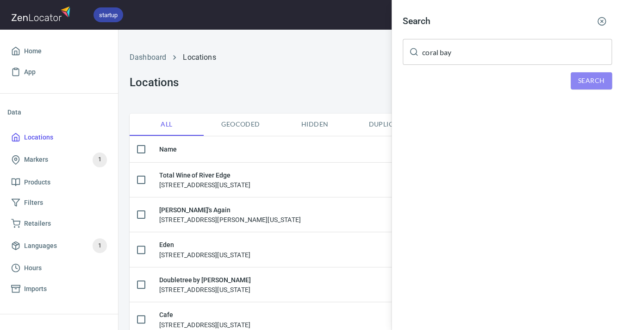
click at [583, 76] on span "Search" at bounding box center [592, 81] width 26 height 12
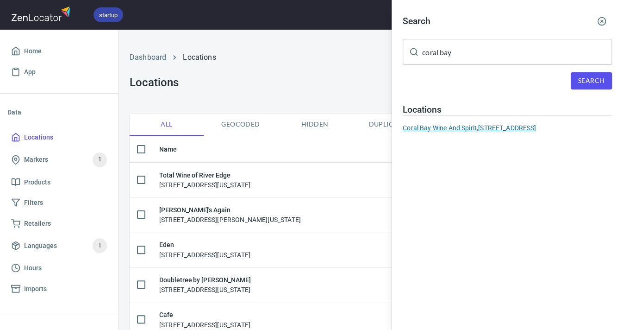
click at [471, 124] on div "Coral Bay Wine And Spirit, 6624 10th St #100 Greeley CO 80634" at bounding box center [507, 127] width 209 height 9
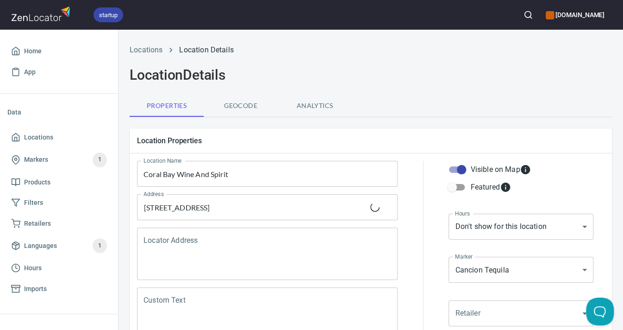
click at [465, 169] on input "Visible on Map" at bounding box center [461, 170] width 53 height 18
checkbox input "false"
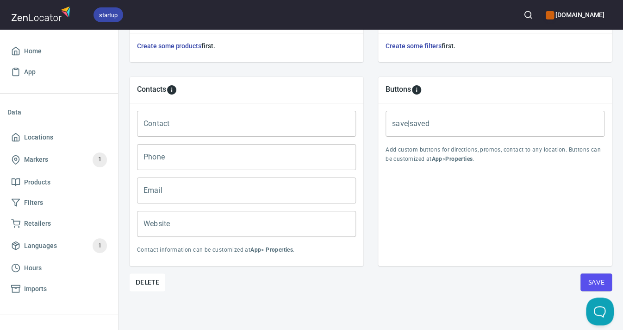
scroll to position [357, 0]
click at [593, 280] on span "Save" at bounding box center [596, 283] width 17 height 12
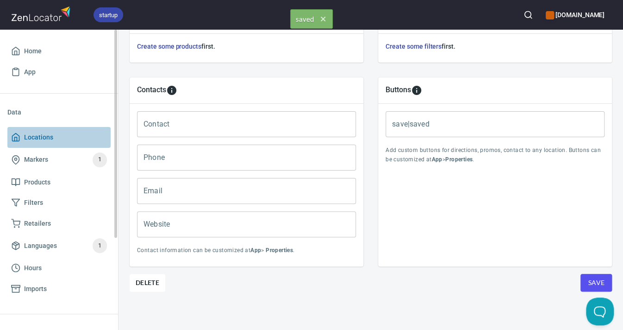
click at [44, 137] on span "Locations" at bounding box center [38, 138] width 29 height 12
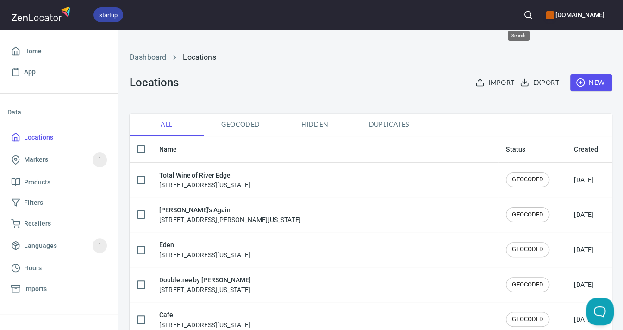
click at [525, 13] on circle "button" at bounding box center [528, 15] width 6 height 6
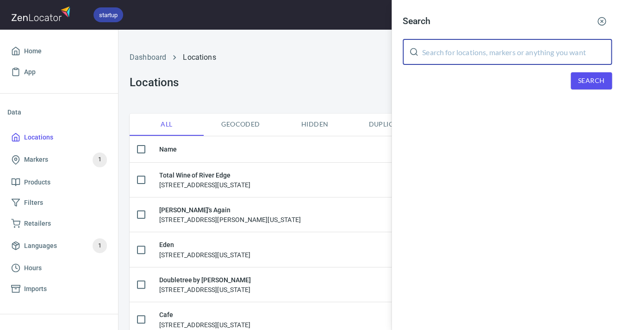
click at [447, 48] on input "text" at bounding box center [517, 52] width 190 height 26
click at [585, 77] on span "Search" at bounding box center [592, 81] width 26 height 12
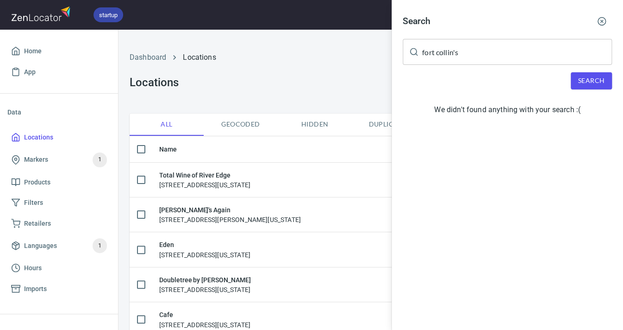
click at [497, 54] on input "fort collin's" at bounding box center [517, 52] width 190 height 26
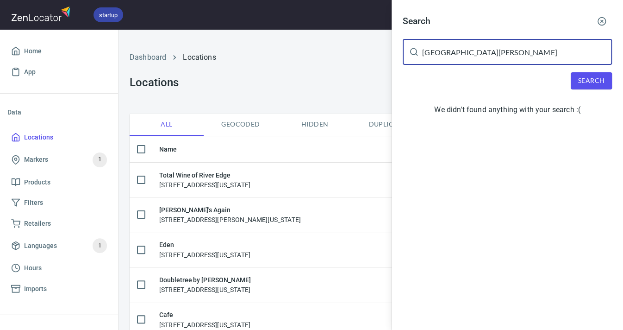
type input "Fort Collins"
drag, startPoint x: 497, startPoint y: 54, endPoint x: 589, endPoint y: 82, distance: 96.7
click at [589, 82] on span "Search" at bounding box center [592, 81] width 26 height 12
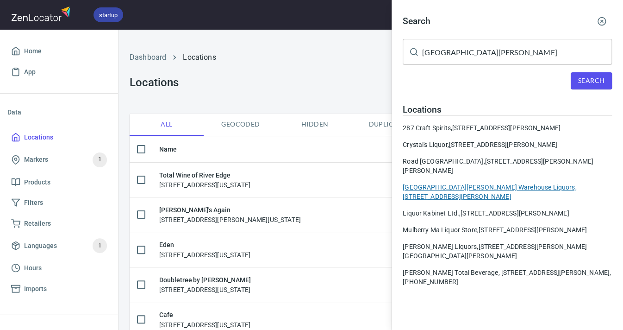
click at [453, 182] on div "Fort Collins Warehouse Liquors, 4700 Boardwalk Dr Fort Collins CO 80525" at bounding box center [507, 191] width 209 height 19
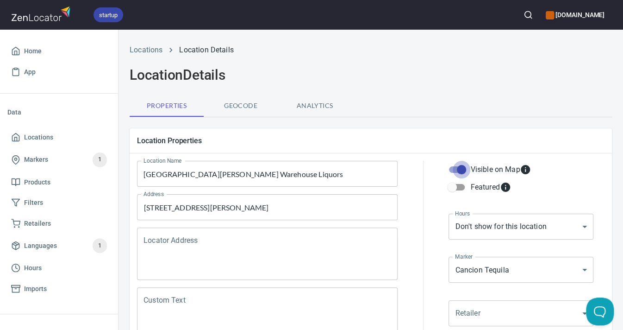
click at [461, 169] on input "Visible on Map" at bounding box center [461, 170] width 53 height 18
checkbox input "false"
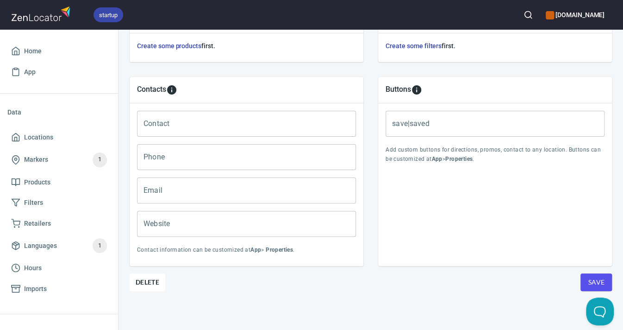
scroll to position [357, 0]
click at [589, 282] on span "Save" at bounding box center [596, 283] width 17 height 12
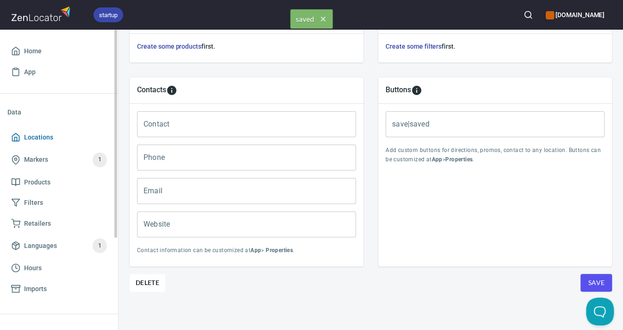
click at [37, 140] on span "Locations" at bounding box center [38, 138] width 29 height 12
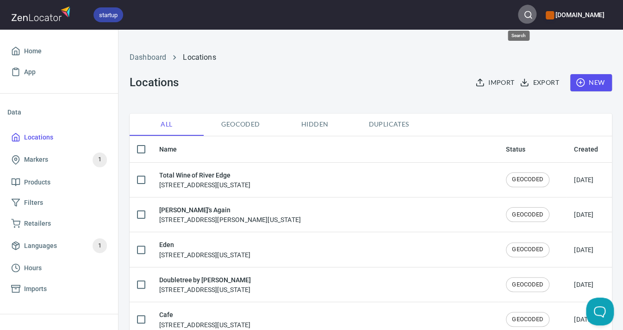
click at [524, 16] on icon "button" at bounding box center [528, 14] width 9 height 9
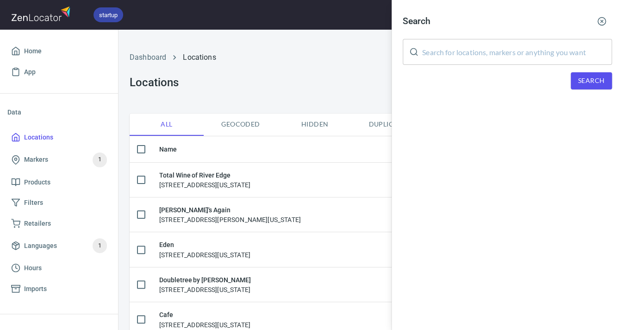
click at [503, 55] on input "text" at bounding box center [517, 52] width 190 height 26
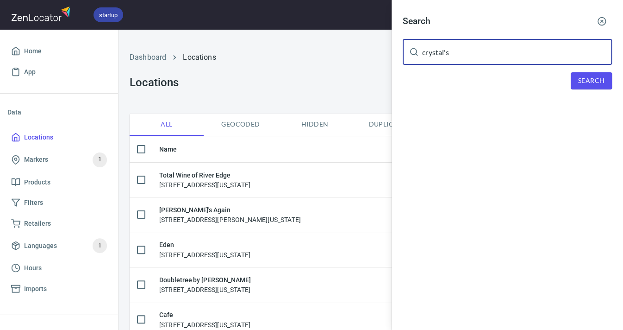
type input "crystal's"
click at [599, 77] on span "Search" at bounding box center [592, 81] width 26 height 12
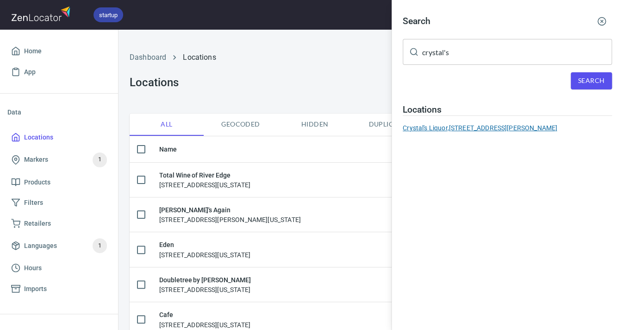
click at [517, 123] on div "Crystal's Liquor, 356 E Harmony Rd Unit 6c Fort Collins CO 80525" at bounding box center [507, 127] width 209 height 9
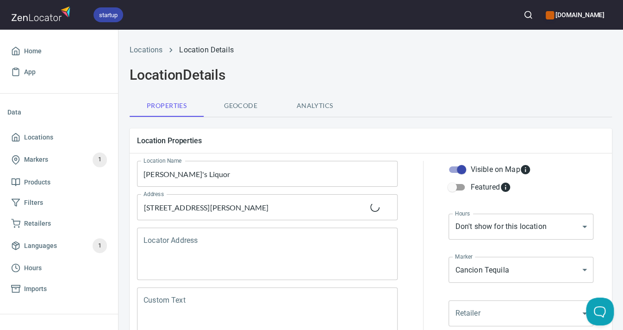
click at [465, 174] on input "Visible on Map" at bounding box center [461, 170] width 53 height 18
checkbox input "false"
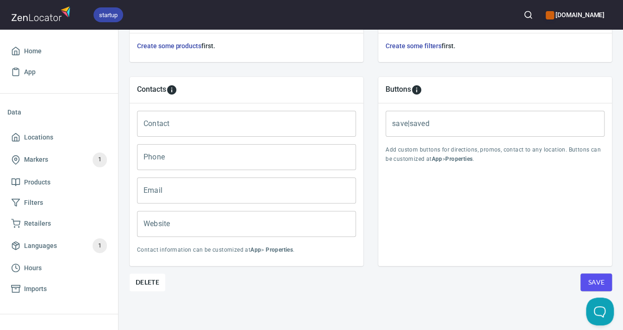
scroll to position [357, 0]
click at [580, 280] on div "Save" at bounding box center [592, 283] width 40 height 18
click at [589, 280] on span "Save" at bounding box center [596, 283] width 17 height 12
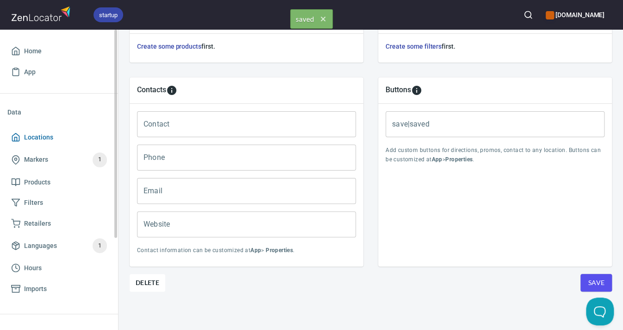
click at [44, 135] on span "Locations" at bounding box center [38, 138] width 29 height 12
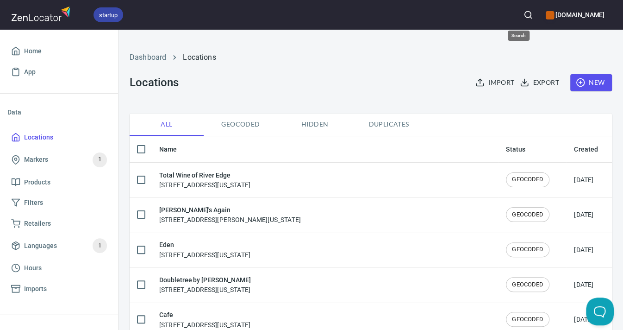
click at [524, 11] on icon "button" at bounding box center [528, 14] width 9 height 9
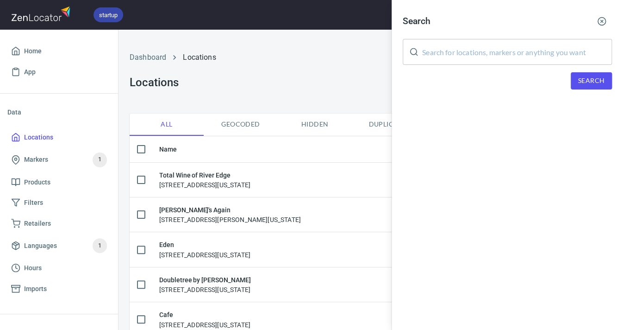
click at [475, 47] on input "text" at bounding box center [517, 52] width 190 height 26
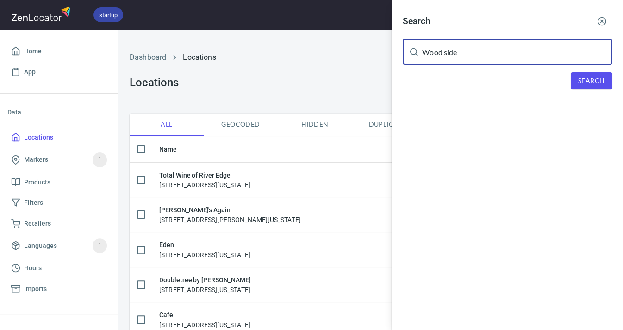
type input "Wood side"
click at [588, 78] on span "Search" at bounding box center [592, 81] width 26 height 12
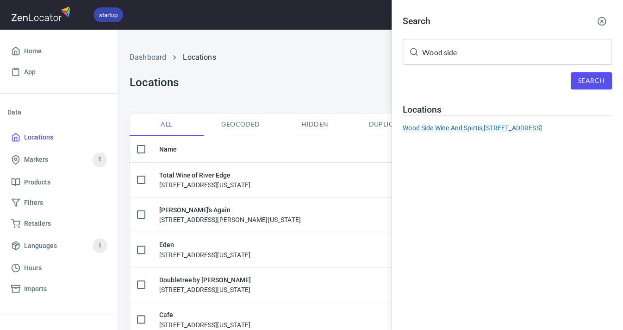
click at [521, 124] on div "Wood Side Wine And Spirtis, 1105 16 Street Greeley CO 80621" at bounding box center [507, 127] width 209 height 9
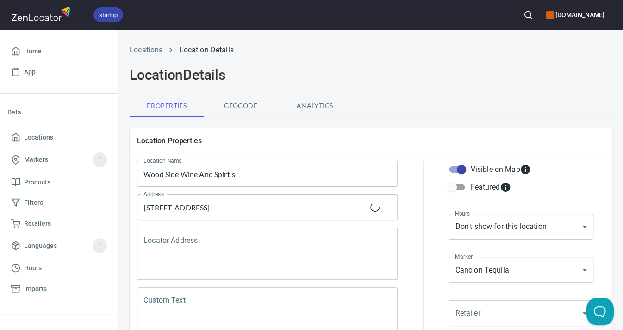
click at [465, 170] on input "Visible on Map" at bounding box center [461, 170] width 53 height 18
checkbox input "false"
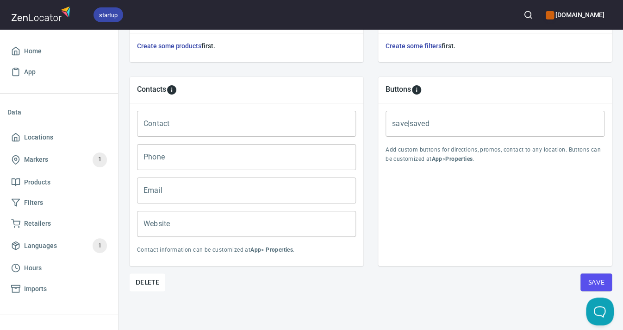
scroll to position [357, 0]
click at [601, 283] on span "Save" at bounding box center [596, 283] width 17 height 12
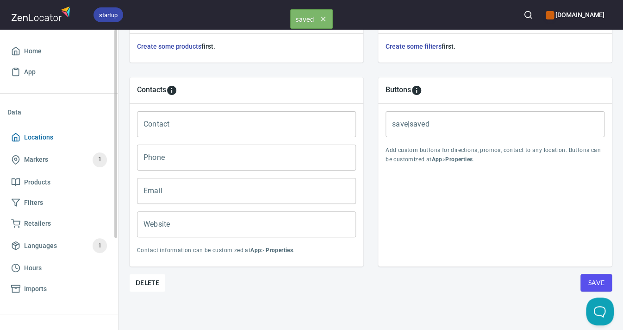
click at [48, 135] on span "Locations" at bounding box center [38, 138] width 29 height 12
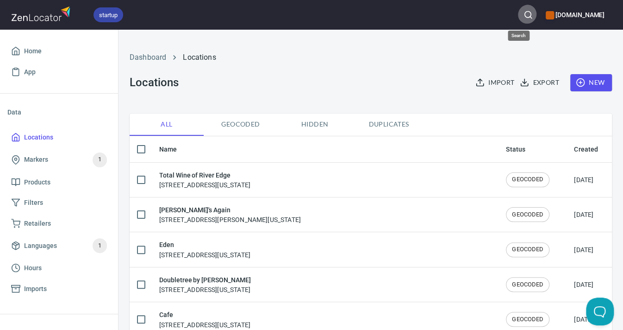
click at [524, 14] on icon "button" at bounding box center [528, 14] width 9 height 9
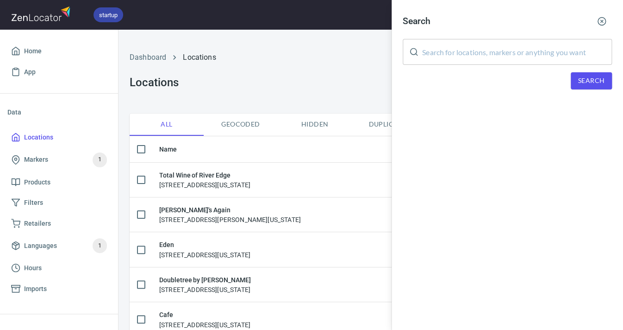
click at [505, 47] on input "text" at bounding box center [517, 52] width 190 height 26
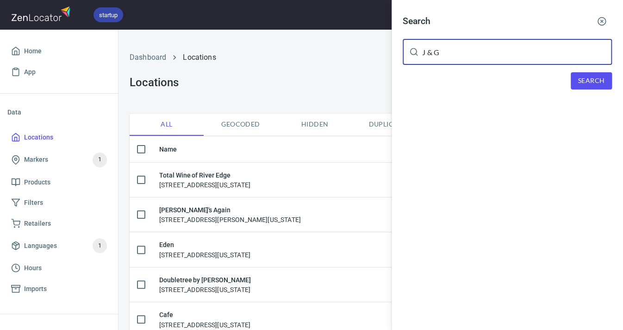
click at [600, 78] on span "Search" at bounding box center [592, 81] width 26 height 12
click at [466, 50] on input "J & G" at bounding box center [517, 52] width 190 height 26
type input "J & G store"
click at [582, 80] on span "Search" at bounding box center [592, 81] width 26 height 12
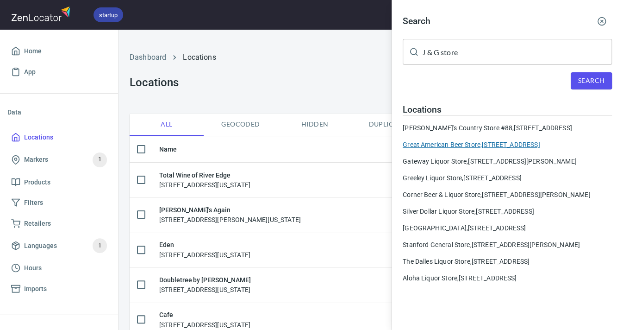
click at [442, 149] on div "Great American Beer Store, [STREET_ADDRESS]" at bounding box center [507, 144] width 209 height 9
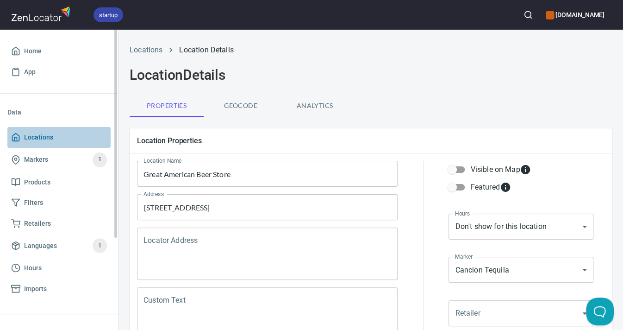
click at [55, 133] on span "Locations" at bounding box center [59, 138] width 96 height 12
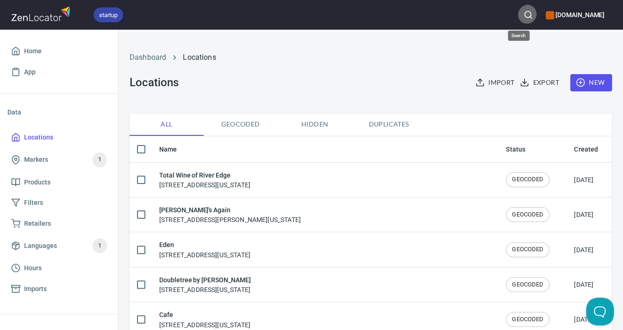
click at [524, 14] on icon "button" at bounding box center [528, 14] width 9 height 9
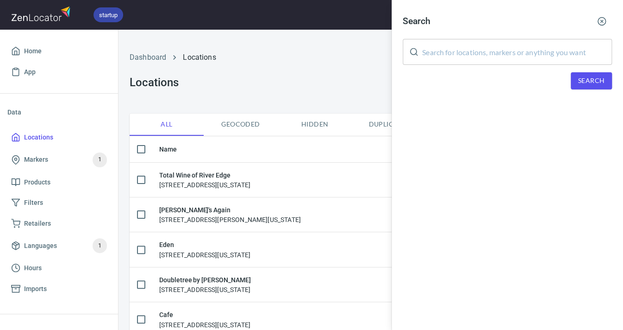
click at [481, 59] on input "text" at bounding box center [517, 52] width 190 height 26
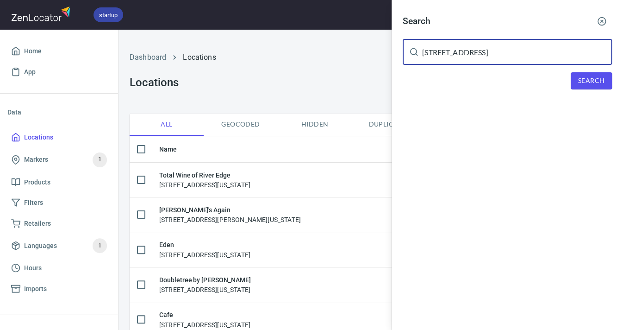
type input "1500 8th Avenue"
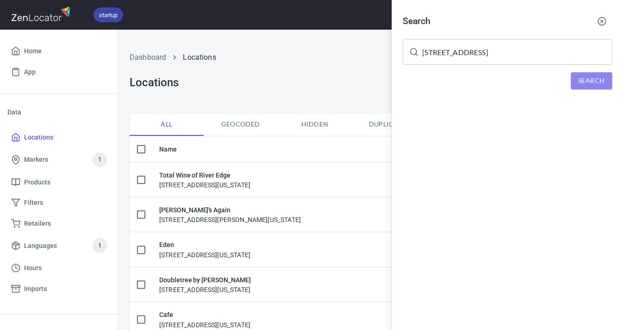
click at [580, 78] on span "Search" at bounding box center [592, 81] width 26 height 12
click at [517, 128] on div "J & G Store LLC, 1500 8th Avenue Greeley CO 80631" at bounding box center [507, 127] width 209 height 9
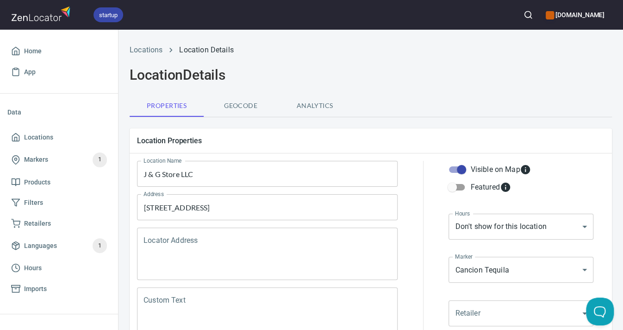
click at [465, 167] on input "Visible on Map" at bounding box center [461, 170] width 53 height 18
checkbox input "false"
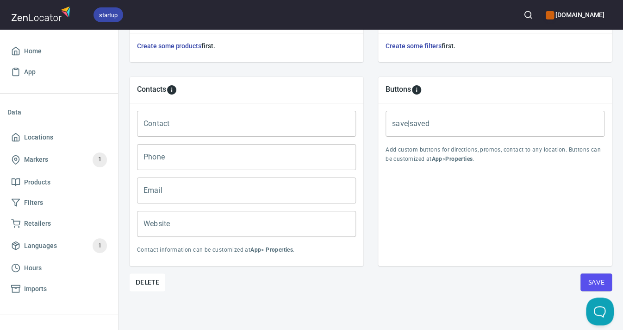
scroll to position [357, 0]
click at [586, 277] on button "Save" at bounding box center [596, 283] width 31 height 18
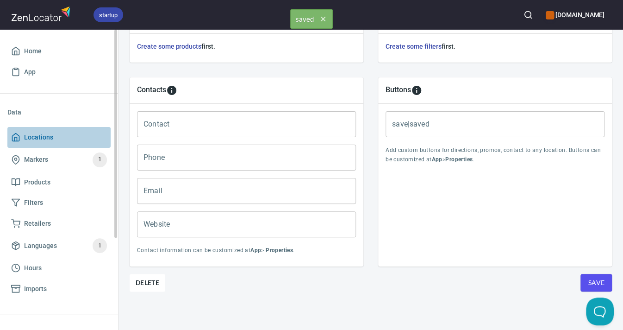
click at [43, 133] on span "Locations" at bounding box center [38, 138] width 29 height 12
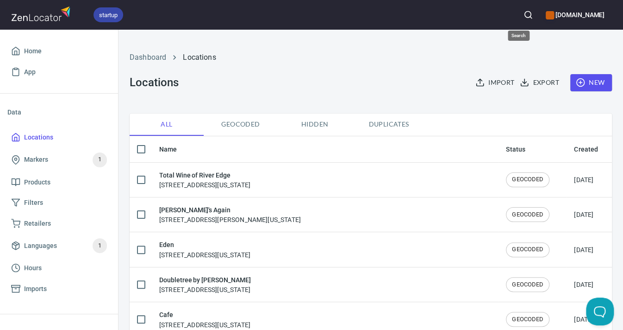
click at [524, 12] on icon "button" at bounding box center [528, 14] width 9 height 9
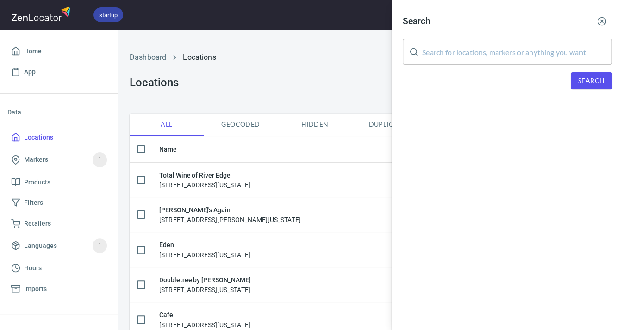
click at [515, 43] on input "text" at bounding box center [517, 52] width 190 height 26
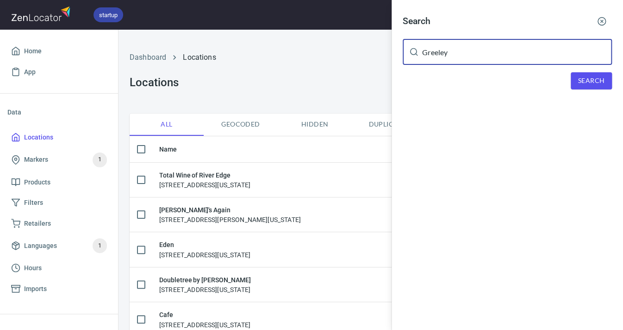
type input "Greeley"
click at [586, 78] on span "Search" at bounding box center [592, 81] width 26 height 12
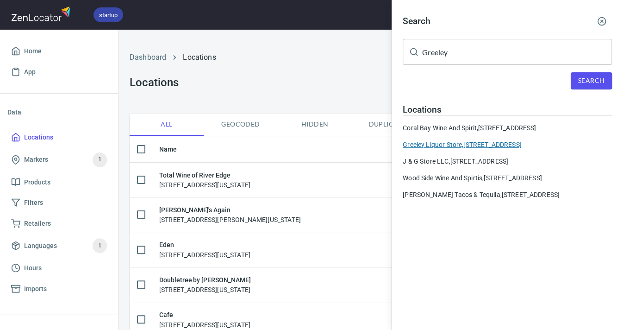
click at [474, 141] on div "Greeley Liquor Store, 1102 9th Street Greeley CO 80631" at bounding box center [507, 144] width 209 height 9
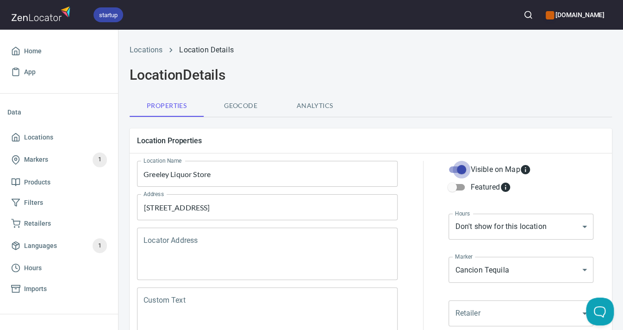
click at [462, 167] on input "Visible on Map" at bounding box center [461, 170] width 53 height 18
checkbox input "false"
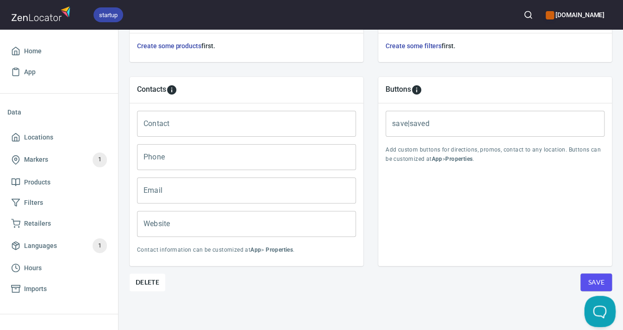
scroll to position [357, 0]
click at [597, 280] on span "Save" at bounding box center [596, 283] width 17 height 12
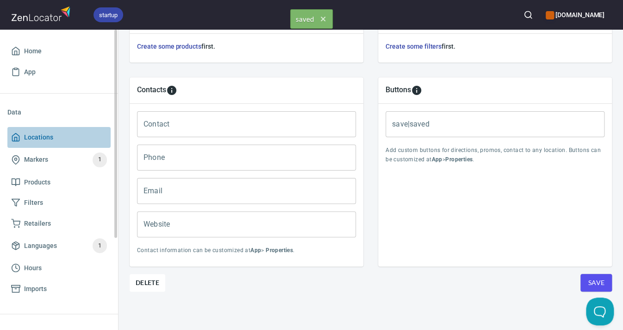
click at [50, 136] on span "Locations" at bounding box center [38, 138] width 29 height 12
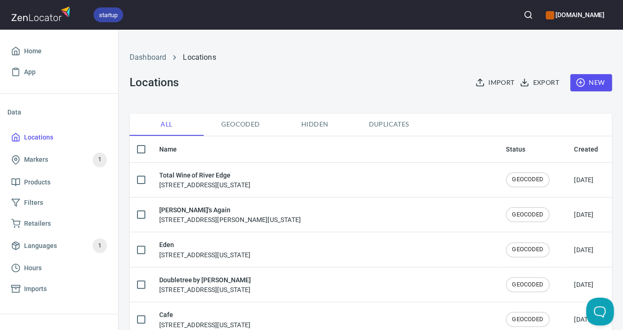
click at [524, 15] on icon "button" at bounding box center [528, 14] width 9 height 9
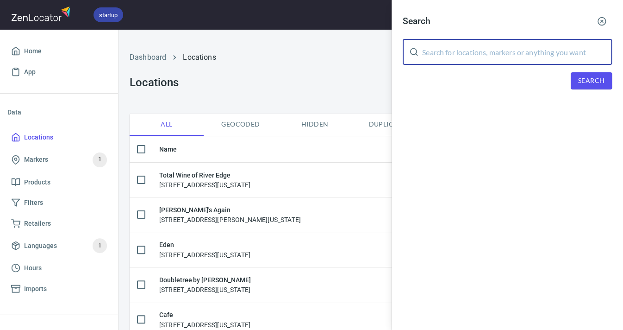
click at [502, 45] on input "text" at bounding box center [517, 52] width 190 height 26
type input "road 34"
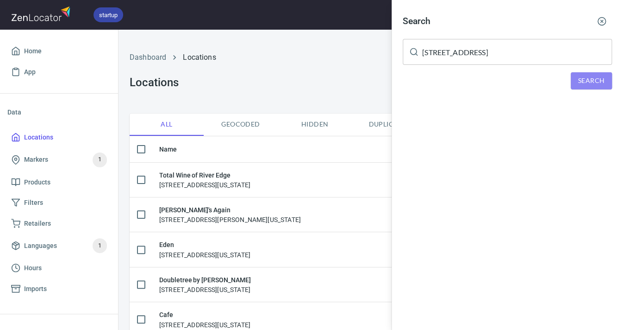
click at [585, 75] on span "Search" at bounding box center [592, 81] width 26 height 12
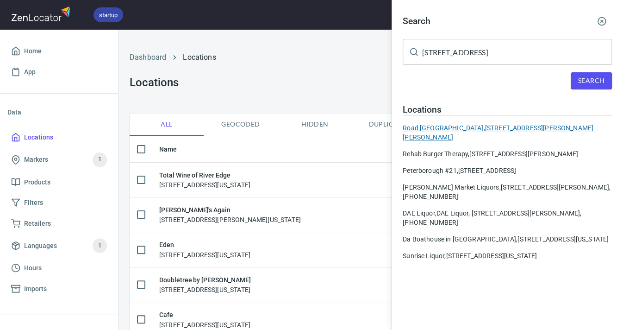
click at [498, 123] on div "Road 34 Deli & Tavern, 1213 W Elizabeth St Fort Collins CO 80521" at bounding box center [507, 132] width 209 height 19
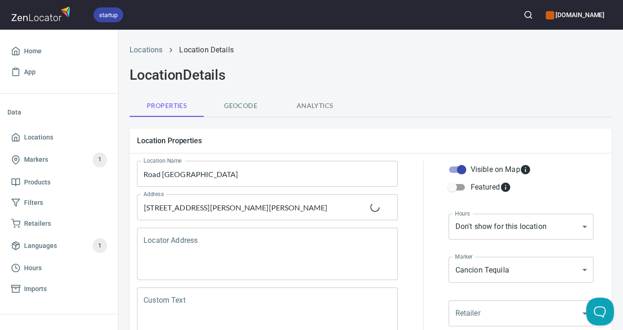
click at [461, 169] on input "Visible on Map" at bounding box center [461, 170] width 53 height 18
checkbox input "false"
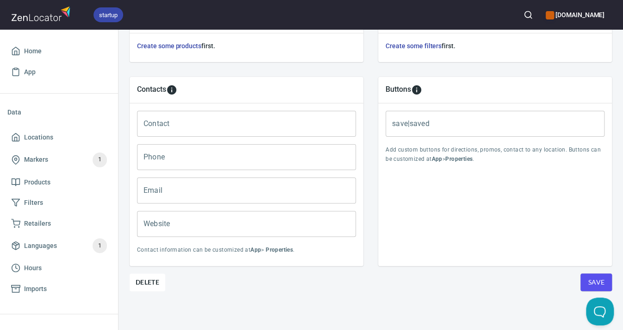
scroll to position [357, 0]
click at [590, 280] on span "Save" at bounding box center [596, 283] width 17 height 12
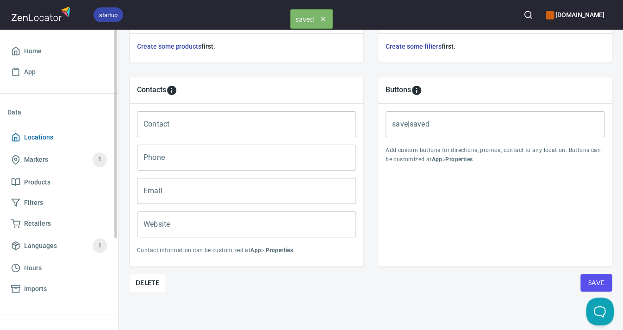
click at [37, 138] on span "Locations" at bounding box center [38, 138] width 29 height 12
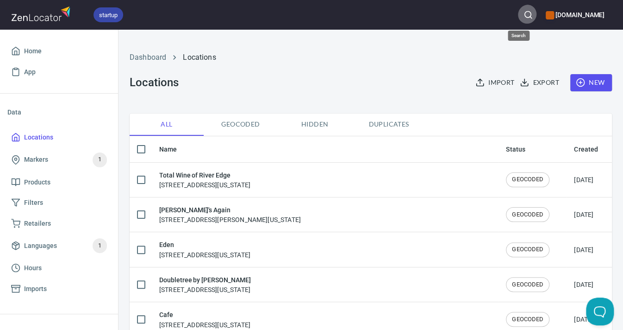
click at [524, 14] on icon "button" at bounding box center [528, 14] width 9 height 9
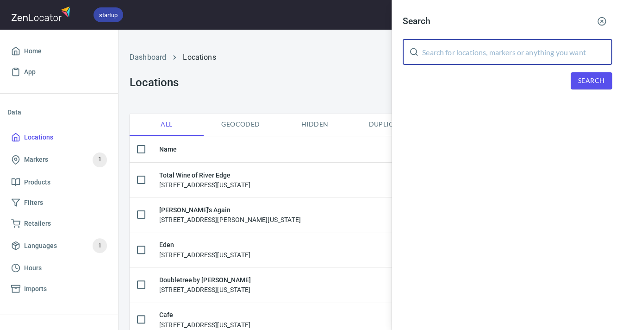
click at [476, 52] on input "text" at bounding box center [517, 52] width 190 height 26
type input "liquor kab"
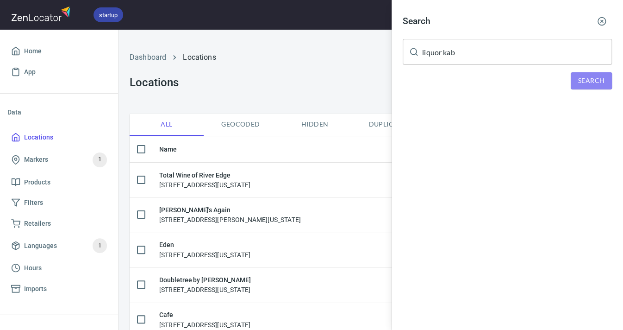
click at [585, 83] on span "Search" at bounding box center [592, 81] width 26 height 12
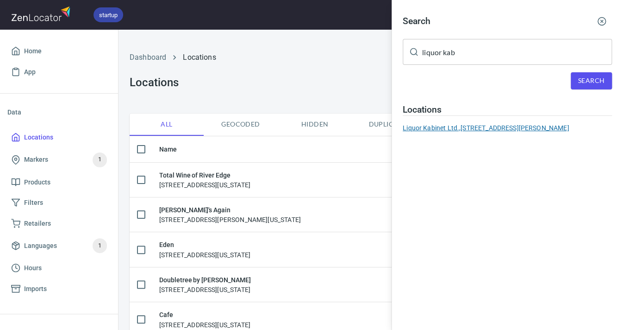
click at [538, 124] on div "Liquor Kabinet Ltd., 3035 W Prospect Road Fort Collins CO 80526" at bounding box center [507, 127] width 209 height 9
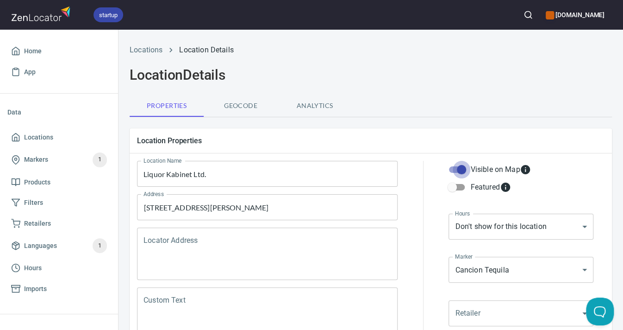
click at [462, 170] on input "Visible on Map" at bounding box center [461, 170] width 53 height 18
checkbox input "false"
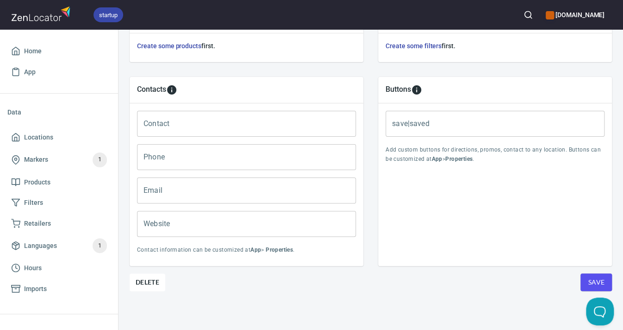
scroll to position [357, 0]
click at [590, 281] on span "Save" at bounding box center [596, 283] width 17 height 12
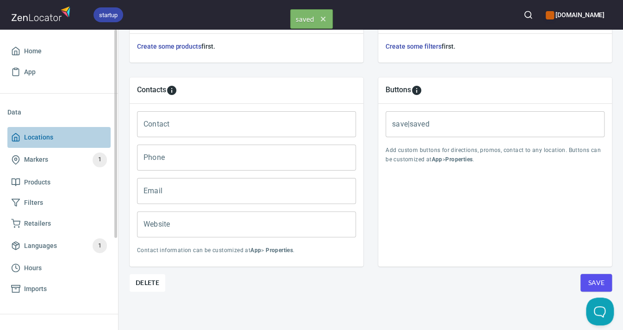
click at [40, 136] on span "Locations" at bounding box center [38, 138] width 29 height 12
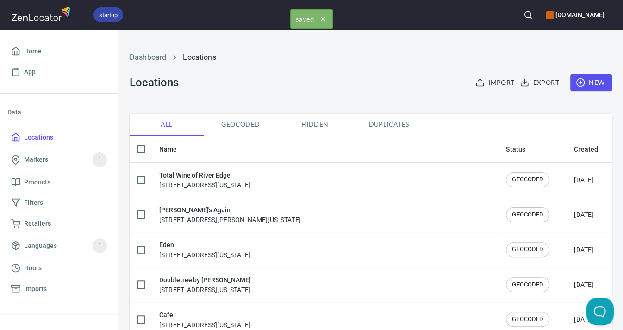
click at [519, 19] on button "button" at bounding box center [528, 15] width 20 height 20
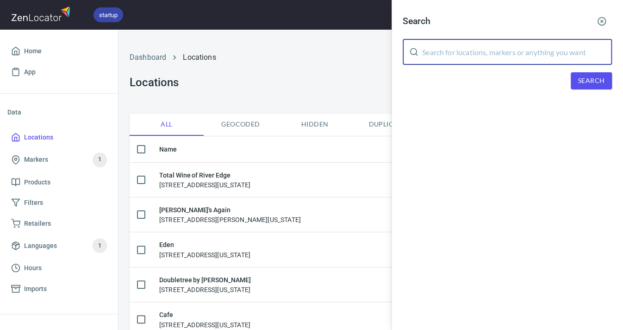
click at [514, 44] on input "text" at bounding box center [517, 52] width 190 height 26
type input "Lemay"
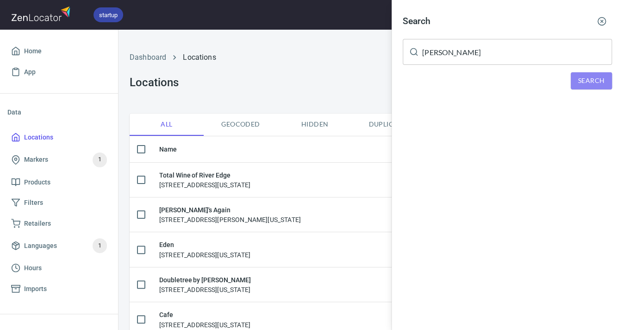
drag, startPoint x: 514, startPoint y: 44, endPoint x: 602, endPoint y: 83, distance: 96.6
click at [602, 83] on span "Search" at bounding box center [592, 81] width 26 height 12
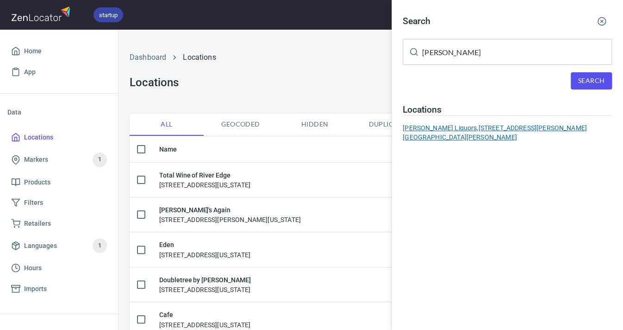
click at [534, 123] on div "Lemay Liquors, 737 S. Lemay Ave. Fort Collins CO 80524" at bounding box center [507, 132] width 209 height 19
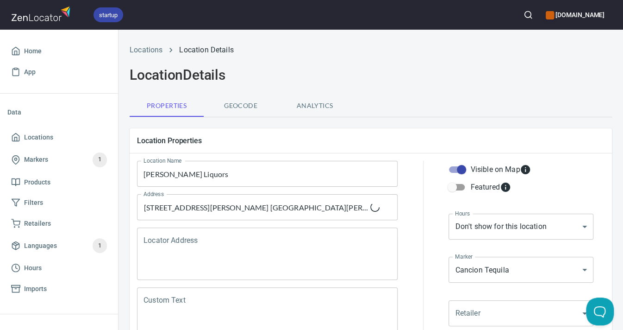
click at [461, 168] on input "Visible on Map" at bounding box center [461, 170] width 53 height 18
checkbox input "false"
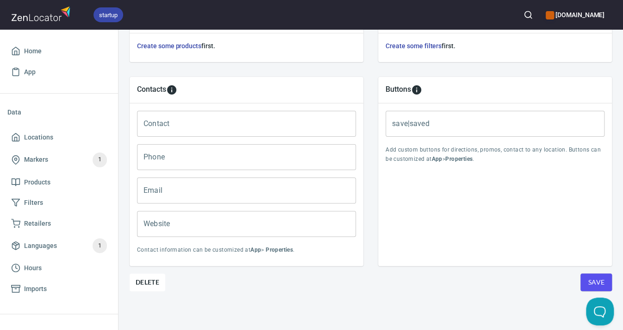
scroll to position [357, 0]
click at [595, 285] on span "Save" at bounding box center [596, 283] width 17 height 12
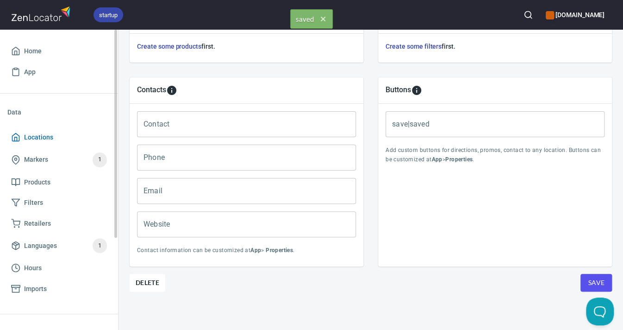
click at [41, 138] on span "Locations" at bounding box center [38, 138] width 29 height 12
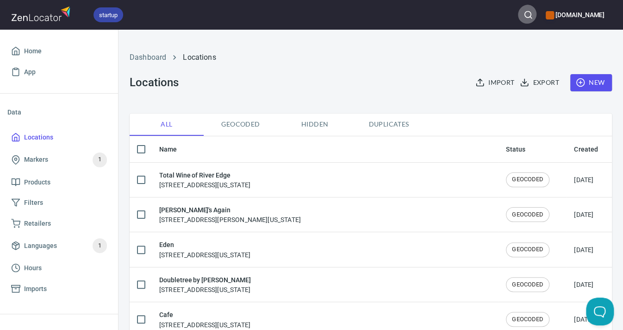
click at [524, 14] on icon "button" at bounding box center [528, 14] width 9 height 9
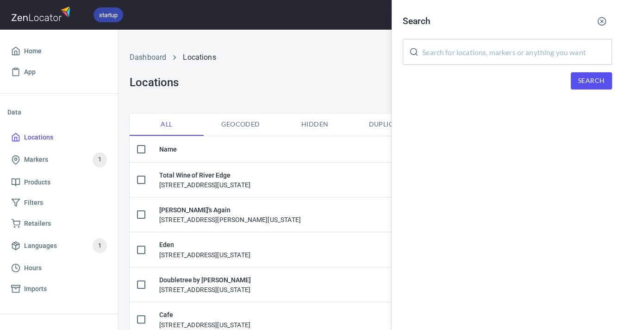
click at [508, 56] on input "text" at bounding box center [517, 52] width 190 height 26
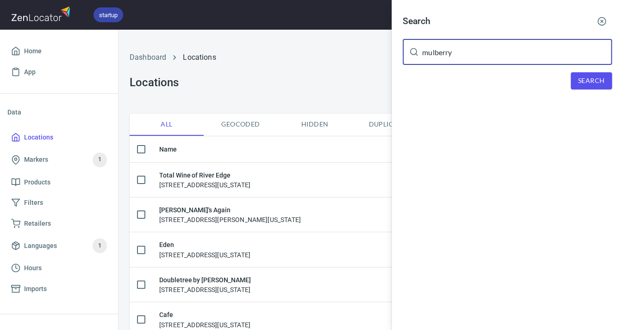
type input "mulberry"
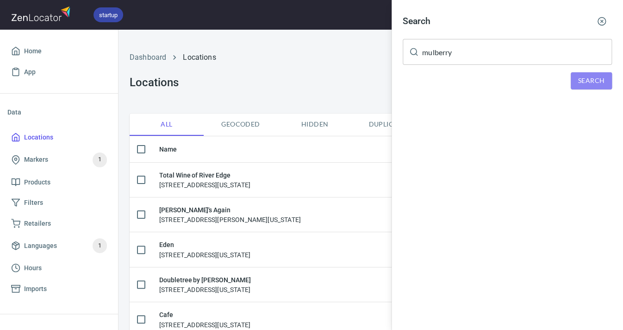
click at [585, 80] on span "Search" at bounding box center [592, 81] width 26 height 12
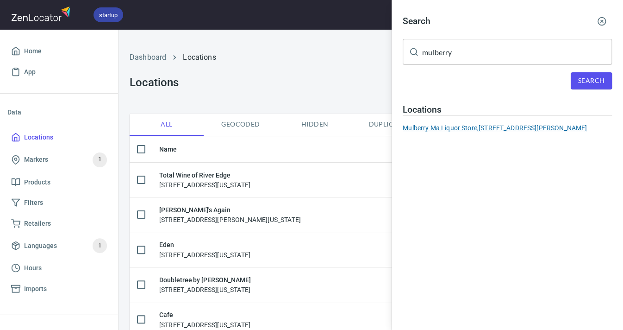
click at [526, 124] on div "Mulberry Ma Liquor Store, 460 S. College Ave, Fort Collins CO 80524" at bounding box center [507, 127] width 209 height 9
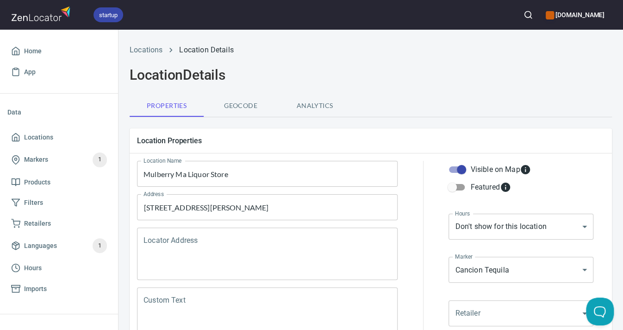
click at [463, 167] on input "Visible on Map" at bounding box center [461, 170] width 53 height 18
checkbox input "false"
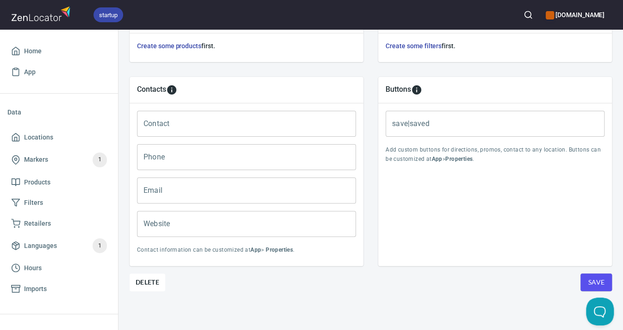
scroll to position [357, 0]
click at [587, 280] on button "Save" at bounding box center [596, 283] width 31 height 18
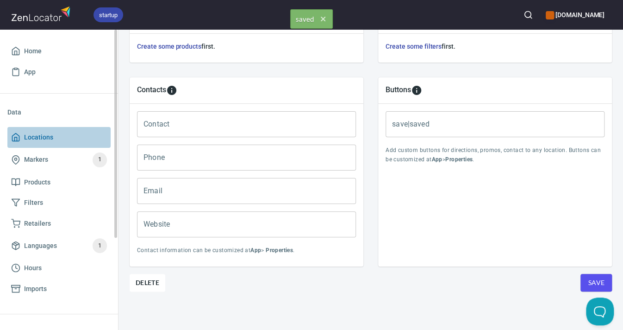
click at [38, 133] on span "Locations" at bounding box center [38, 138] width 29 height 12
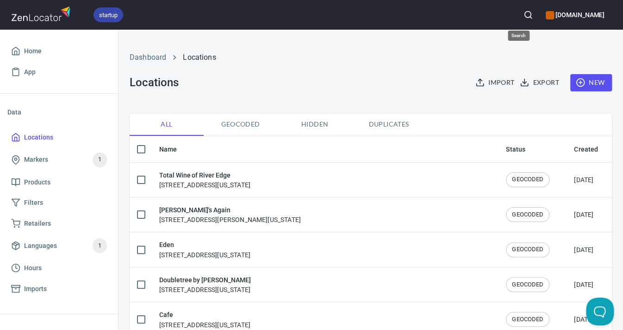
click at [530, 17] on line "button" at bounding box center [531, 18] width 2 height 2
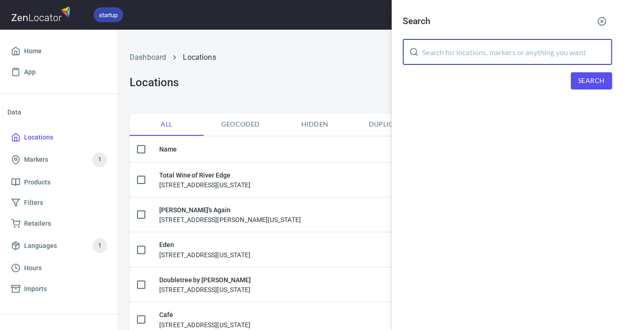
click at [433, 53] on input "text" at bounding box center [517, 52] width 190 height 26
type input "The branding iron"
click at [583, 84] on span "Search" at bounding box center [592, 81] width 26 height 12
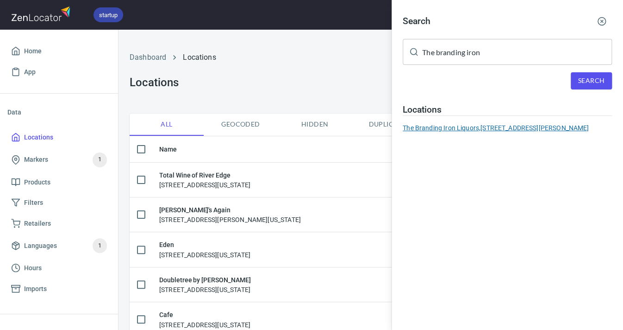
click at [506, 124] on div "The Branding Iron Liquors, 3204 Co Rd 54G Laporte CO 80535" at bounding box center [507, 127] width 209 height 9
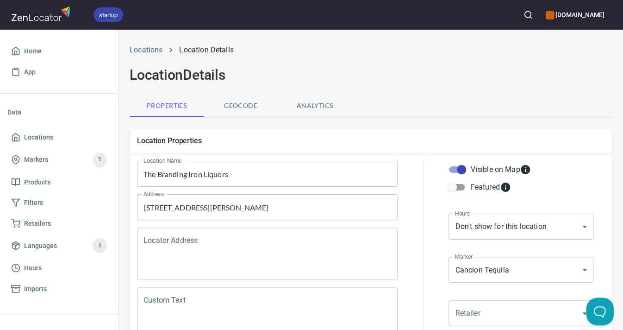
click at [462, 169] on input "Visible on Map" at bounding box center [461, 170] width 53 height 18
checkbox input "false"
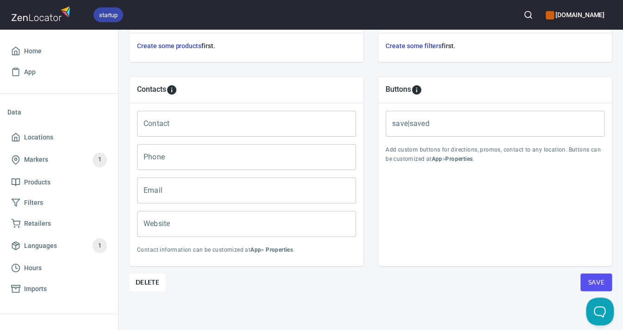
scroll to position [357, 0]
click at [597, 278] on span "Save" at bounding box center [596, 283] width 17 height 12
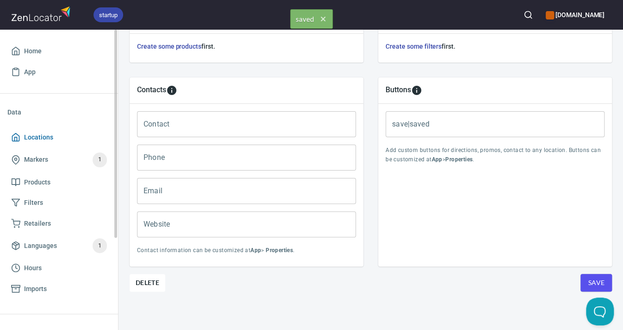
click at [39, 137] on span "Locations" at bounding box center [38, 138] width 29 height 12
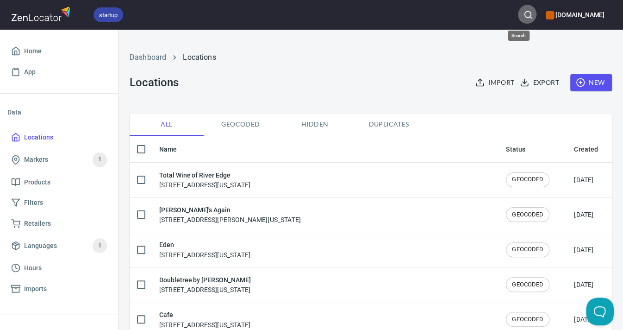
click at [525, 14] on circle "button" at bounding box center [528, 15] width 6 height 6
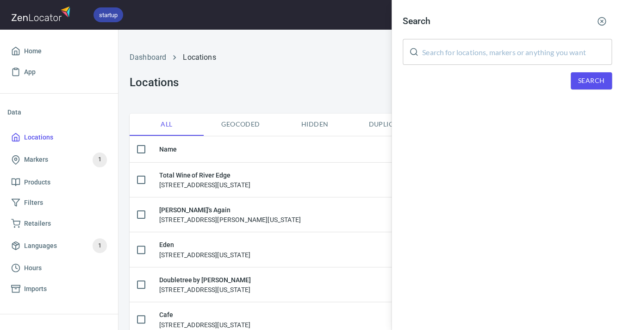
click at [462, 53] on input "text" at bounding box center [517, 52] width 190 height 26
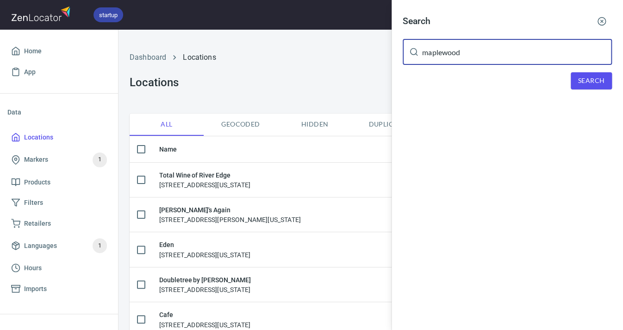
type input "maplewood"
click at [578, 79] on button "Search" at bounding box center [591, 80] width 41 height 17
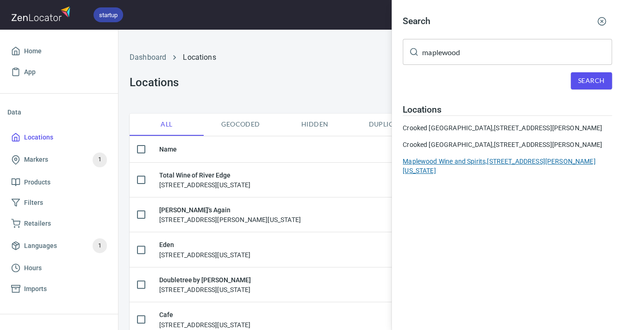
click at [494, 174] on div "Maplewood Wine and Spirits, 201 South Elm Avenue, Eaton, Colorado, United States" at bounding box center [507, 166] width 209 height 19
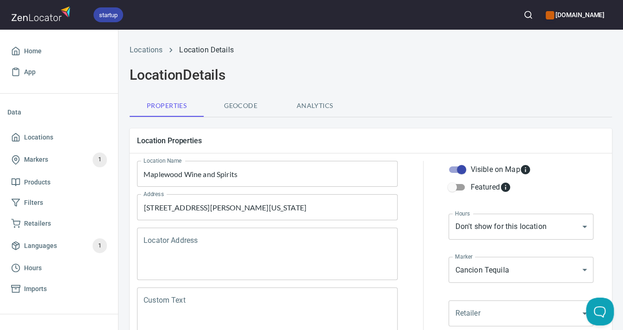
click at [465, 170] on input "Visible on Map" at bounding box center [461, 170] width 53 height 18
checkbox input "false"
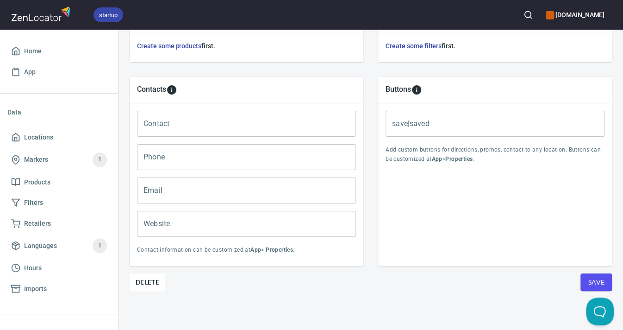
scroll to position [357, 0]
click at [587, 279] on button "Save" at bounding box center [596, 283] width 31 height 18
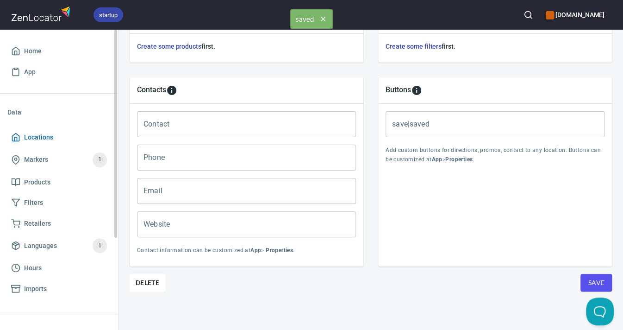
click at [38, 135] on span "Locations" at bounding box center [38, 138] width 29 height 12
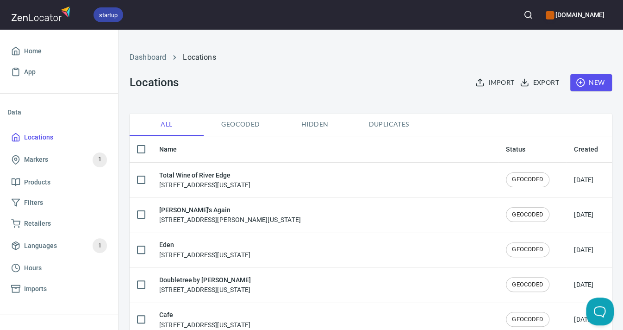
click at [524, 15] on icon "button" at bounding box center [528, 14] width 9 height 9
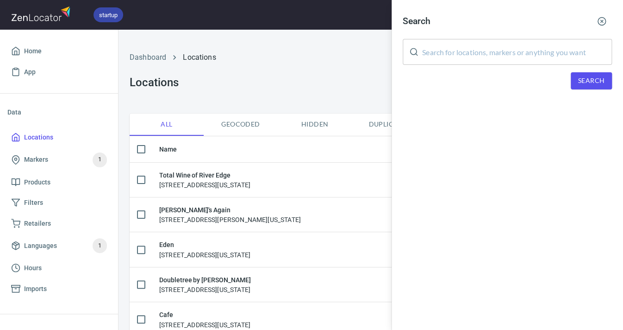
click at [495, 51] on input "text" at bounding box center [517, 52] width 190 height 26
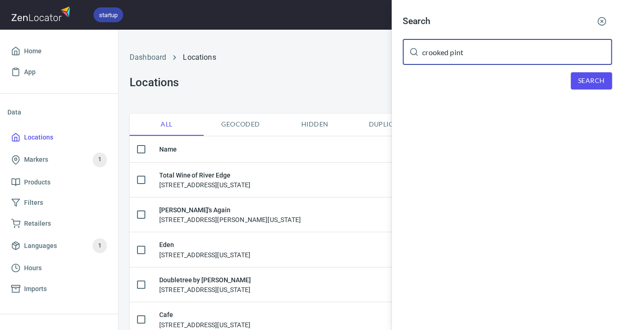
type input "crooked pint"
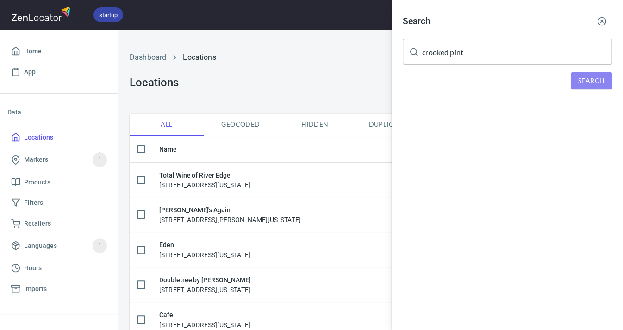
click at [598, 76] on span "Search" at bounding box center [592, 81] width 26 height 12
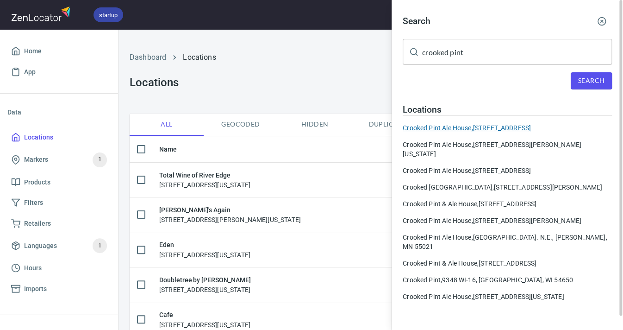
click at [529, 124] on div "Crooked Pint Ale House, 15668 Pilot Knob Rd Apple Valley MN 55124" at bounding box center [507, 127] width 209 height 9
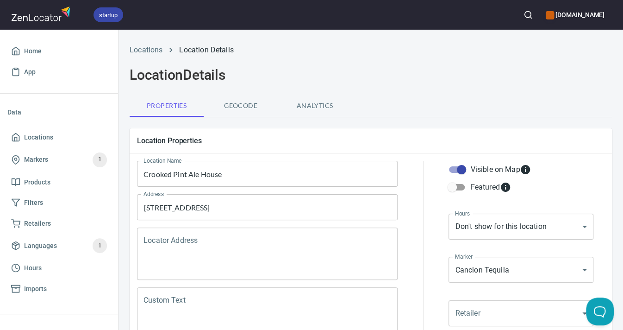
click at [462, 168] on input "Visible on Map" at bounding box center [461, 170] width 53 height 18
checkbox input "false"
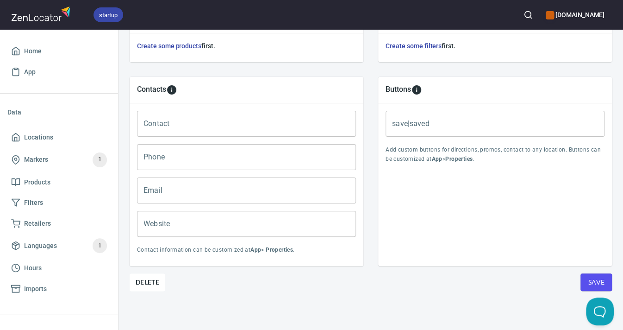
scroll to position [357, 0]
click at [583, 275] on button "Save" at bounding box center [596, 283] width 31 height 18
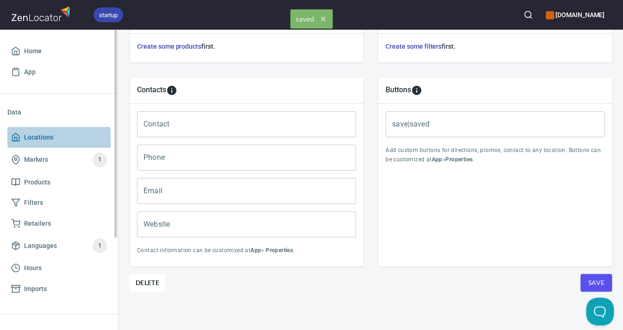
click at [50, 137] on span "Locations" at bounding box center [38, 138] width 29 height 12
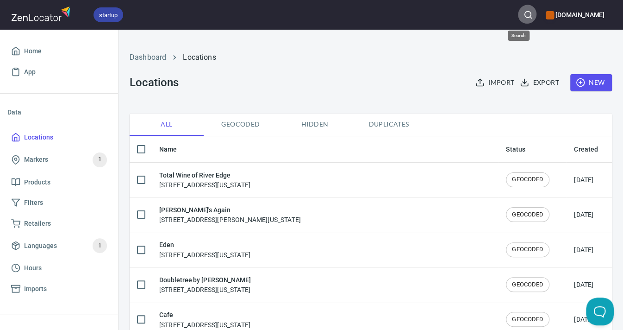
click at [524, 13] on icon "button" at bounding box center [528, 14] width 9 height 9
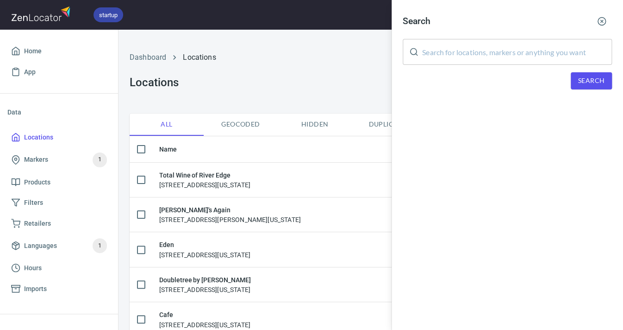
click at [516, 48] on input "text" at bounding box center [517, 52] width 190 height 26
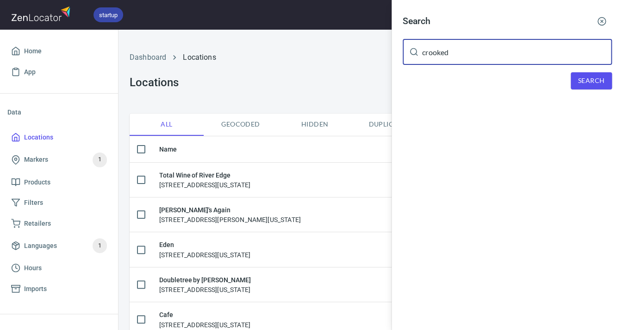
type input "crooked"
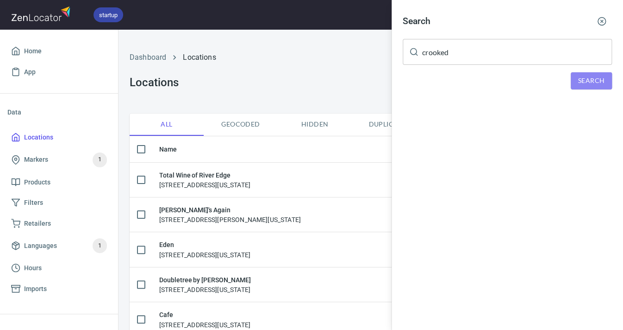
click at [599, 78] on span "Search" at bounding box center [592, 81] width 26 height 12
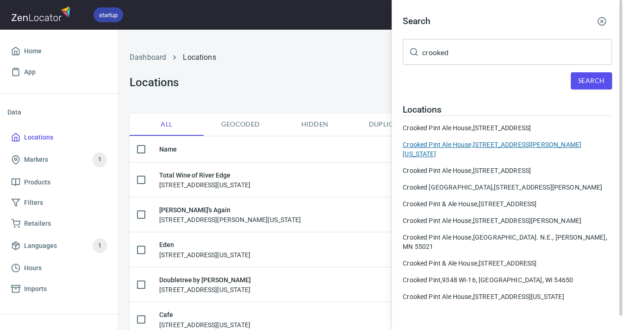
click at [486, 140] on div "Crooked Pint Ale House, 501 S. Washington Ave., Minneapolis, MN 55415" at bounding box center [507, 149] width 209 height 19
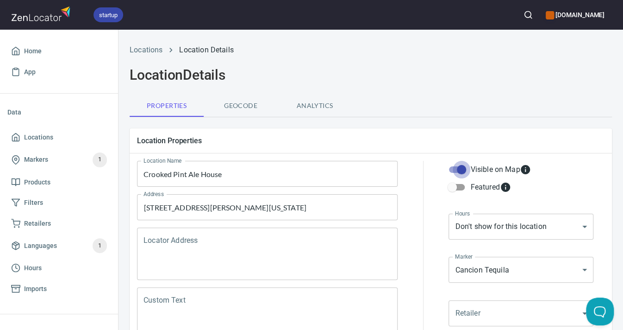
click at [460, 170] on input "Visible on Map" at bounding box center [461, 170] width 53 height 18
checkbox input "false"
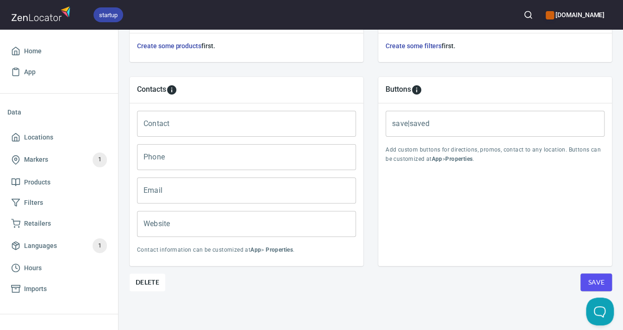
scroll to position [357, 0]
click at [591, 277] on span "Save" at bounding box center [596, 283] width 17 height 12
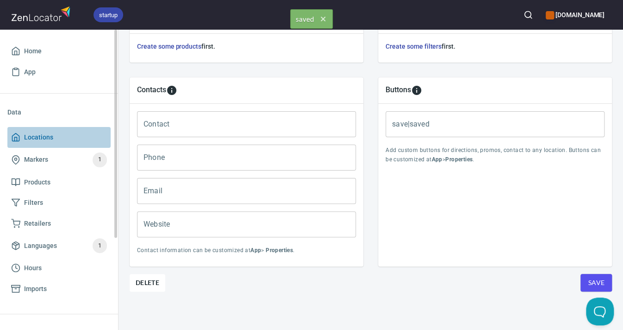
click at [43, 137] on span "Locations" at bounding box center [38, 138] width 29 height 12
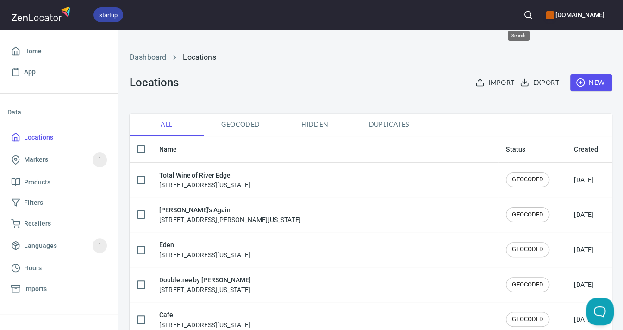
click at [525, 13] on circle "button" at bounding box center [528, 15] width 6 height 6
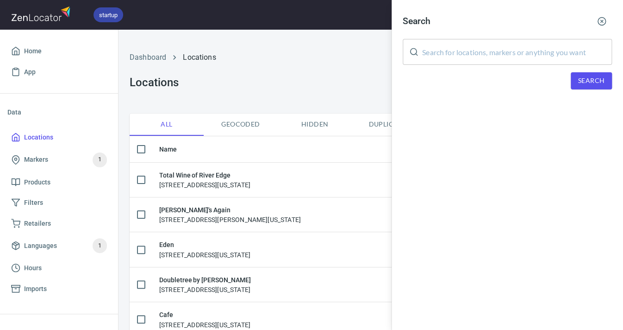
click at [517, 43] on input "text" at bounding box center [517, 52] width 190 height 26
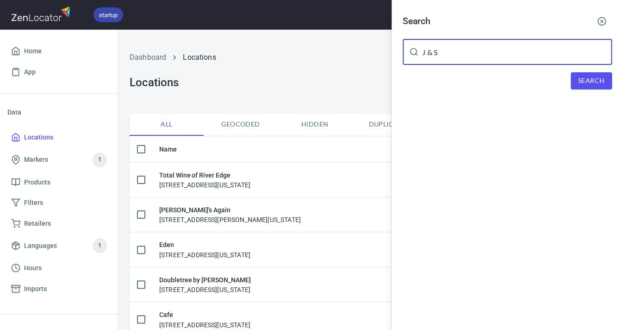
click at [592, 77] on span "Search" at bounding box center [592, 81] width 26 height 12
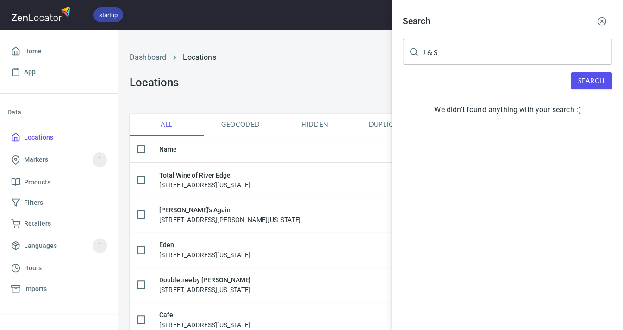
click at [451, 55] on input "J & S" at bounding box center [517, 52] width 190 height 26
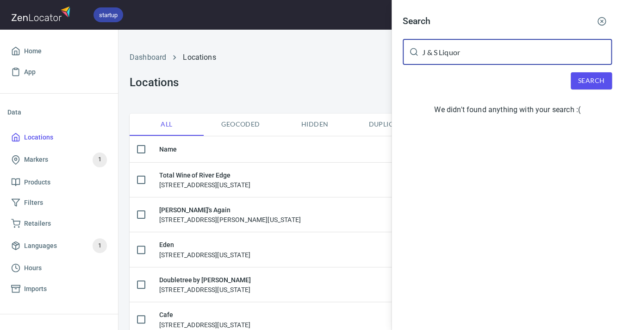
type input "J & S Liquor"
click at [579, 75] on span "Search" at bounding box center [592, 81] width 26 height 12
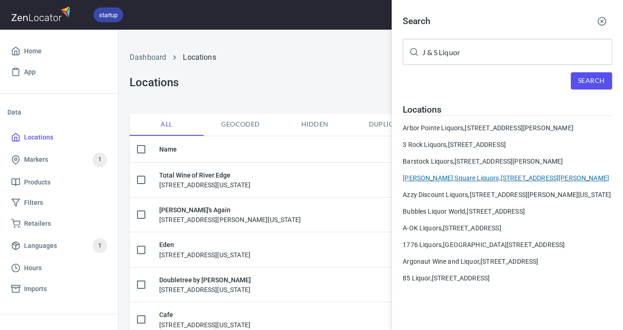
click at [432, 182] on div "Buckley Square Liquors, 17150 East Iliff Ave C3 Aurora CO 80013" at bounding box center [507, 177] width 209 height 9
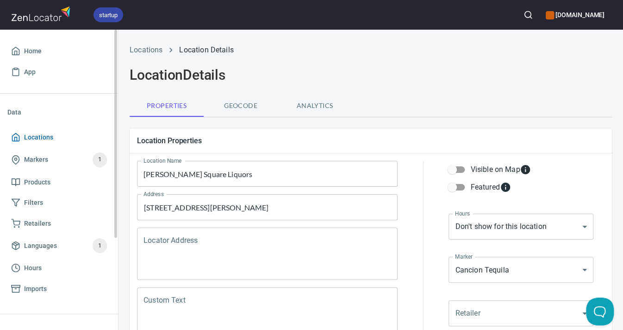
click at [38, 135] on span "Locations" at bounding box center [38, 138] width 29 height 12
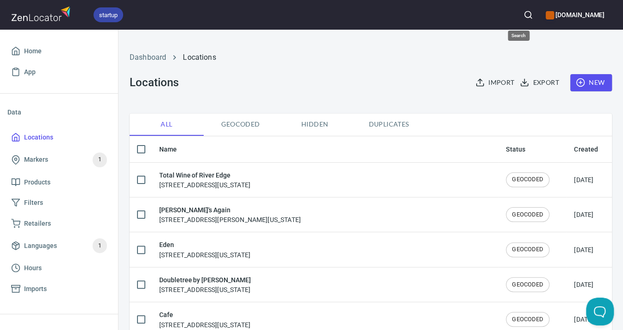
click at [524, 15] on icon "button" at bounding box center [528, 14] width 9 height 9
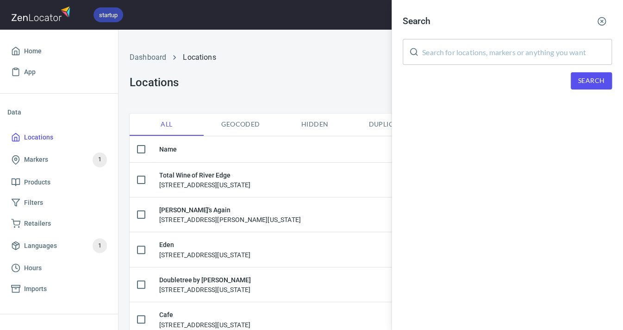
click at [442, 45] on input "text" at bounding box center [517, 52] width 190 height 26
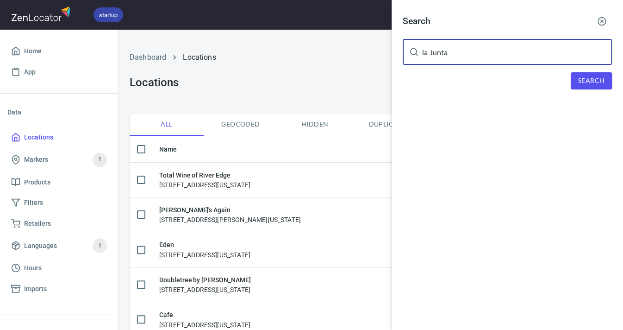
type input "la Junta"
click at [574, 79] on button "Search" at bounding box center [591, 80] width 41 height 17
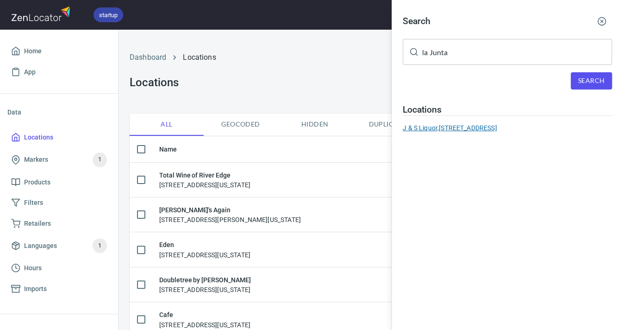
click at [526, 124] on div "J & S Liquor, 3020 E 1st St La Junta CO 81050" at bounding box center [507, 127] width 209 height 9
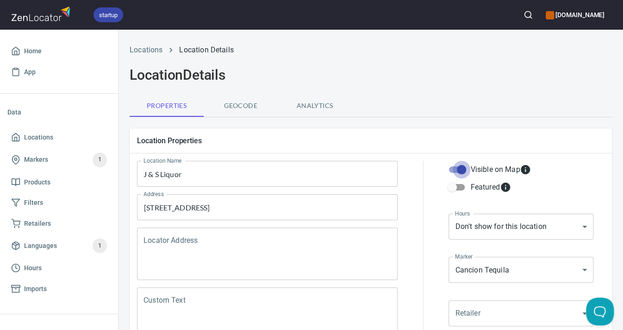
click at [463, 169] on input "Visible on Map" at bounding box center [461, 170] width 53 height 18
checkbox input "false"
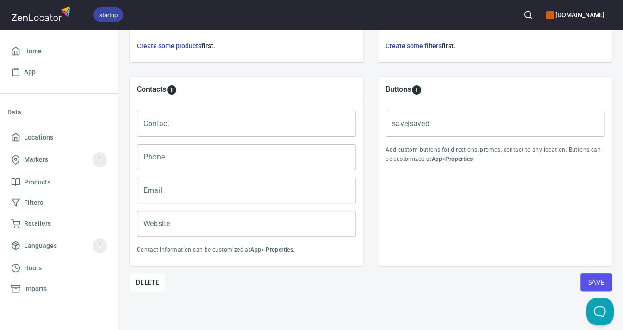
scroll to position [357, 0]
click at [610, 280] on button "Save" at bounding box center [596, 283] width 31 height 18
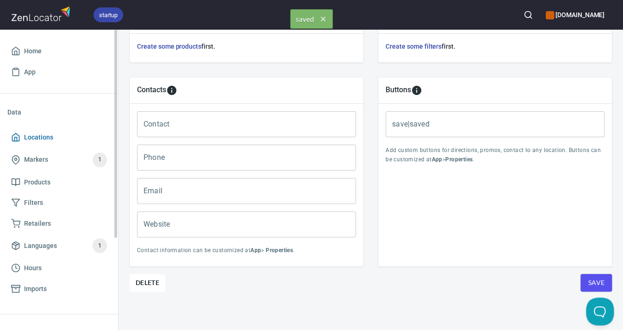
click at [36, 130] on link "Locations" at bounding box center [58, 137] width 103 height 21
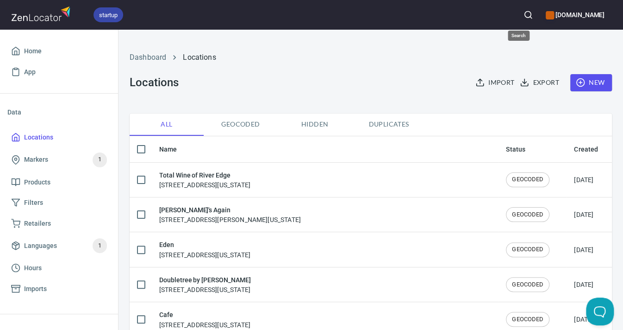
click at [524, 13] on icon "button" at bounding box center [528, 14] width 9 height 9
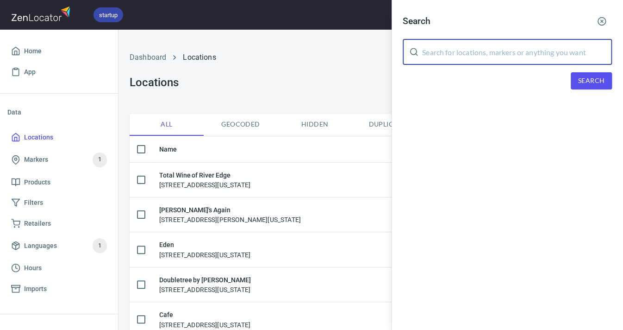
click at [443, 45] on input "text" at bounding box center [517, 52] width 190 height 26
type input "fishers"
click at [600, 75] on span "Search" at bounding box center [592, 81] width 26 height 12
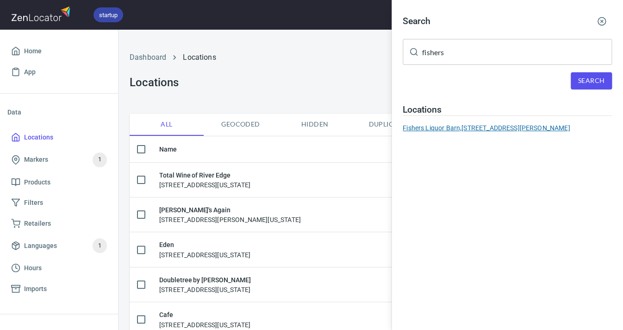
click at [543, 126] on div "Fishers Liquor Barn, 2438 Patterson Rd Grand Junction CO 81505" at bounding box center [507, 127] width 209 height 9
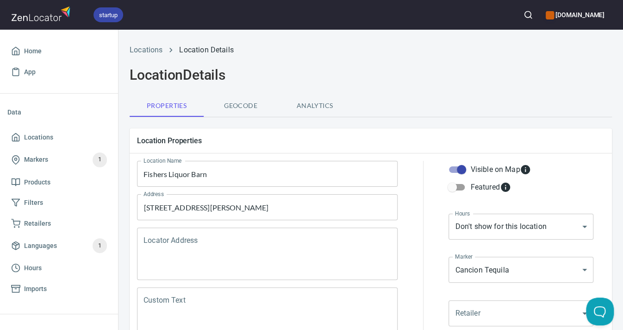
click at [464, 172] on input "Visible on Map" at bounding box center [461, 170] width 53 height 18
checkbox input "false"
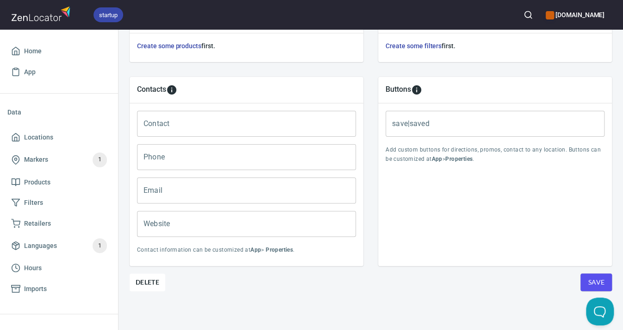
scroll to position [357, 0]
click at [593, 282] on span "Save" at bounding box center [596, 283] width 17 height 12
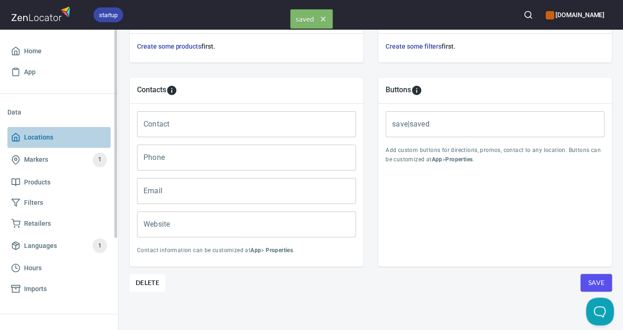
click at [43, 139] on span "Locations" at bounding box center [38, 138] width 29 height 12
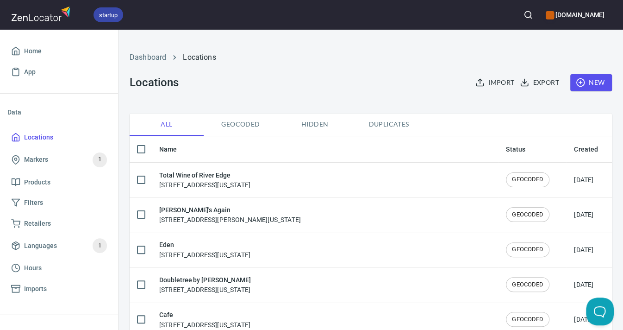
click at [524, 15] on icon "button" at bounding box center [528, 14] width 9 height 9
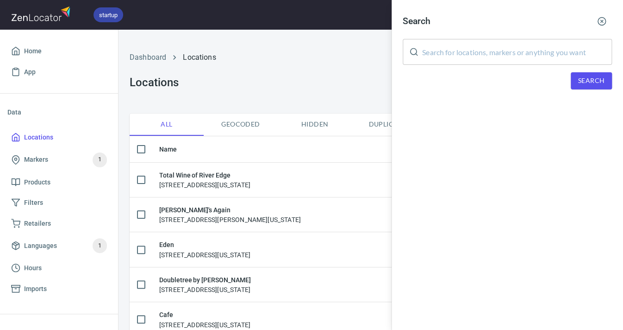
click at [514, 46] on input "text" at bounding box center [517, 52] width 190 height 26
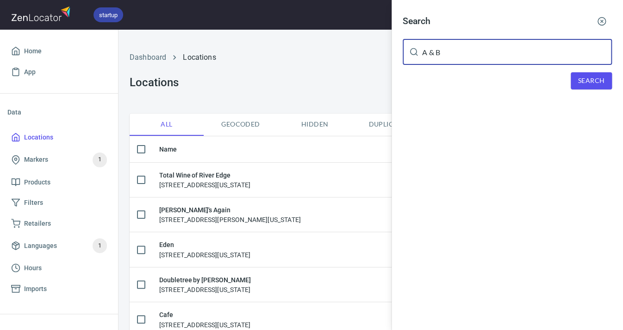
click at [586, 78] on span "Search" at bounding box center [592, 81] width 26 height 12
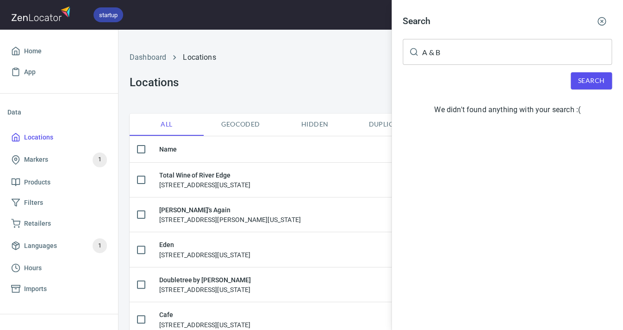
click at [495, 53] on input "A & B" at bounding box center [517, 52] width 190 height 26
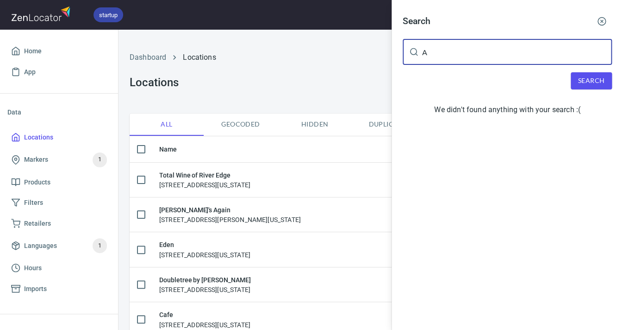
type input "A"
type input "lamar"
click at [580, 78] on span "Search" at bounding box center [592, 81] width 26 height 12
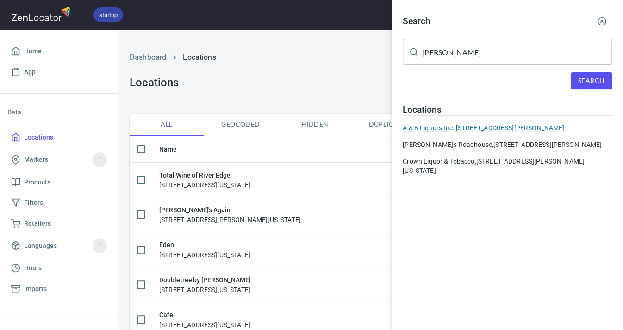
click at [498, 127] on div "A & B Liquors Inc., 804 E Olive St Lamar CO 81052" at bounding box center [507, 127] width 209 height 9
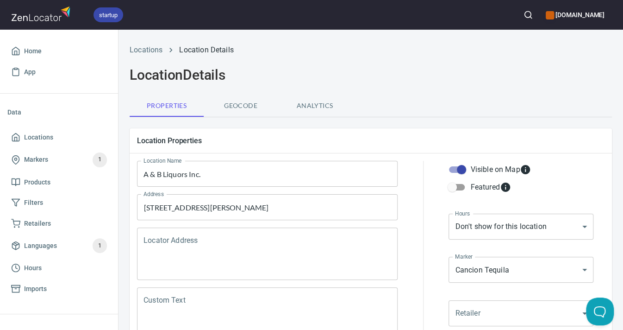
click at [465, 170] on input "Visible on Map" at bounding box center [461, 170] width 53 height 18
checkbox input "false"
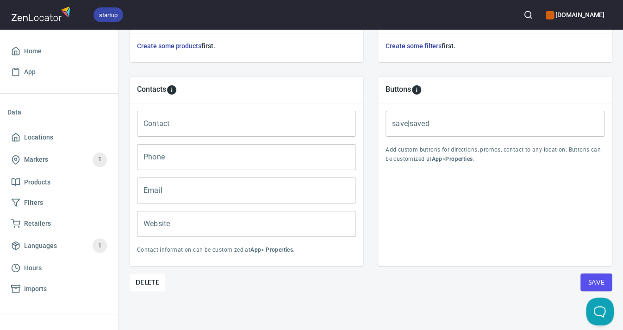
scroll to position [357, 0]
click at [591, 283] on span "Save" at bounding box center [596, 283] width 17 height 12
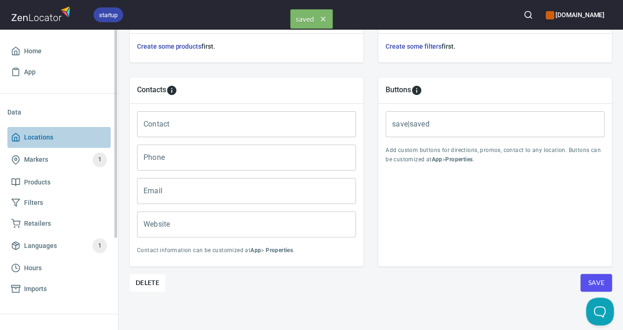
click at [37, 137] on span "Locations" at bounding box center [38, 138] width 29 height 12
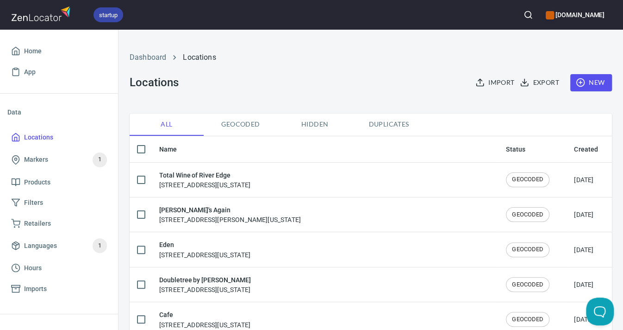
click at [524, 13] on icon "button" at bounding box center [528, 14] width 9 height 9
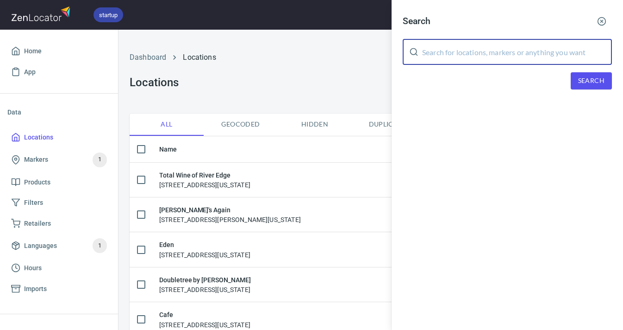
click at [483, 49] on input "text" at bounding box center [517, 52] width 190 height 26
type input "[PERSON_NAME]'s"
click at [584, 78] on span "Search" at bounding box center [592, 81] width 26 height 12
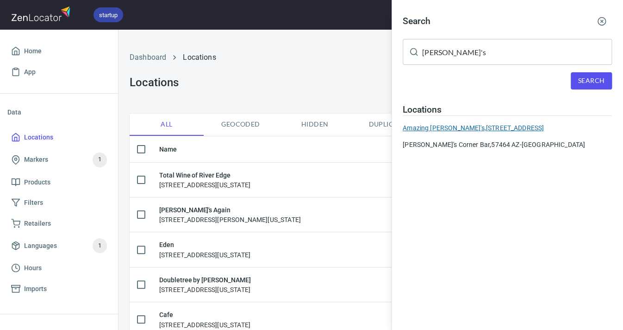
click at [504, 123] on div "Amazing Jake's, 1830 E Baseline Rd Mesa AZ 85204" at bounding box center [507, 127] width 209 height 9
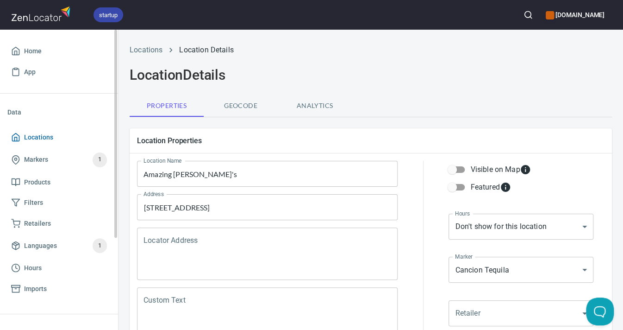
click at [44, 138] on span "Locations" at bounding box center [38, 138] width 29 height 12
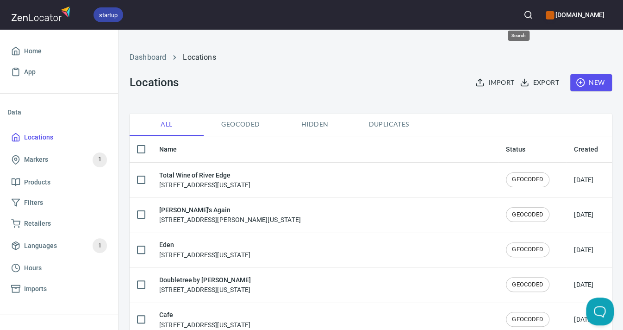
click at [524, 18] on icon "button" at bounding box center [528, 14] width 9 height 9
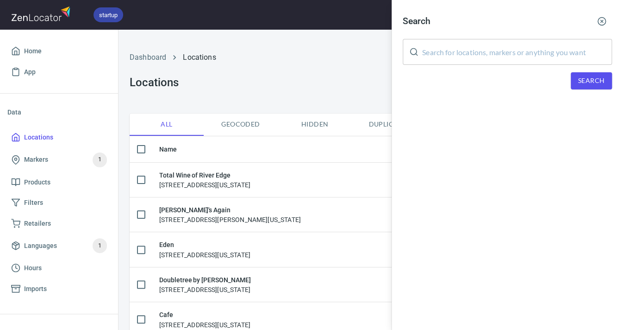
click at [508, 56] on input "text" at bounding box center [517, 52] width 190 height 26
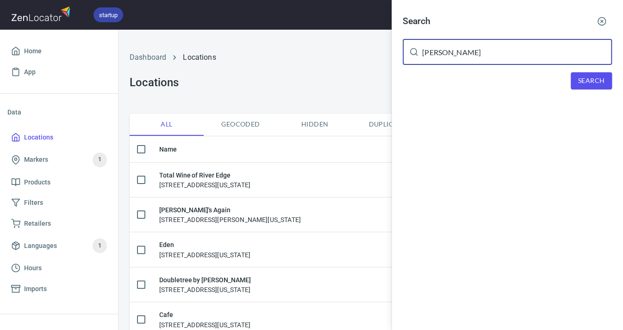
type input "Jake"
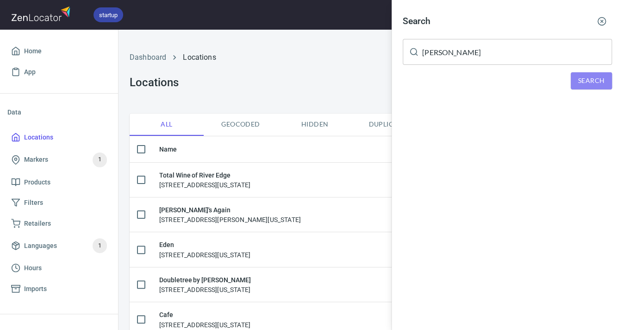
drag, startPoint x: 508, startPoint y: 56, endPoint x: 572, endPoint y: 77, distance: 68.0
click at [572, 78] on button "Search" at bounding box center [591, 80] width 41 height 17
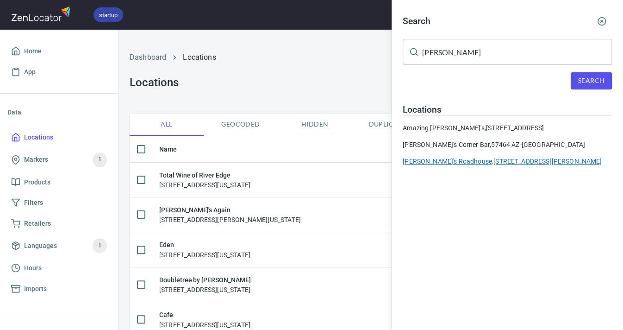
click at [493, 160] on div "Jakes's Roadhouse, 5980 Lamar Street Arvada CO 80003" at bounding box center [507, 161] width 209 height 9
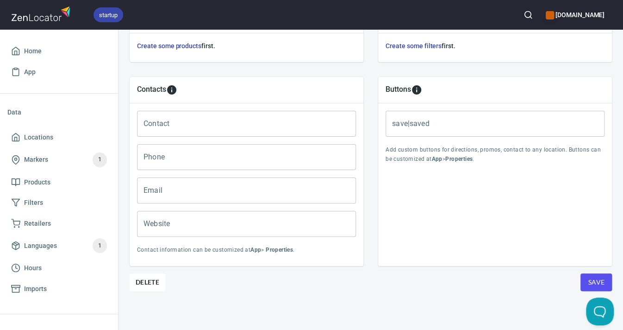
scroll to position [357, 0]
click at [150, 277] on span "Delete" at bounding box center [148, 282] width 24 height 11
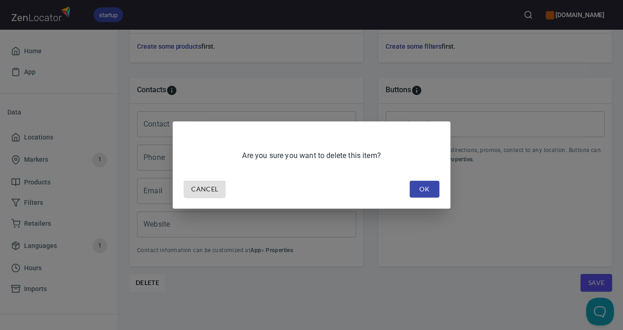
click at [421, 192] on span "OK" at bounding box center [424, 189] width 15 height 12
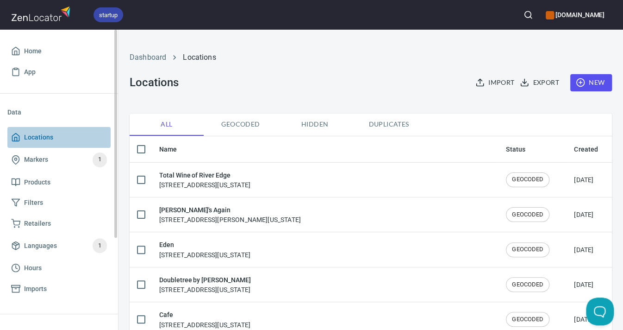
click at [33, 139] on span "Locations" at bounding box center [38, 138] width 29 height 12
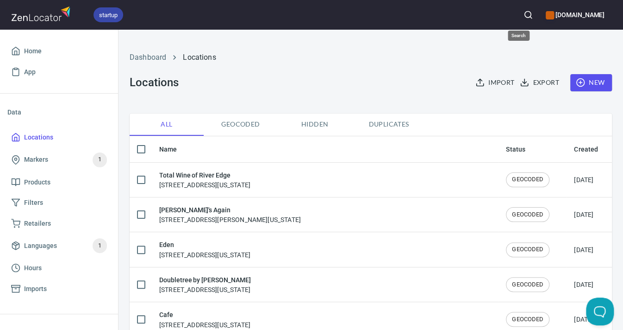
click at [524, 16] on icon "button" at bounding box center [528, 14] width 9 height 9
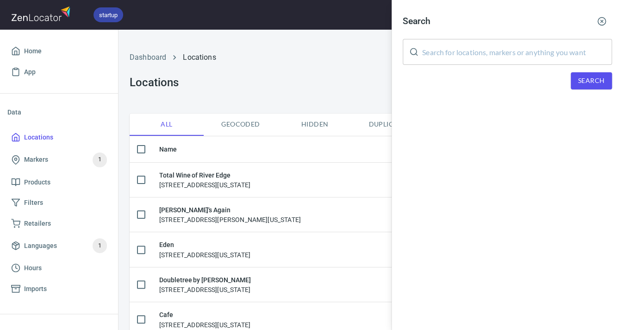
click at [434, 57] on input "text" at bounding box center [517, 52] width 190 height 26
click at [580, 77] on span "Search" at bounding box center [592, 81] width 26 height 12
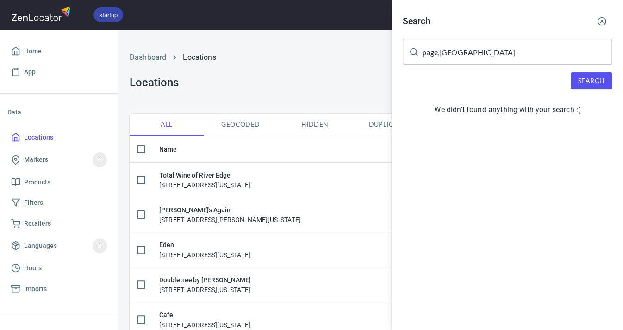
click at [438, 51] on input "page,AZ" at bounding box center [517, 52] width 190 height 26
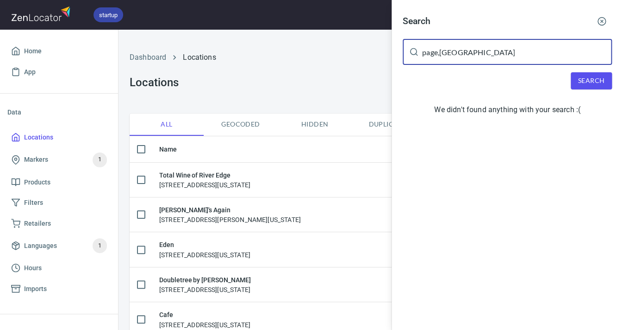
click at [438, 51] on input "page,AZ" at bounding box center [517, 52] width 190 height 26
click at [437, 50] on input "page,AZ" at bounding box center [517, 52] width 190 height 26
click at [599, 81] on span "Search" at bounding box center [592, 81] width 26 height 12
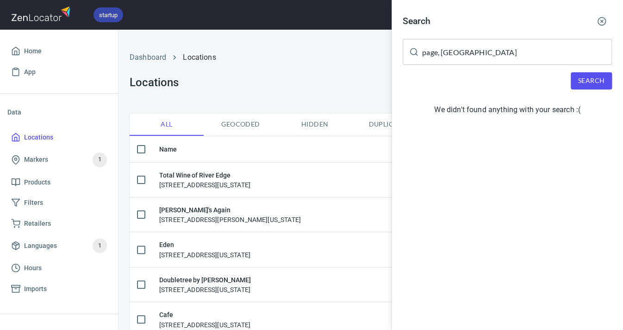
click at [479, 46] on input "page, AZ" at bounding box center [517, 52] width 190 height 26
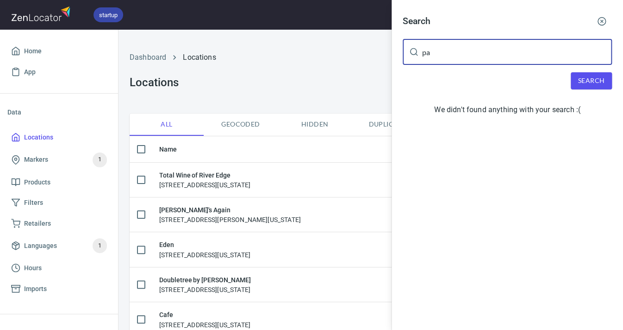
type input "p"
drag, startPoint x: 479, startPoint y: 46, endPoint x: 585, endPoint y: 81, distance: 111.0
click at [585, 81] on span "Search" at bounding box center [592, 81] width 26 height 12
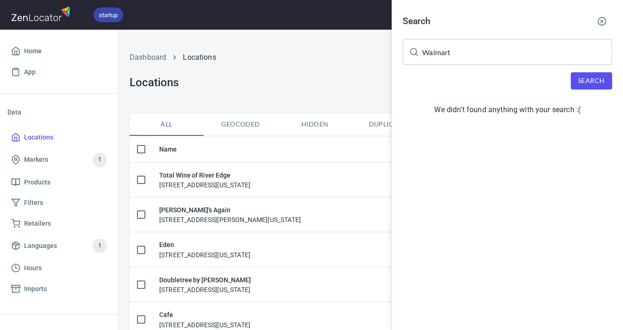
click at [504, 54] on input "Walmart" at bounding box center [517, 52] width 190 height 26
click at [583, 79] on span "Search" at bounding box center [592, 81] width 26 height 12
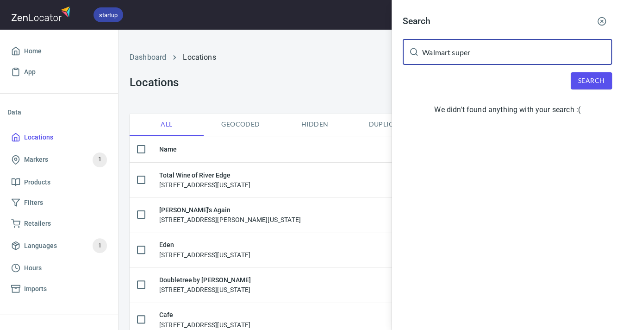
click at [499, 54] on input "Walmart super" at bounding box center [517, 52] width 190 height 26
type input "W"
type input "Haul Rd"
click at [591, 72] on button "Search" at bounding box center [591, 80] width 41 height 17
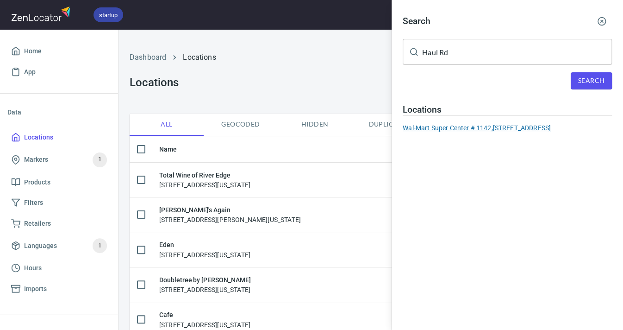
click at [534, 123] on div "Wal-Mart Super Center # 1142, 1017 W Haul Rd Page AZ 86040" at bounding box center [507, 127] width 209 height 9
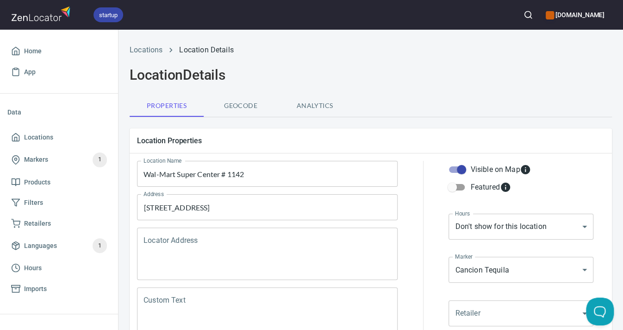
click at [463, 168] on input "Visible on Map" at bounding box center [461, 170] width 53 height 18
checkbox input "false"
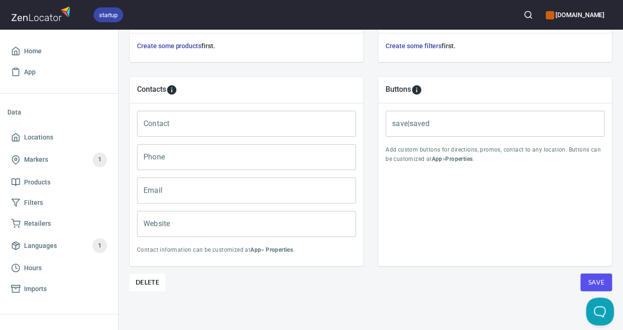
scroll to position [357, 0]
click at [593, 278] on span "Save" at bounding box center [596, 283] width 17 height 12
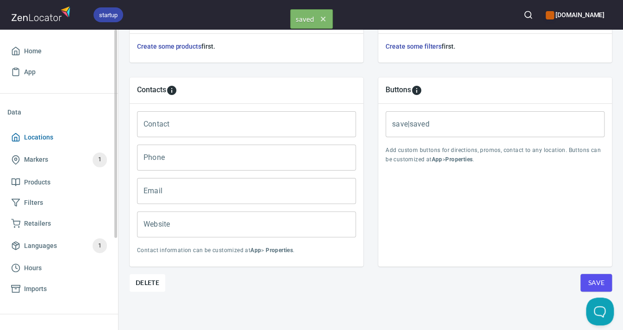
click at [31, 135] on span "Locations" at bounding box center [38, 138] width 29 height 12
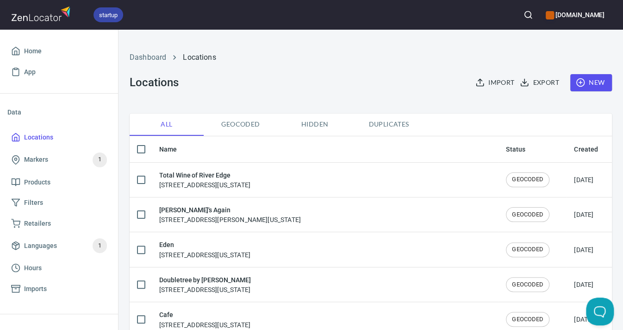
click at [524, 14] on icon "button" at bounding box center [528, 14] width 9 height 9
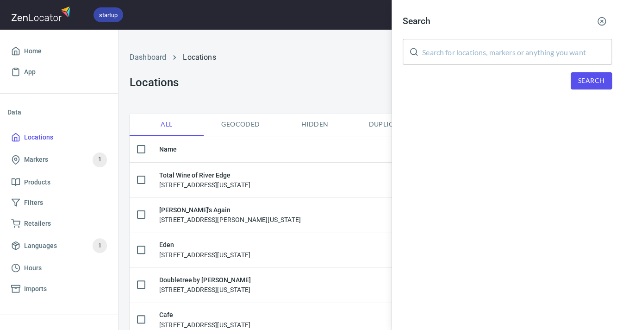
click at [459, 46] on input "text" at bounding box center [517, 52] width 190 height 26
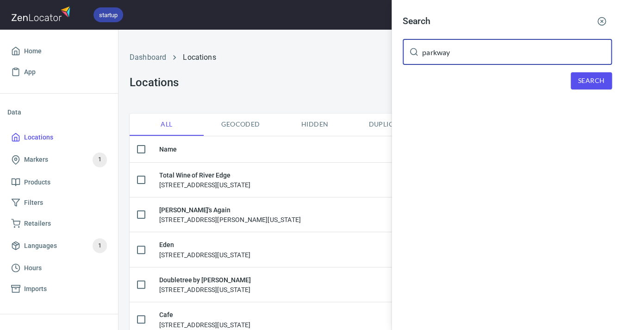
click at [582, 81] on span "Search" at bounding box center [592, 81] width 26 height 12
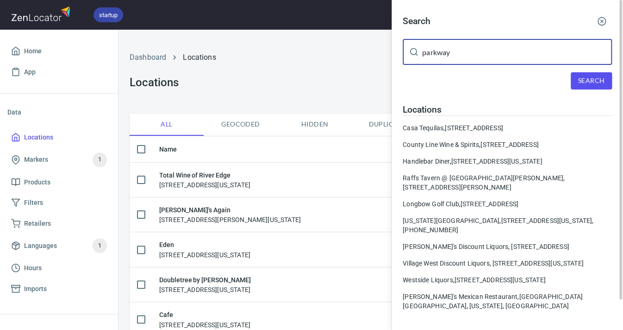
click at [462, 52] on input "parkway" at bounding box center [517, 52] width 190 height 26
type input "parkway liquor"
click at [595, 79] on span "Search" at bounding box center [592, 81] width 26 height 12
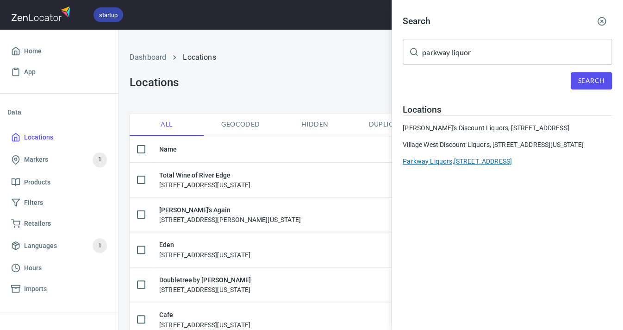
click at [464, 166] on div "Parkway Liquors, 6075 E. Parkway Drive, Commerce City, CO, 80022" at bounding box center [507, 161] width 209 height 9
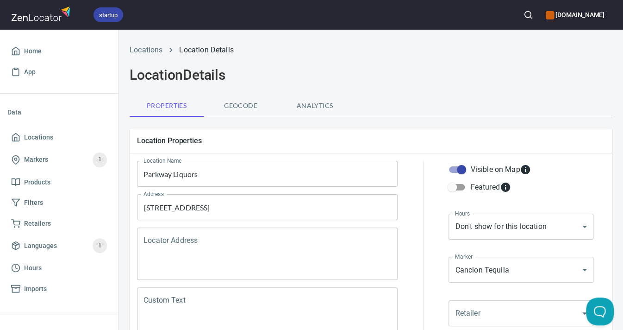
click at [460, 169] on input "Visible on Map" at bounding box center [461, 170] width 53 height 18
checkbox input "false"
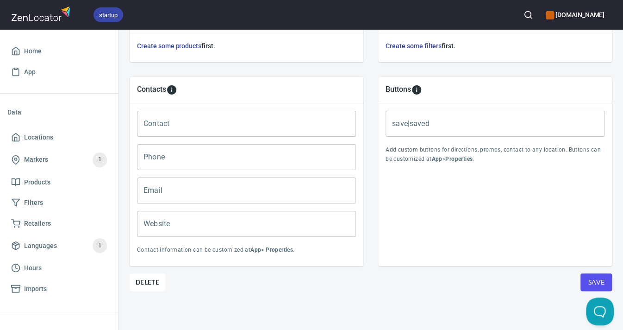
scroll to position [357, 0]
click at [591, 280] on span "Save" at bounding box center [596, 283] width 17 height 12
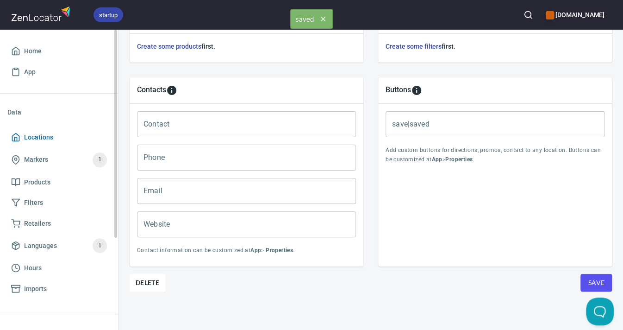
click at [45, 136] on span "Locations" at bounding box center [38, 138] width 29 height 12
